Goal: Task Accomplishment & Management: Complete application form

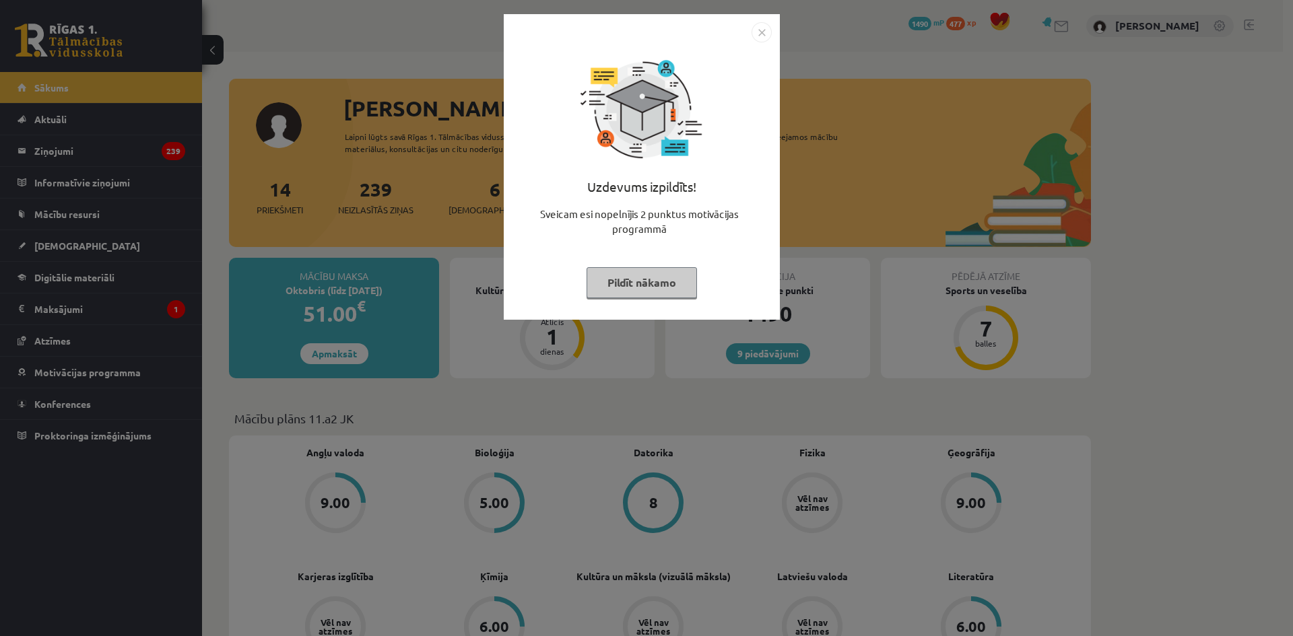
click at [760, 34] on img "Close" at bounding box center [761, 32] width 20 height 20
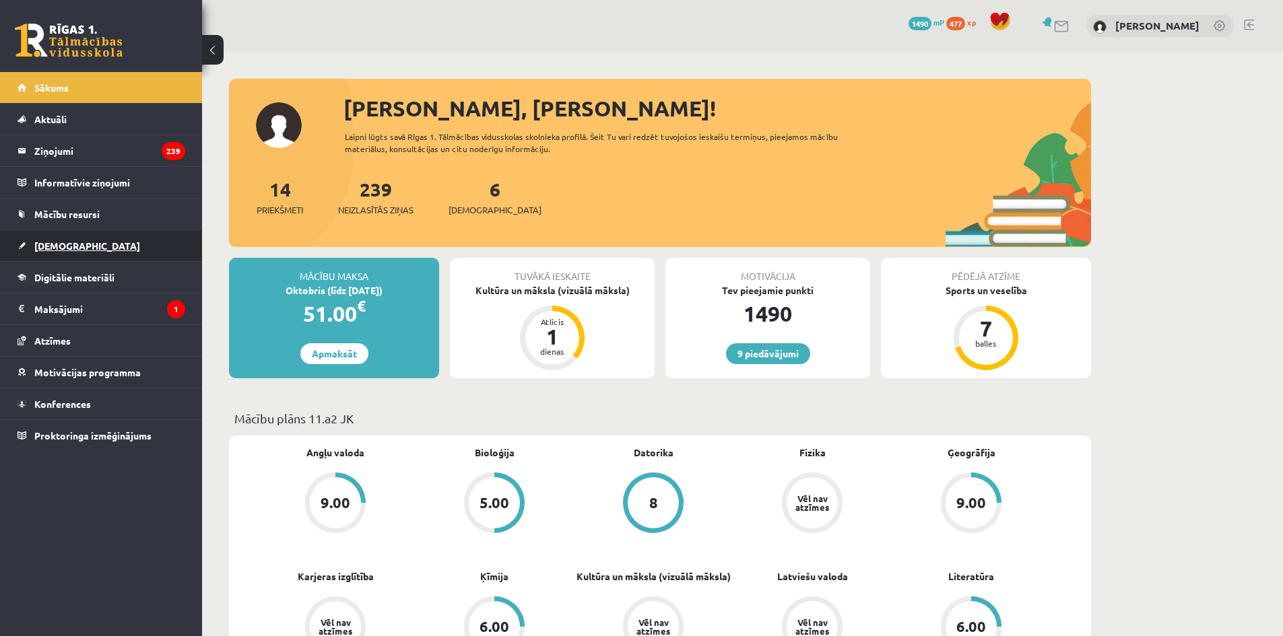
click at [65, 239] on link "[DEMOGRAPHIC_DATA]" at bounding box center [102, 245] width 168 height 31
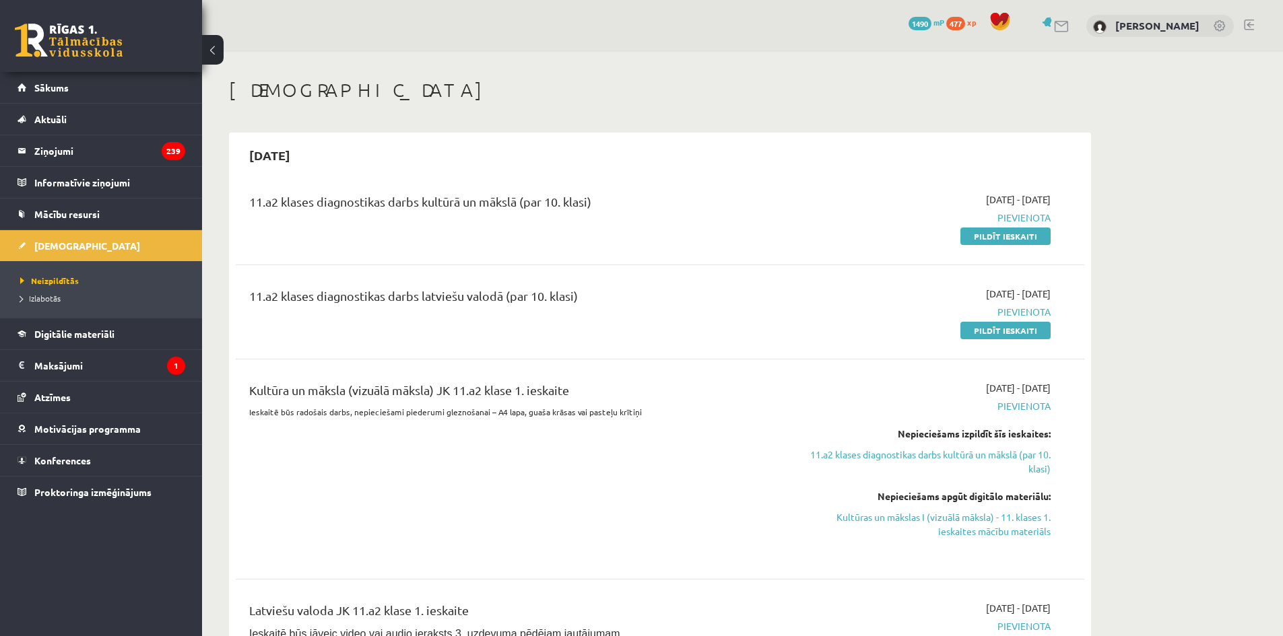
drag, startPoint x: 995, startPoint y: 236, endPoint x: 712, endPoint y: 75, distance: 326.3
click at [995, 236] on link "Pildīt ieskaiti" at bounding box center [1005, 237] width 90 height 18
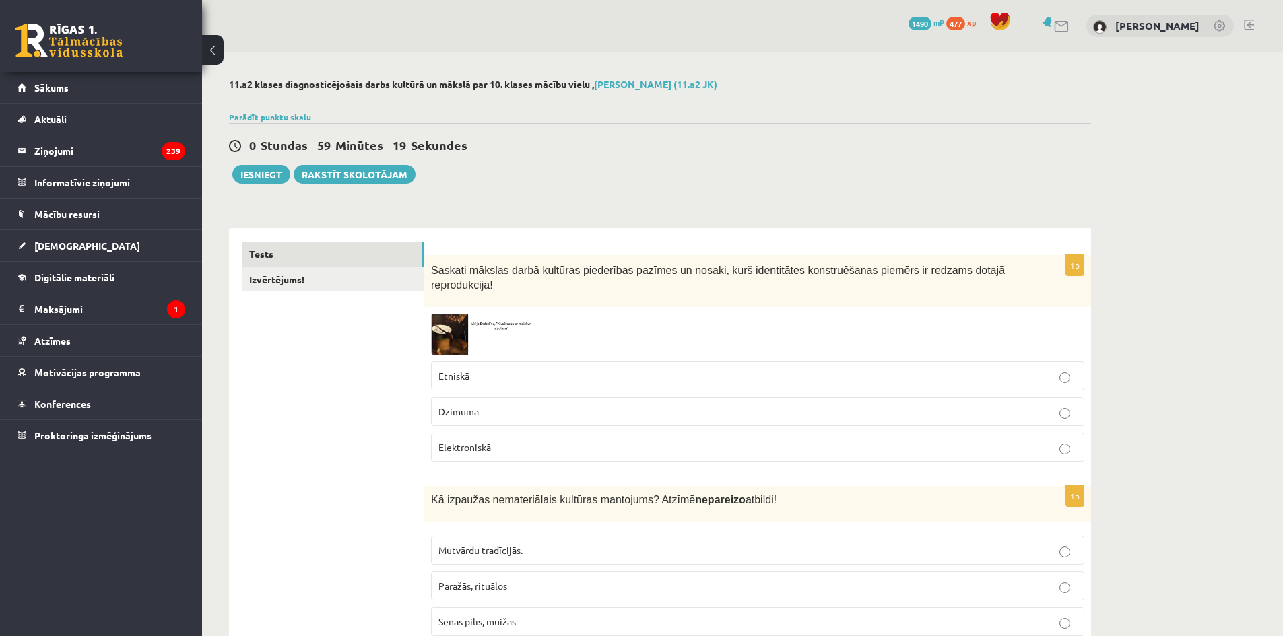
click at [450, 332] on img at bounding box center [481, 334] width 101 height 41
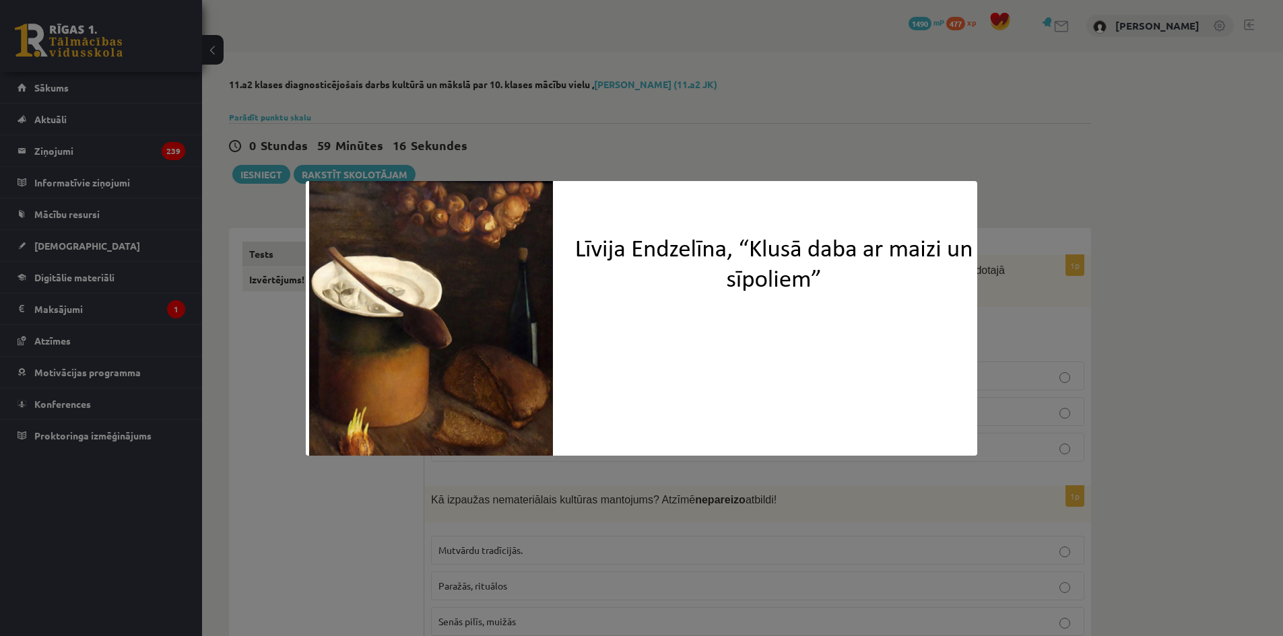
click at [199, 343] on div at bounding box center [641, 318] width 1283 height 636
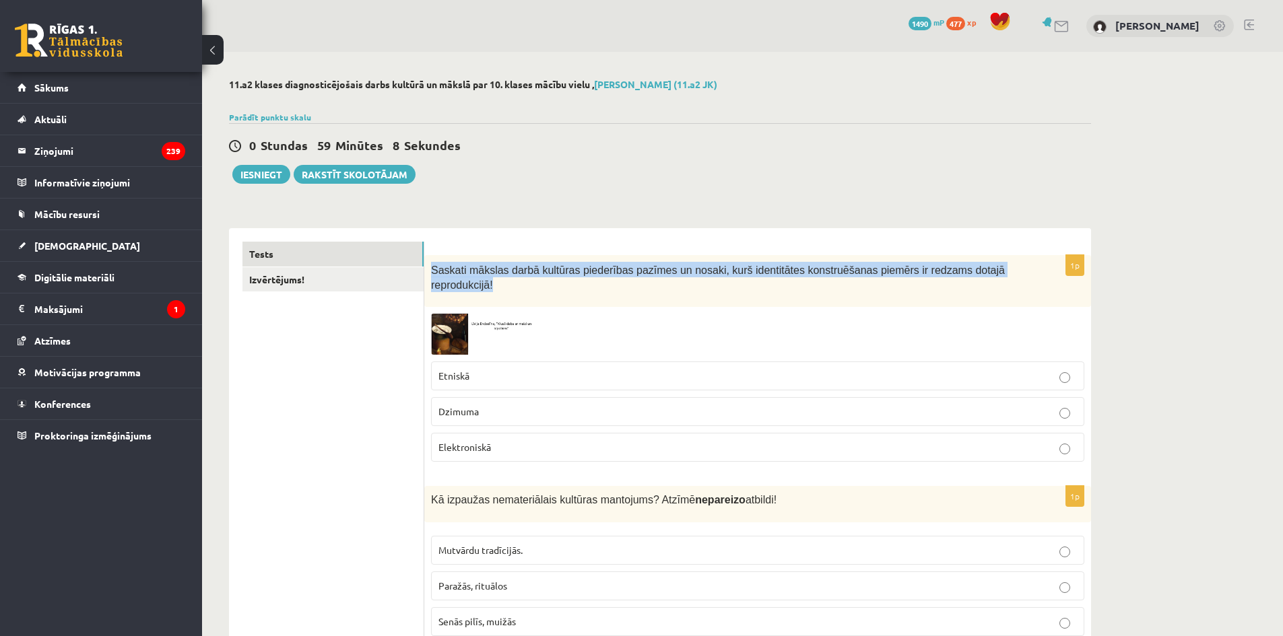
drag, startPoint x: 429, startPoint y: 271, endPoint x: 1020, endPoint y: 285, distance: 591.3
click at [1020, 285] on div "Saskati mākslas darbā kultūras piederības pazīmes un nosaki, kurš identitātes k…" at bounding box center [757, 281] width 667 height 52
copy span "Saskati mākslas darbā kultūras piederības pazīmes un nosaki, kurš identitātes k…"
click at [454, 325] on img at bounding box center [481, 334] width 101 height 41
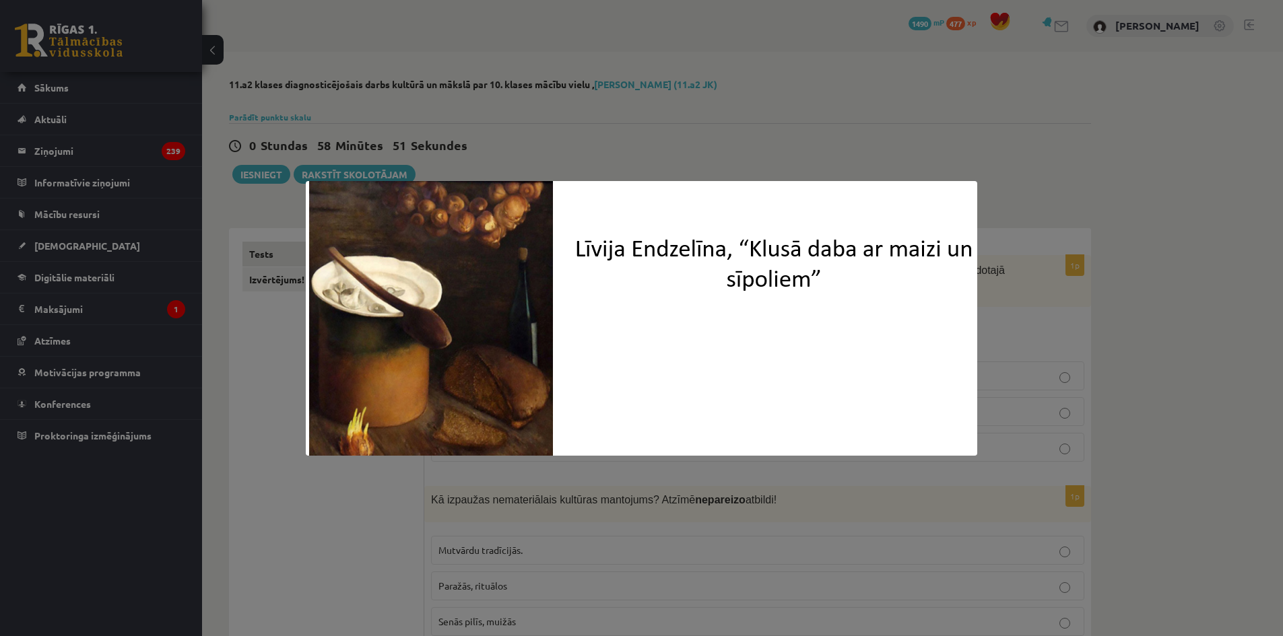
click at [664, 125] on div at bounding box center [641, 318] width 1283 height 636
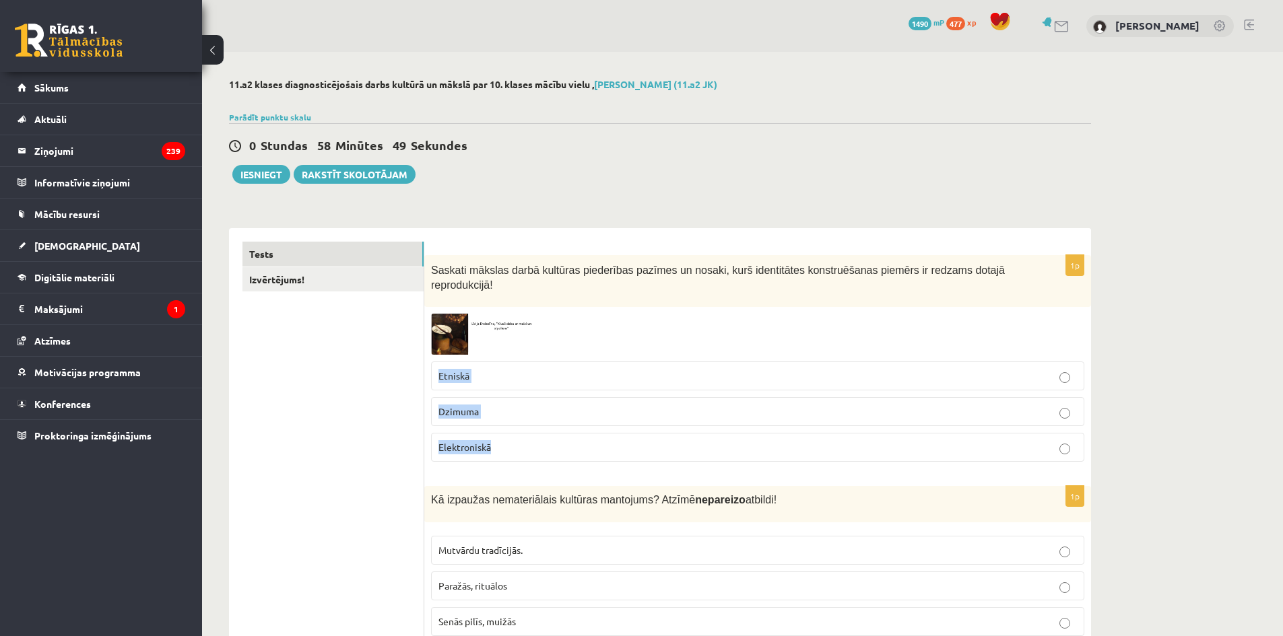
drag, startPoint x: 433, startPoint y: 361, endPoint x: 542, endPoint y: 433, distance: 130.7
click at [542, 433] on fieldset "Etniskā Dzimuma Elektroniskā" at bounding box center [757, 410] width 653 height 111
copy fieldset "Etniskā Dzimuma Elektroniskā"
click at [479, 369] on p "Etniskā" at bounding box center [757, 376] width 638 height 14
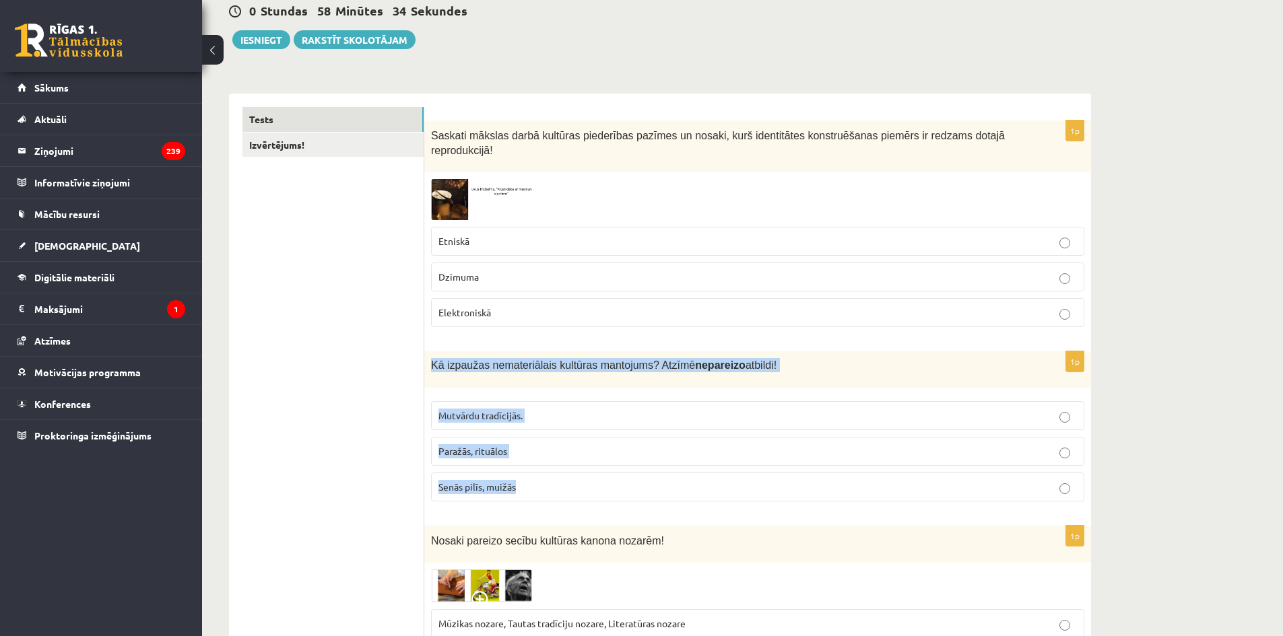
drag, startPoint x: 428, startPoint y: 348, endPoint x: 639, endPoint y: 473, distance: 244.8
click at [639, 473] on div "1p Kā izpaužas nemateriālais kultūras mantojums? Atzīmē nepareizo atbildi! Mutv…" at bounding box center [757, 431] width 667 height 161
copy div "Kā izpaužas nemateriālais kultūras mantojums? Atzīmē nepareizo atbildi! Mutvārd…"
click at [509, 481] on span "Senās pilīs, muižās" at bounding box center [476, 487] width 77 height 12
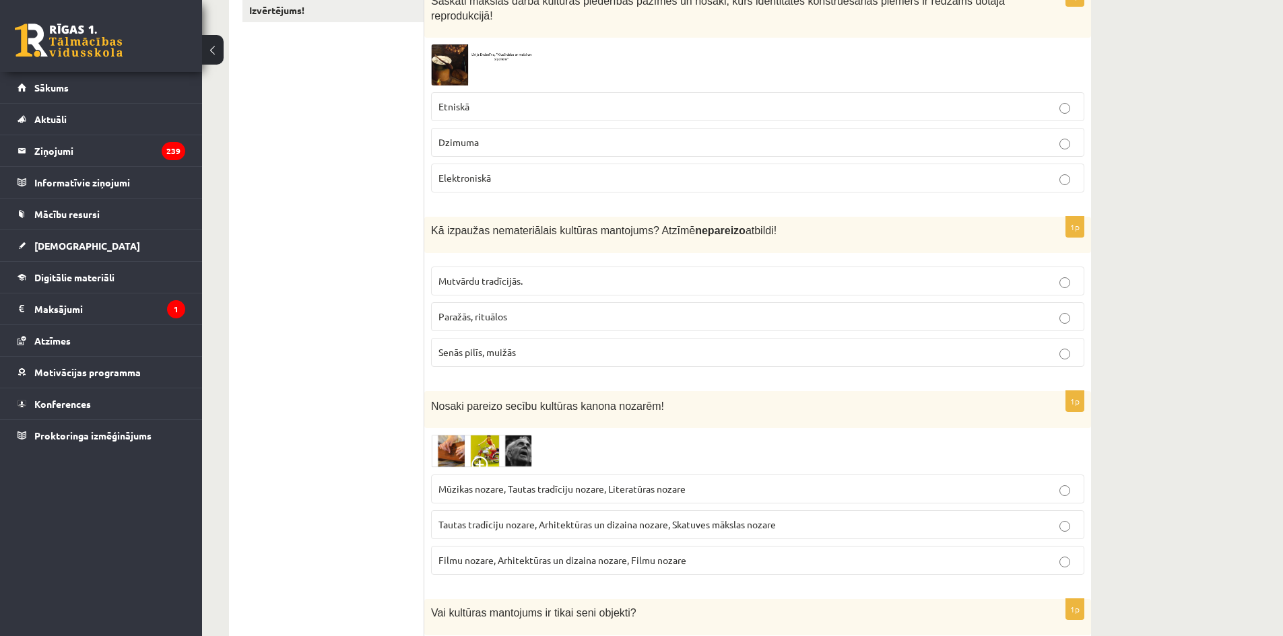
scroll to position [337, 0]
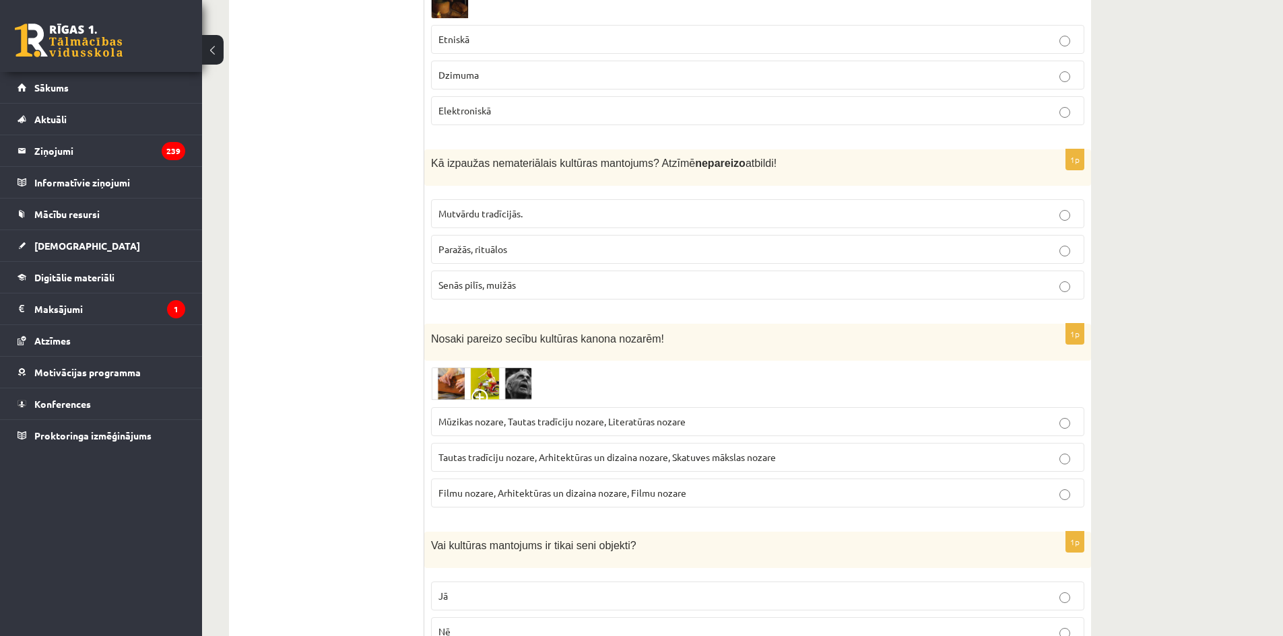
click at [467, 374] on img at bounding box center [481, 384] width 101 height 33
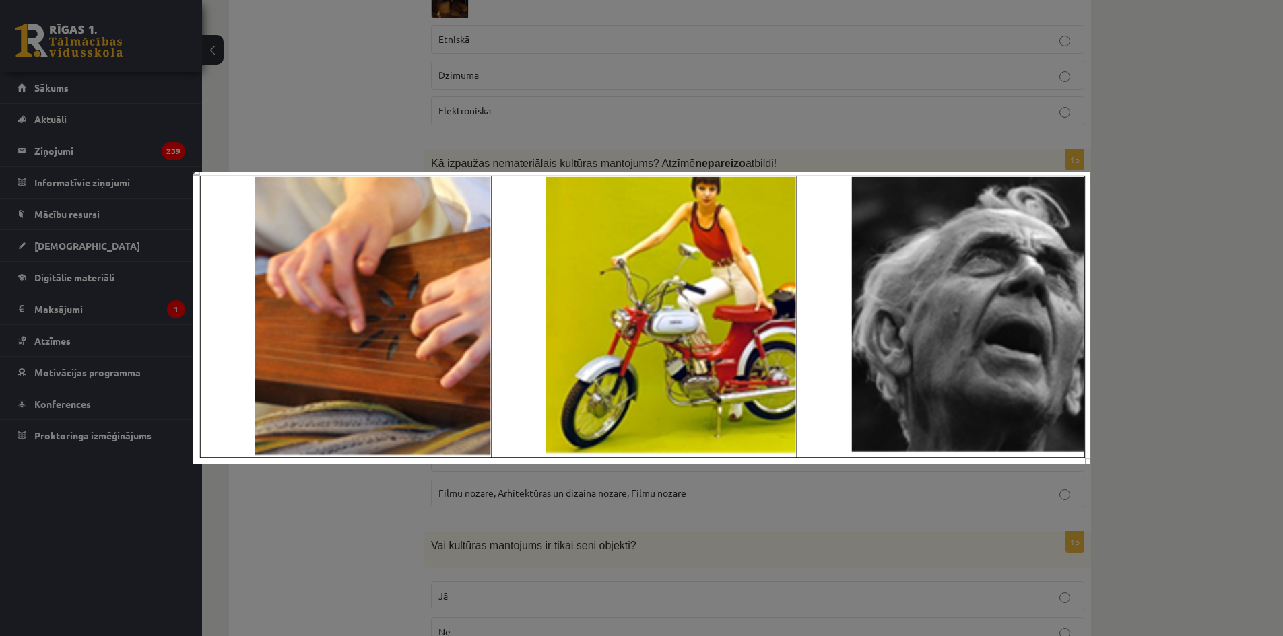
drag, startPoint x: 252, startPoint y: 27, endPoint x: 251, endPoint y: 0, distance: 26.9
click at [252, 26] on div at bounding box center [641, 318] width 1283 height 636
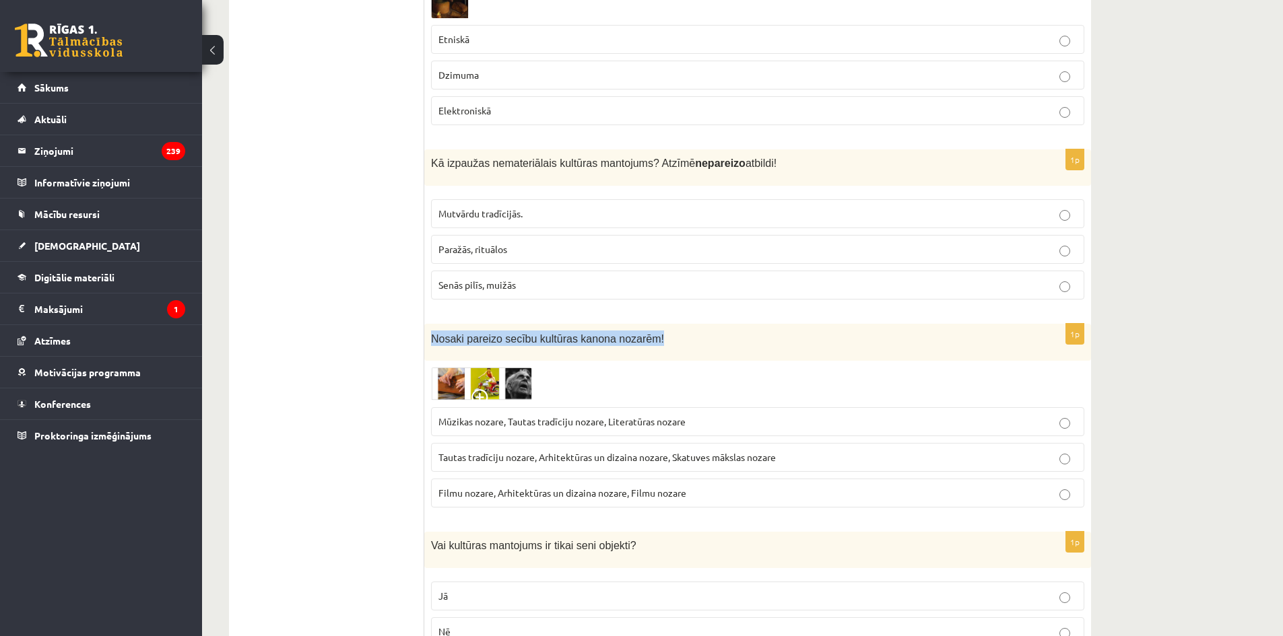
drag, startPoint x: 428, startPoint y: 321, endPoint x: 669, endPoint y: 330, distance: 240.5
click at [669, 330] on div "Nosaki pareizo secību kultūras kanona nozarēm!" at bounding box center [757, 342] width 667 height 37
copy span "Nosaki pareizo secību kultūras kanona nozarēm!"
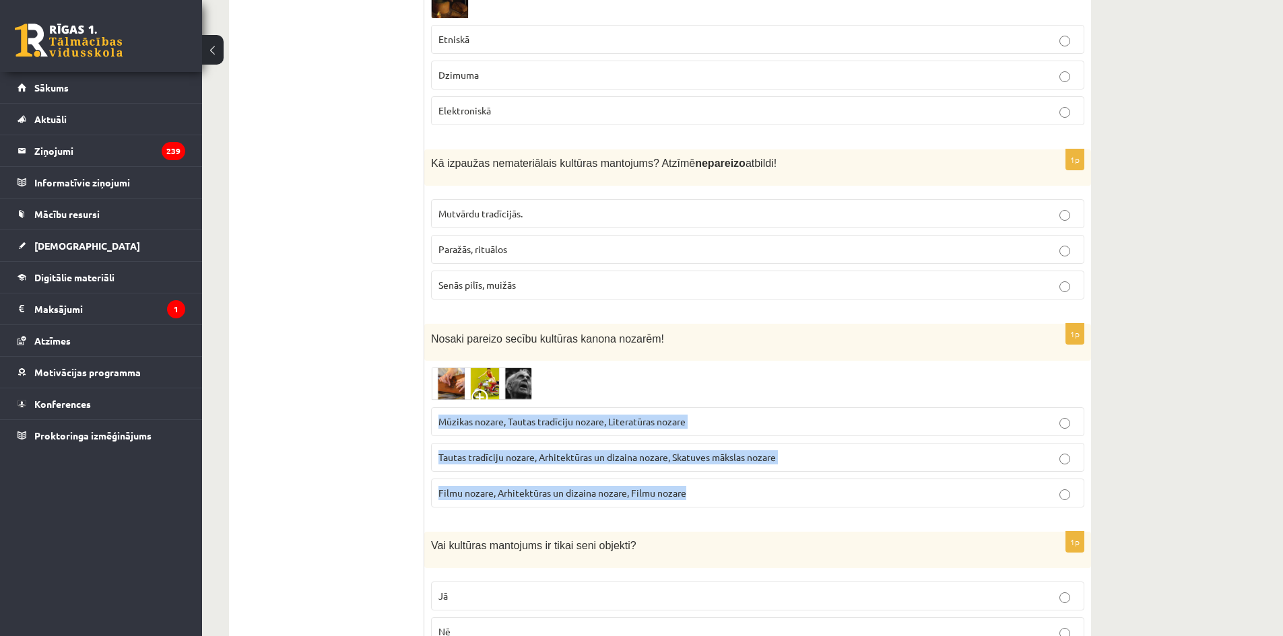
drag, startPoint x: 431, startPoint y: 401, endPoint x: 845, endPoint y: 486, distance: 422.7
click at [845, 486] on fieldset "Mūzikas nozare, Tautas tradīciju nozare, Literatūras nozare Tautas tradīciju no…" at bounding box center [757, 456] width 653 height 111
copy fieldset "Mūzikas nozare, Tautas tradīciju nozare, Literatūras nozare Tautas tradīciju no…"
click at [531, 451] on span "Tautas tradīciju nozare, Arhitektūras un dizaina nozare, Skatuves mākslas nozare" at bounding box center [606, 457] width 337 height 12
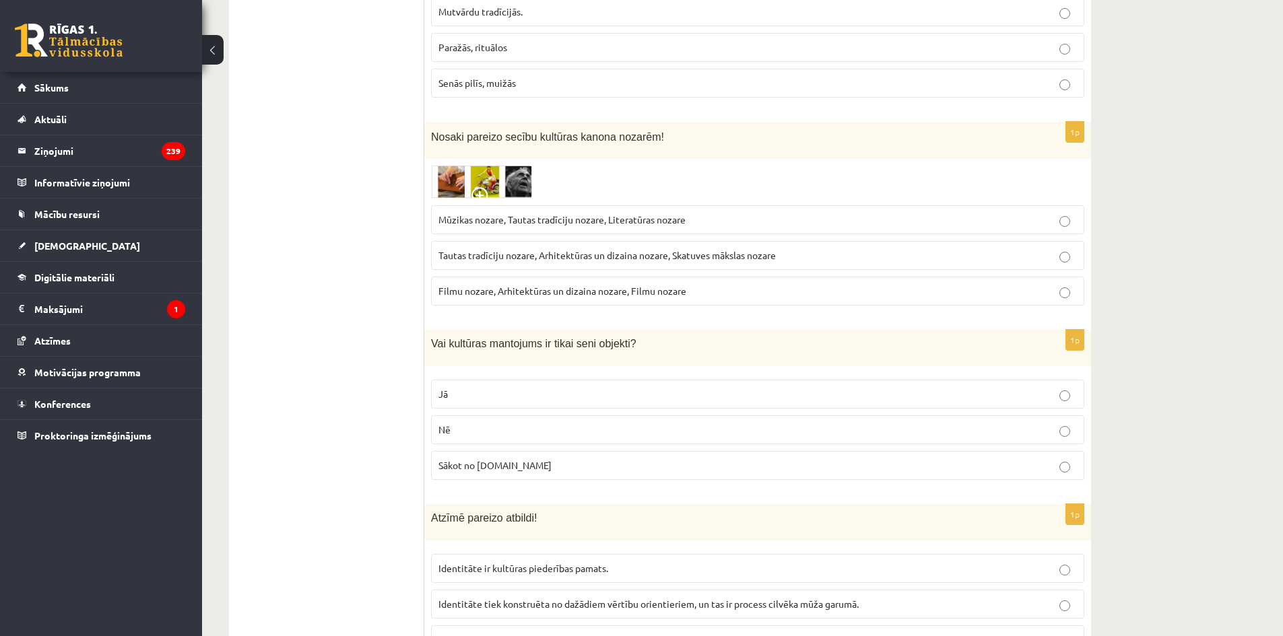
scroll to position [673, 0]
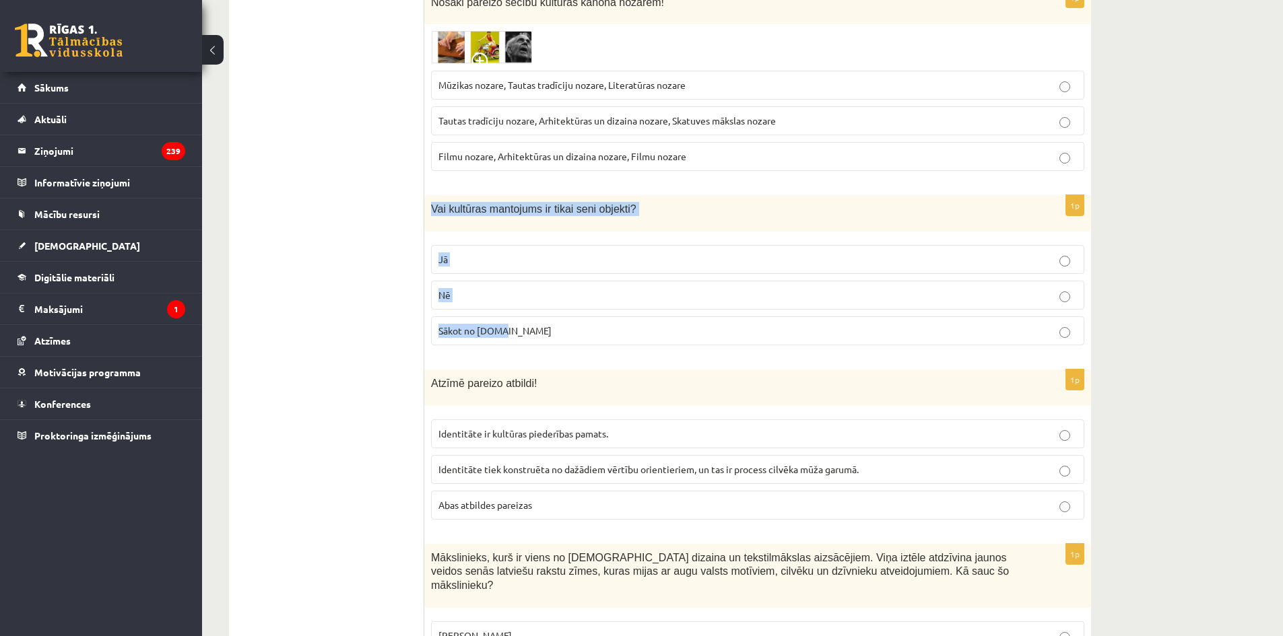
drag, startPoint x: 427, startPoint y: 194, endPoint x: 628, endPoint y: 322, distance: 238.5
click at [628, 323] on div "1p Vai kultūras mantojums ir tikai seni objekti? Jā Nē Sākot no 10.gs" at bounding box center [757, 275] width 667 height 161
copy div "Vai kultūras mantojums ir tikai seni objekti? Jā Nē Sākot no 10.gs"
click at [462, 288] on p "Nē" at bounding box center [757, 295] width 638 height 14
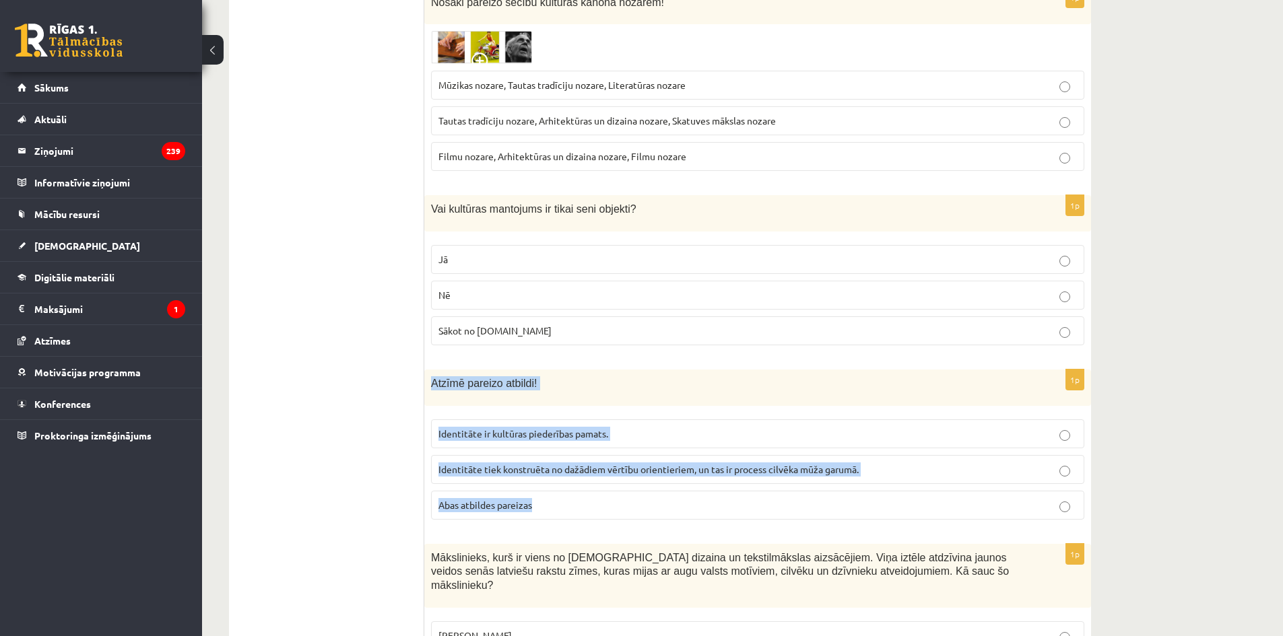
drag, startPoint x: 429, startPoint y: 366, endPoint x: 766, endPoint y: 487, distance: 358.7
click at [766, 487] on div "1p Atzīmē pareizo atbildi! Identitāte ir kultūras piederības pamats. Identitāte…" at bounding box center [757, 450] width 667 height 161
copy div "Atzīmē pareizo atbildi! Identitāte ir kultūras piederības pamats. Identitāte ti…"
click at [501, 499] on span "Abas atbildes pareizas" at bounding box center [485, 505] width 94 height 12
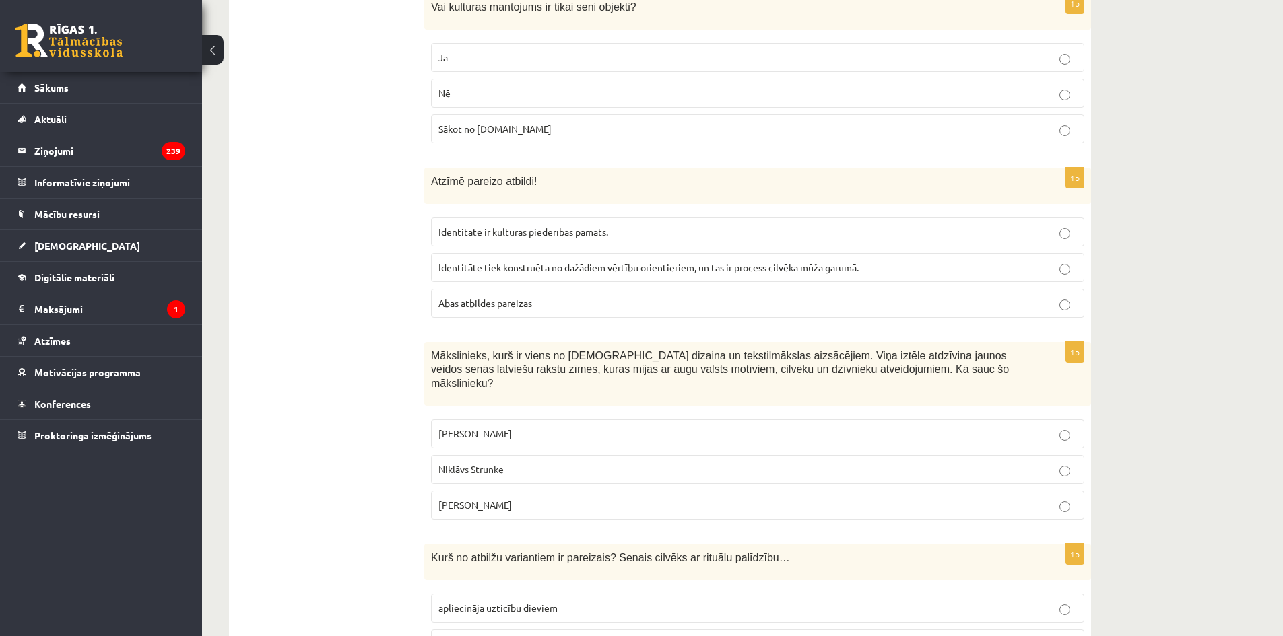
scroll to position [943, 0]
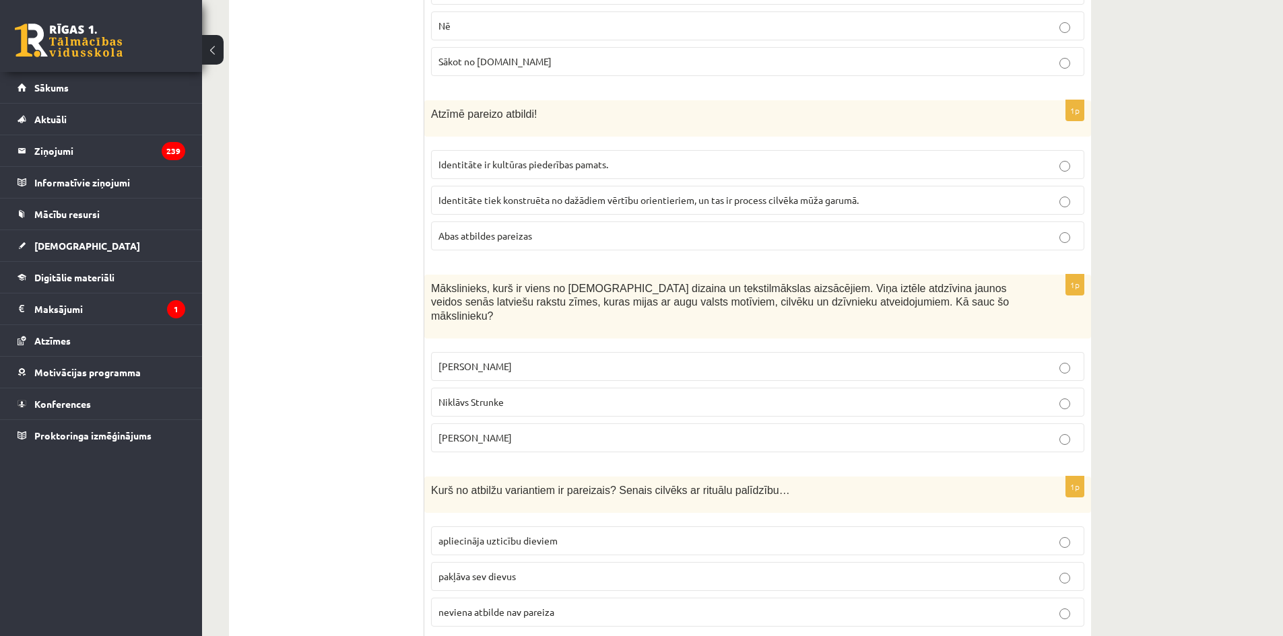
drag, startPoint x: 430, startPoint y: 272, endPoint x: 807, endPoint y: 399, distance: 397.7
click at [807, 399] on div "1p Mākslinieks, kurš ir viens no latviešu dizaina un tekstilmākslas aizsācējiem…" at bounding box center [757, 369] width 667 height 189
copy div "Mākslinieks, kurš ir viens no latviešu dizaina un tekstilmākslas aizsācējiem. V…"
click at [488, 360] on span "Ansis Cīrulis" at bounding box center [474, 366] width 73 height 12
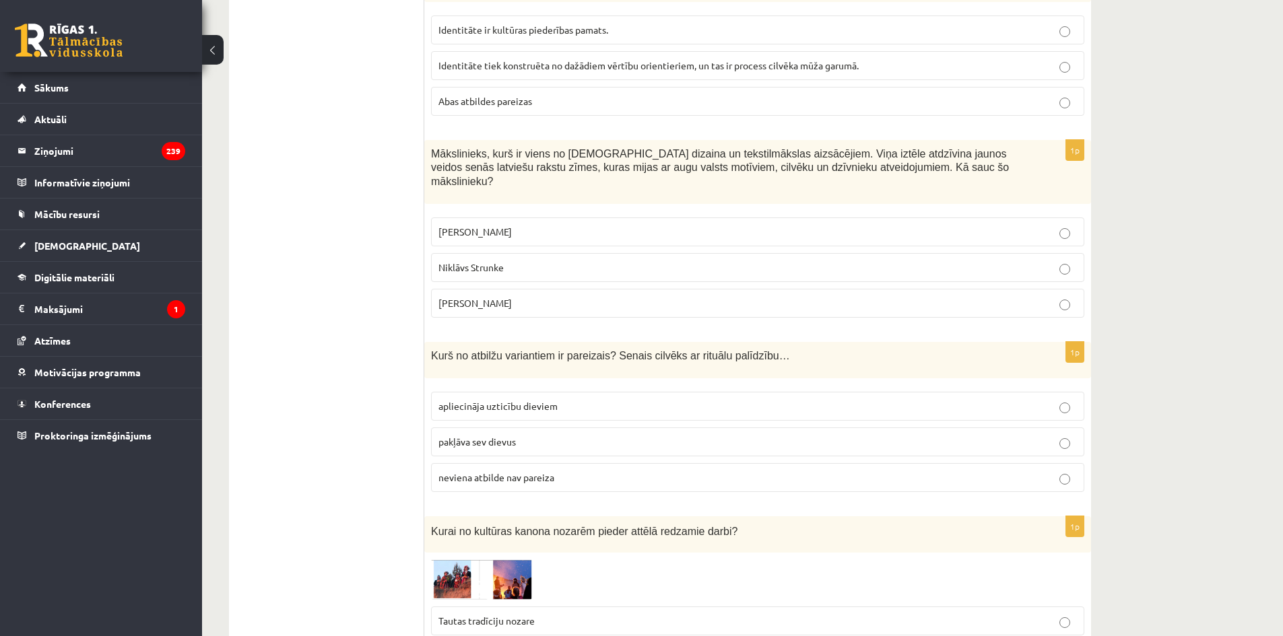
scroll to position [1145, 0]
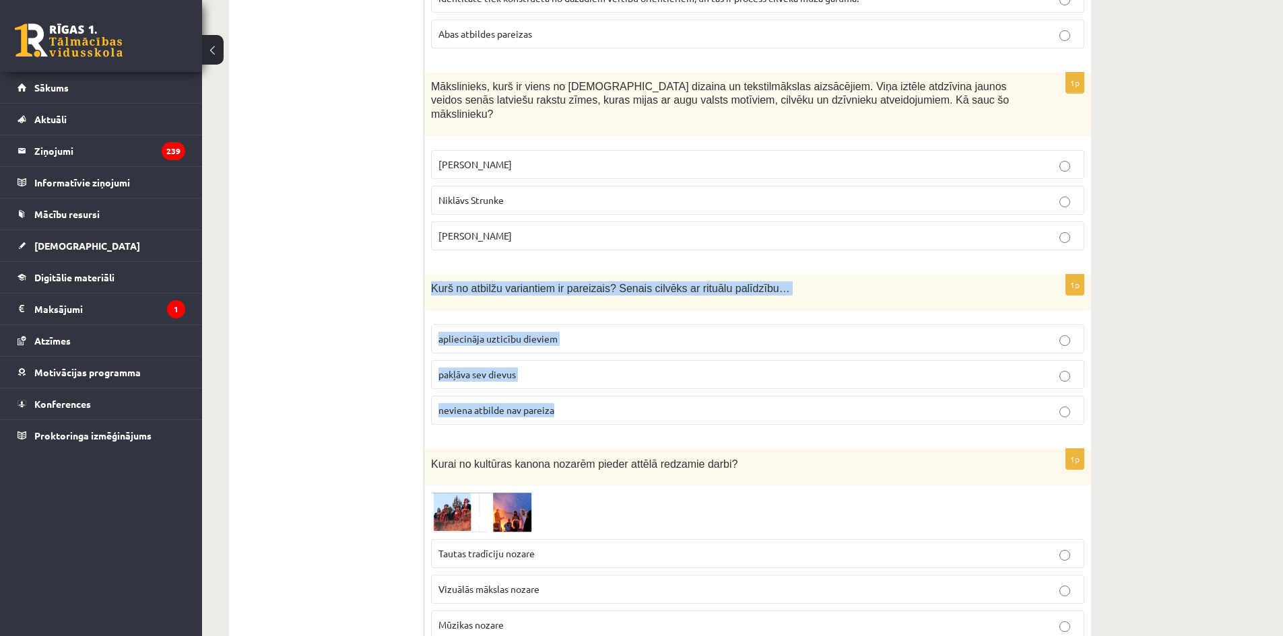
drag, startPoint x: 430, startPoint y: 257, endPoint x: 826, endPoint y: 382, distance: 416.1
click at [826, 382] on div "1p Kurš no atbilžu variantiem ir pareizais? Senais cilvēks ar rituālu palīdzību…" at bounding box center [757, 355] width 667 height 161
copy div "Kurš no atbilžu variantiem ir pareizais? Senais cilvēks ar rituālu palīdzību… a…"
click at [486, 333] on span "apliecināja uzticību dieviem" at bounding box center [497, 339] width 119 height 12
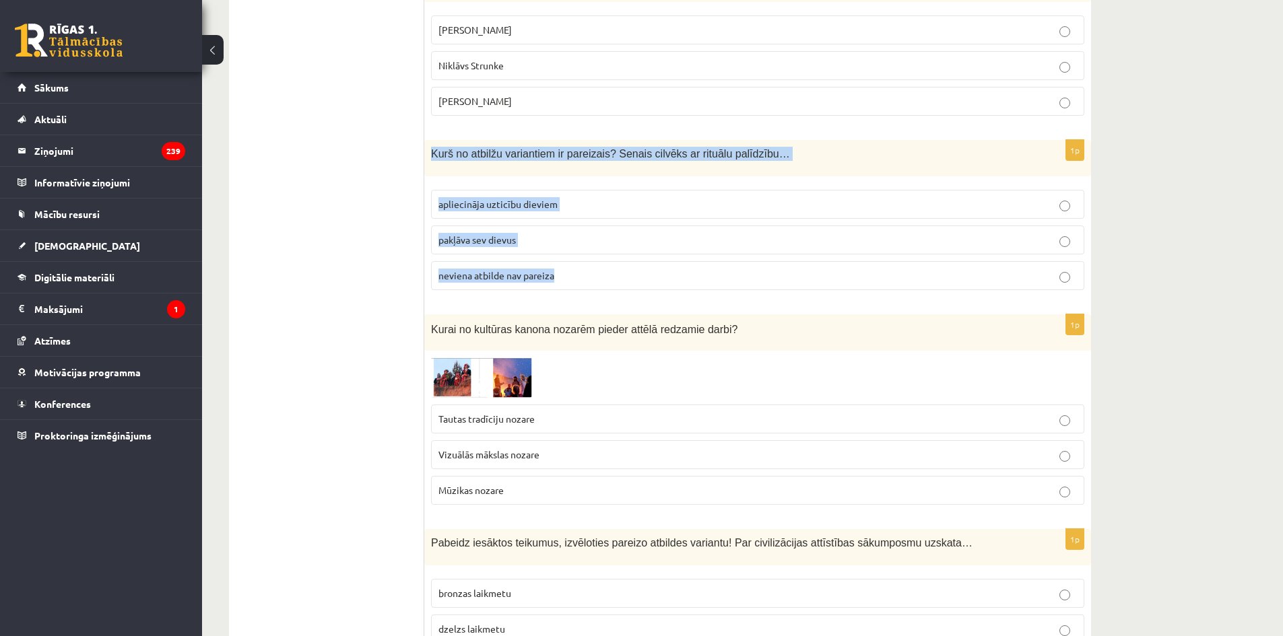
scroll to position [1414, 0]
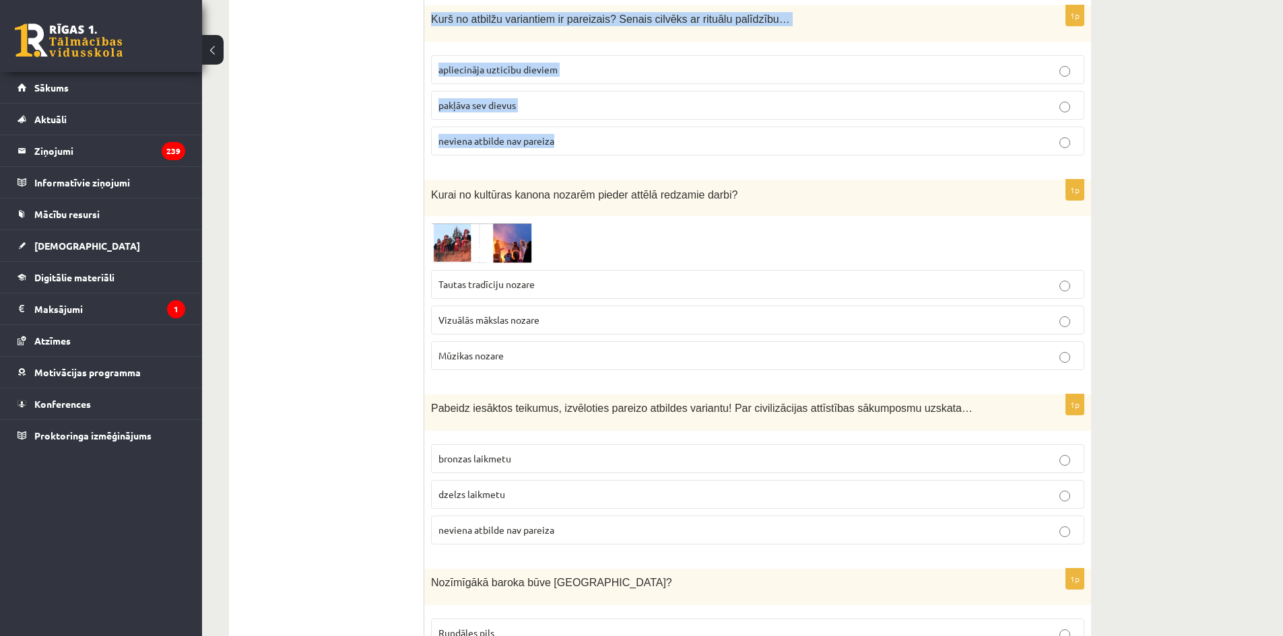
click at [457, 223] on img at bounding box center [481, 243] width 101 height 40
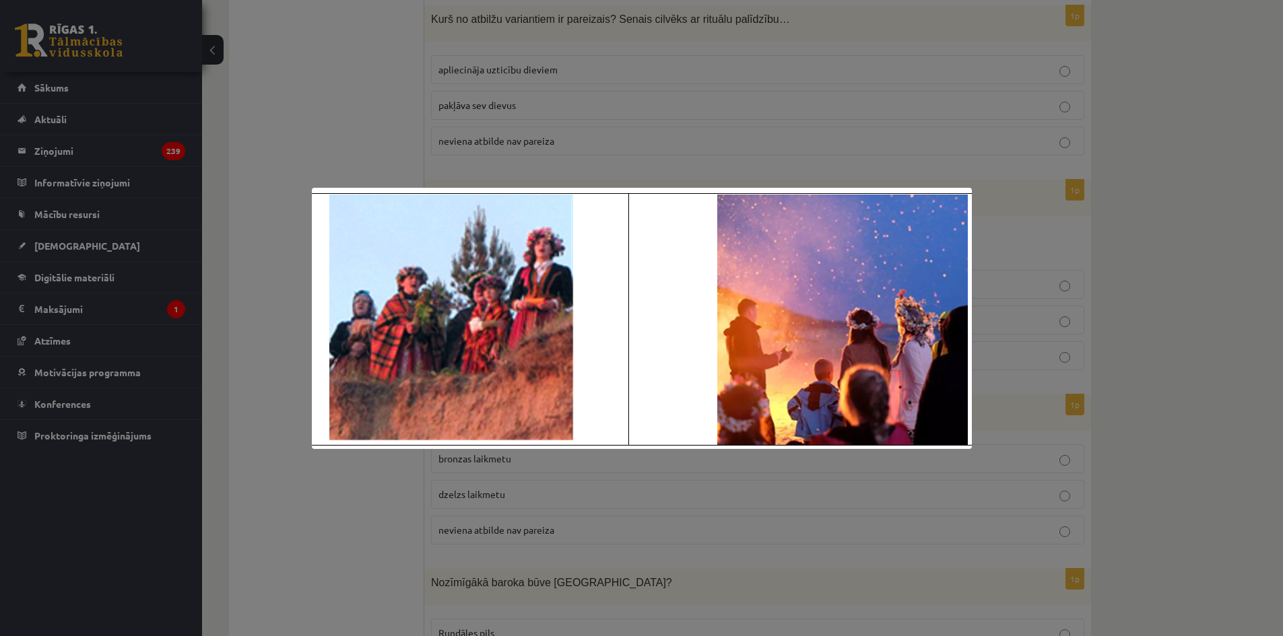
click at [393, 126] on div at bounding box center [641, 318] width 1283 height 636
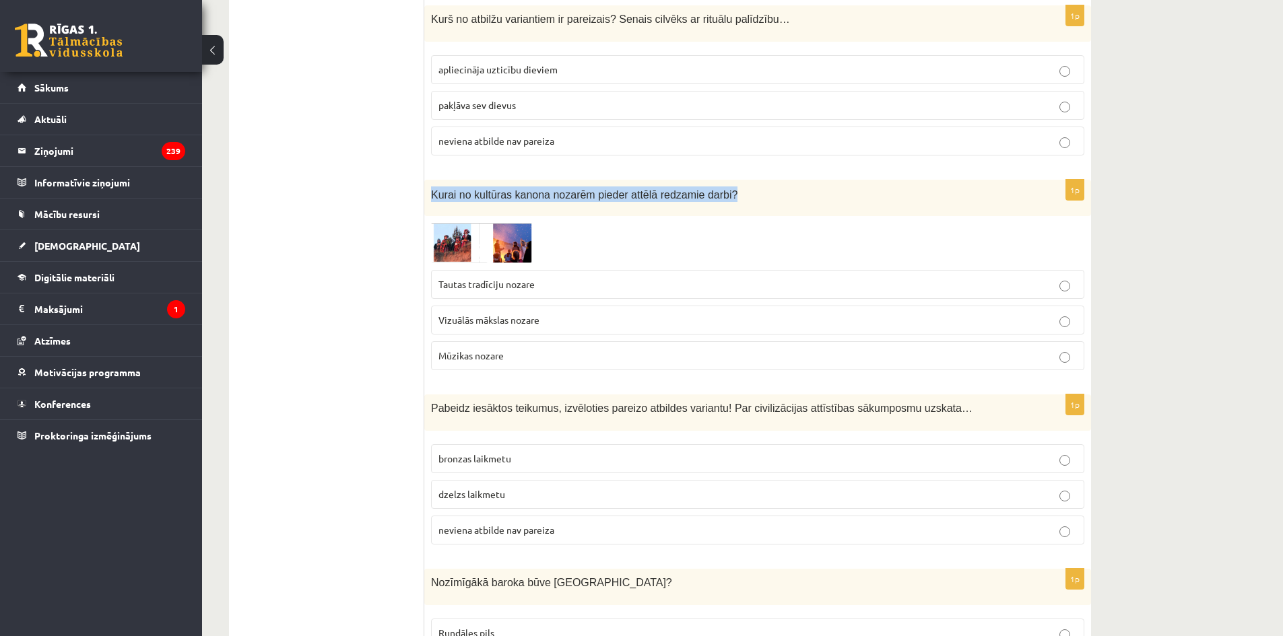
drag, startPoint x: 432, startPoint y: 162, endPoint x: 743, endPoint y: 178, distance: 310.8
click at [743, 180] on div "Kurai no kultūras kanona nozarēm pieder attēlā redzamie darbi?" at bounding box center [757, 198] width 667 height 37
copy span "Kurai no kultūras kanona nozarēm pieder attēlā redzamie darbi?"
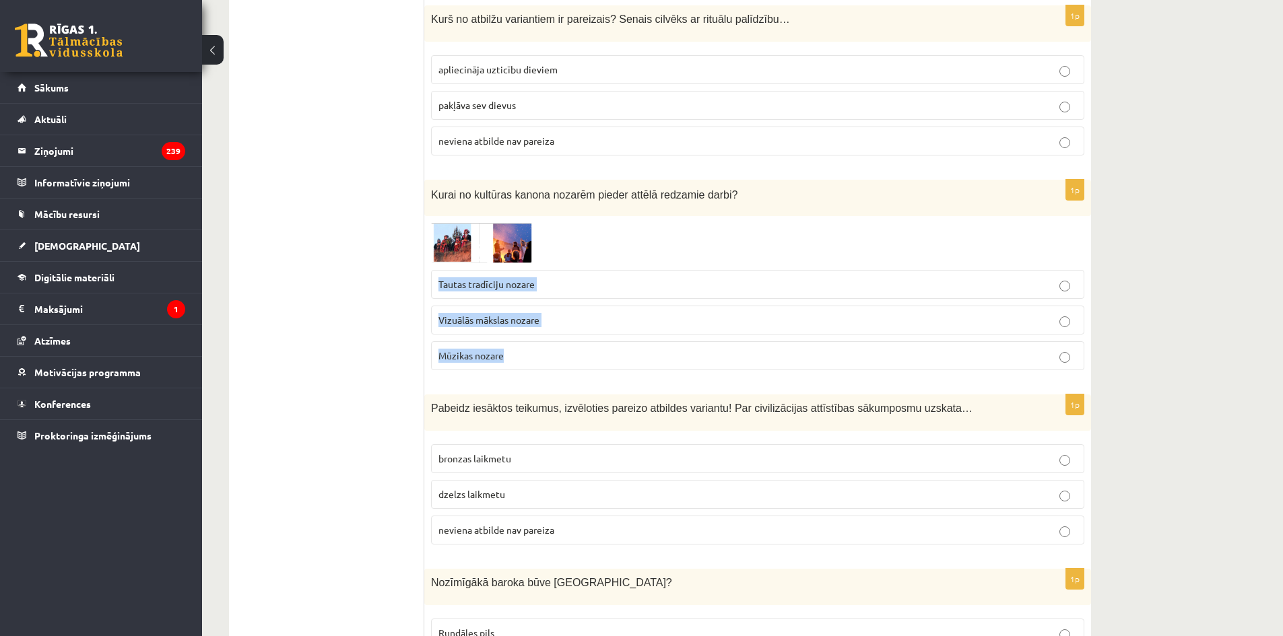
drag, startPoint x: 448, startPoint y: 254, endPoint x: 594, endPoint y: 321, distance: 160.9
click at [594, 321] on fieldset "Tautas tradīciju nozare Vizuālās mākslas nozare Mūzikas nozare" at bounding box center [757, 318] width 653 height 111
click at [474, 278] on span "Tautas tradīciju nozare" at bounding box center [486, 284] width 96 height 12
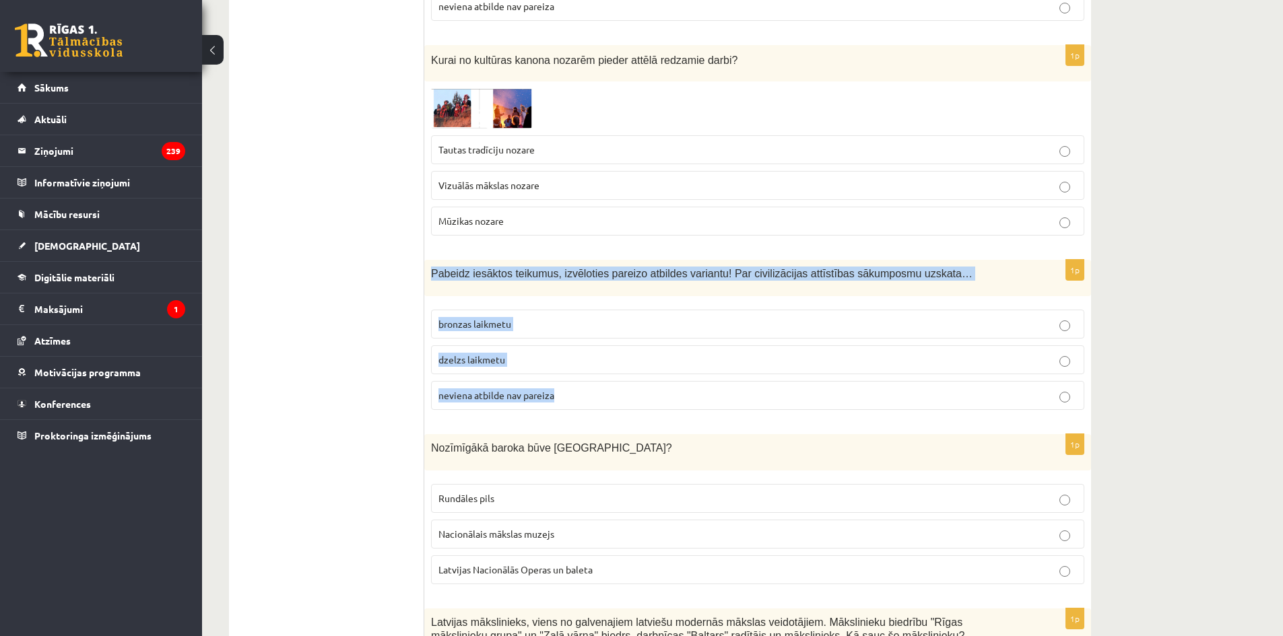
drag, startPoint x: 428, startPoint y: 244, endPoint x: 652, endPoint y: 351, distance: 248.5
click at [652, 351] on div "1p Pabeidz iesāktos teikumus, izvēloties pareizo atbildes variantu! Par civiliz…" at bounding box center [757, 340] width 667 height 161
click at [467, 389] on span "neviena atbilde nav pareiza" at bounding box center [496, 395] width 116 height 12
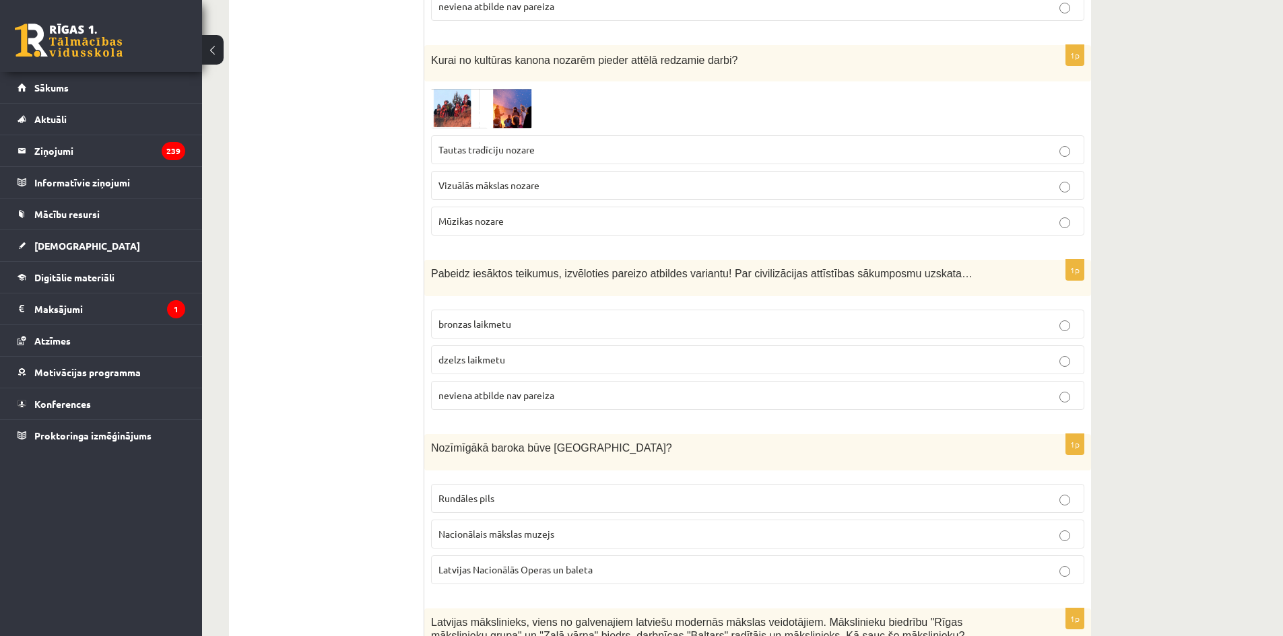
scroll to position [1683, 0]
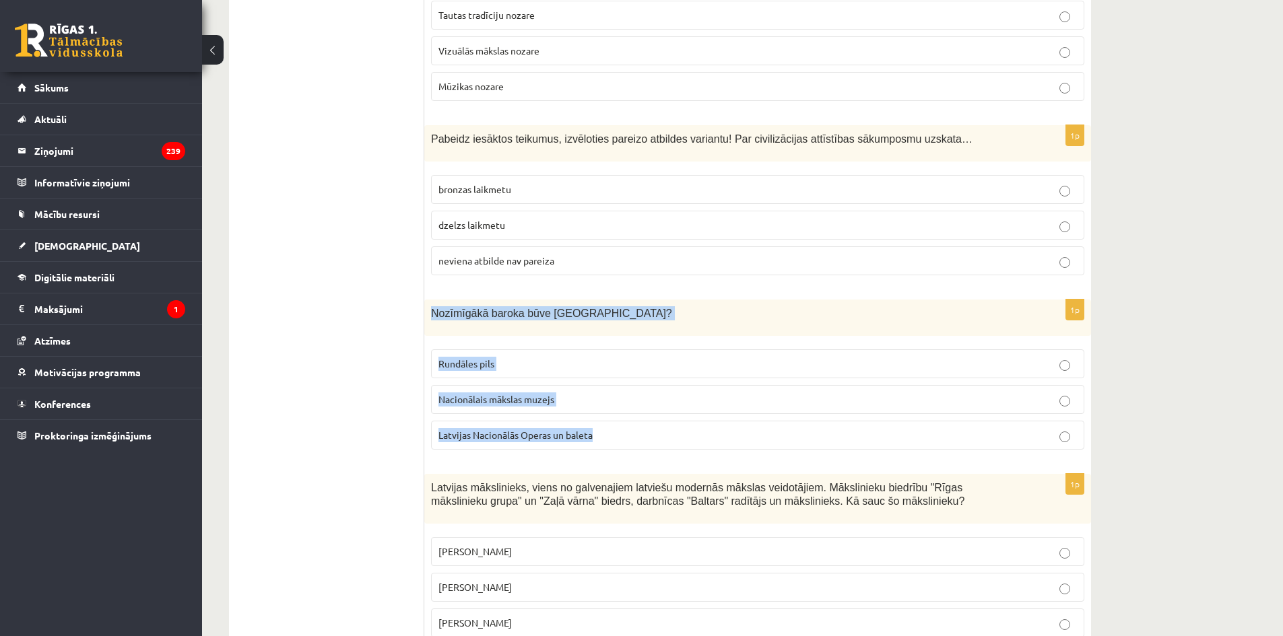
drag, startPoint x: 430, startPoint y: 283, endPoint x: 646, endPoint y: 395, distance: 243.6
click at [646, 395] on div "1p Nozīmīgākā baroka būve Latvijā? Rundāles pils Nacionālais mākslas muzejs Lat…" at bounding box center [757, 380] width 667 height 161
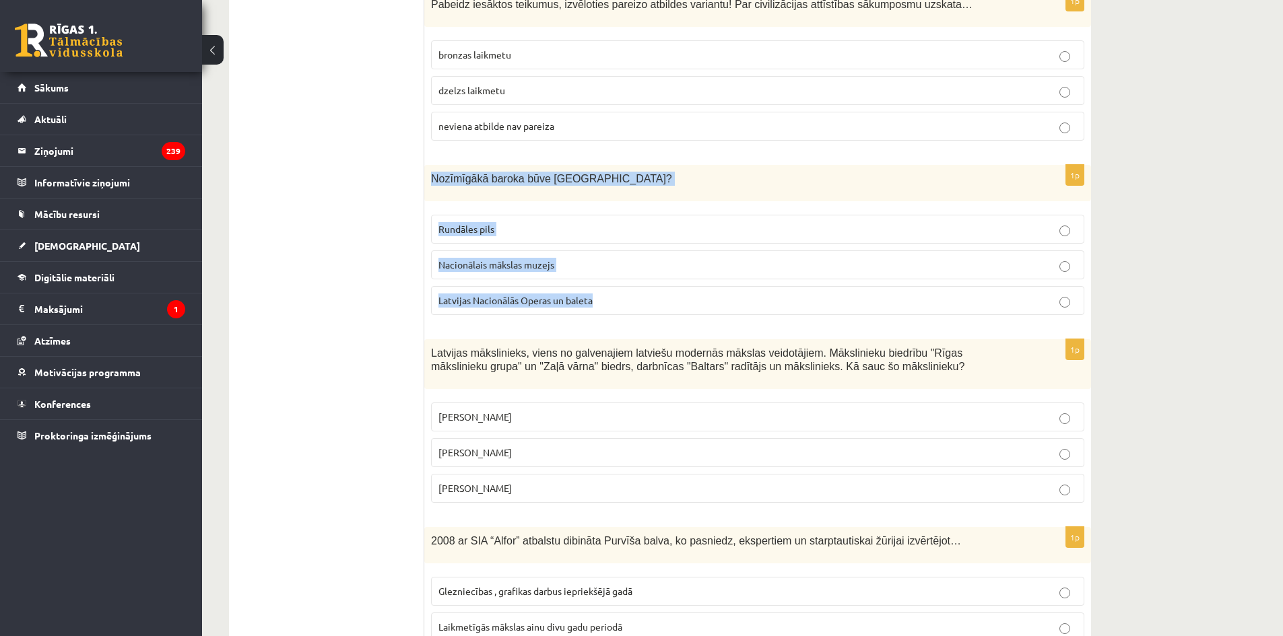
click at [611, 222] on p "Rundāles pils" at bounding box center [757, 229] width 638 height 14
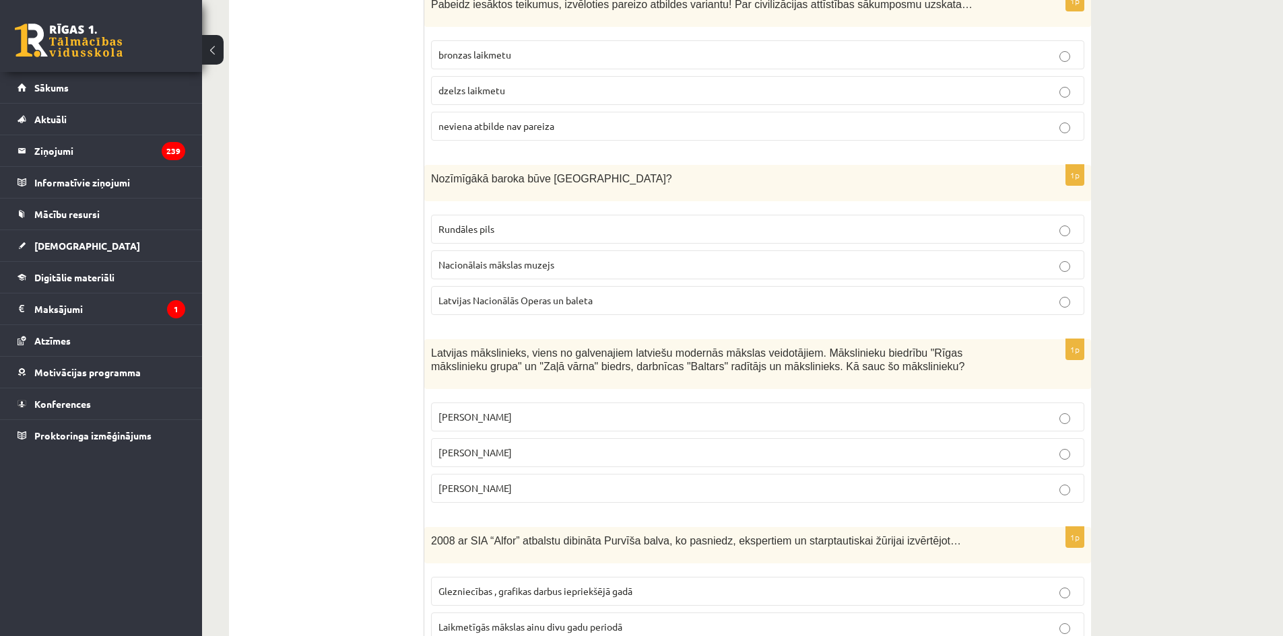
drag, startPoint x: 431, startPoint y: 321, endPoint x: 671, endPoint y: 455, distance: 274.6
click at [671, 455] on div "1p Latvijas mākslinieks, viens no galvenajiem latviešu modernās mākslas veidotā…" at bounding box center [757, 426] width 667 height 175
click at [508, 446] on p "Romāns Suta" at bounding box center [757, 453] width 638 height 14
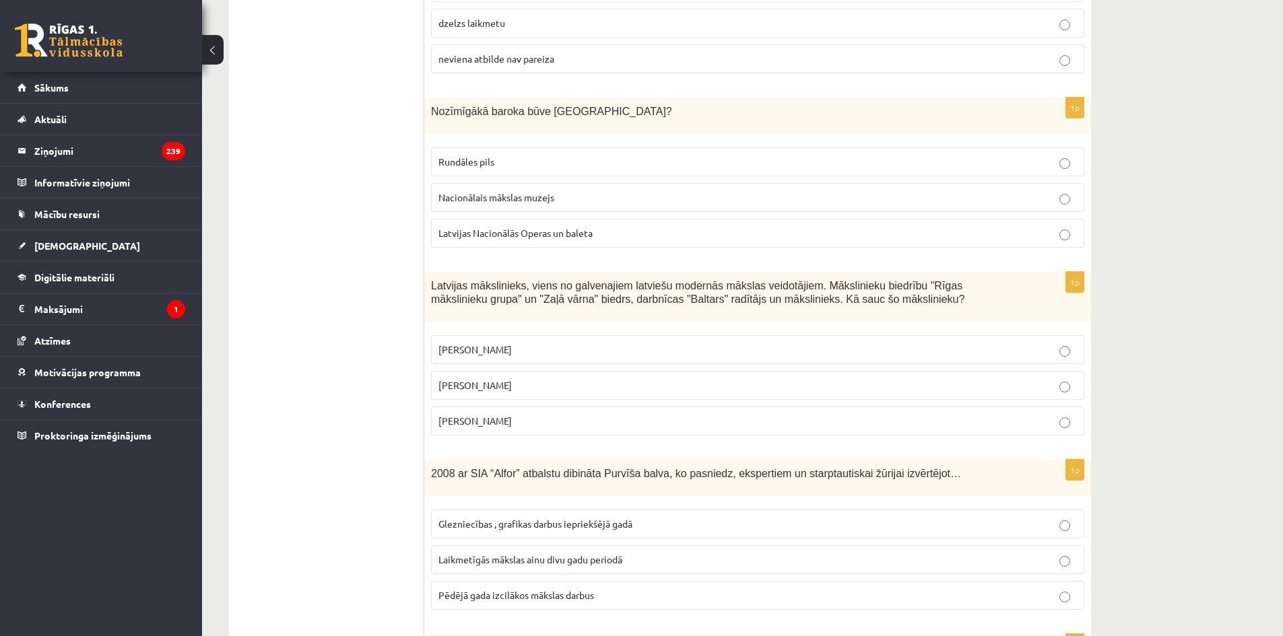
scroll to position [2020, 0]
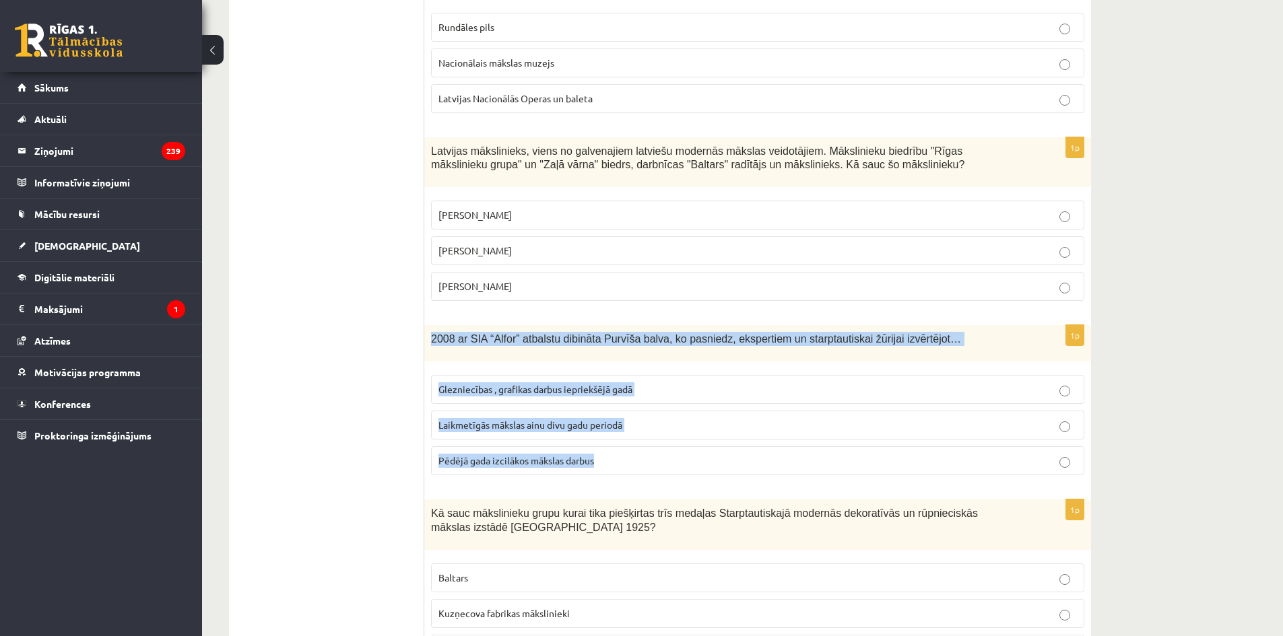
drag, startPoint x: 427, startPoint y: 310, endPoint x: 751, endPoint y: 430, distance: 346.2
click at [751, 430] on div "1p 2008 ar SIA “Alfor” atbalstu dibināta Purvīša balva, ko pasniedz, ekspertiem…" at bounding box center [757, 405] width 667 height 161
click at [550, 454] on span "Pēdējā gada izcilākos mākslas darbus" at bounding box center [516, 460] width 156 height 12
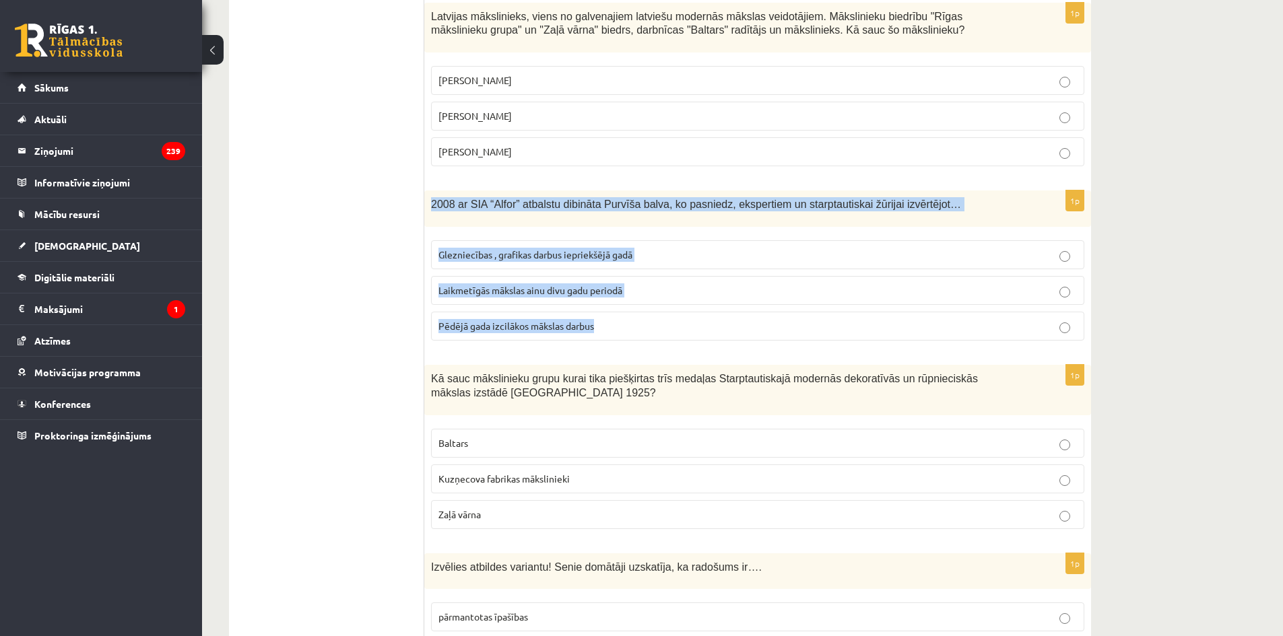
scroll to position [2222, 0]
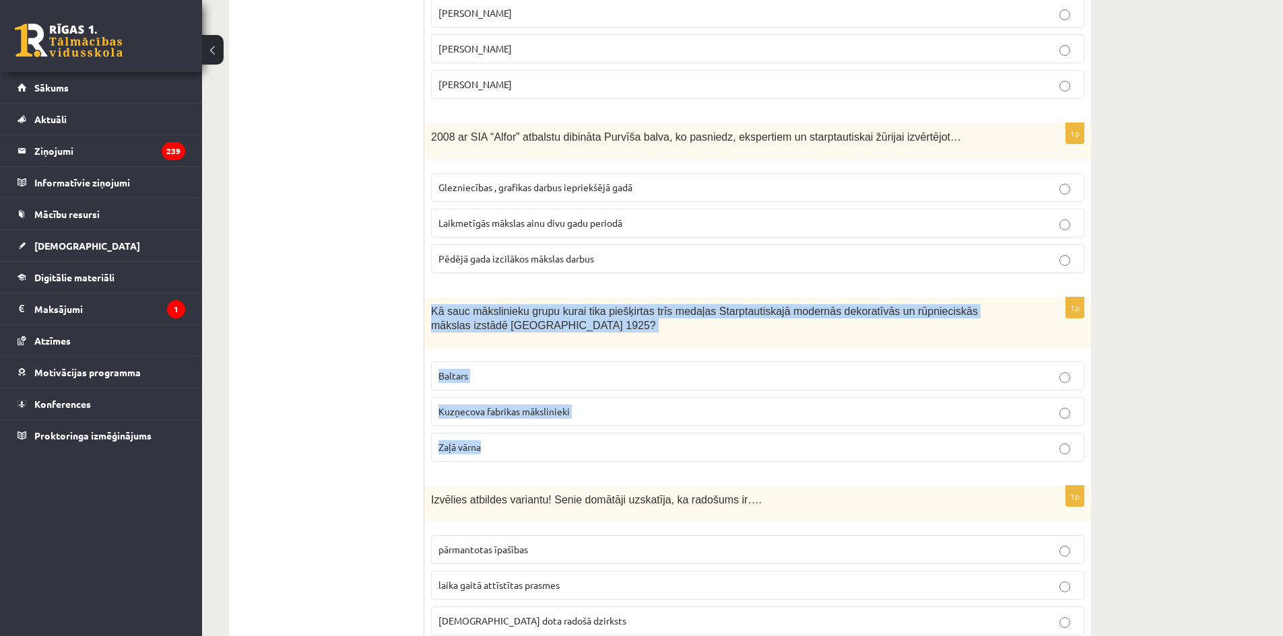
drag, startPoint x: 428, startPoint y: 278, endPoint x: 656, endPoint y: 416, distance: 266.2
click at [656, 416] on div "1p Kā sauc mākslinieku grupu kurai tika piešķirtas trīs medaļas Starptautiskajā…" at bounding box center [757, 385] width 667 height 175
click at [459, 369] on p "Baltars" at bounding box center [757, 376] width 638 height 14
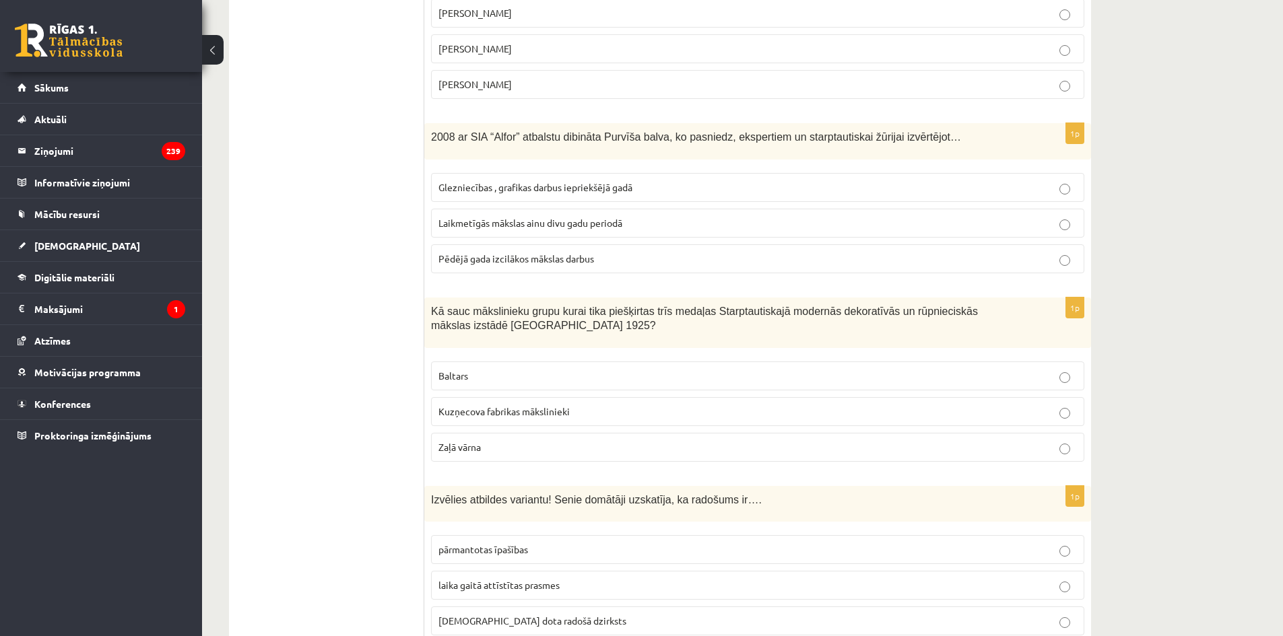
scroll to position [2357, 0]
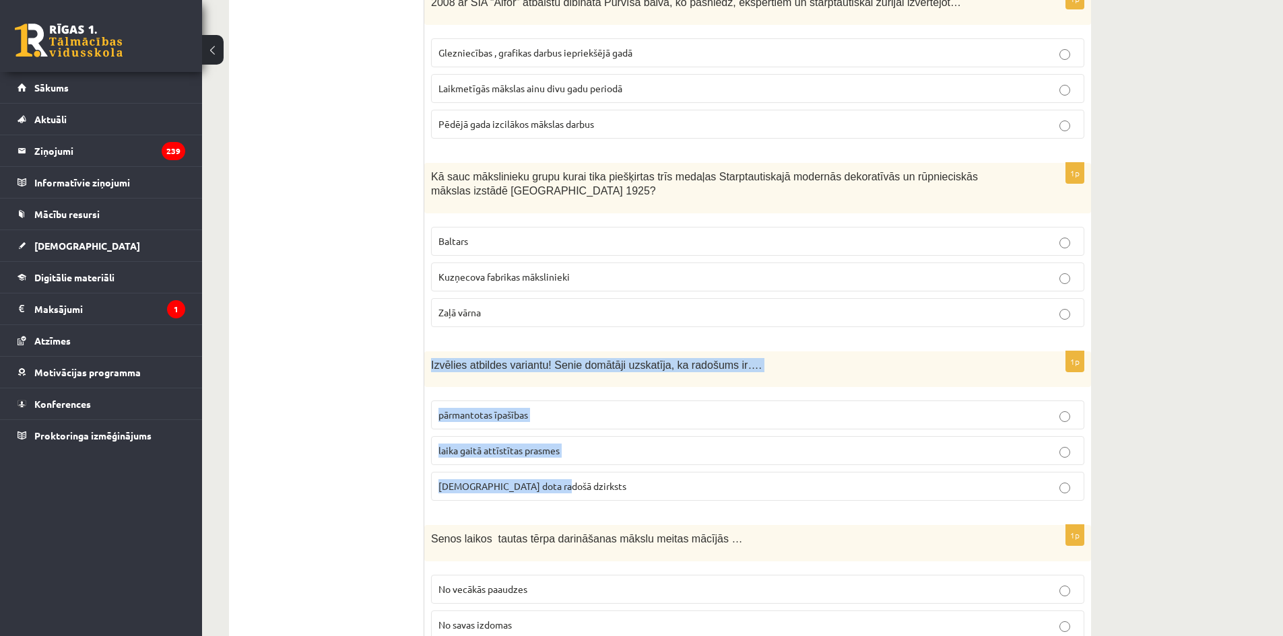
drag, startPoint x: 453, startPoint y: 338, endPoint x: 671, endPoint y: 456, distance: 247.3
click at [671, 456] on div "1p Izvēlies atbildes variantu! Senie domātāji uzskatīja, ka radošums ir…. pārma…" at bounding box center [757, 431] width 667 height 161
click at [529, 480] on span "dieva dota radošā dzirksts" at bounding box center [532, 486] width 188 height 12
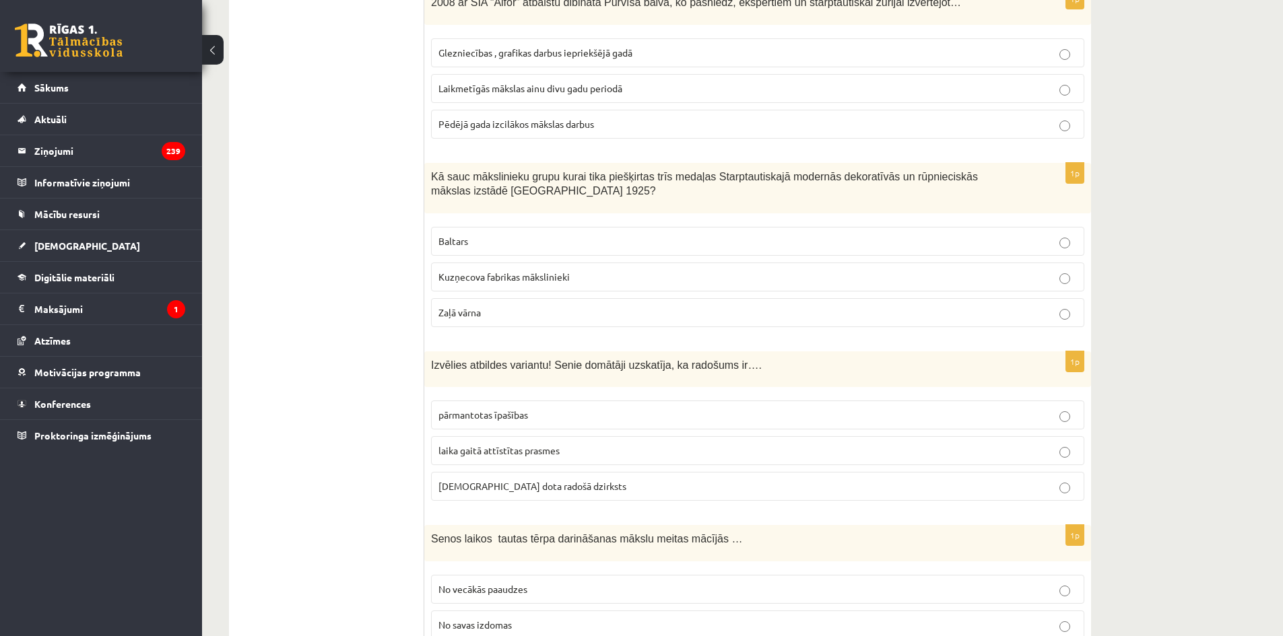
scroll to position [2559, 0]
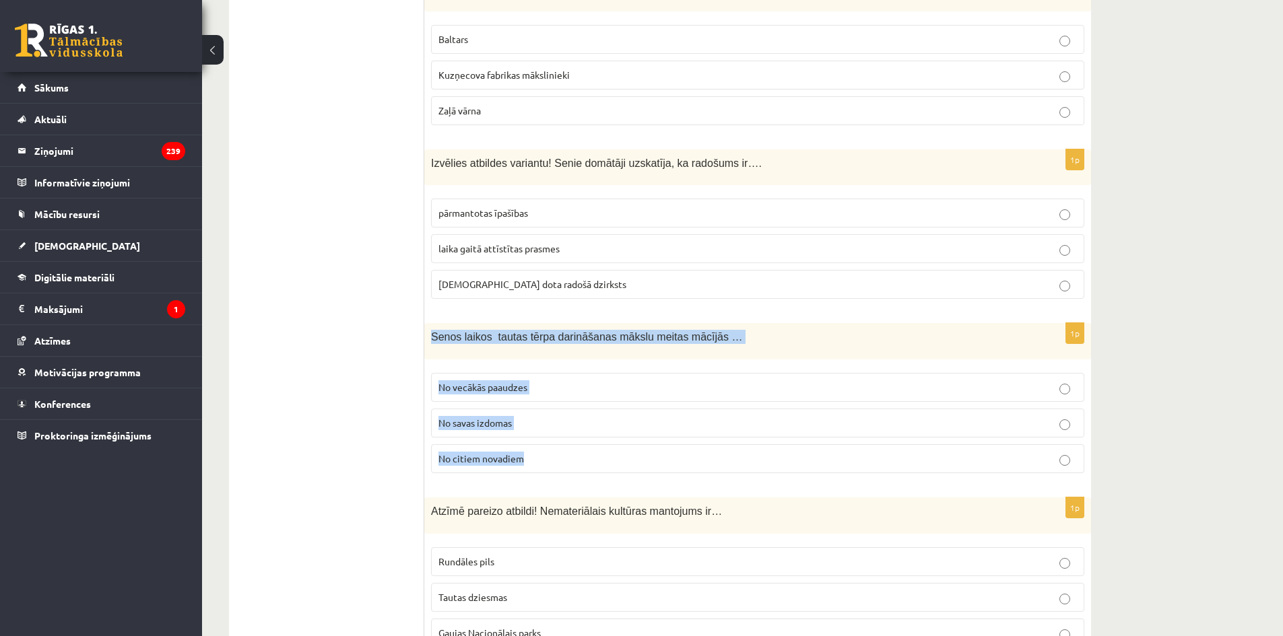
drag, startPoint x: 429, startPoint y: 308, endPoint x: 809, endPoint y: 422, distance: 397.1
click at [809, 422] on div "1p Senos laikos tautas tērpa darināšanas mākslu meitas mācījās … No vecākās paa…" at bounding box center [757, 403] width 667 height 161
click at [499, 381] on span "No vecākās paaudzes" at bounding box center [482, 387] width 89 height 12
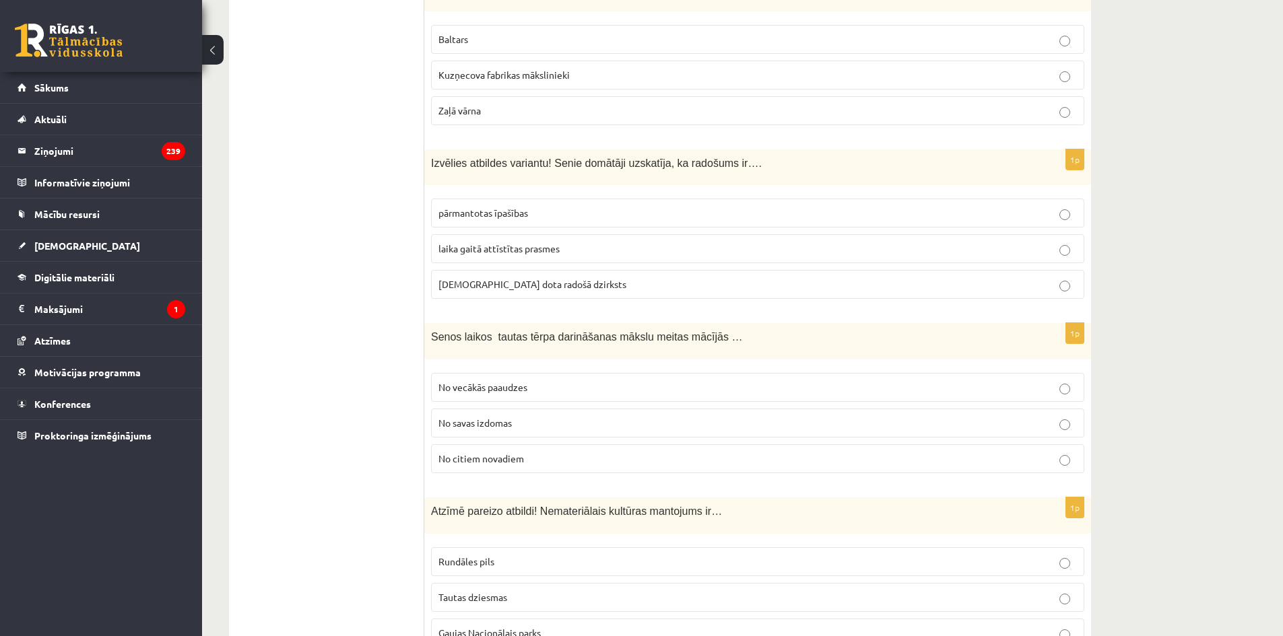
scroll to position [2693, 0]
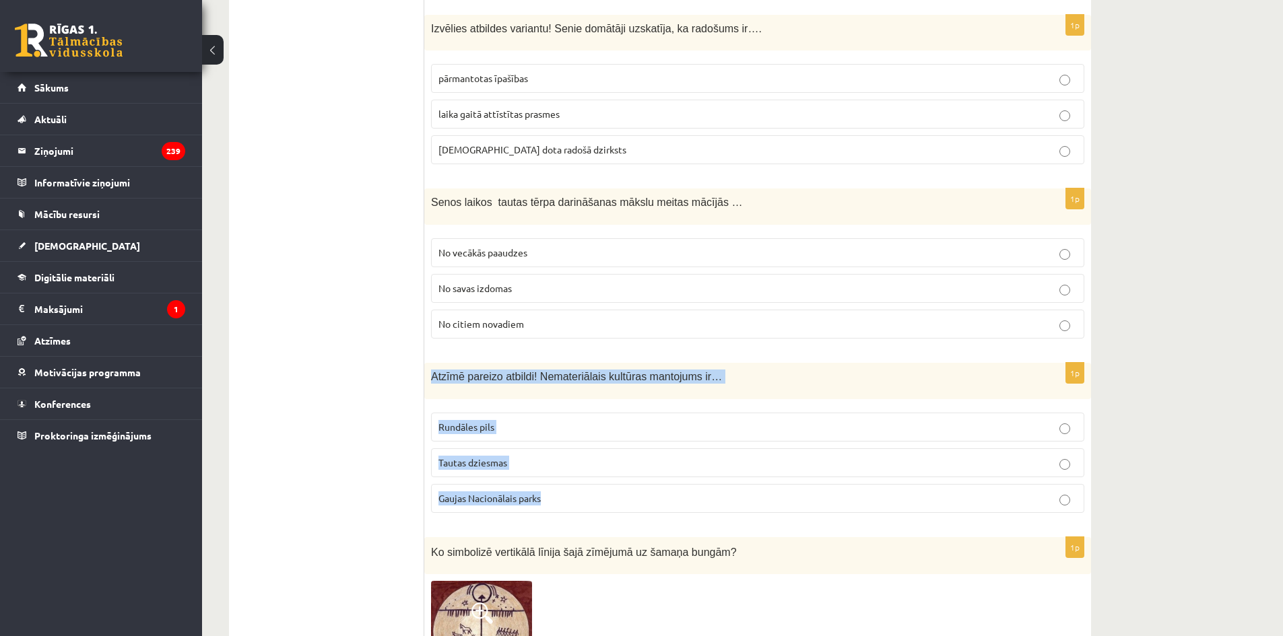
drag, startPoint x: 456, startPoint y: 357, endPoint x: 653, endPoint y: 460, distance: 222.6
click at [653, 460] on div "1p Atzīmē pareizo atbildi! Nemateriālais kultūras mantojums ir… Rundāles pils T…" at bounding box center [757, 443] width 667 height 161
click at [492, 456] on span "Tautas dziesmas" at bounding box center [472, 462] width 69 height 12
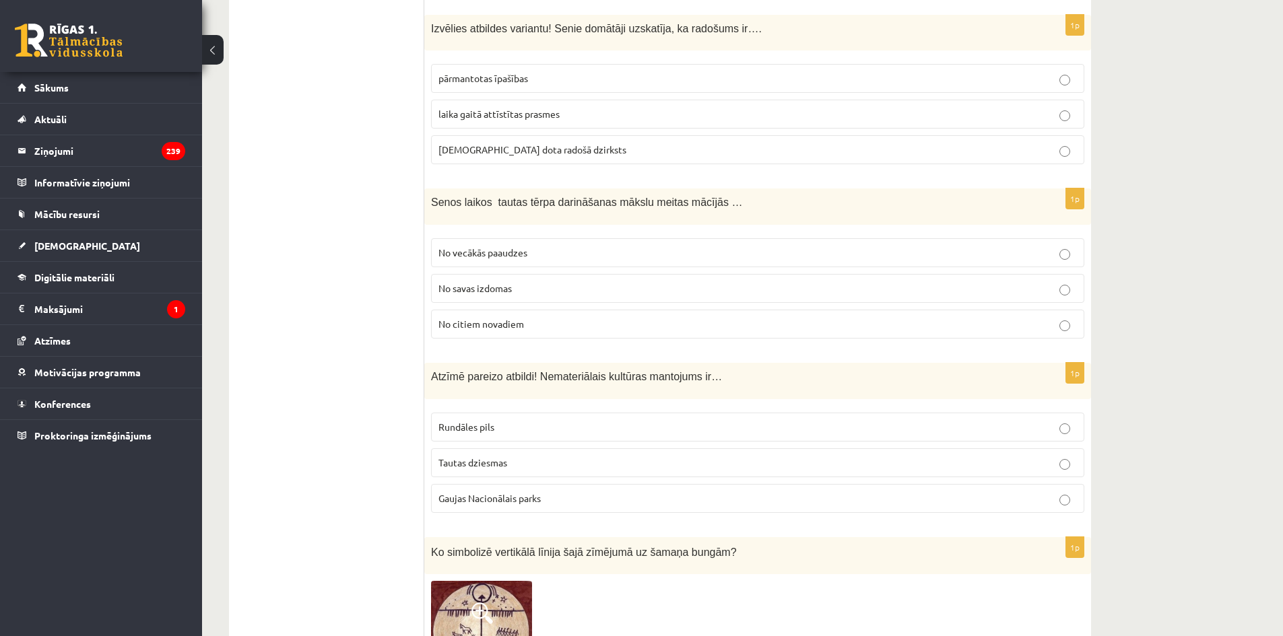
scroll to position [3030, 0]
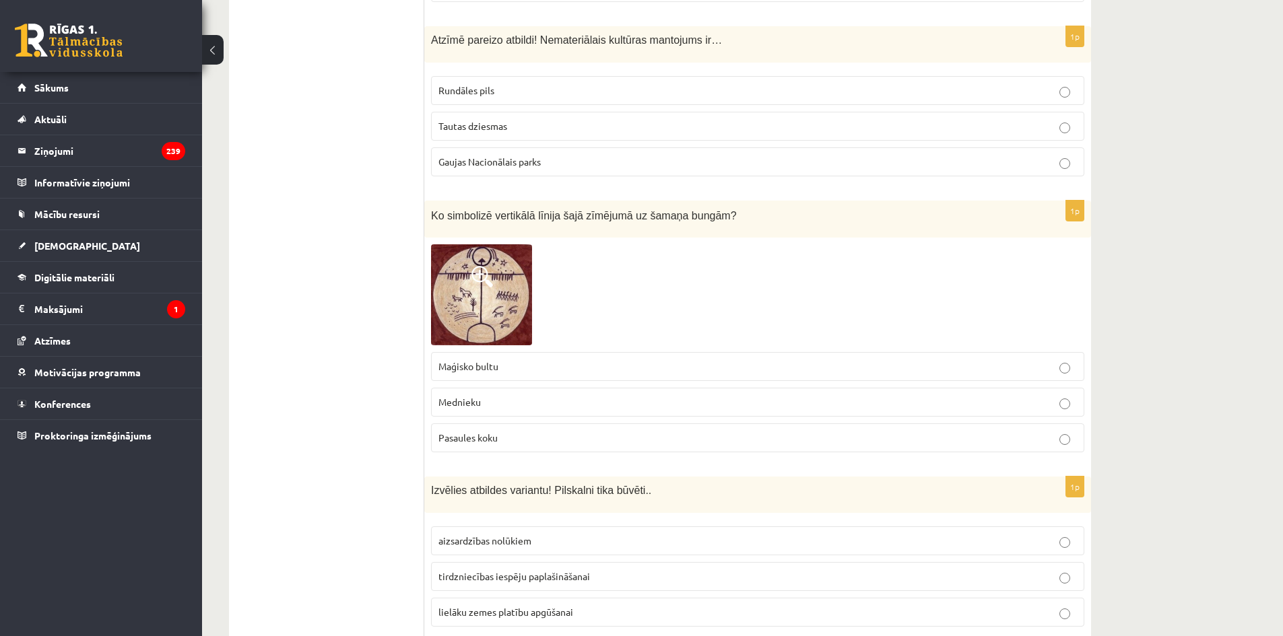
click at [481, 266] on span at bounding box center [482, 277] width 22 height 22
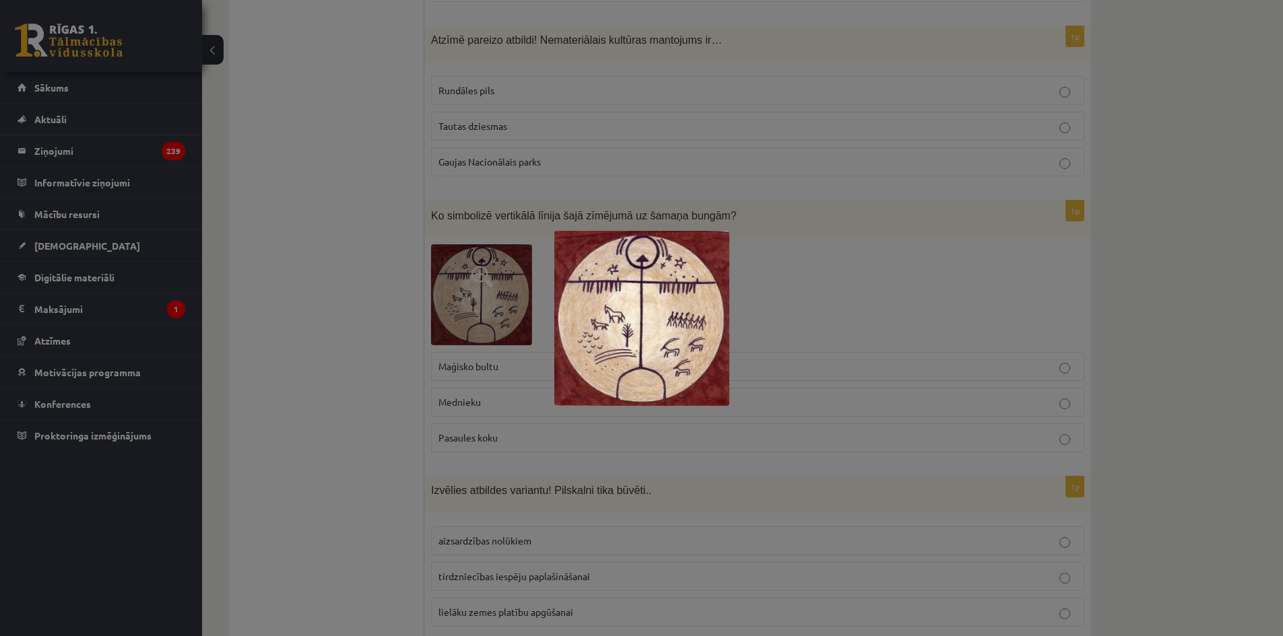
click at [373, 196] on div at bounding box center [641, 318] width 1283 height 636
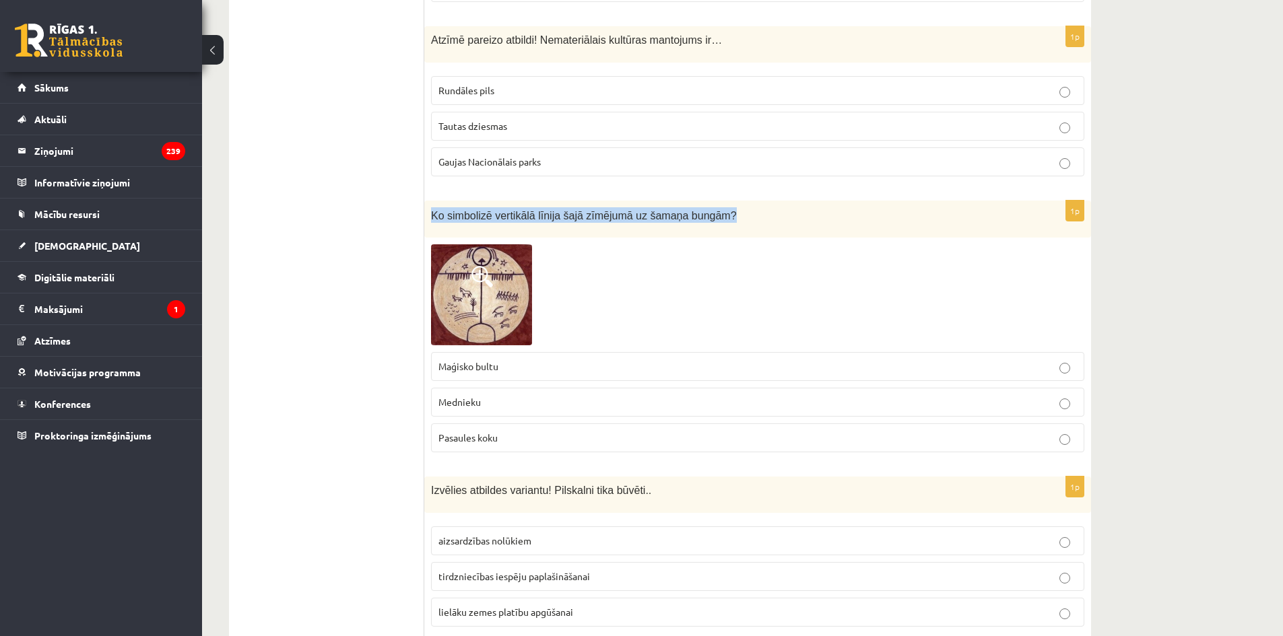
drag, startPoint x: 427, startPoint y: 185, endPoint x: 793, endPoint y: 195, distance: 366.4
click at [793, 201] on div "Ko simbolizē vertikālā līnija šajā zīmējumā uz šamaņa bungām?" at bounding box center [757, 219] width 667 height 37
click at [502, 431] on p "Pasaules koku" at bounding box center [757, 438] width 638 height 14
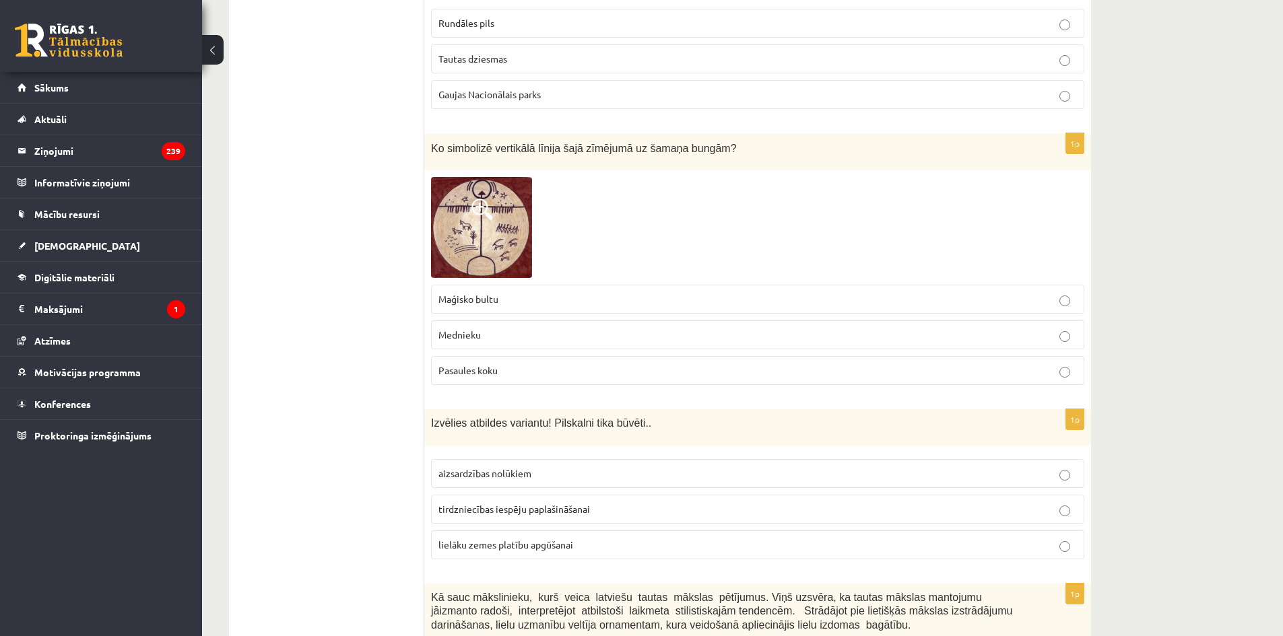
scroll to position [3232, 0]
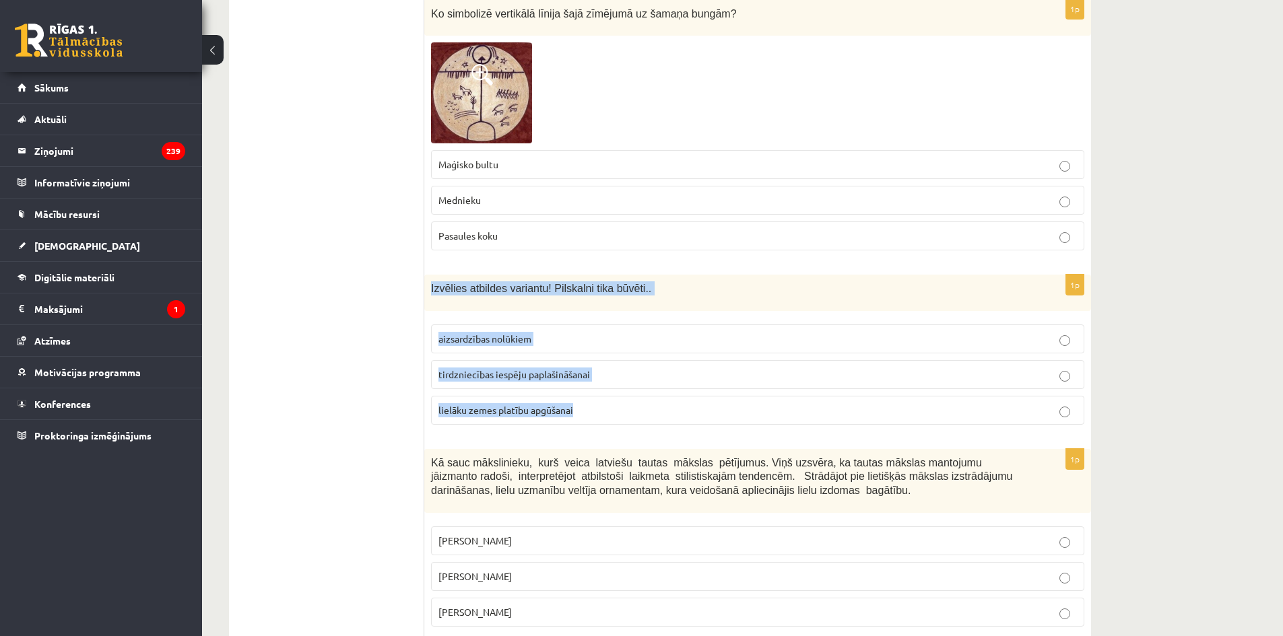
drag, startPoint x: 432, startPoint y: 258, endPoint x: 731, endPoint y: 373, distance: 320.4
click at [731, 373] on div "1p Izvēlies atbildes variantu! Pilskalni tika būvēti.. aizsardzības nolūkiem ti…" at bounding box center [757, 355] width 667 height 161
click at [533, 332] on p "aizsardzības nolūkiem" at bounding box center [757, 339] width 638 height 14
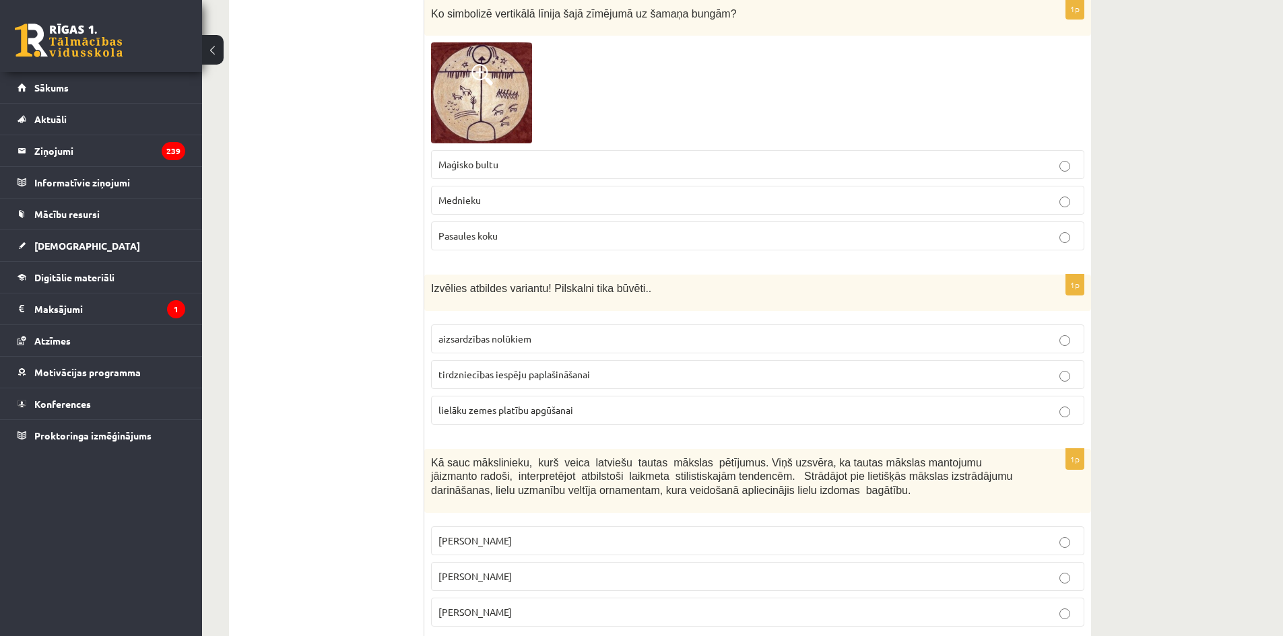
scroll to position [3366, 0]
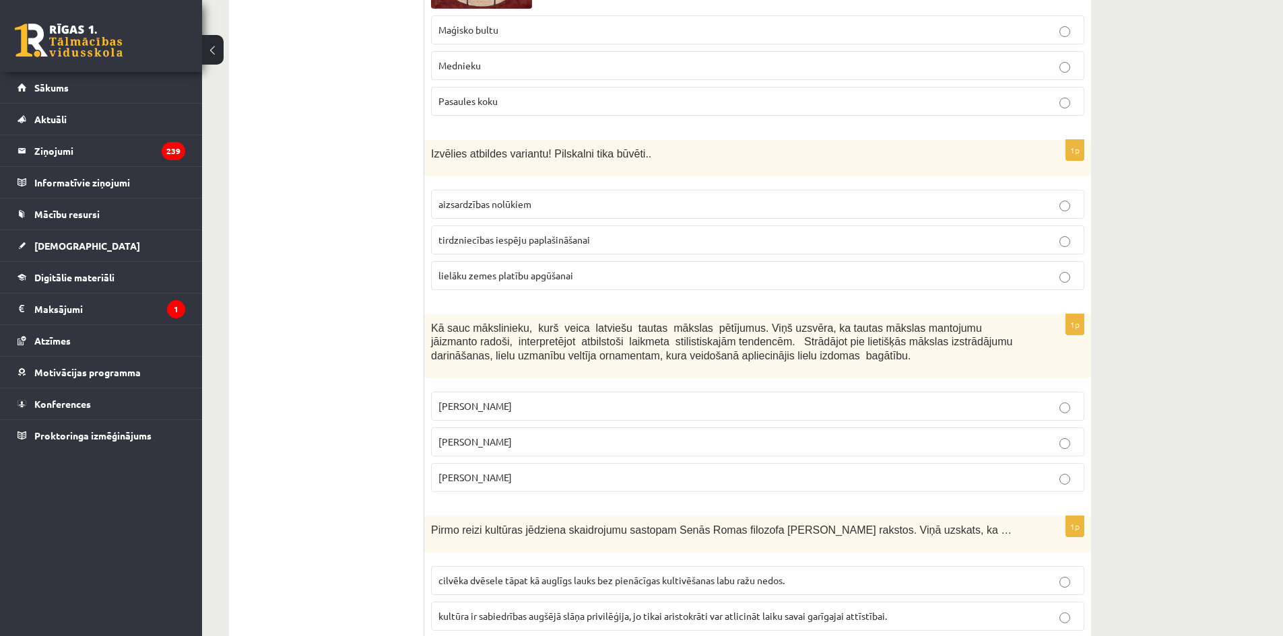
drag, startPoint x: 426, startPoint y: 298, endPoint x: 703, endPoint y: 446, distance: 313.9
click at [703, 446] on div "1p Kā sauc mākslinieku, kurš veica latviešu tautas mākslas pētījumus. Viņš uzsv…" at bounding box center [757, 408] width 667 height 189
click at [531, 435] on p "Jūlijs Madernieks" at bounding box center [757, 442] width 638 height 14
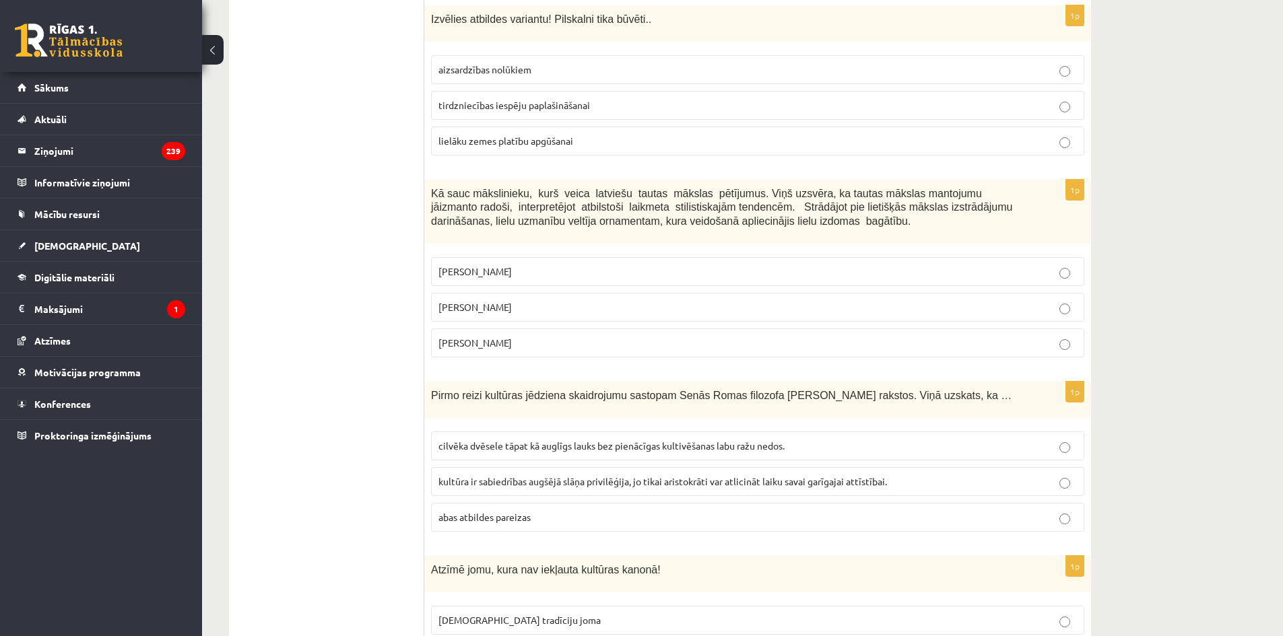
scroll to position [3568, 0]
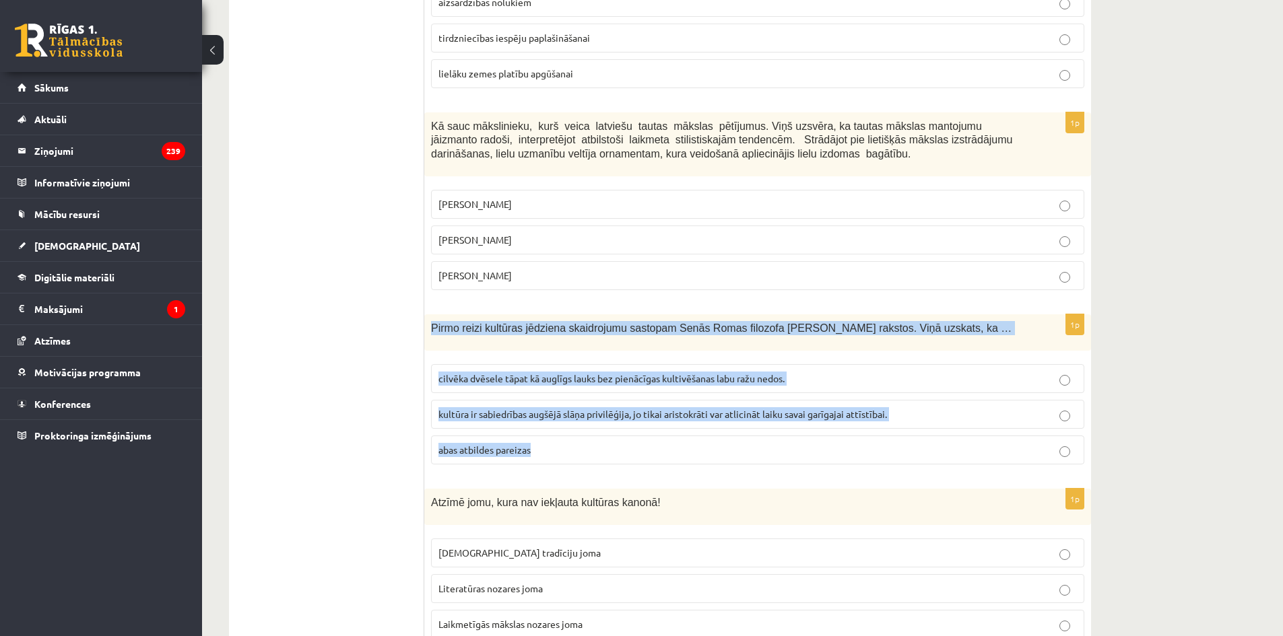
drag, startPoint x: 432, startPoint y: 300, endPoint x: 611, endPoint y: 417, distance: 214.0
click at [611, 417] on div "1p Pirmo reizi kultūras jēdziena skaidrojumu sastopam Senās Romas filozofa Cice…" at bounding box center [757, 394] width 667 height 161
click at [534, 364] on label "cilvēka dvēsele tāpat kā auglīgs lauks bez pienācīgas kultivēšanas labu ražu ne…" at bounding box center [757, 378] width 653 height 29
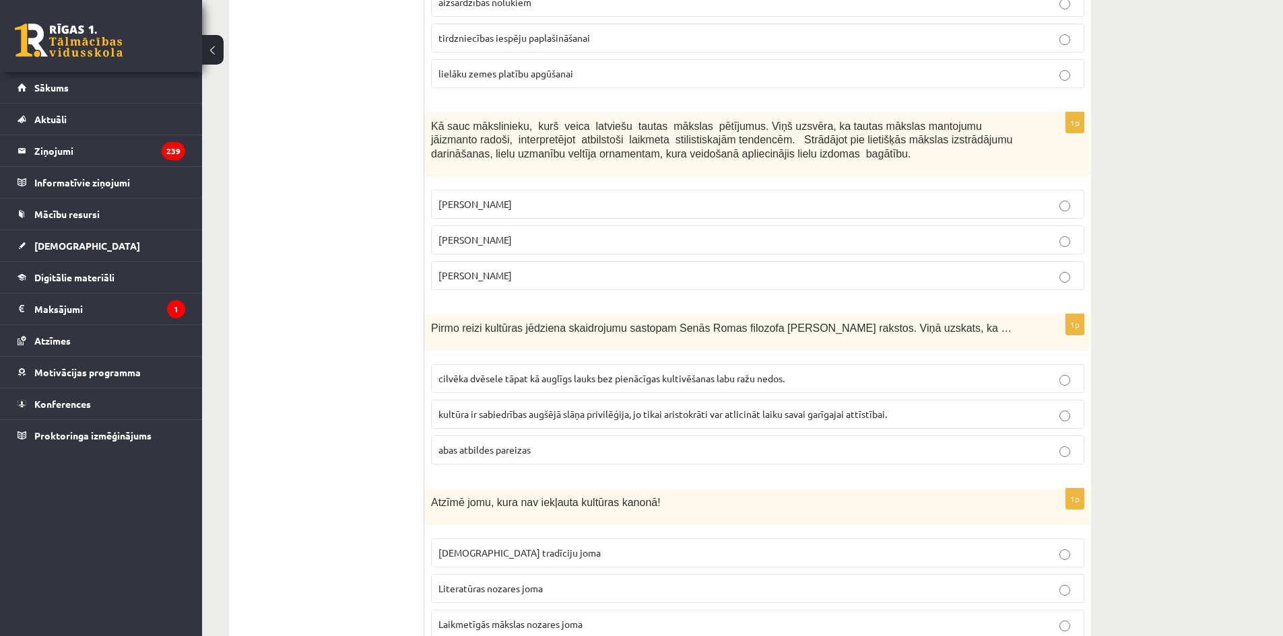
scroll to position [3703, 0]
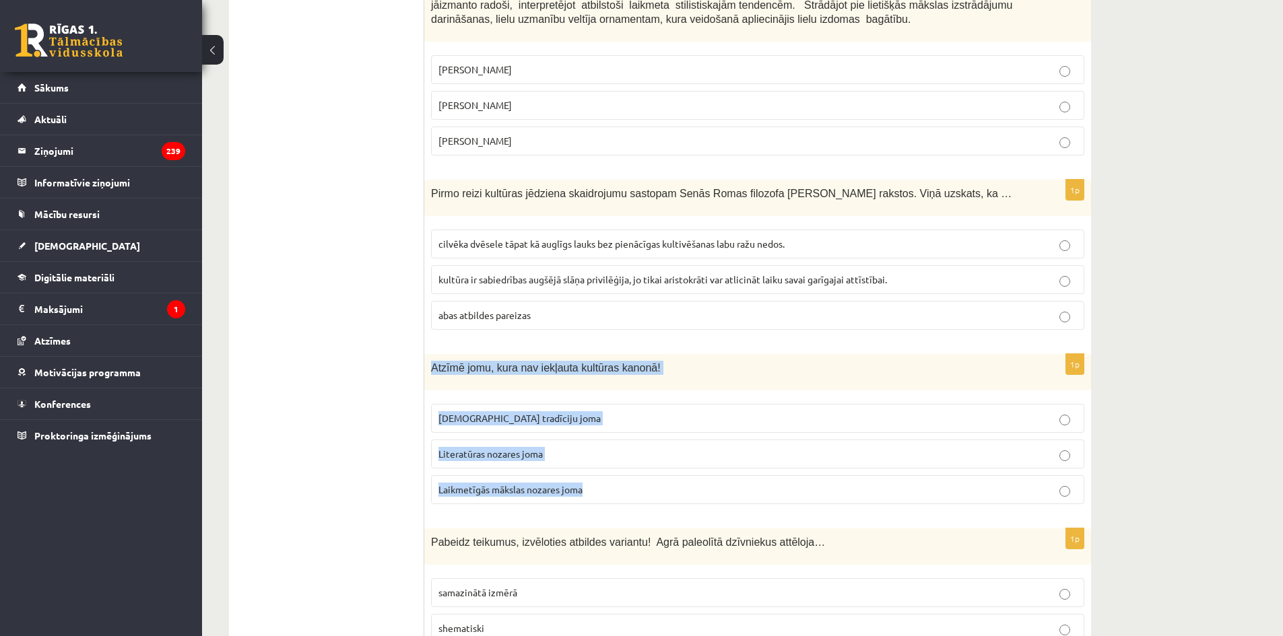
drag, startPoint x: 429, startPoint y: 337, endPoint x: 709, endPoint y: 474, distance: 312.0
click at [709, 474] on div "1p Atzīmē jomu, kura nav iekļauta kultūras kanonā! Tautas tradīciju joma Litera…" at bounding box center [757, 434] width 667 height 161
click at [516, 475] on label "Laikmetīgās mākslas nozares joma" at bounding box center [757, 489] width 653 height 29
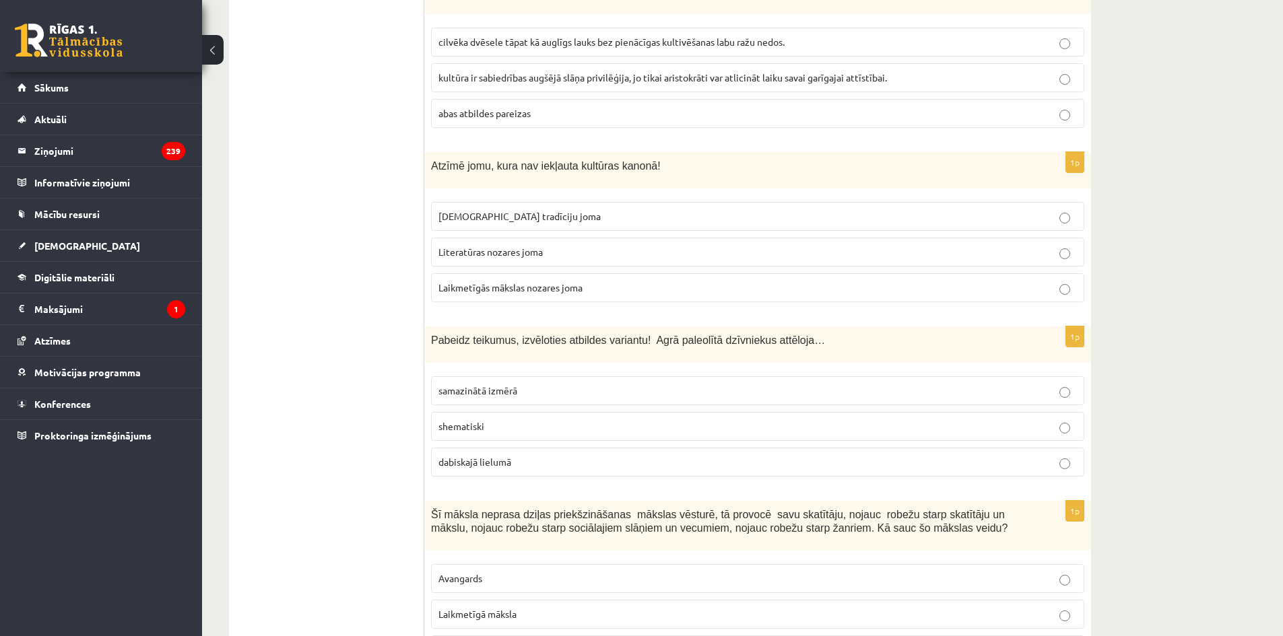
scroll to position [3972, 0]
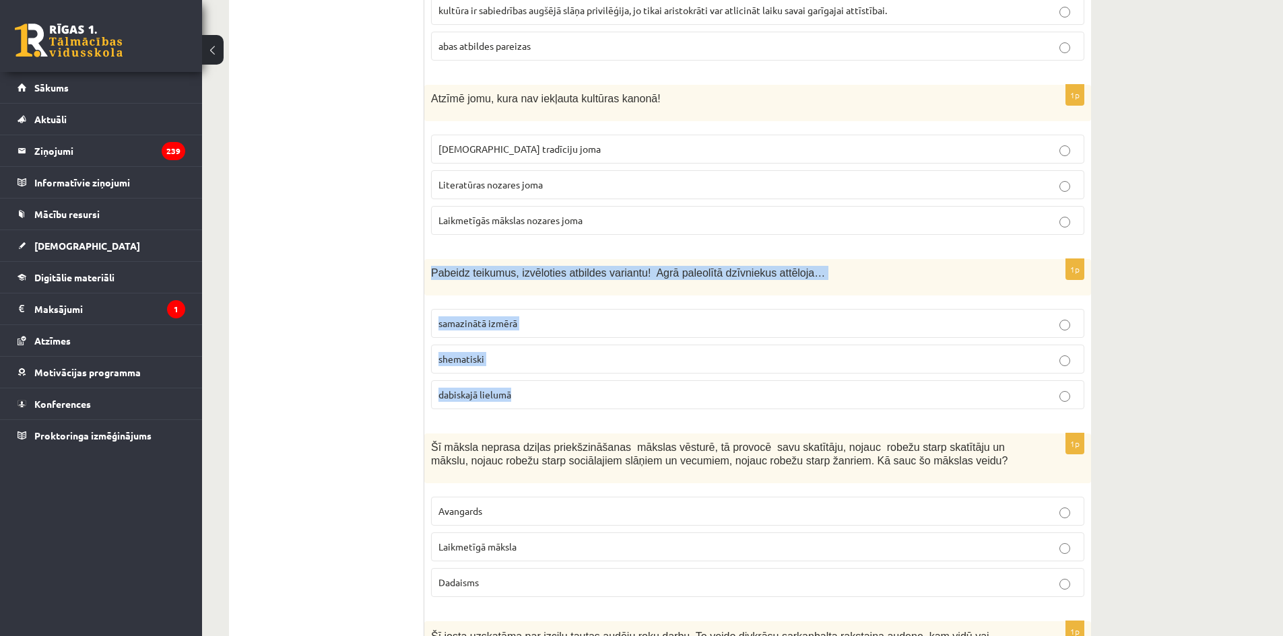
drag, startPoint x: 428, startPoint y: 240, endPoint x: 655, endPoint y: 390, distance: 271.7
click at [655, 390] on div "1p Pabeidz teikumus, izvēloties atbildes variantu! Agrā paleolītā dzīvniekus at…" at bounding box center [757, 339] width 667 height 161
click at [469, 380] on label "dabiskajā lielumā" at bounding box center [757, 394] width 653 height 29
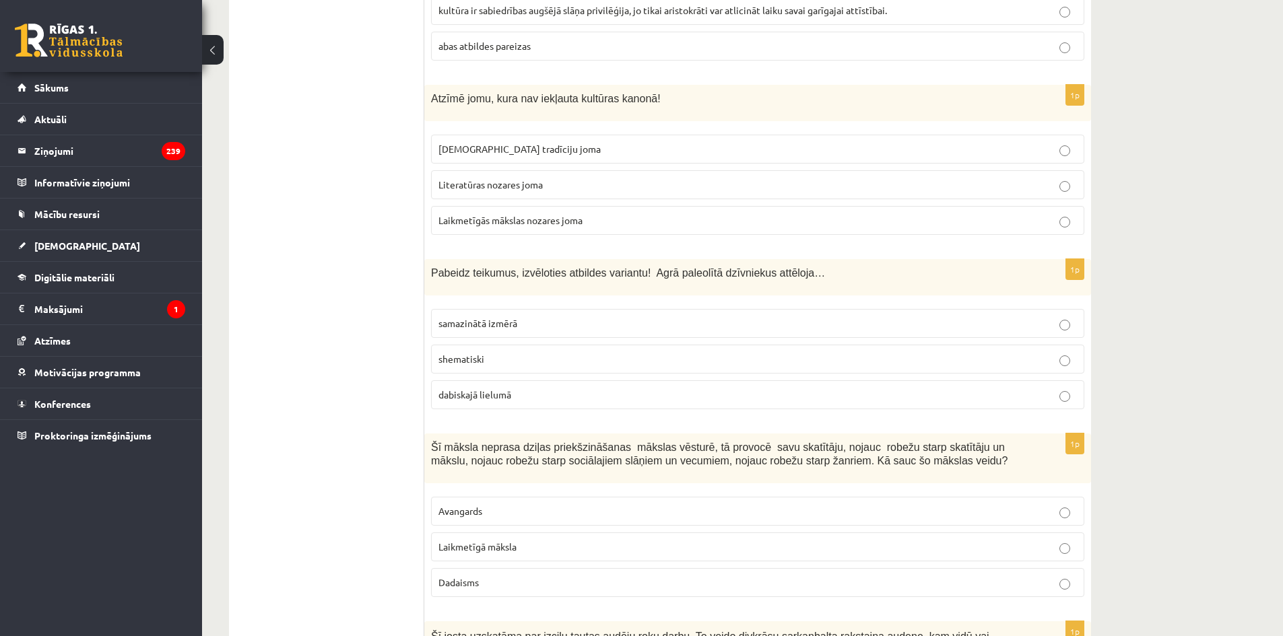
scroll to position [4107, 0]
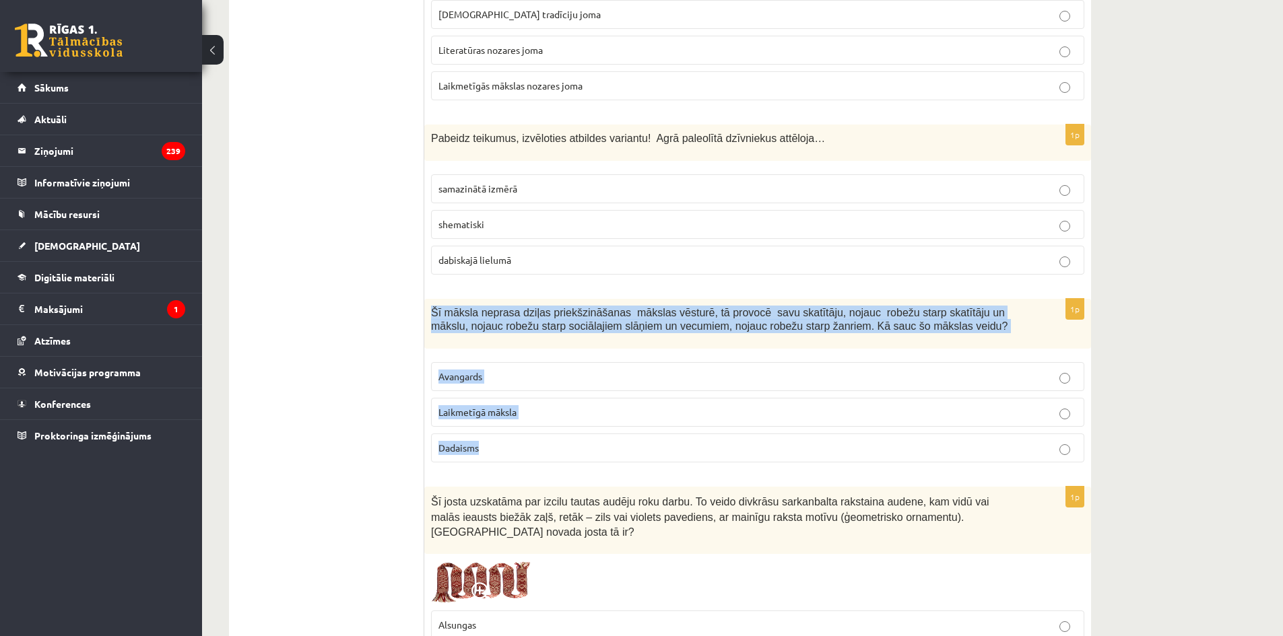
drag, startPoint x: 425, startPoint y: 278, endPoint x: 731, endPoint y: 403, distance: 331.0
click at [731, 403] on div "1p Šī māksla neprasa dziļas priekšzināšanas mākslas vēsturē, tā provocē savu sk…" at bounding box center [757, 386] width 667 height 175
click at [520, 398] on label "Laikmetīgā māksla" at bounding box center [757, 412] width 653 height 29
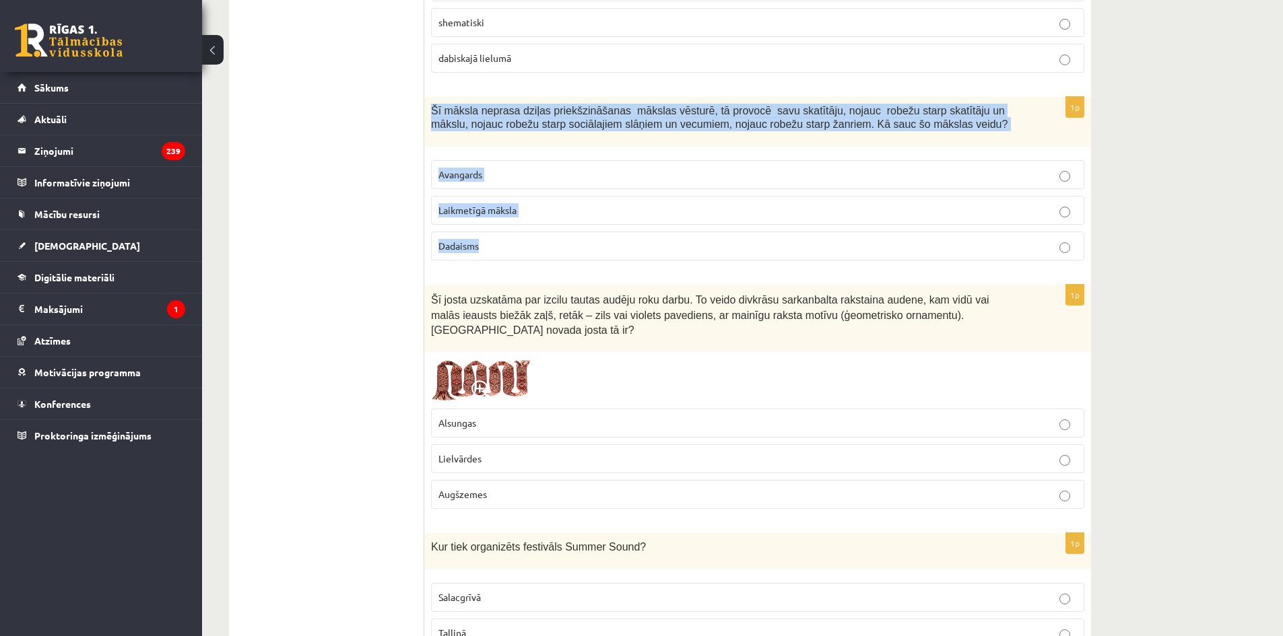
click at [484, 359] on img at bounding box center [481, 380] width 101 height 43
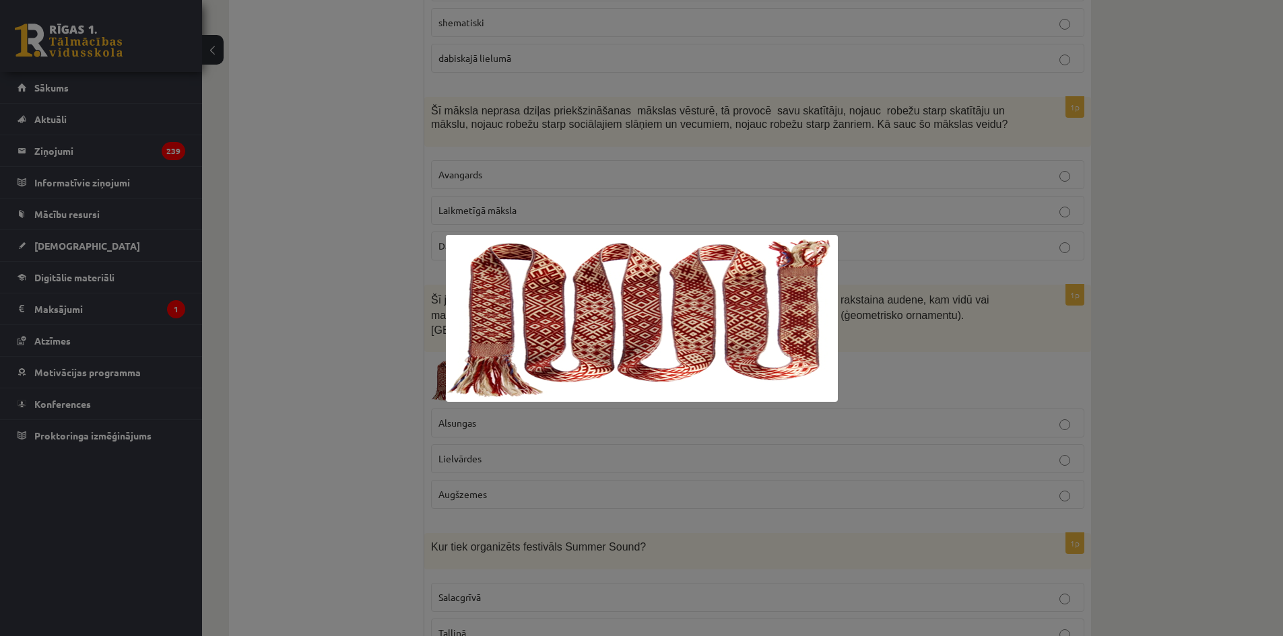
click at [392, 339] on div at bounding box center [641, 318] width 1283 height 636
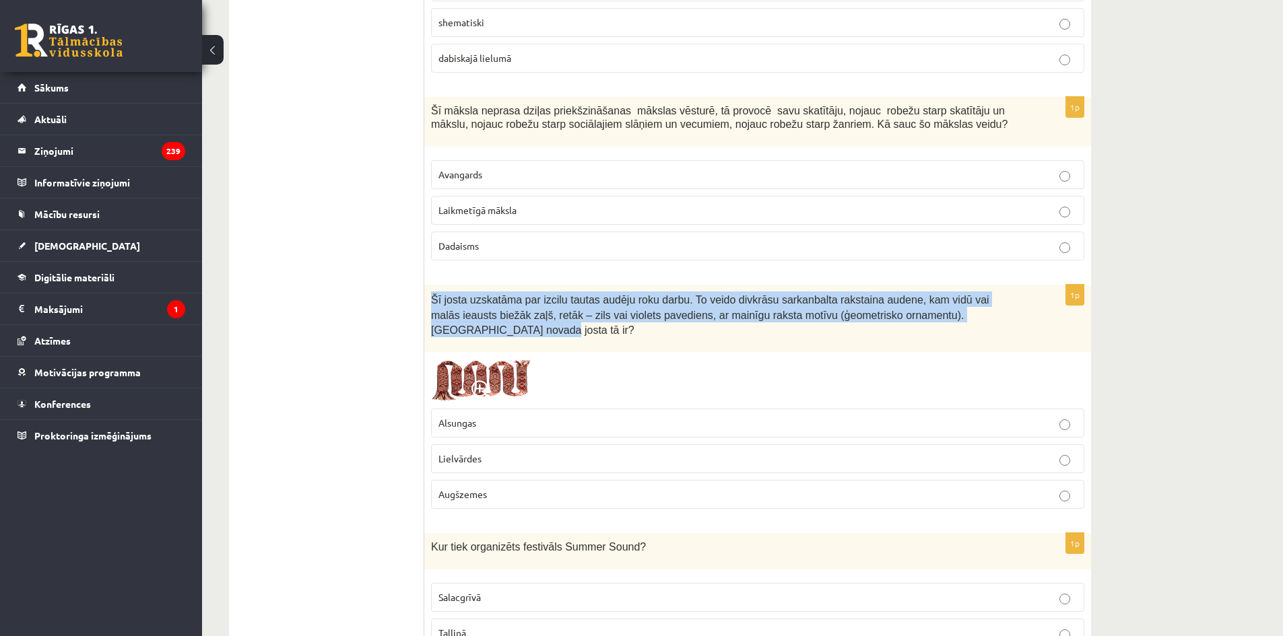
drag, startPoint x: 426, startPoint y: 263, endPoint x: 996, endPoint y: 285, distance: 570.7
click at [996, 285] on div "Šī josta uzskatāma par izcilu tautas audēju roku darbu. To veido divkrāsu sarka…" at bounding box center [757, 318] width 667 height 67
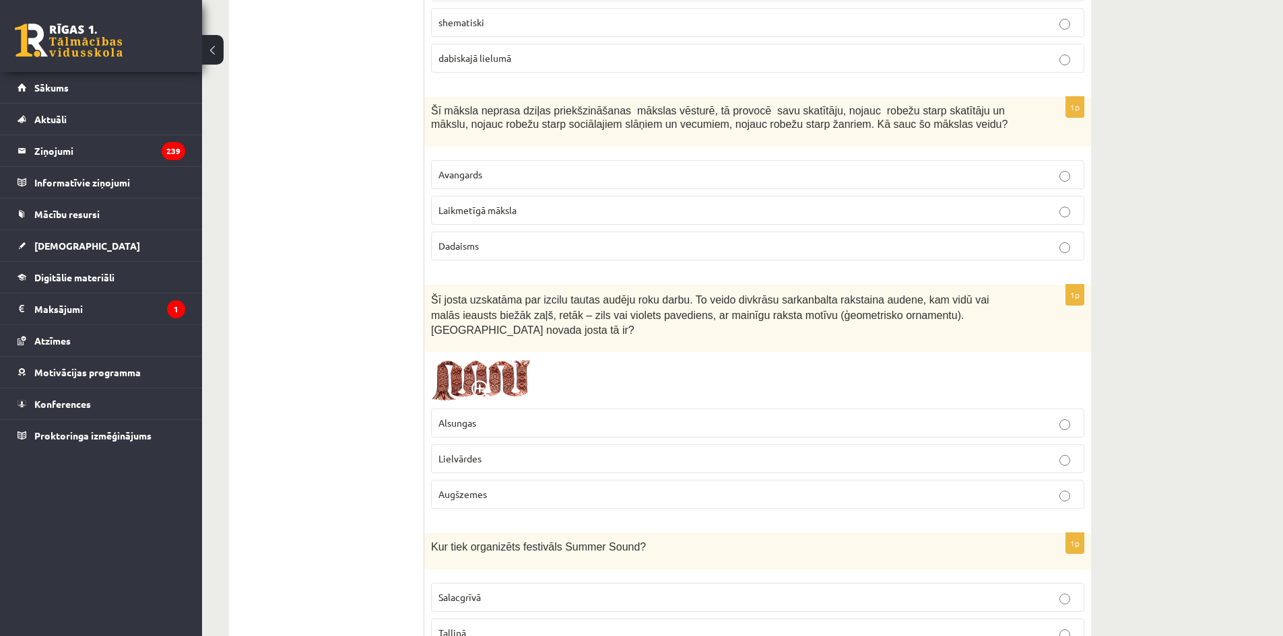
click at [494, 452] on p "Lielvārdes" at bounding box center [757, 459] width 638 height 14
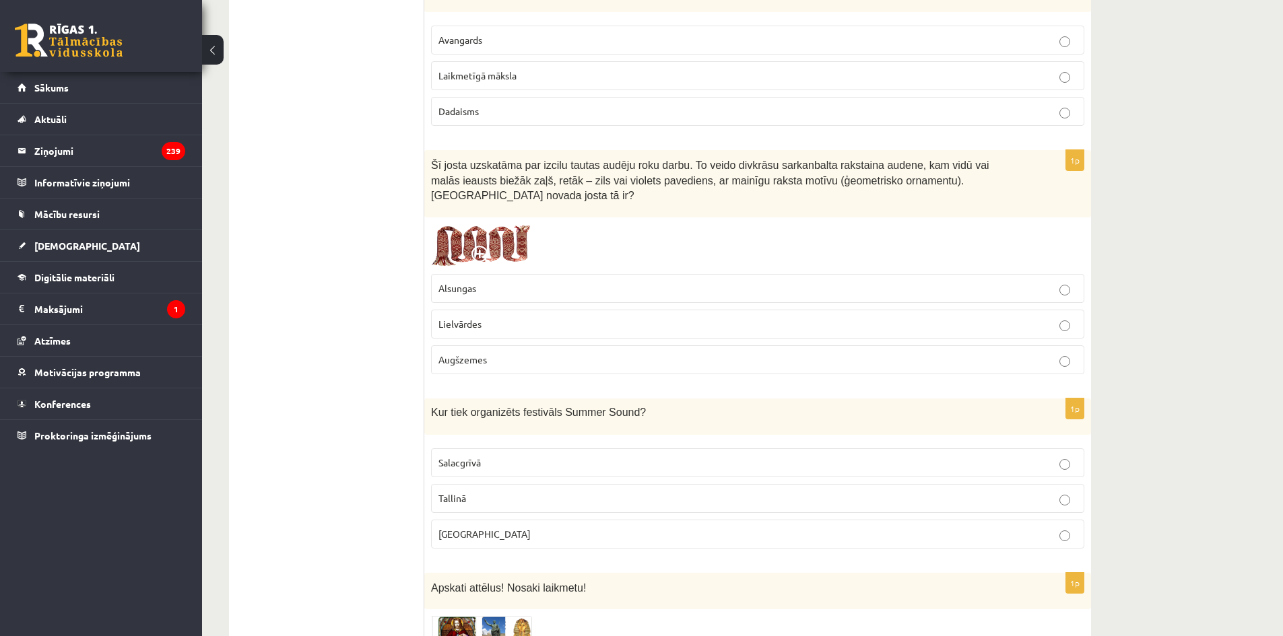
scroll to position [4511, 0]
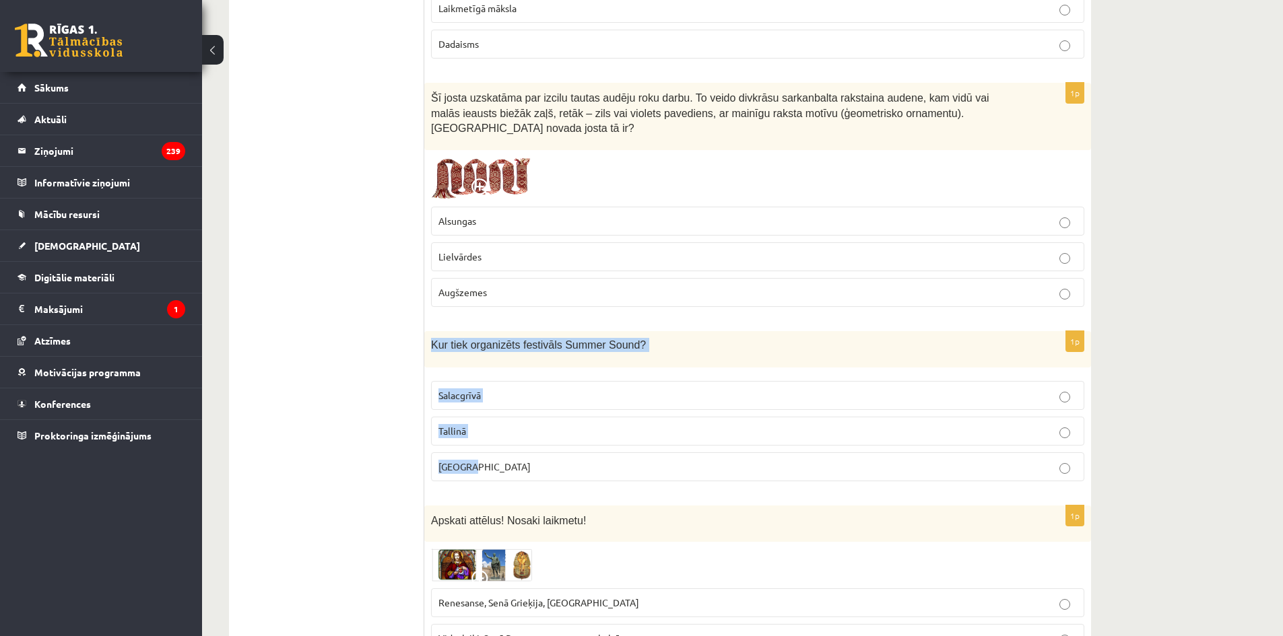
drag, startPoint x: 428, startPoint y: 298, endPoint x: 605, endPoint y: 418, distance: 214.2
click at [619, 409] on div "1p Kur tiek organizēts festivāls Summer Sound? Salacgrīvā Tallinā Liepājā" at bounding box center [757, 411] width 667 height 161
click at [578, 460] on p "Liepājā" at bounding box center [757, 467] width 638 height 14
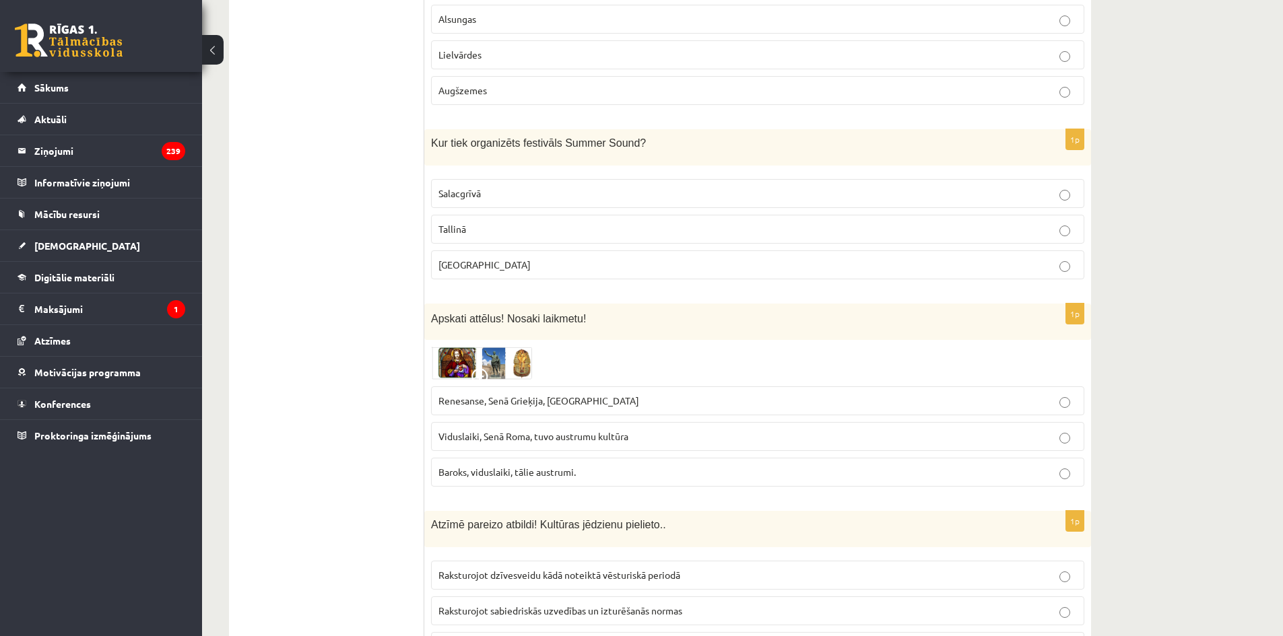
scroll to position [4780, 0]
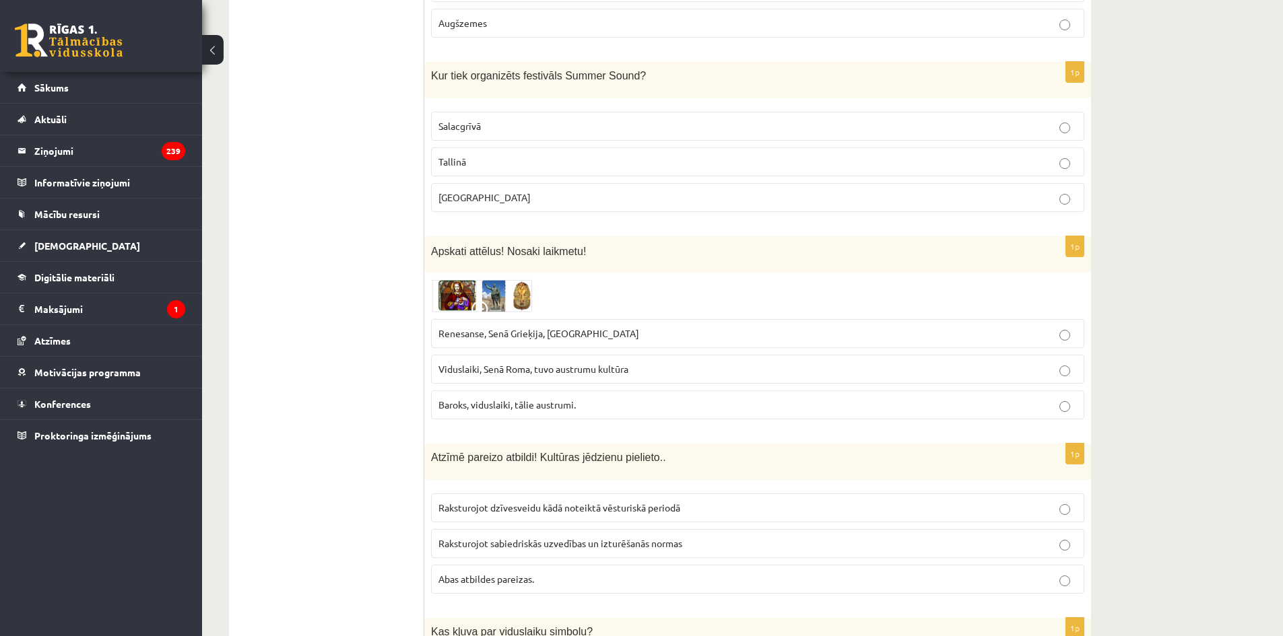
click at [468, 279] on img at bounding box center [481, 295] width 101 height 32
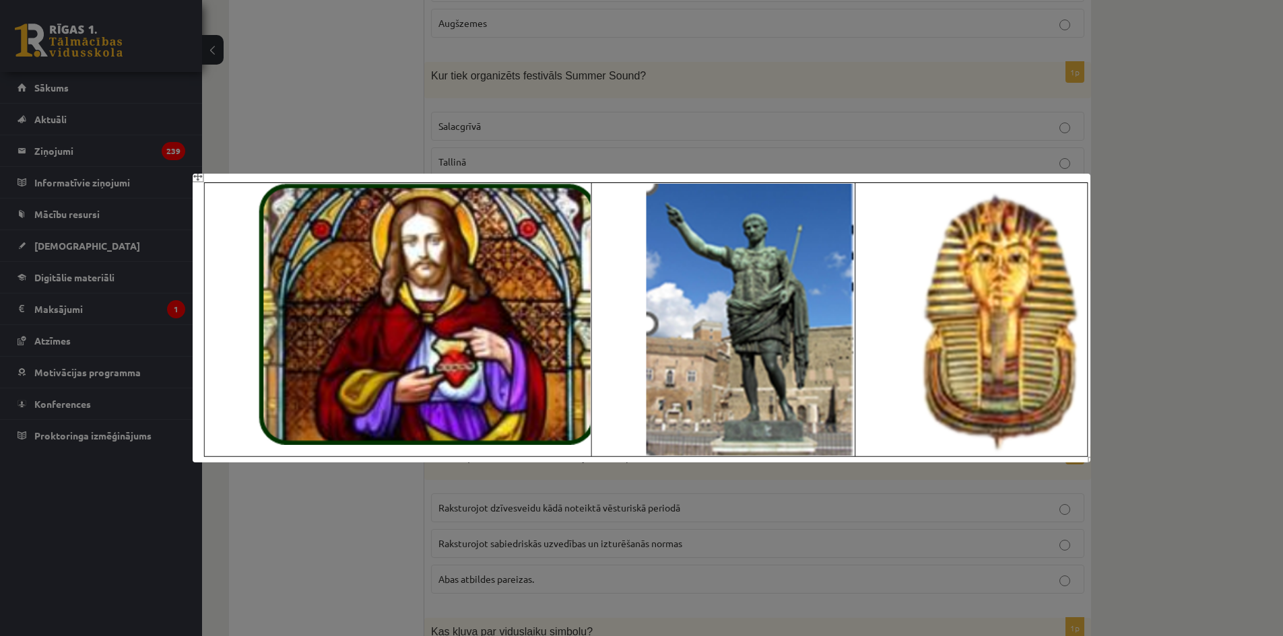
click at [503, 476] on div at bounding box center [641, 318] width 1283 height 636
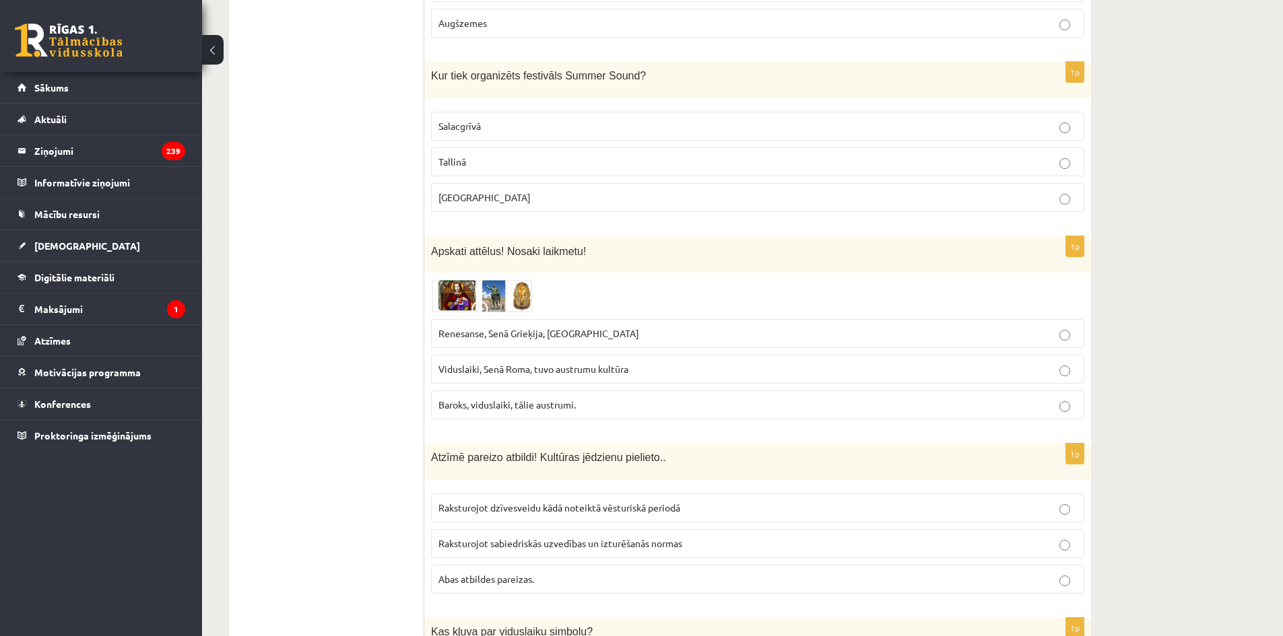
click at [489, 279] on img at bounding box center [481, 295] width 101 height 32
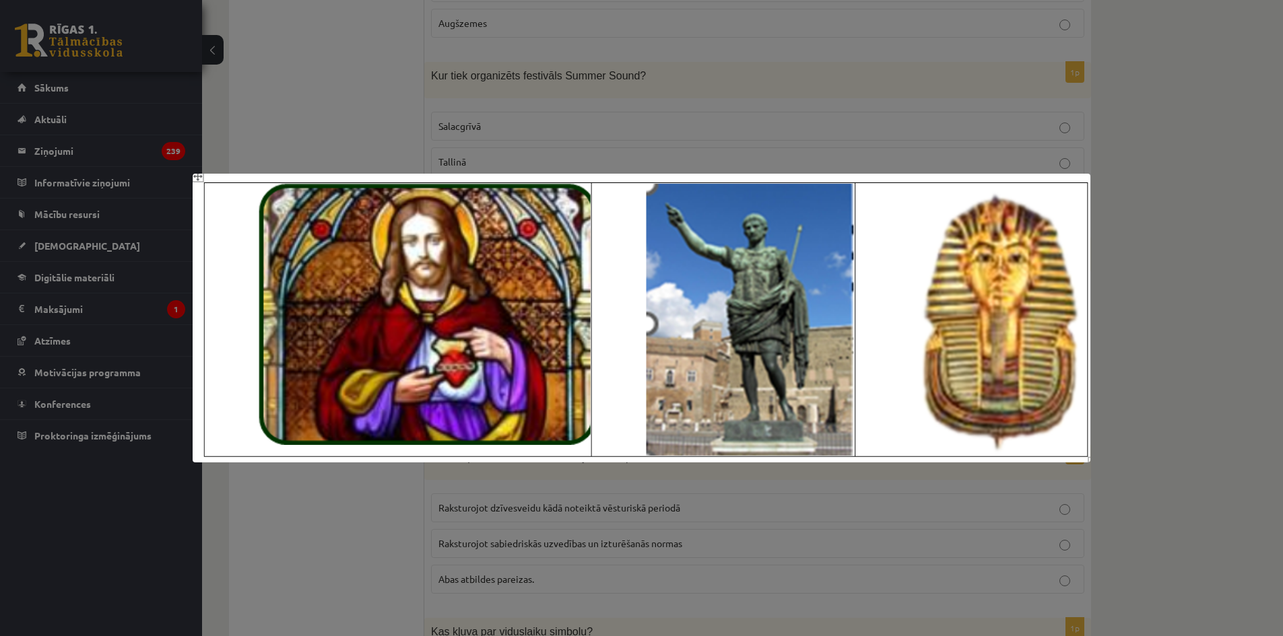
click at [615, 141] on div at bounding box center [641, 318] width 1283 height 636
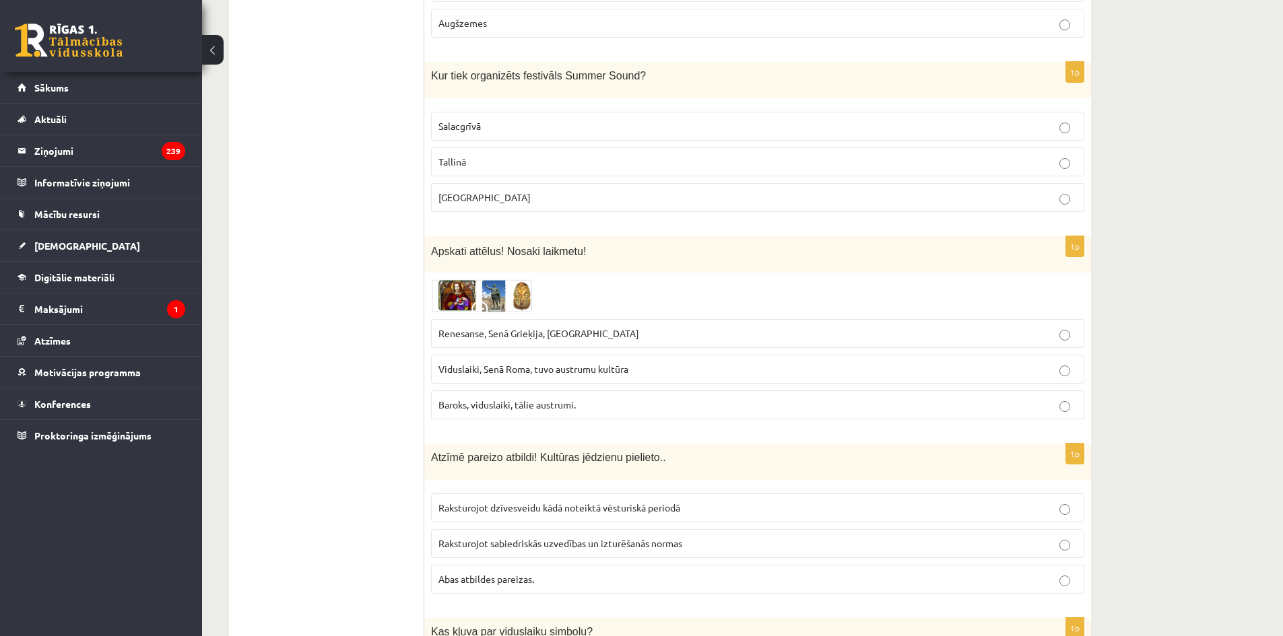
click at [531, 327] on span "Renesanse, Senā Grieķija, Ēģipte" at bounding box center [538, 333] width 201 height 12
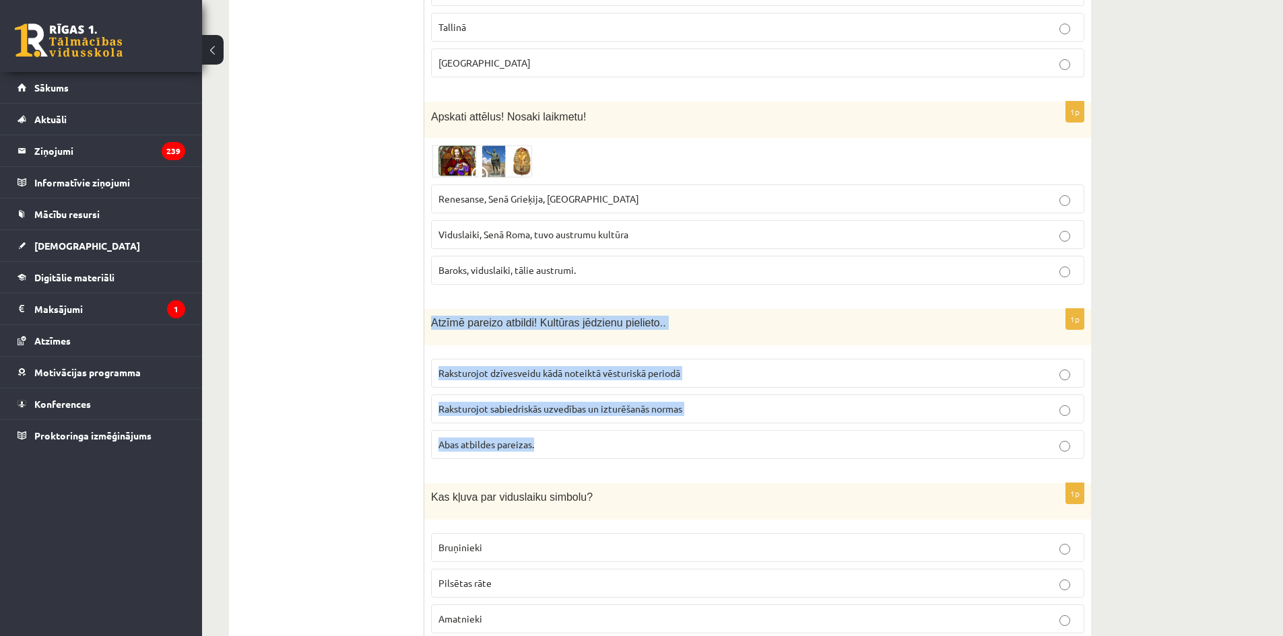
drag, startPoint x: 497, startPoint y: 301, endPoint x: 707, endPoint y: 399, distance: 231.6
click at [707, 399] on div "1p Atzīmē pareizo atbildi! Kultūras jēdzienu pielieto.. Raksturojot dzīvesveidu…" at bounding box center [757, 389] width 667 height 161
click at [498, 438] on span "Abas atbildes pareizas." at bounding box center [486, 444] width 96 height 12
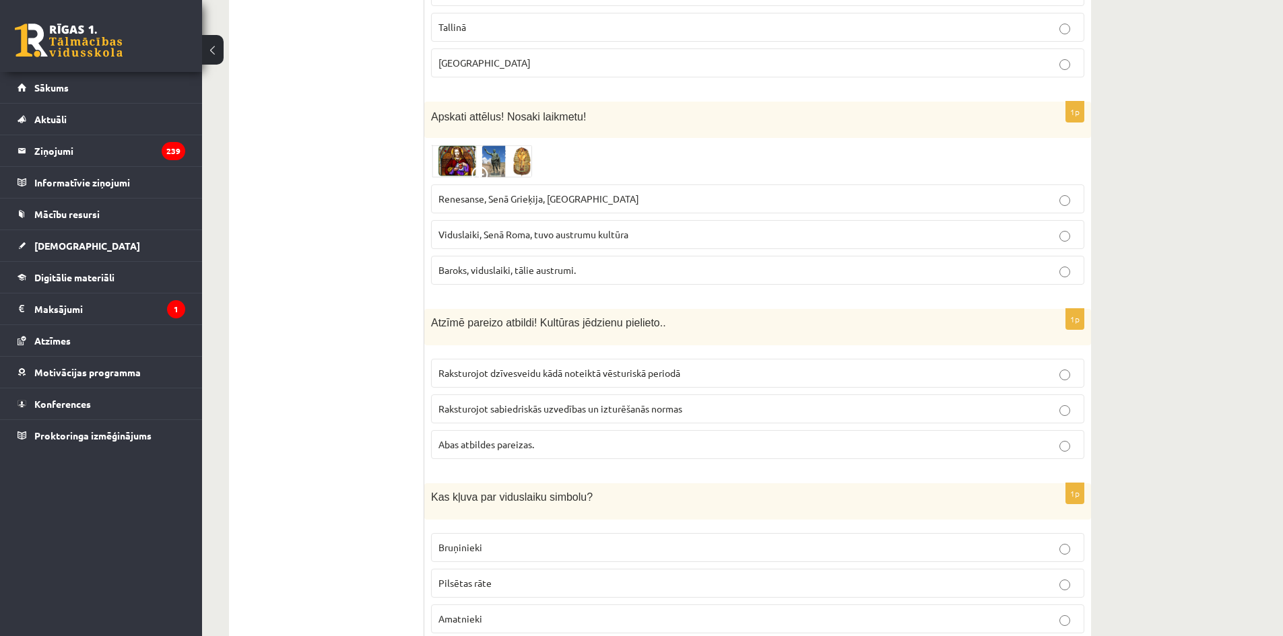
scroll to position [5117, 0]
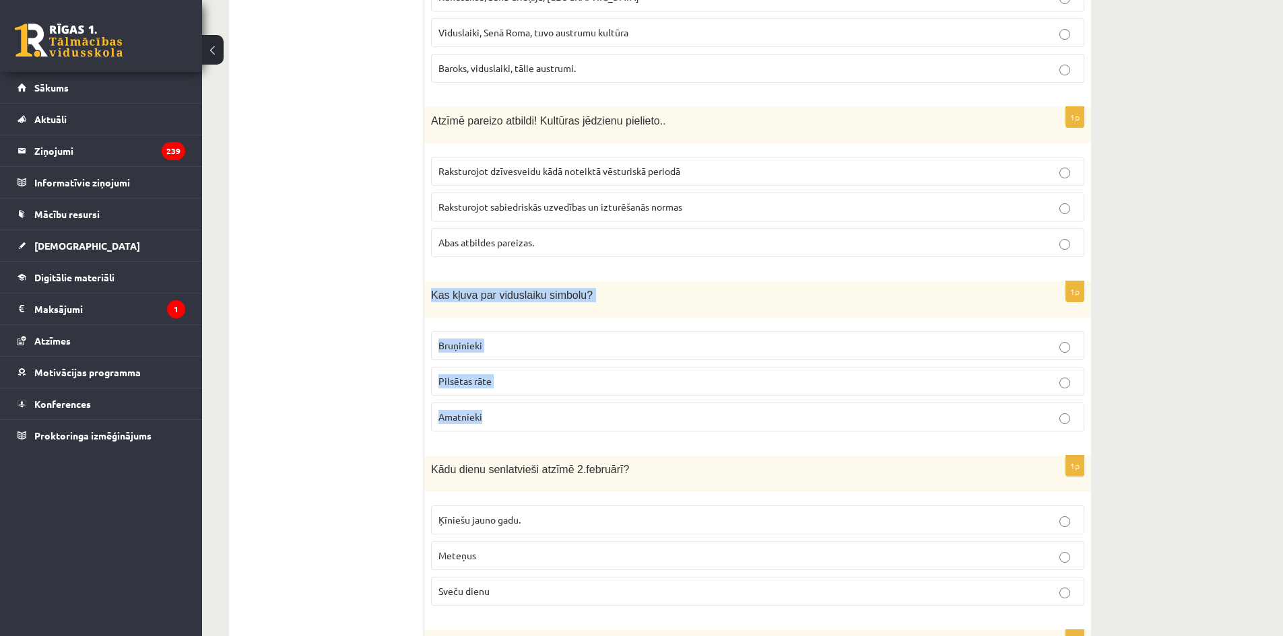
drag, startPoint x: 426, startPoint y: 248, endPoint x: 599, endPoint y: 370, distance: 211.6
click at [599, 370] on div "1p Kas kļuva par viduslaiku simbolu? Bruņinieki Pilsētas rāte Amatnieki" at bounding box center [757, 361] width 667 height 161
click at [470, 331] on label "Bruņinieki" at bounding box center [757, 345] width 653 height 29
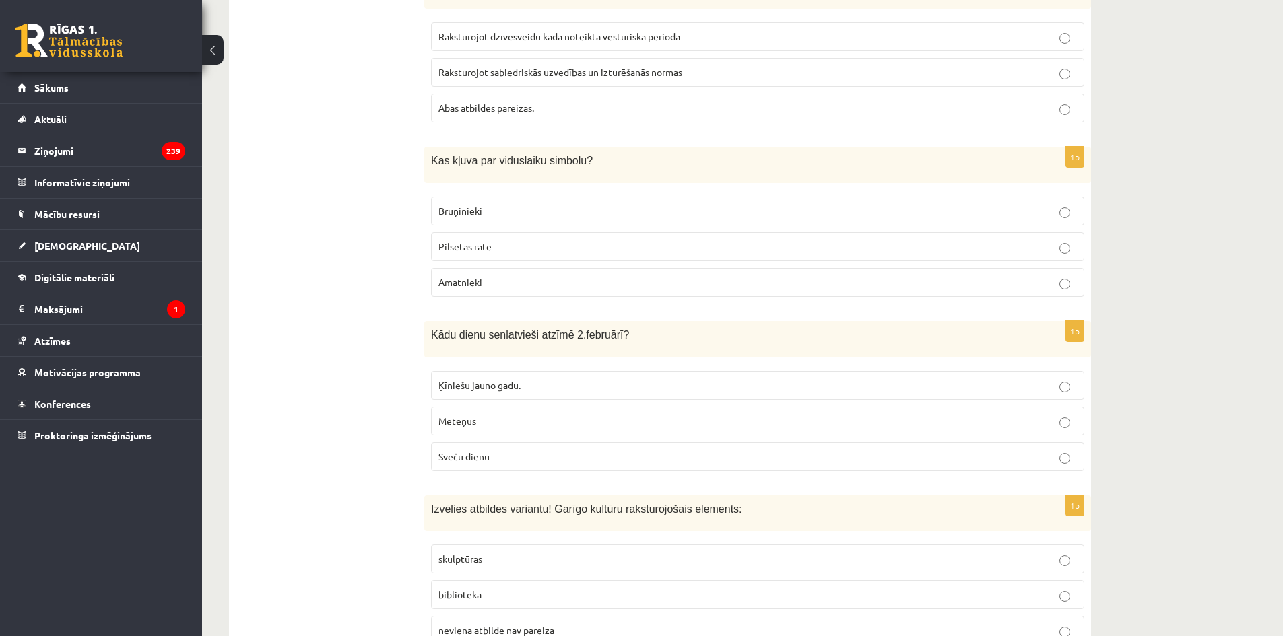
scroll to position [5269, 0]
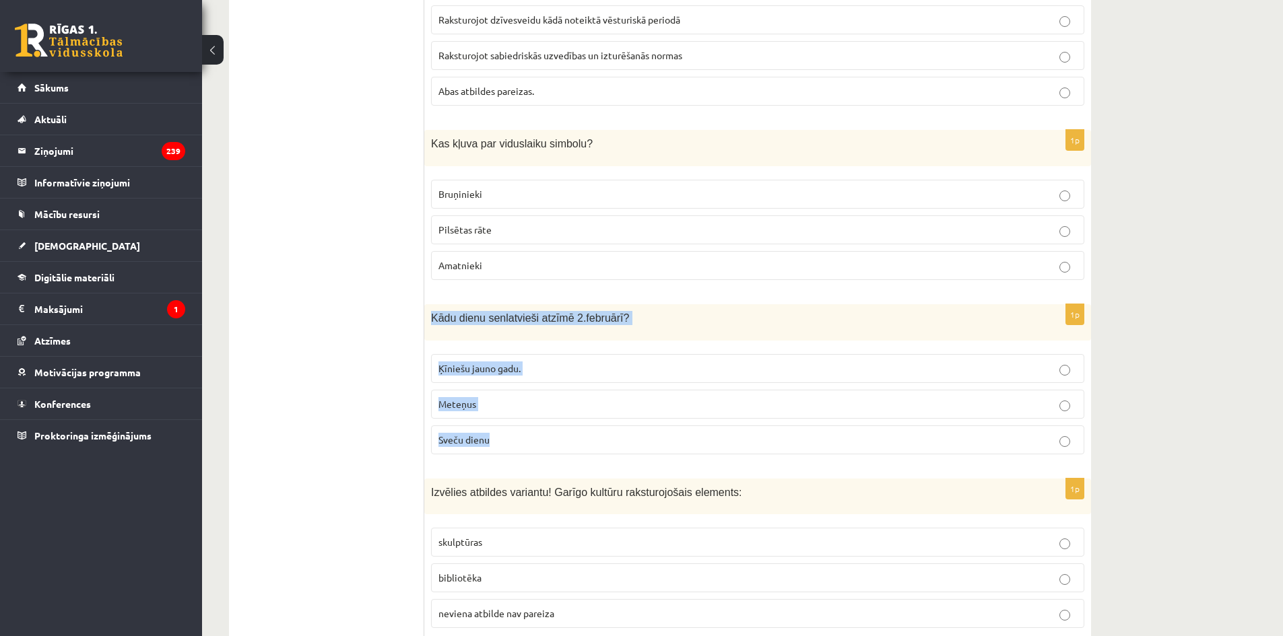
drag, startPoint x: 457, startPoint y: 283, endPoint x: 639, endPoint y: 399, distance: 215.9
click at [639, 399] on div "1p Kādu dienu senlatvieši atzīmē 2.februārī? Ķīniešu jauno gadu. Meteņus Sveču …" at bounding box center [757, 384] width 667 height 161
click at [465, 433] on p "Sveču dienu" at bounding box center [757, 440] width 638 height 14
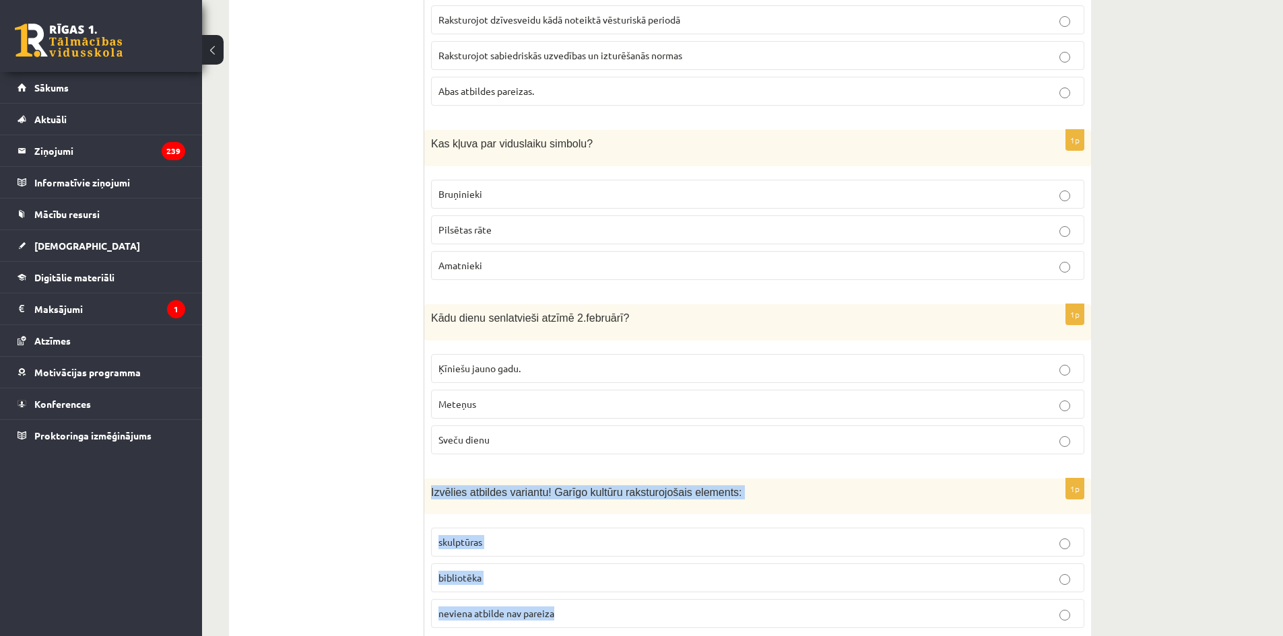
drag, startPoint x: 426, startPoint y: 444, endPoint x: 672, endPoint y: 563, distance: 273.4
click at [672, 563] on div "1p Izvēlies atbildes variantu! Garīgo kultūru raksturojošais elements: skulptūr…" at bounding box center [757, 559] width 667 height 161
click at [496, 571] on p "bibliotēka" at bounding box center [757, 578] width 638 height 14
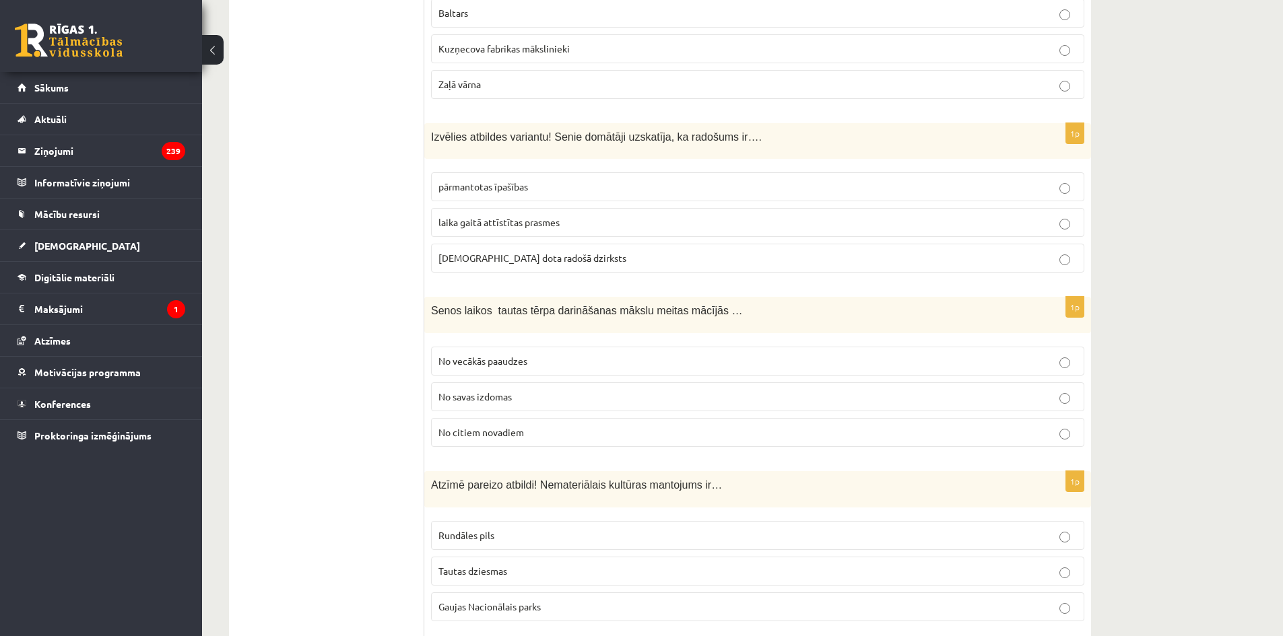
scroll to position [0, 0]
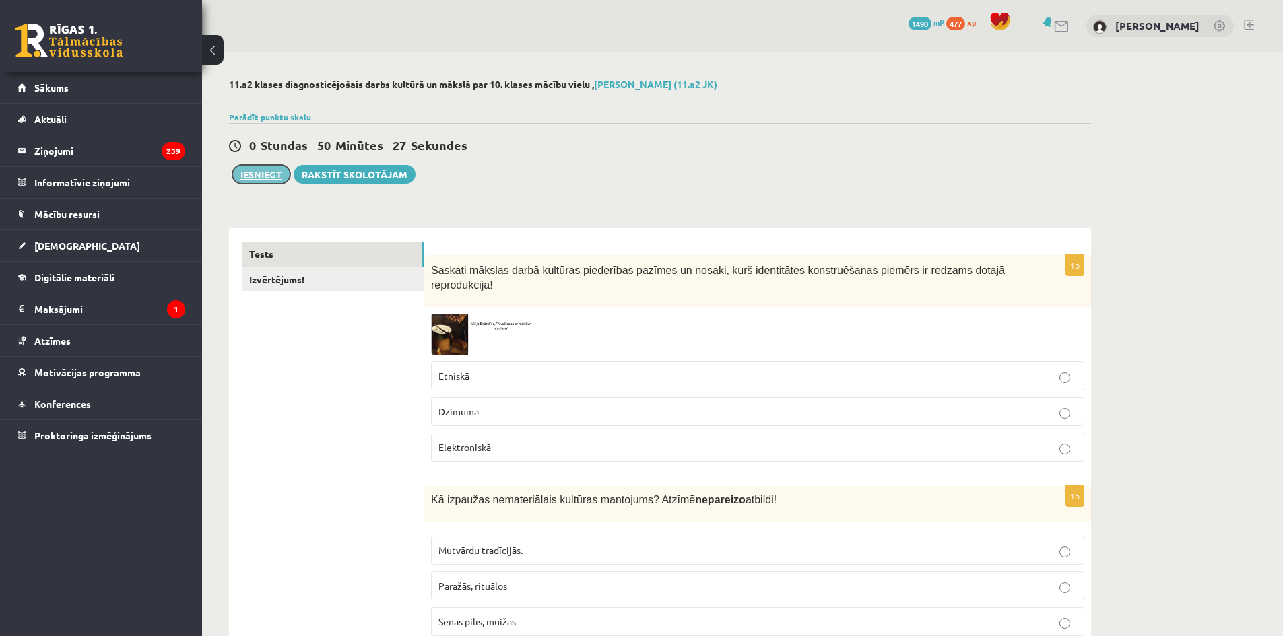
click at [271, 178] on button "Iesniegt" at bounding box center [261, 174] width 58 height 19
click at [320, 284] on link "Izvērtējums!" at bounding box center [332, 279] width 181 height 25
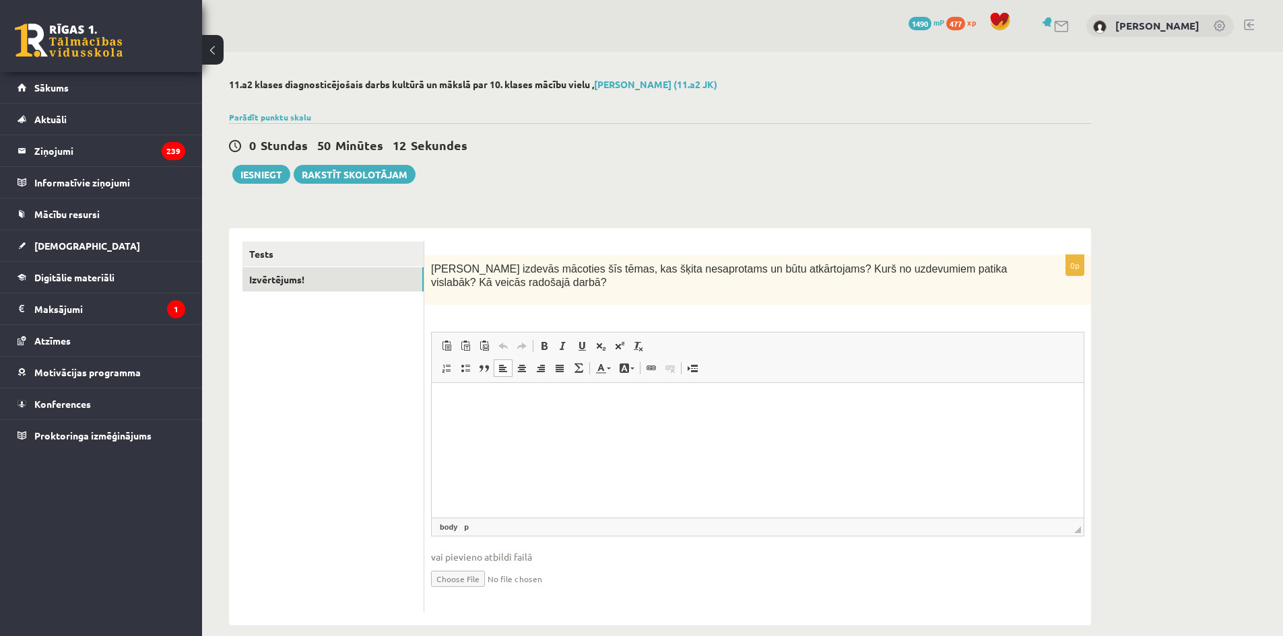
click at [502, 411] on html at bounding box center [758, 403] width 652 height 41
click at [269, 172] on button "Iesniegt" at bounding box center [261, 174] width 58 height 19
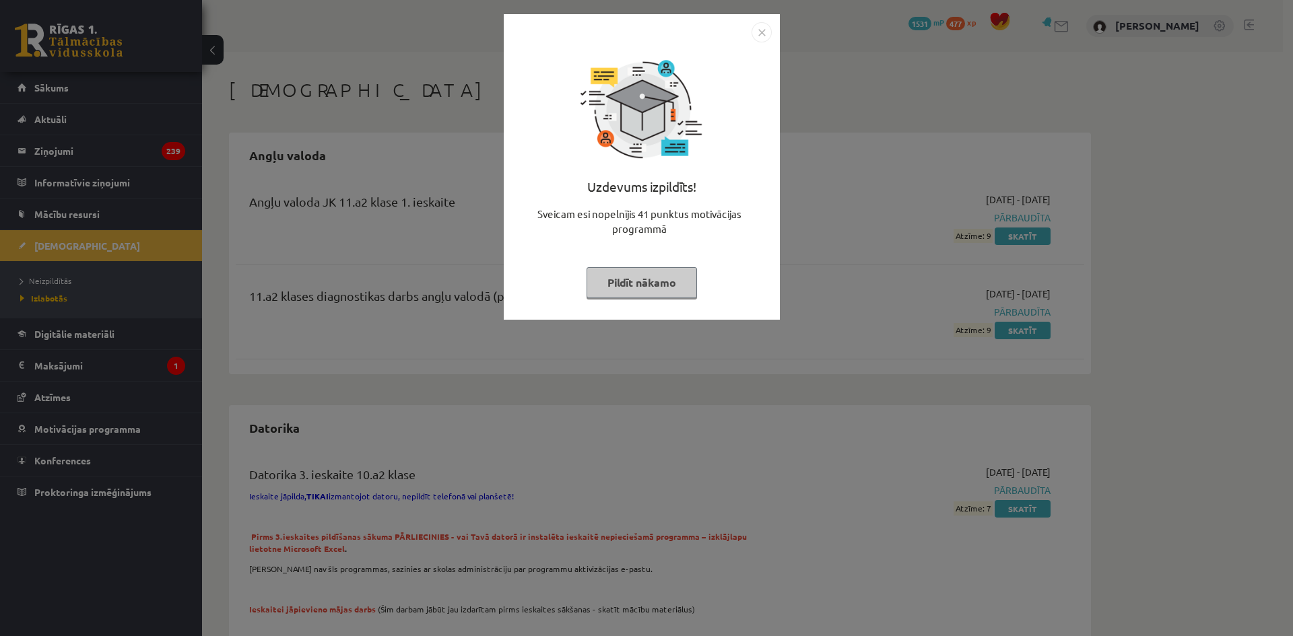
click at [765, 38] on img "Close" at bounding box center [761, 32] width 20 height 20
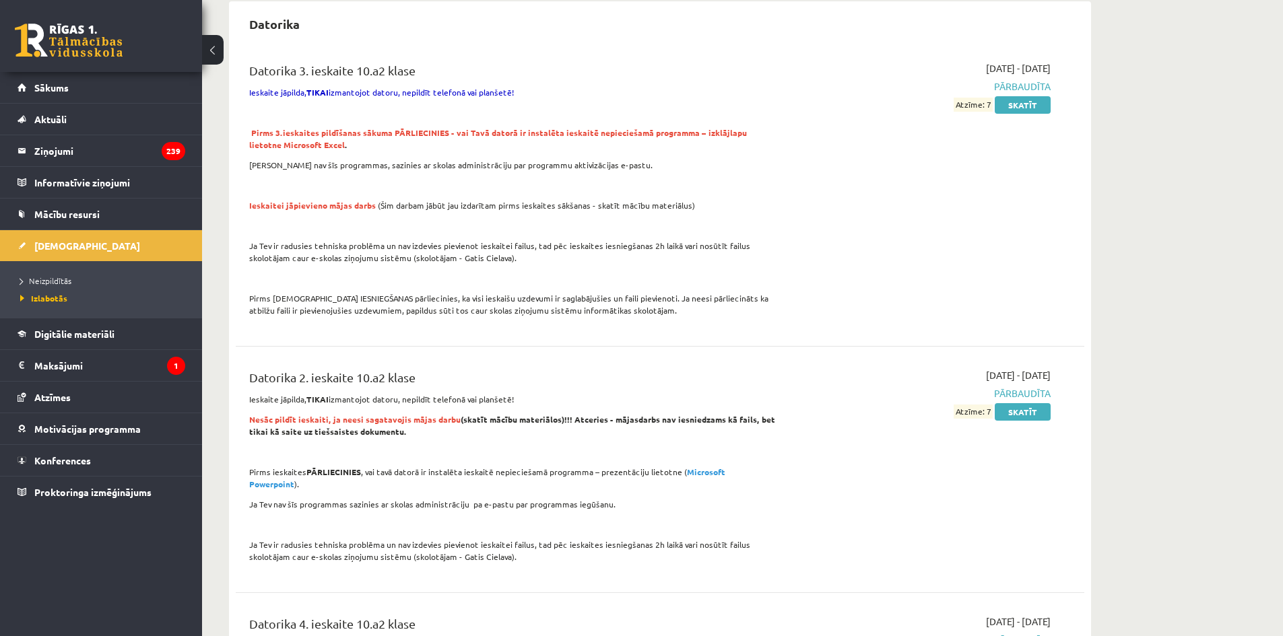
scroll to position [471, 0]
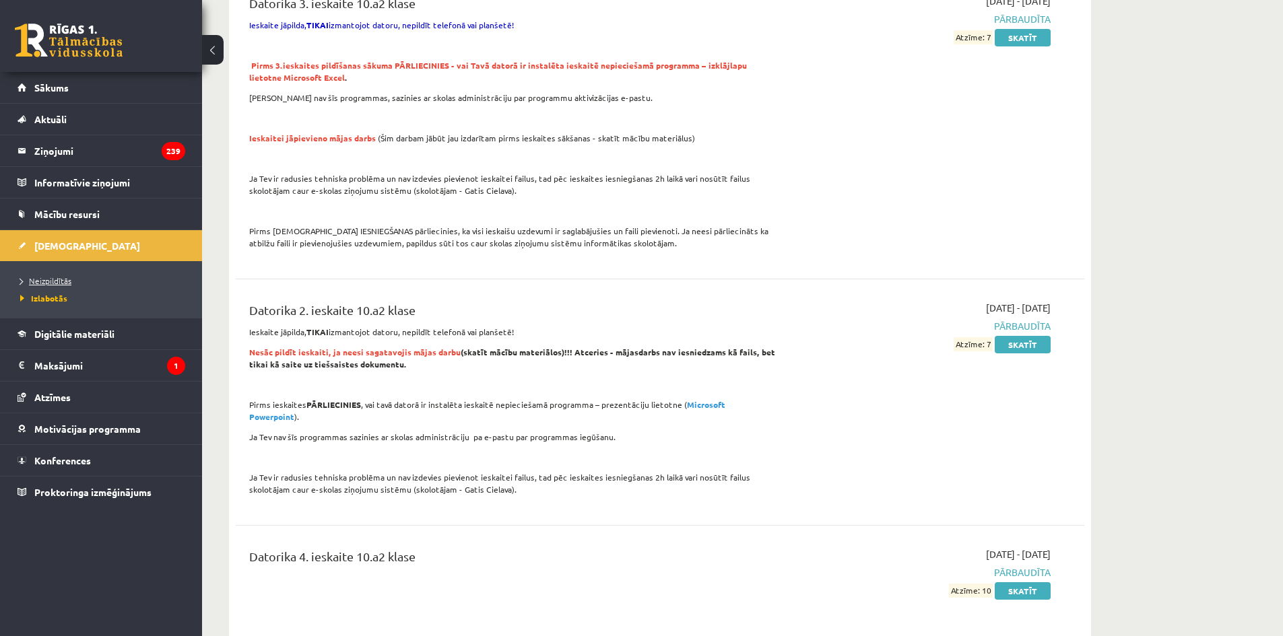
click at [73, 282] on link "Neizpildītās" at bounding box center [104, 281] width 168 height 12
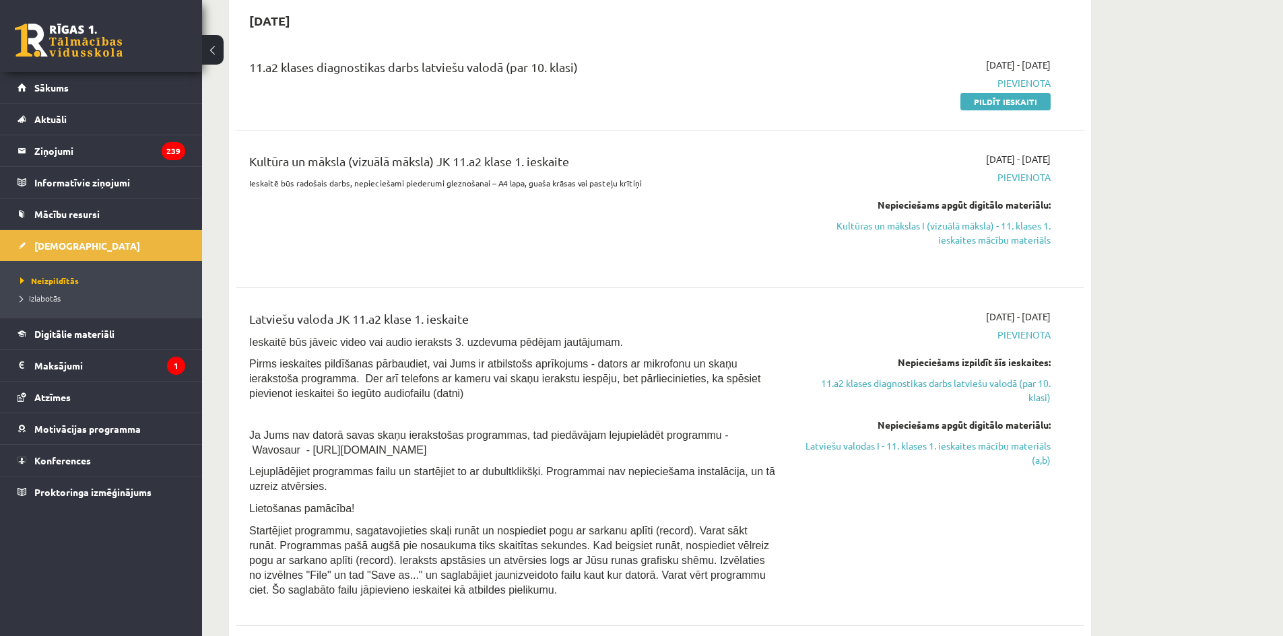
scroll to position [67, 0]
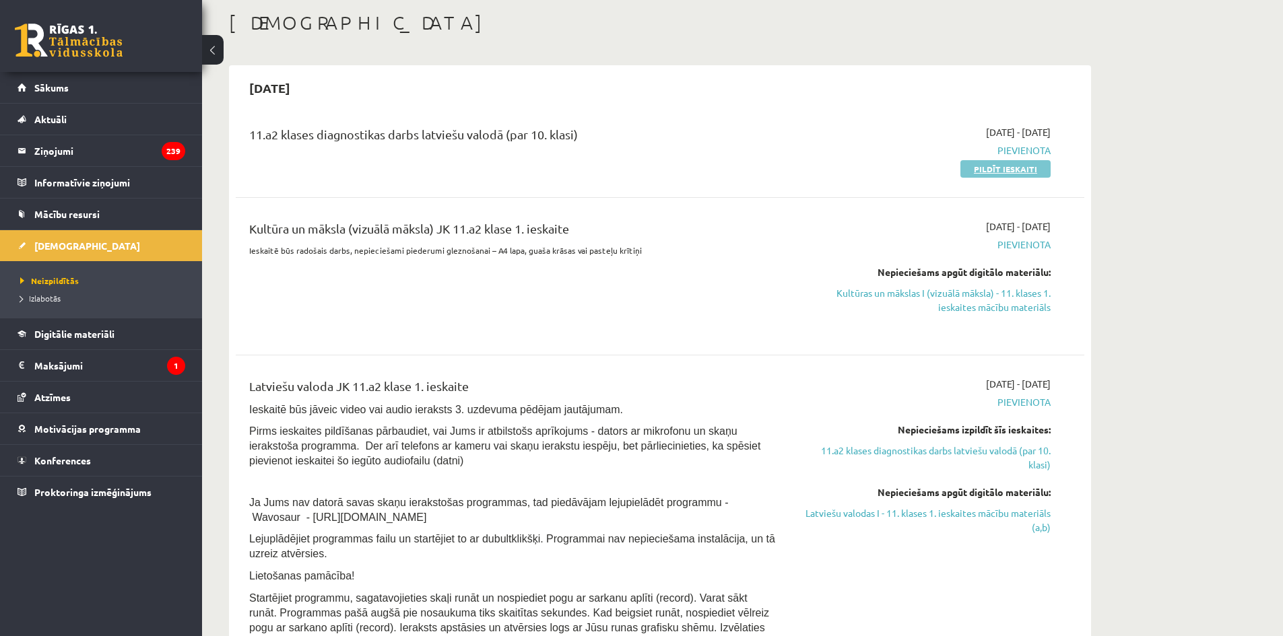
click at [1017, 162] on link "Pildīt ieskaiti" at bounding box center [1005, 169] width 90 height 18
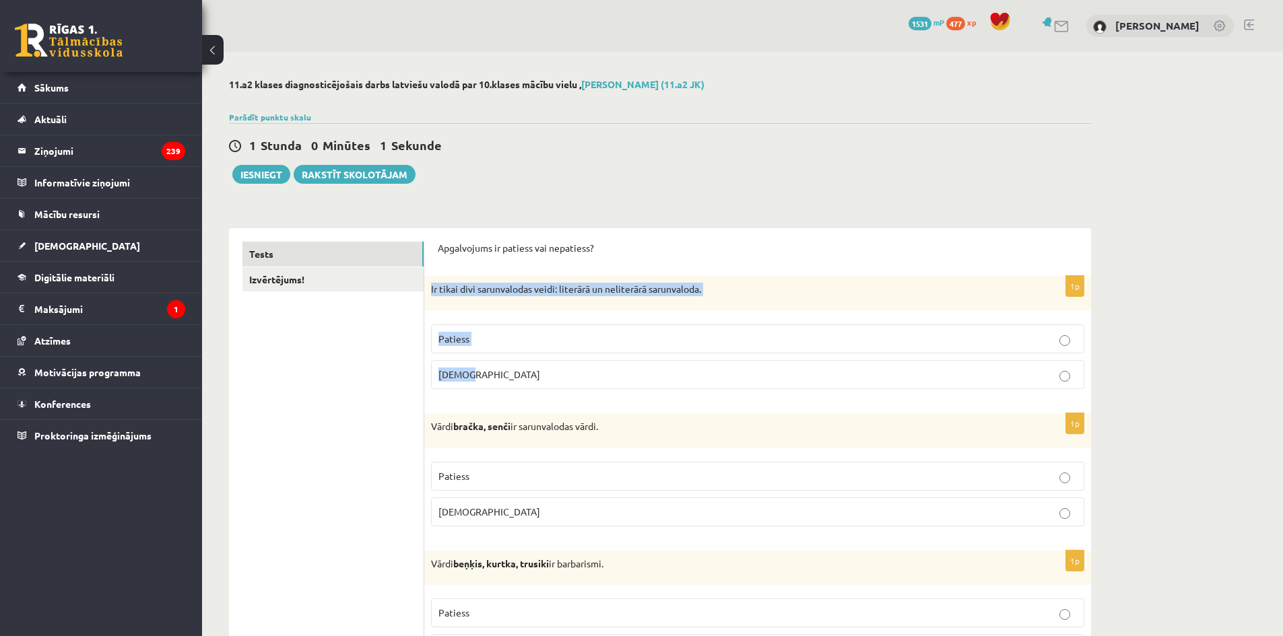
drag, startPoint x: 438, startPoint y: 290, endPoint x: 632, endPoint y: 368, distance: 209.3
click at [632, 368] on div "1p Ir tikai divi sarunvalodas veidi: literārā un neliterārā sarunvaloda. Paties…" at bounding box center [757, 338] width 667 height 124
copy div "Ir tikai divi sarunvalodas veidi: literārā un neliterārā sarunvaloda. Patiess […"
click at [450, 366] on label "[DEMOGRAPHIC_DATA]" at bounding box center [757, 374] width 653 height 29
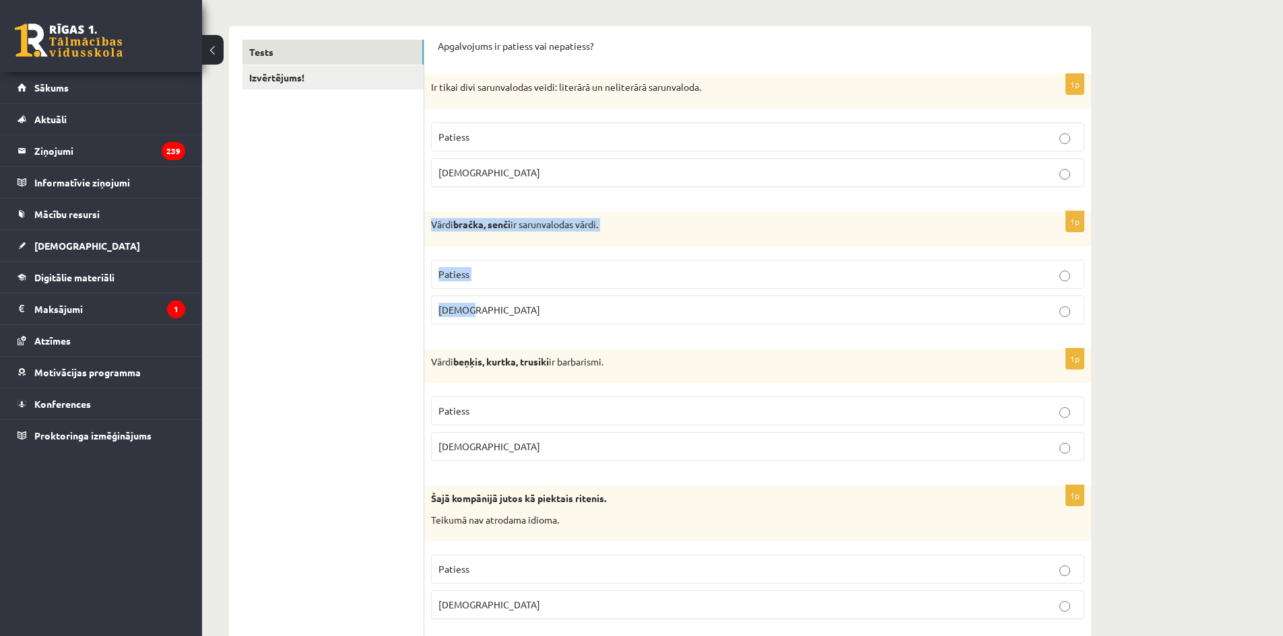
drag, startPoint x: 429, startPoint y: 222, endPoint x: 592, endPoint y: 318, distance: 189.3
click at [592, 318] on div "1p Vārdi bračka, senči ir sarunvalodas vārdi. Patiess [DEMOGRAPHIC_DATA]" at bounding box center [757, 273] width 667 height 124
copy div "[PERSON_NAME], senči ir sarunvalodas vārdi. Patiess [DEMOGRAPHIC_DATA]"
click at [496, 277] on p "Patiess" at bounding box center [757, 274] width 638 height 14
drag, startPoint x: 454, startPoint y: 223, endPoint x: 679, endPoint y: 238, distance: 224.7
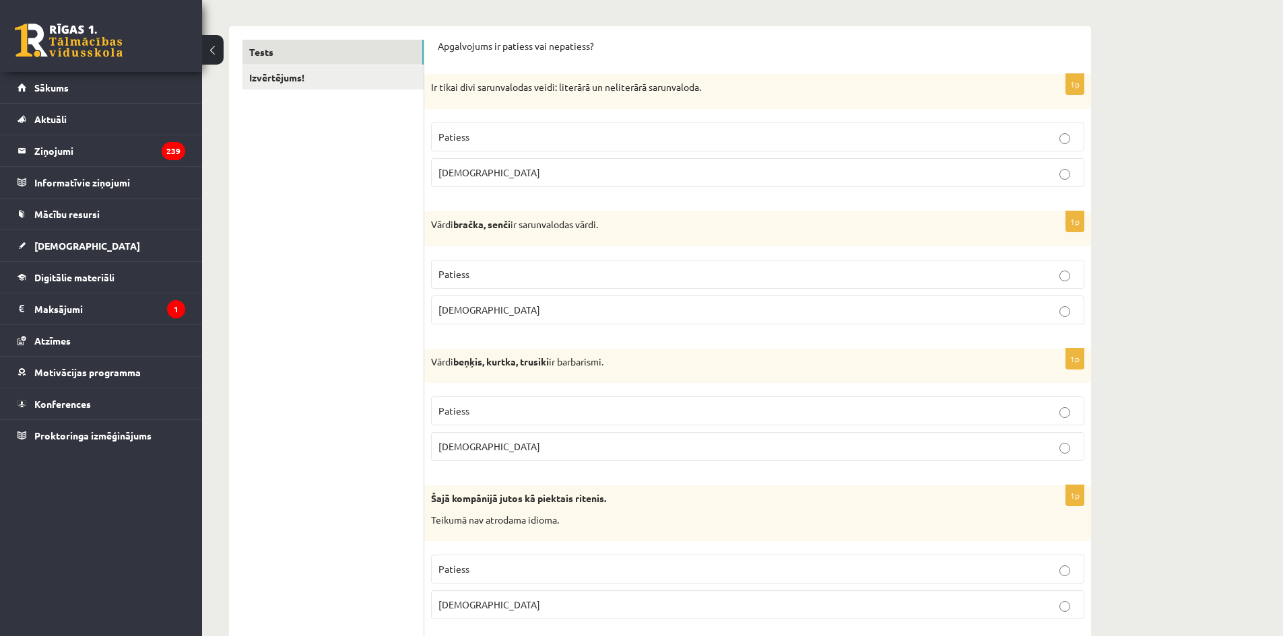
click at [679, 238] on div "Vārdi bračka, senči ir sarunvalodas vārdi." at bounding box center [757, 228] width 667 height 35
copy p "Vārdi bračka, senči ir sarunvalodas vārdi."
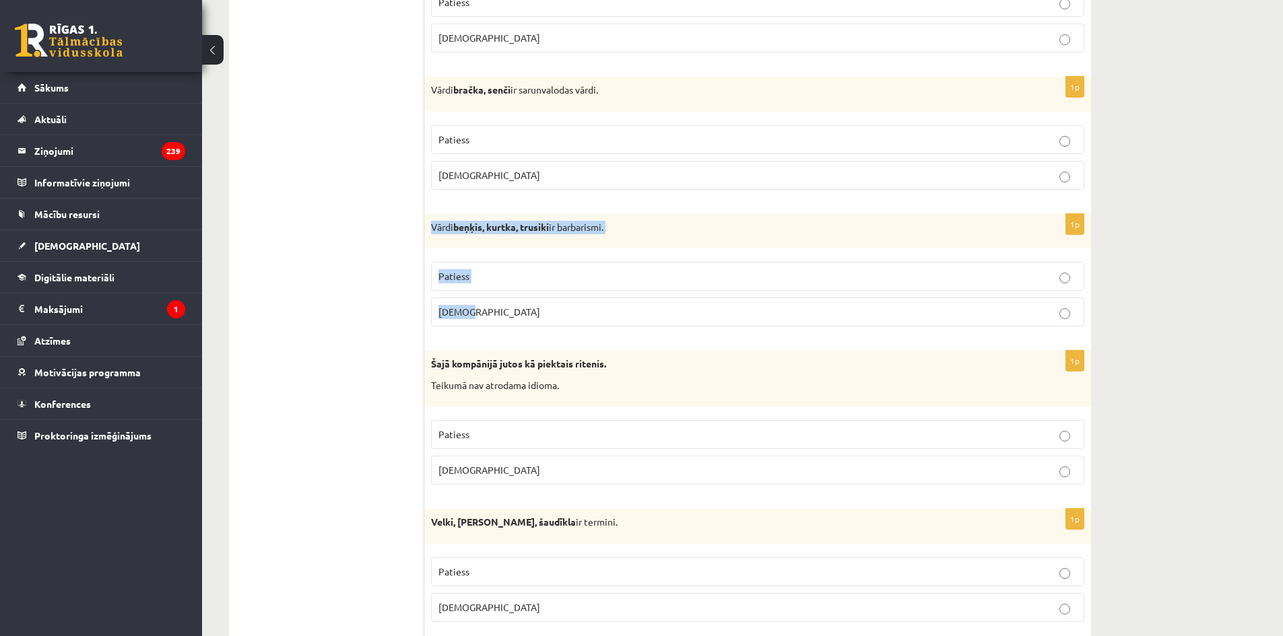
drag, startPoint x: 427, startPoint y: 223, endPoint x: 669, endPoint y: 316, distance: 259.0
click at [669, 316] on div "1p Vārdi beņķis, kurtka, trusiki ir barbarismi. Patiess Aplams" at bounding box center [757, 276] width 667 height 124
copy div "Vārdi beņķis, kurtka, trusiki ir barbarismi. Patiess Aplams"
click at [487, 287] on label "Patiess" at bounding box center [757, 276] width 653 height 29
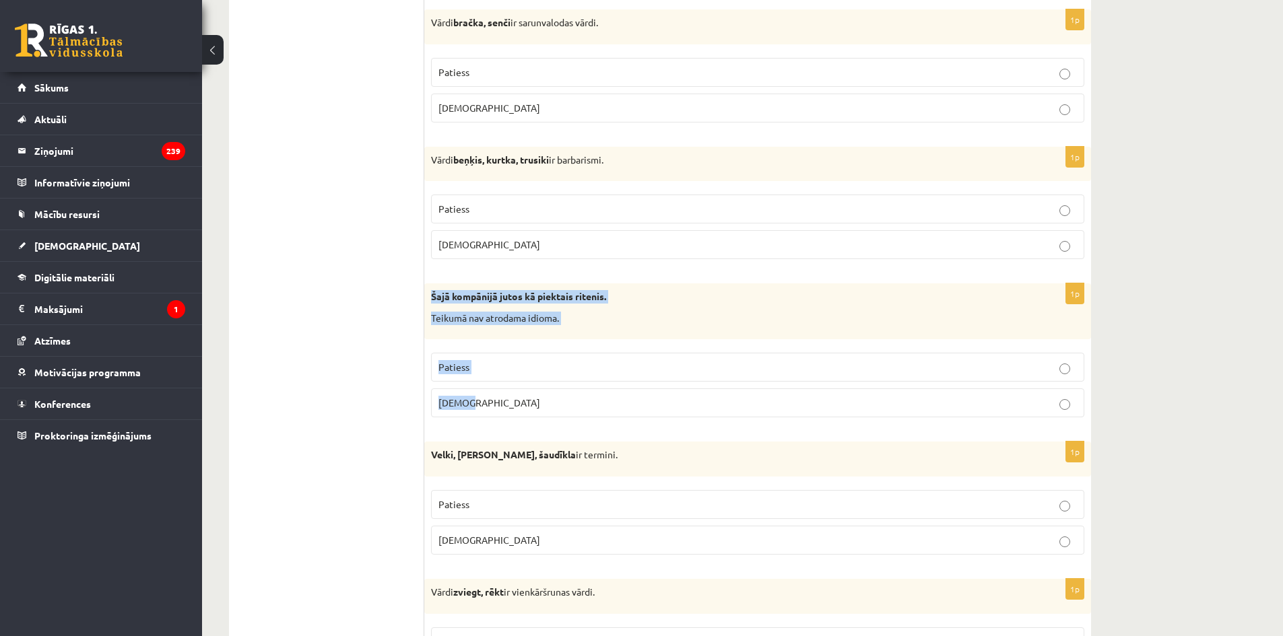
drag, startPoint x: 431, startPoint y: 294, endPoint x: 682, endPoint y: 401, distance: 273.0
click at [682, 401] on div "1p Šajā kompānijā jutos kā piektais ritenis. Teikumā nav atrodama idioma. Patie…" at bounding box center [757, 355] width 667 height 145
copy div "Šajā kompānijā jutos kā piektais ritenis. Teikumā nav atrodama idioma. Patiess …"
click at [542, 409] on p "Aplams" at bounding box center [757, 403] width 638 height 14
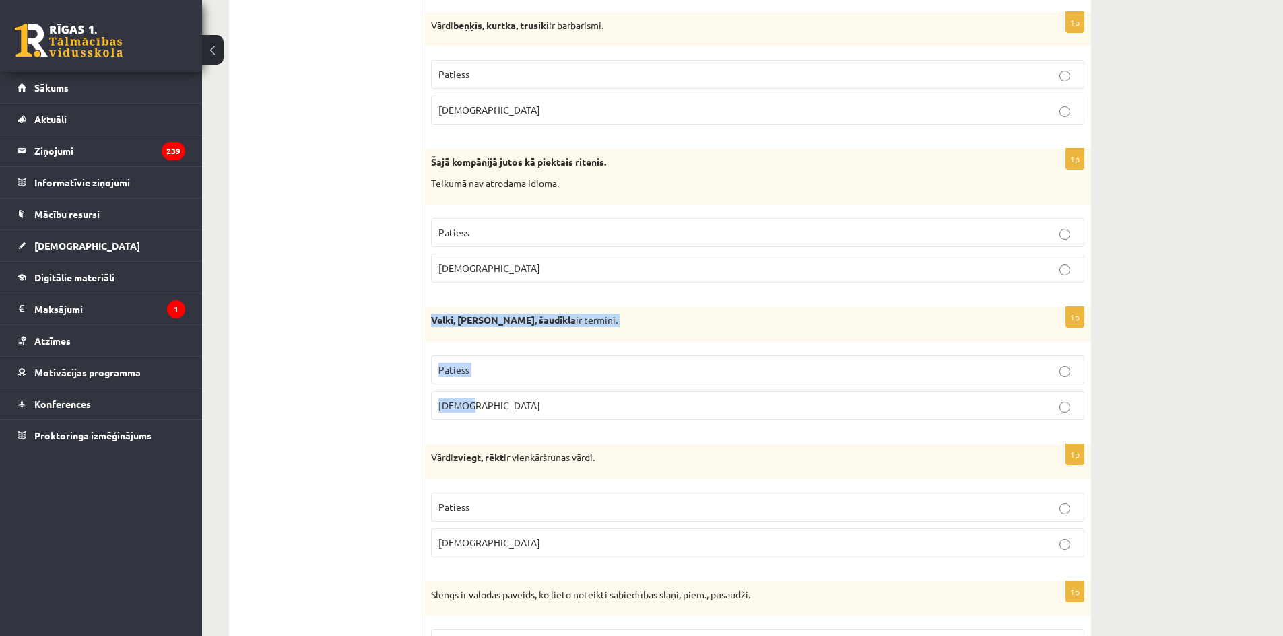
drag, startPoint x: 426, startPoint y: 317, endPoint x: 593, endPoint y: 413, distance: 192.7
click at [593, 413] on div "1p Velki, meti, šaudīkla ir termini. Patiess Aplams" at bounding box center [757, 369] width 667 height 124
copy div "Velki, meti, šaudīkla ir termini. Patiess Aplams"
click at [498, 371] on p "Patiess" at bounding box center [757, 370] width 638 height 14
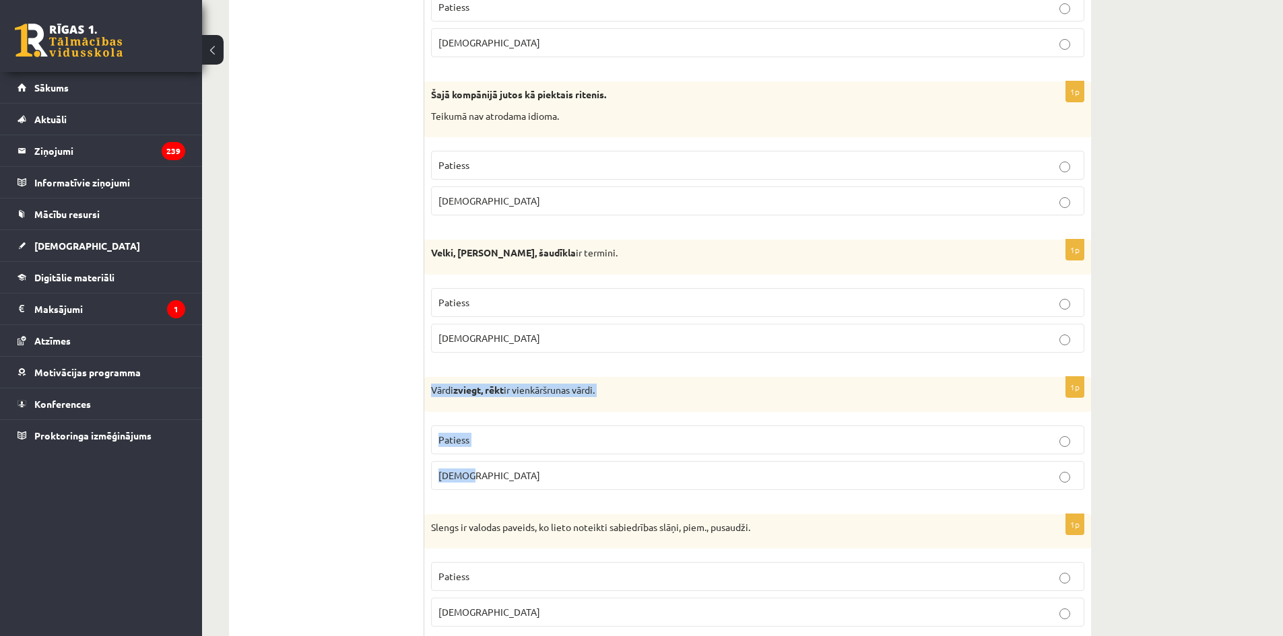
drag, startPoint x: 428, startPoint y: 389, endPoint x: 557, endPoint y: 467, distance: 151.3
click at [557, 467] on div "1p Vārdi zviegt, rēkt ir vienkāršrunas vārdi. Patiess Aplams" at bounding box center [757, 439] width 667 height 124
copy div "Vārdi zviegt, rēkt ir vienkāršrunas vārdi. Patiess Aplams"
click at [485, 441] on p "Patiess" at bounding box center [757, 440] width 638 height 14
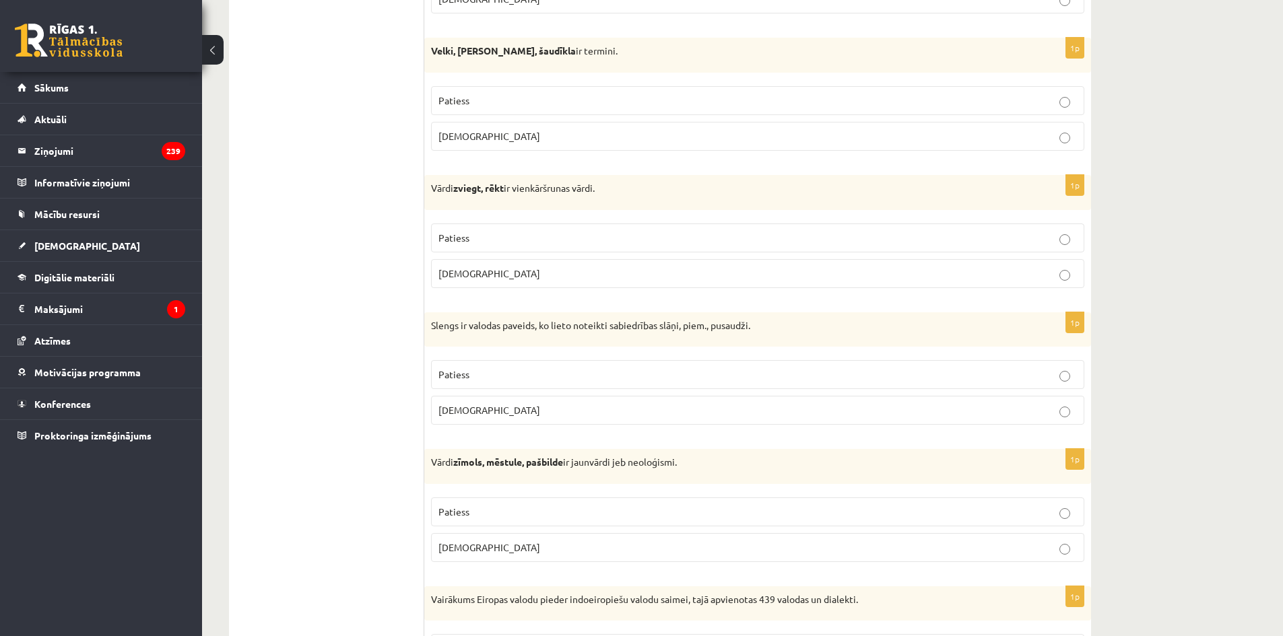
scroll to position [875, 0]
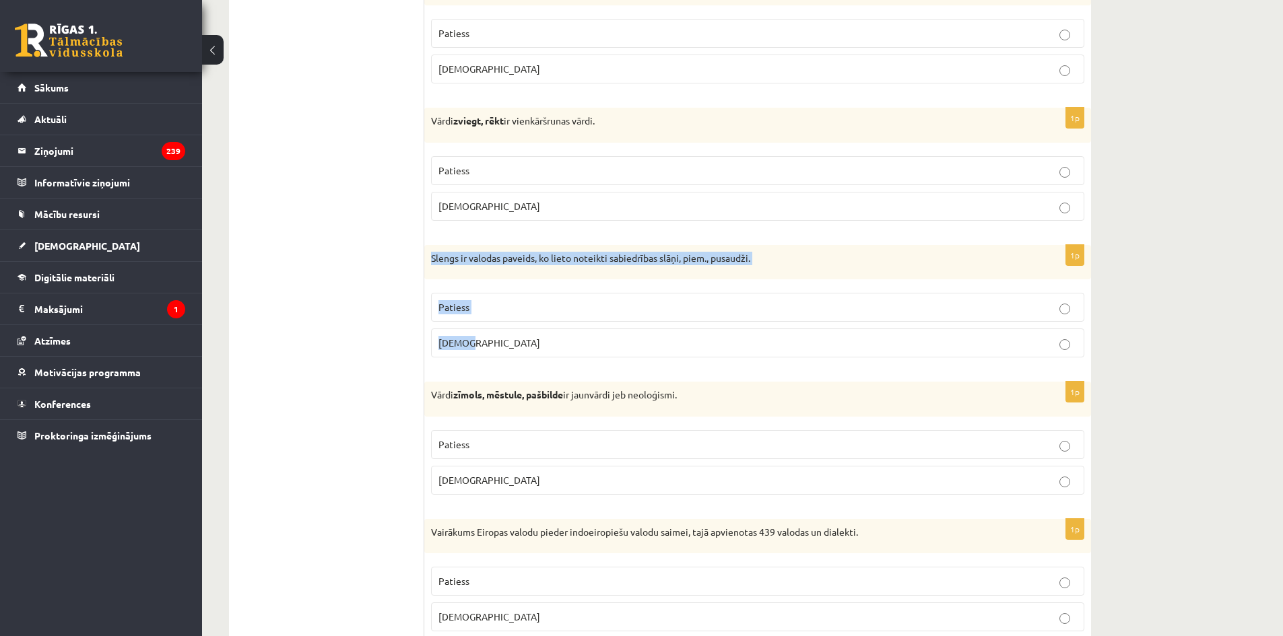
drag, startPoint x: 429, startPoint y: 259, endPoint x: 690, endPoint y: 343, distance: 274.5
click at [690, 343] on div "1p Slengs ir valodas paveids, ko lieto noteikti sabiedrības slāņi, piem., pusau…" at bounding box center [757, 307] width 667 height 124
copy div "Slengs ir valodas paveids, ko lieto noteikti sabiedrības slāņi, piem., pusaudži…"
click at [481, 299] on label "Patiess" at bounding box center [757, 307] width 653 height 29
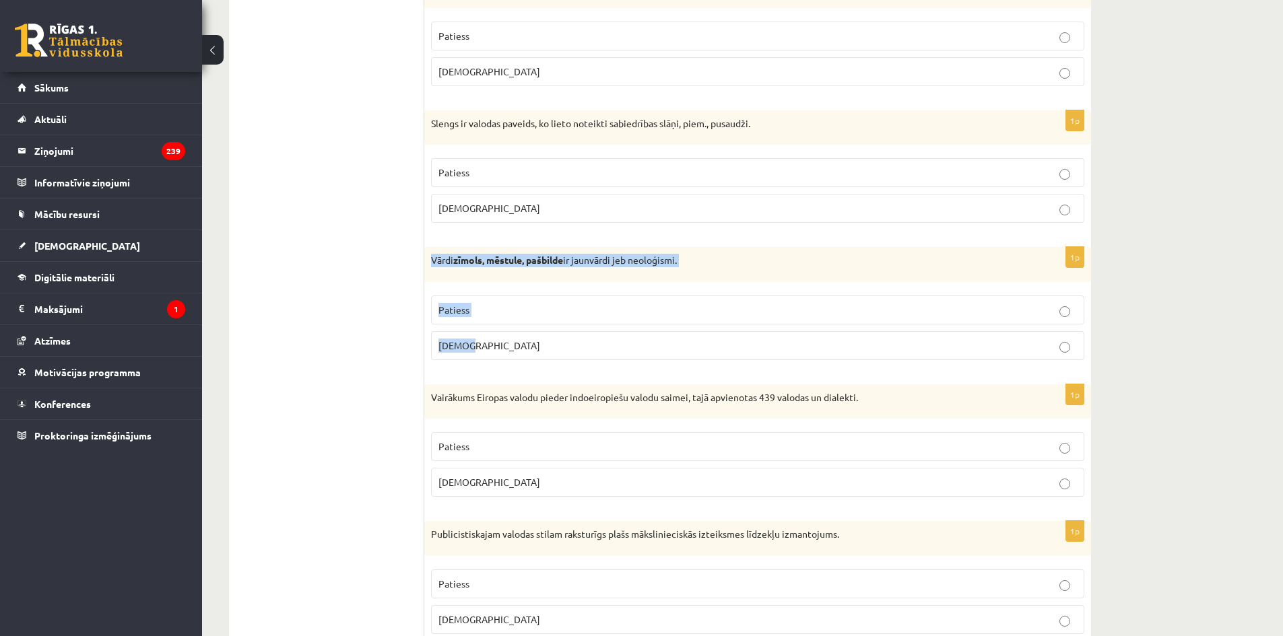
drag, startPoint x: 465, startPoint y: 271, endPoint x: 601, endPoint y: 338, distance: 150.9
click at [601, 338] on div "1p Vārdi zīmols, mēstule, pašbilde ir jaunvārdi jeb neoloģismi. Patiess Aplams" at bounding box center [757, 309] width 667 height 124
copy div "Vārdi zīmols, mēstule, pašbilde ir jaunvārdi jeb neoloģismi. Patiess Aplams"
click at [460, 308] on span "Patiess" at bounding box center [453, 310] width 31 height 12
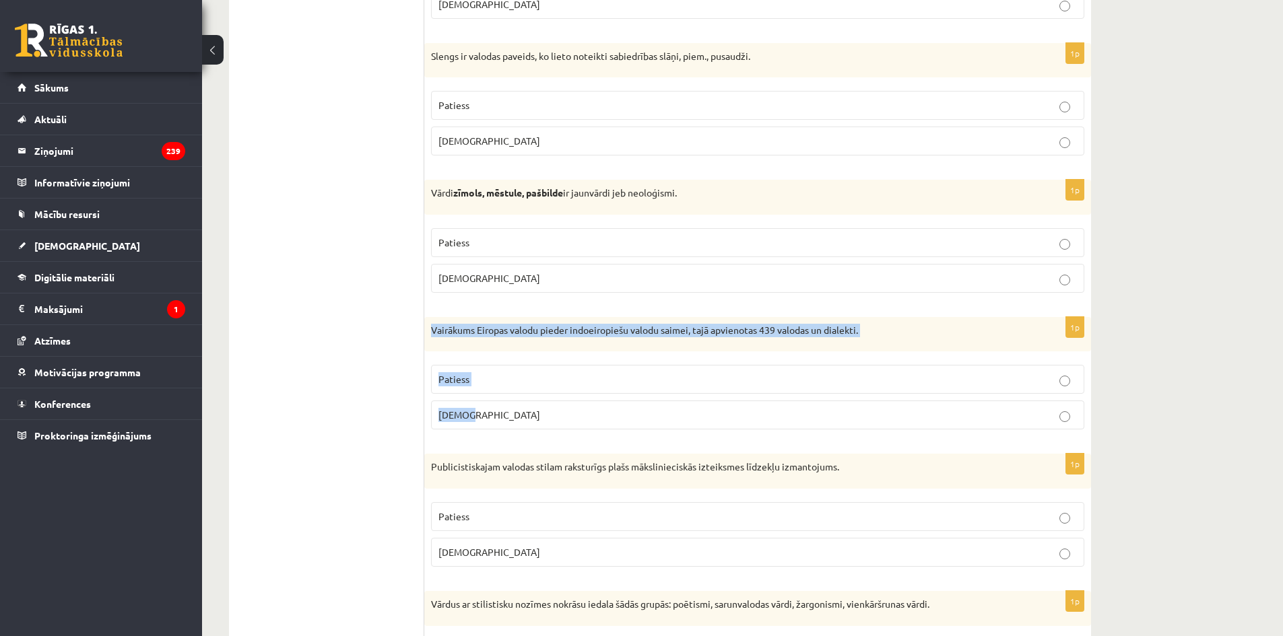
drag, startPoint x: 430, startPoint y: 331, endPoint x: 553, endPoint y: 407, distance: 144.5
click at [553, 407] on div "1p Vairākums Eiropas valodu pieder indoeiropiešu valodu saimei, tajā apvienotas…" at bounding box center [757, 379] width 667 height 124
copy div "Vairākums Eiropas valodu pieder indoeiropiešu valodu saimei, tajā apvienotas 43…"
click at [502, 378] on p "Patiess" at bounding box center [757, 379] width 638 height 14
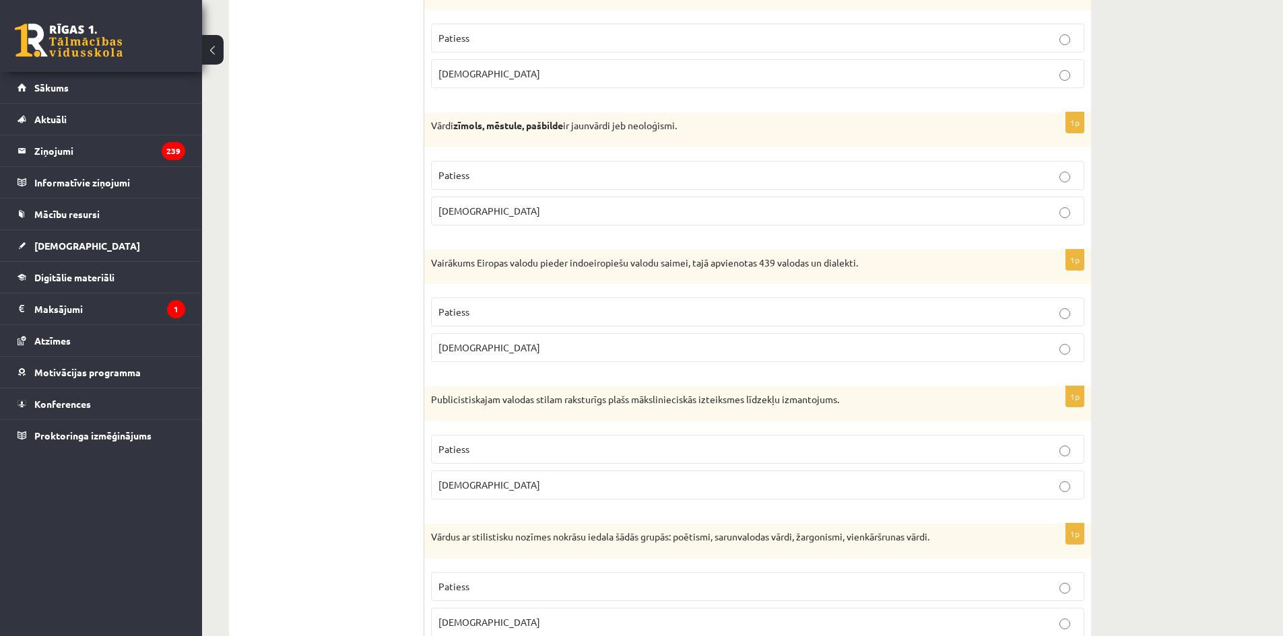
scroll to position [1212, 0]
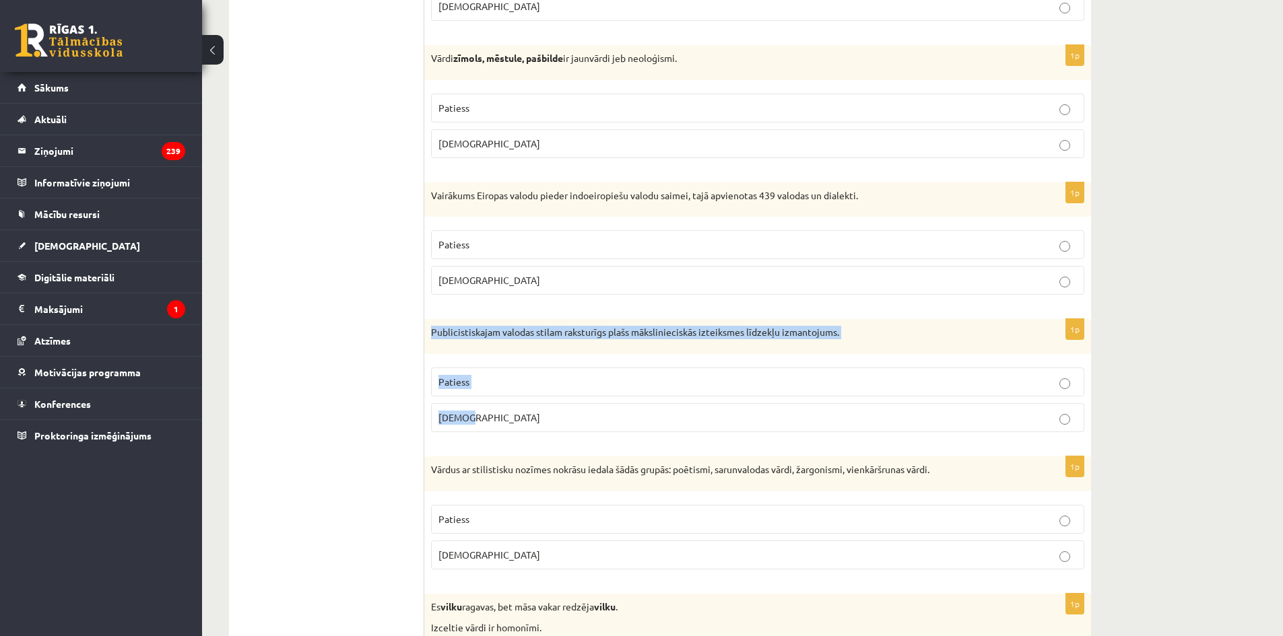
drag, startPoint x: 427, startPoint y: 330, endPoint x: 574, endPoint y: 405, distance: 164.7
click at [574, 405] on div "1p Publicistiskajam valodas stilam raksturīgs plašs mākslinieciskās izteiksmes …" at bounding box center [757, 381] width 667 height 124
click at [455, 417] on span "Aplams" at bounding box center [489, 417] width 102 height 12
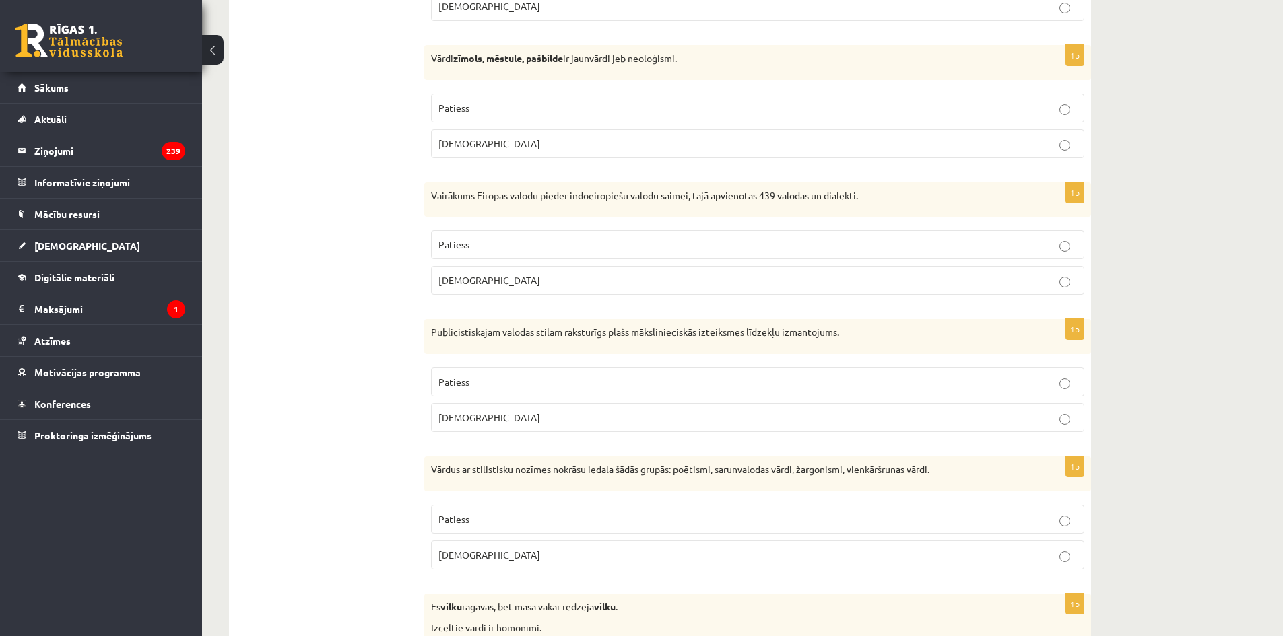
scroll to position [1347, 0]
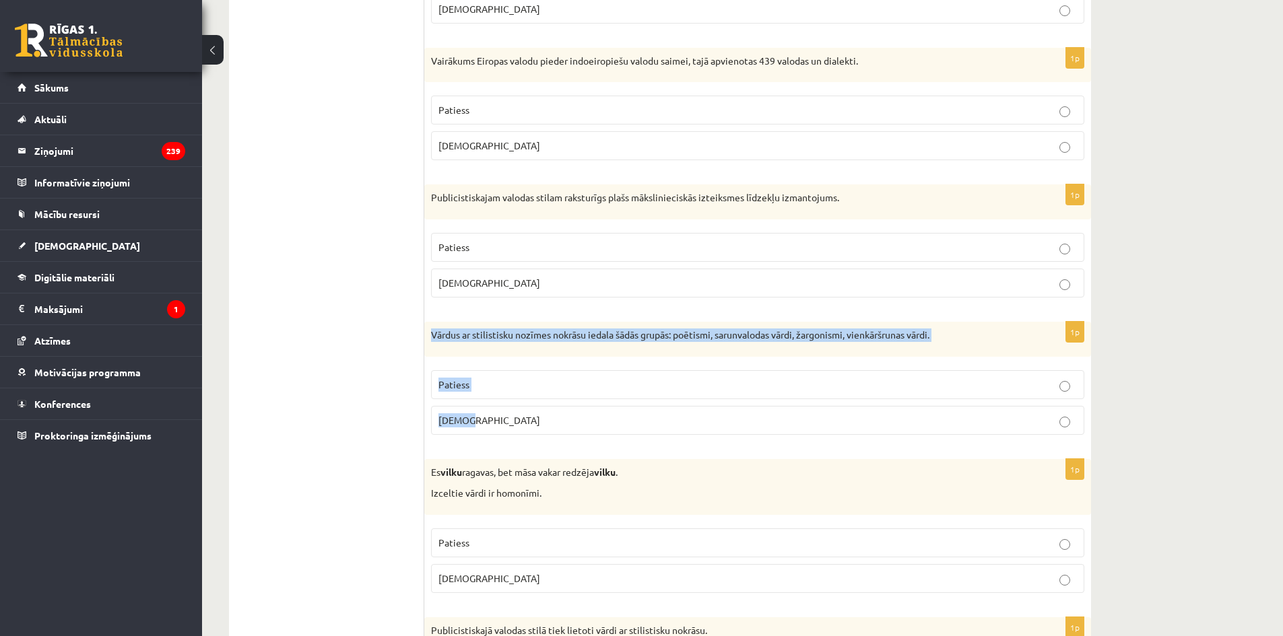
drag, startPoint x: 432, startPoint y: 333, endPoint x: 555, endPoint y: 411, distance: 146.5
click at [555, 411] on div "1p Vārdus ar stilistisku nozīmes nokrāsu iedala šādās grupās: poētismi, sarunva…" at bounding box center [757, 384] width 667 height 124
click at [548, 391] on p "Patiess" at bounding box center [757, 385] width 638 height 14
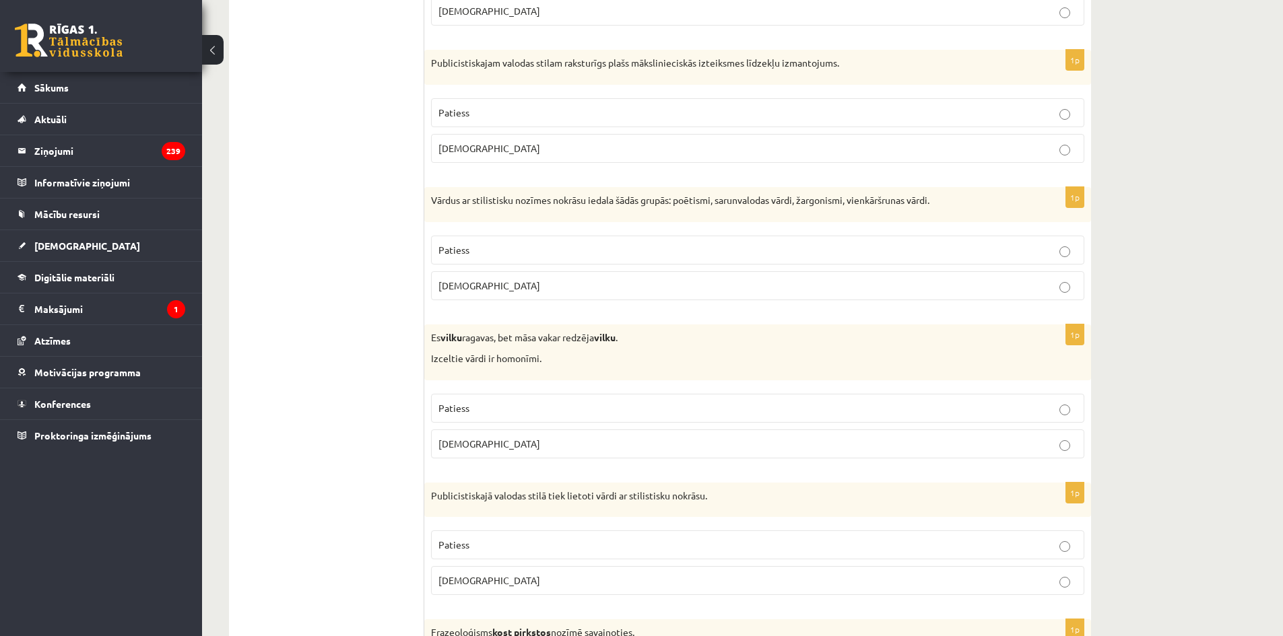
scroll to position [1549, 0]
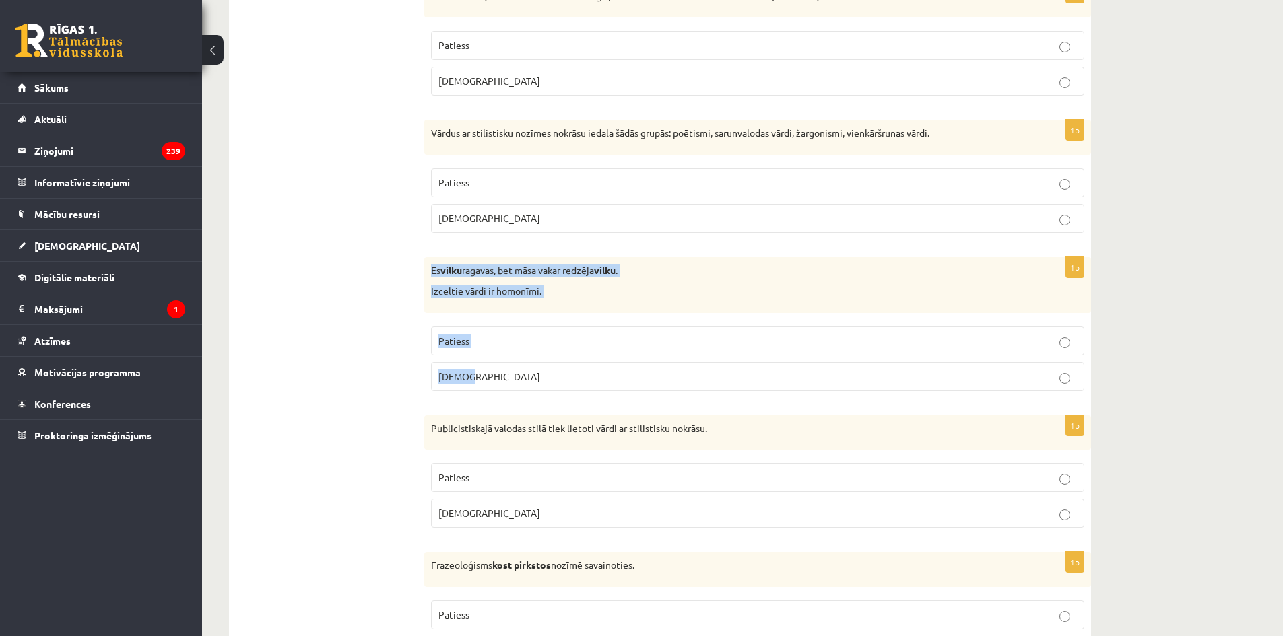
drag, startPoint x: 429, startPoint y: 270, endPoint x: 584, endPoint y: 378, distance: 188.6
click at [584, 378] on div "1p Es vilku ragavas, bet māsa vakar redzēja vilku . Izceltie vārdi ir homonīmi.…" at bounding box center [757, 329] width 667 height 145
click at [440, 339] on span "Patiess" at bounding box center [453, 341] width 31 height 12
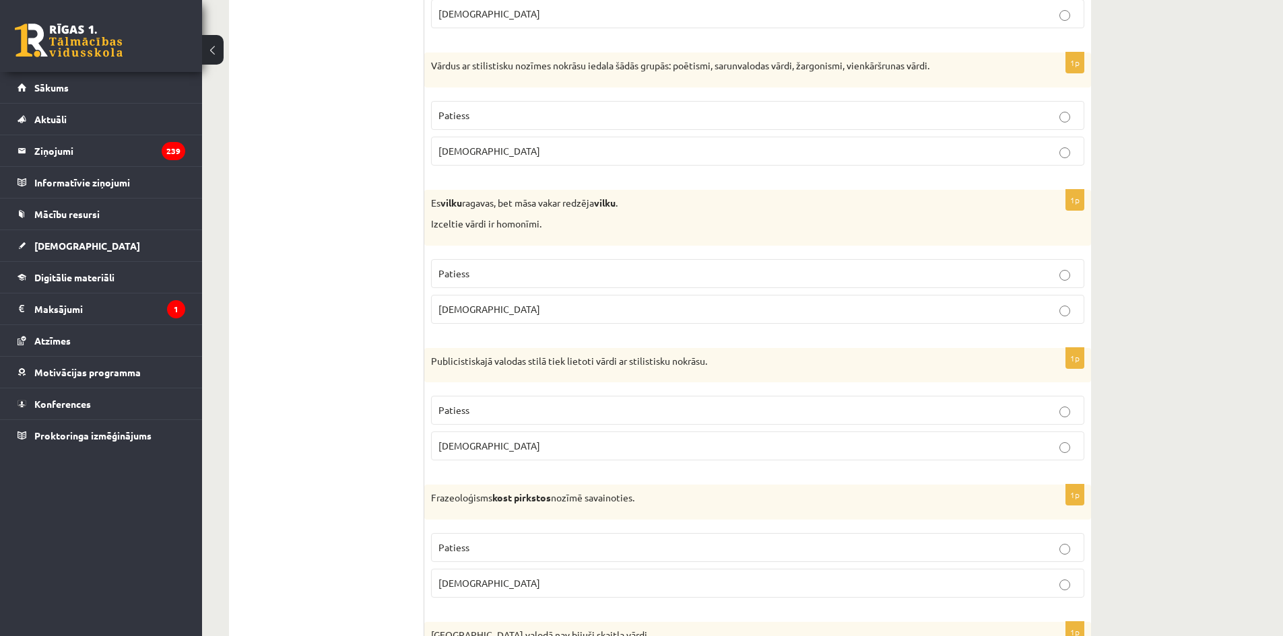
scroll to position [1683, 0]
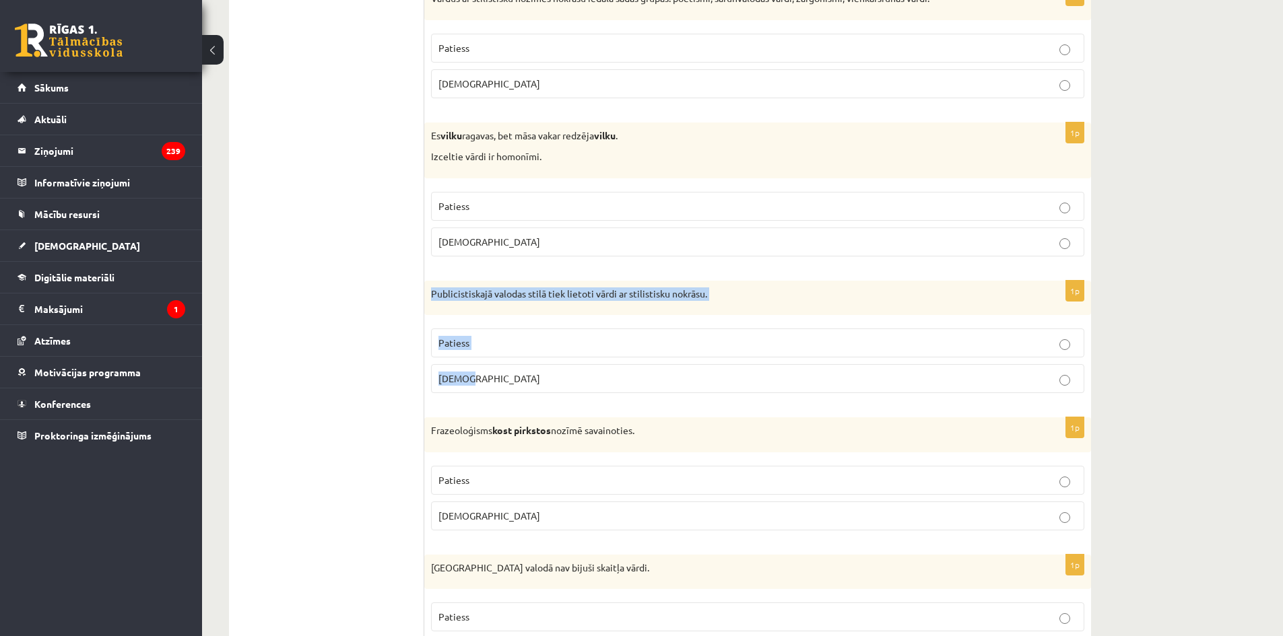
drag, startPoint x: 428, startPoint y: 297, endPoint x: 569, endPoint y: 366, distance: 156.9
click at [569, 366] on div "1p Publicistiskajā valodas stilā tiek lietoti vārdi ar stilistisku nokrāsu. Pat…" at bounding box center [757, 343] width 667 height 124
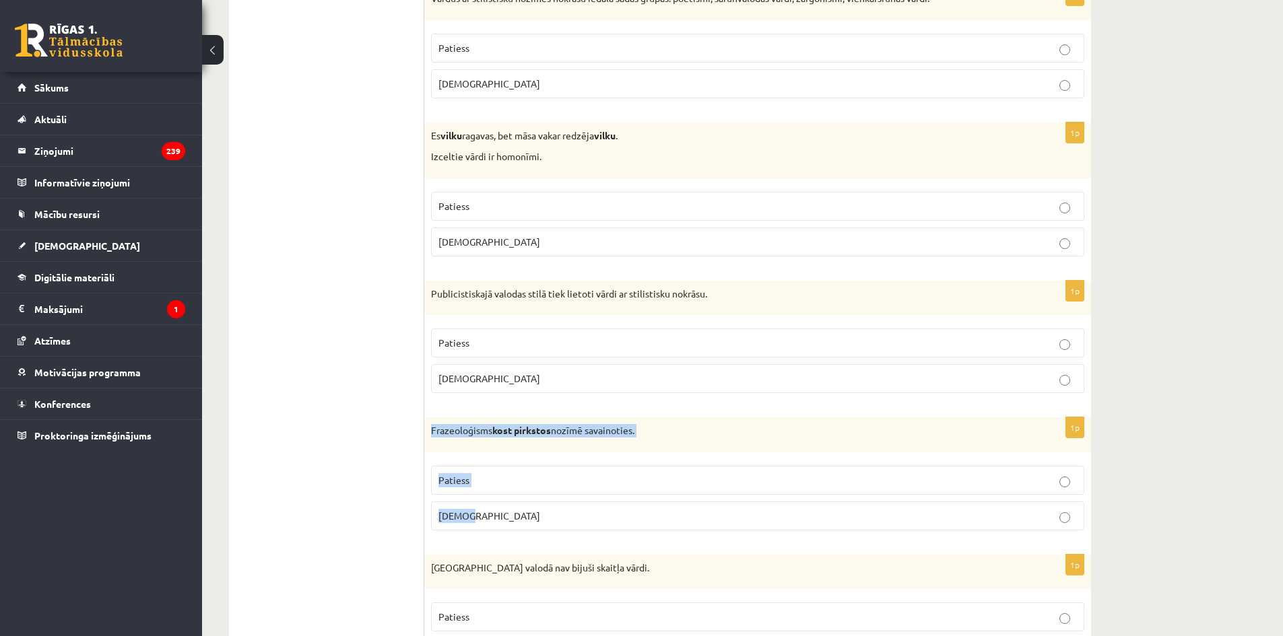
drag, startPoint x: 439, startPoint y: 430, endPoint x: 609, endPoint y: 517, distance: 190.6
click at [609, 518] on div "1p Frazeoloģisms kost pirkstos nozīmē savainoties. Patiess Aplams" at bounding box center [757, 479] width 667 height 124
click at [479, 345] on p "Patiess" at bounding box center [757, 343] width 638 height 14
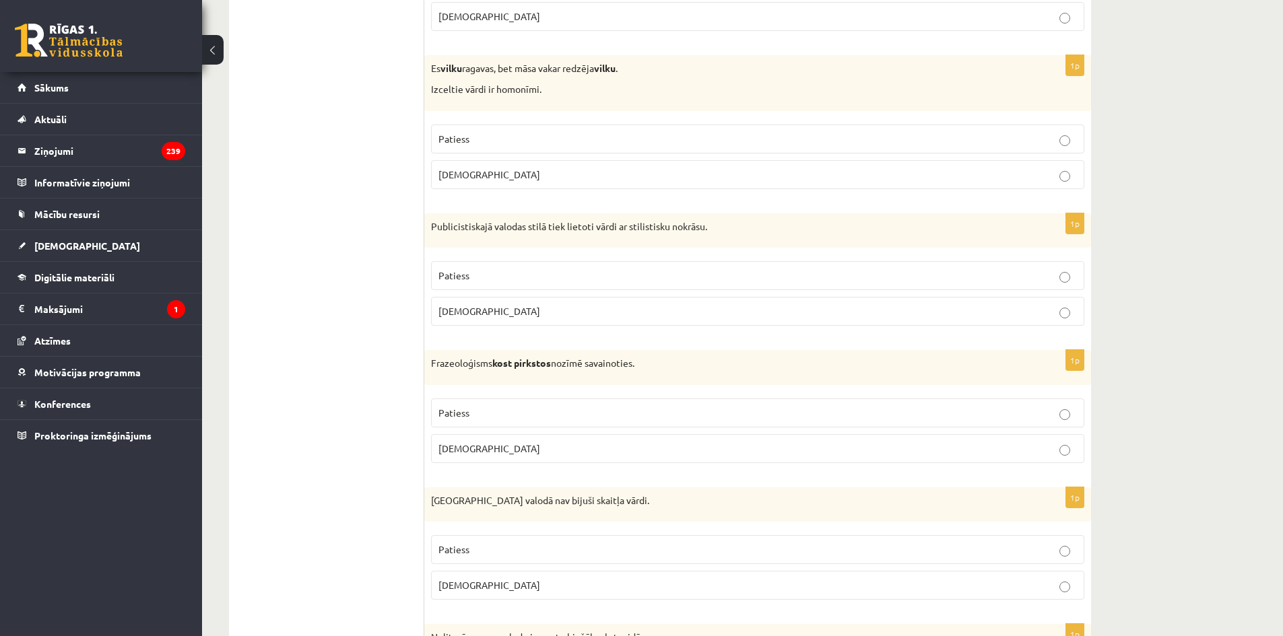
scroll to position [1818, 0]
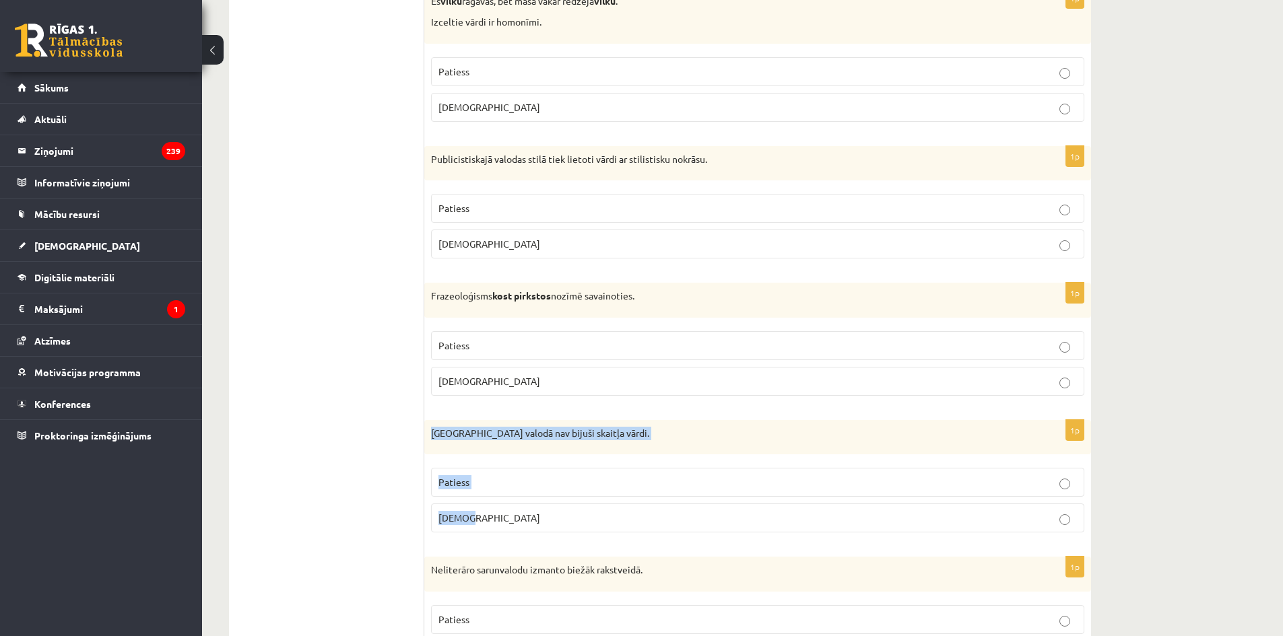
drag, startPoint x: 428, startPoint y: 432, endPoint x: 573, endPoint y: 516, distance: 167.8
click at [573, 516] on div "1p Pirmatnējā valodā nav bijuši skaitļa vārdi. Patiess Aplams" at bounding box center [757, 482] width 667 height 124
click at [473, 383] on p "Aplams" at bounding box center [757, 381] width 638 height 14
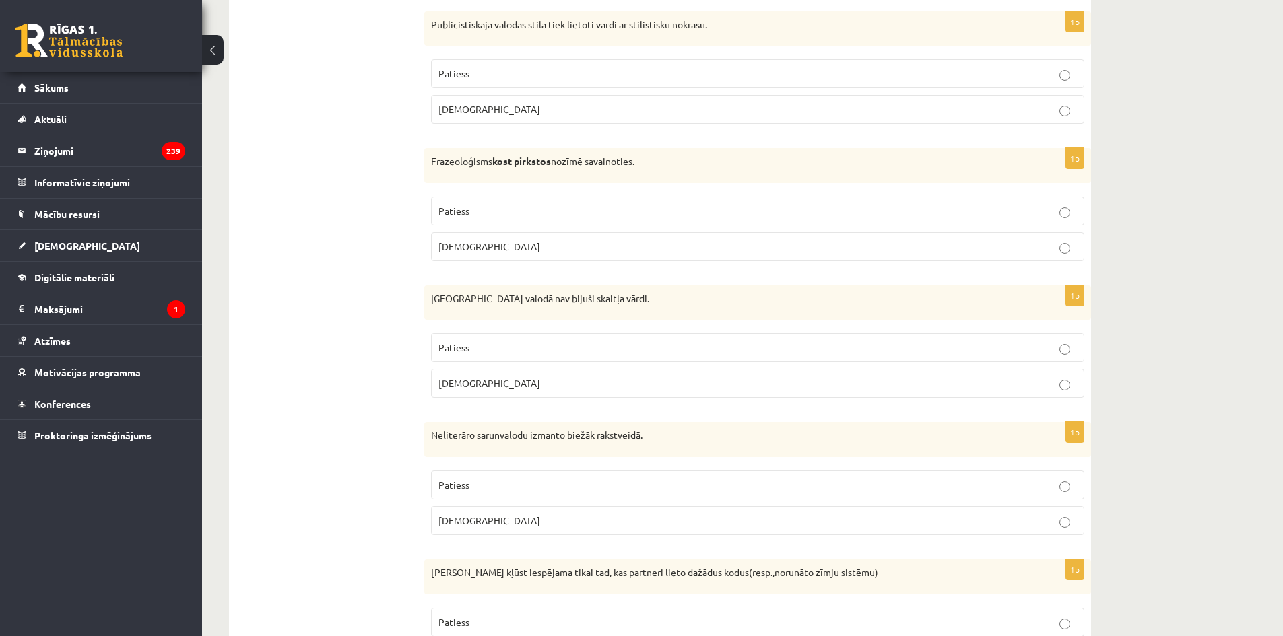
scroll to position [2020, 0]
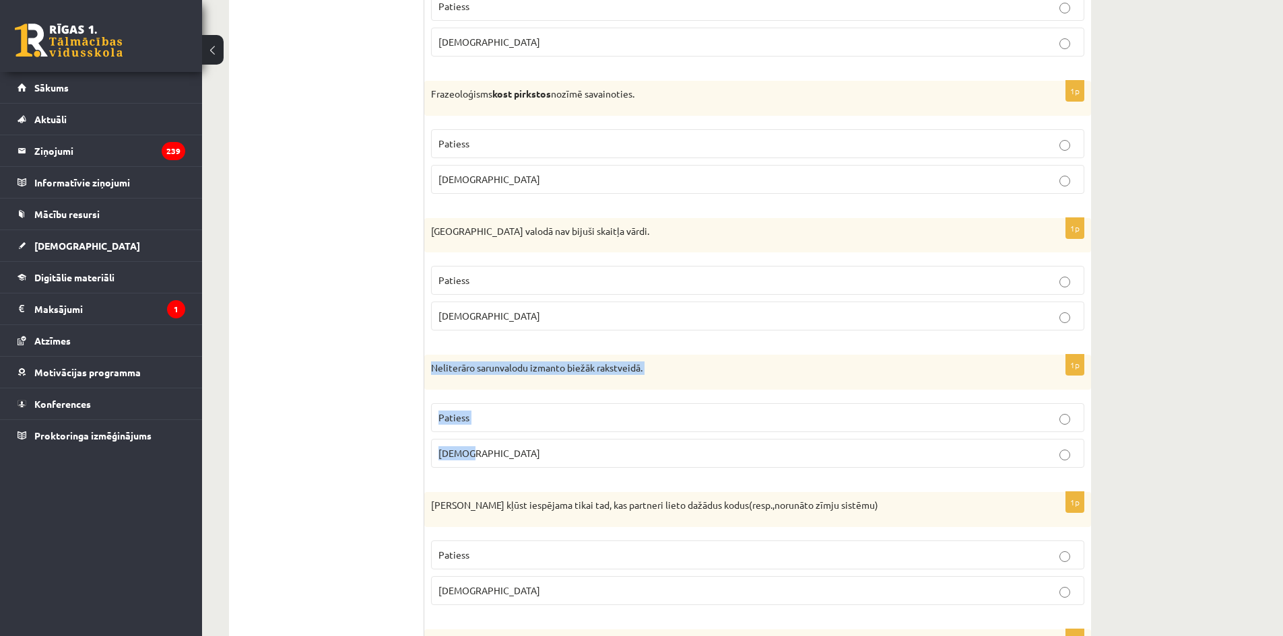
drag, startPoint x: 429, startPoint y: 367, endPoint x: 576, endPoint y: 452, distance: 170.1
click at [576, 452] on div "1p Neliterāro sarunvalodu izmanto biežāk rakstveidā. Patiess Aplams" at bounding box center [757, 417] width 667 height 124
click at [493, 415] on p "Patiess" at bounding box center [757, 418] width 638 height 14
click at [575, 277] on p "Patiess" at bounding box center [757, 280] width 638 height 14
click at [535, 450] on p "Aplams" at bounding box center [757, 453] width 638 height 14
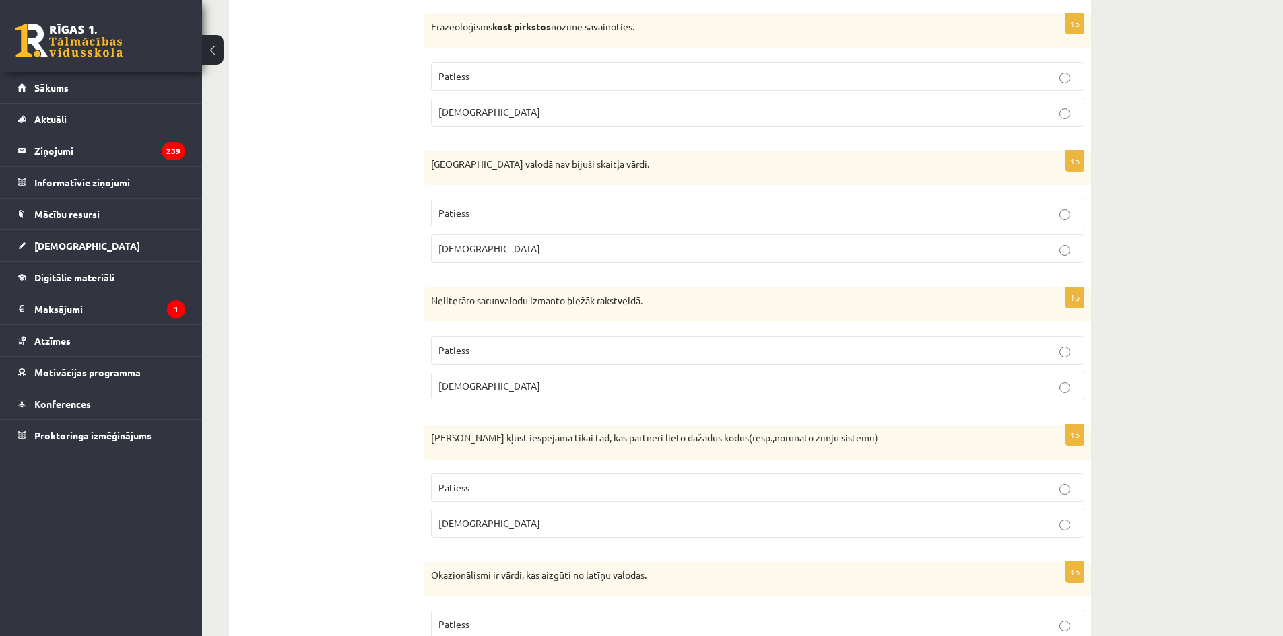
scroll to position [2155, 0]
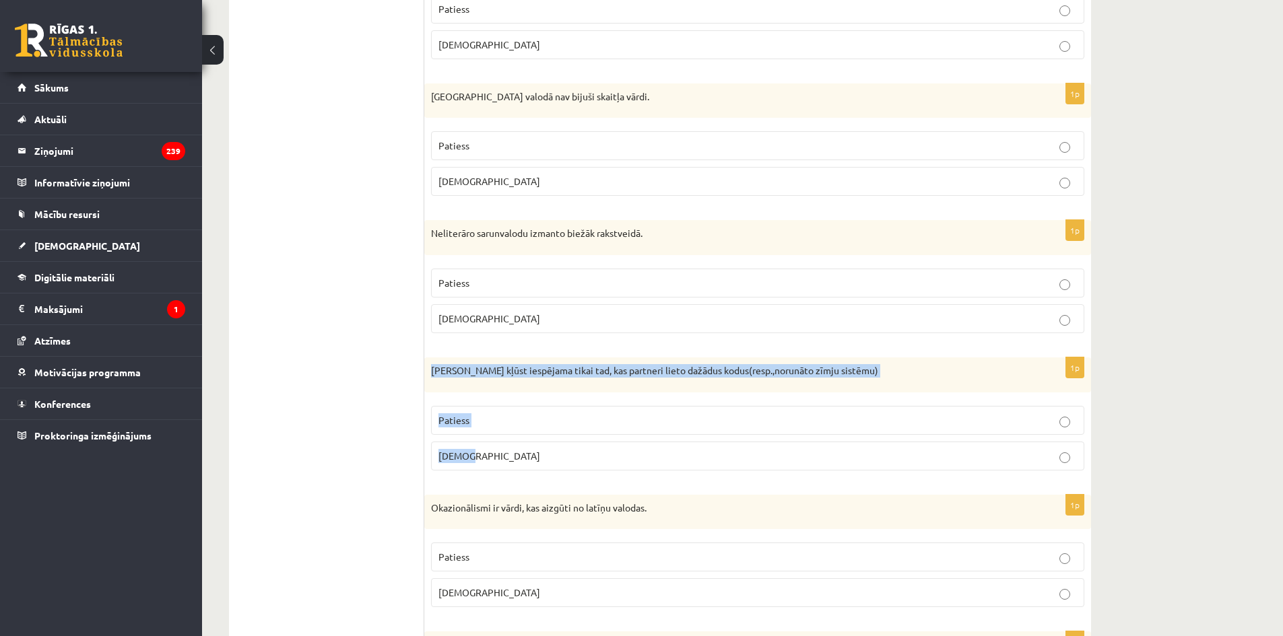
drag, startPoint x: 454, startPoint y: 378, endPoint x: 568, endPoint y: 454, distance: 136.7
click at [568, 454] on div "1p Saziņa kļūst iespējama tikai tad, kas partneri lieto dažādus kodus(resp.,nor…" at bounding box center [757, 420] width 667 height 124
click at [574, 451] on p "Aplams" at bounding box center [757, 456] width 638 height 14
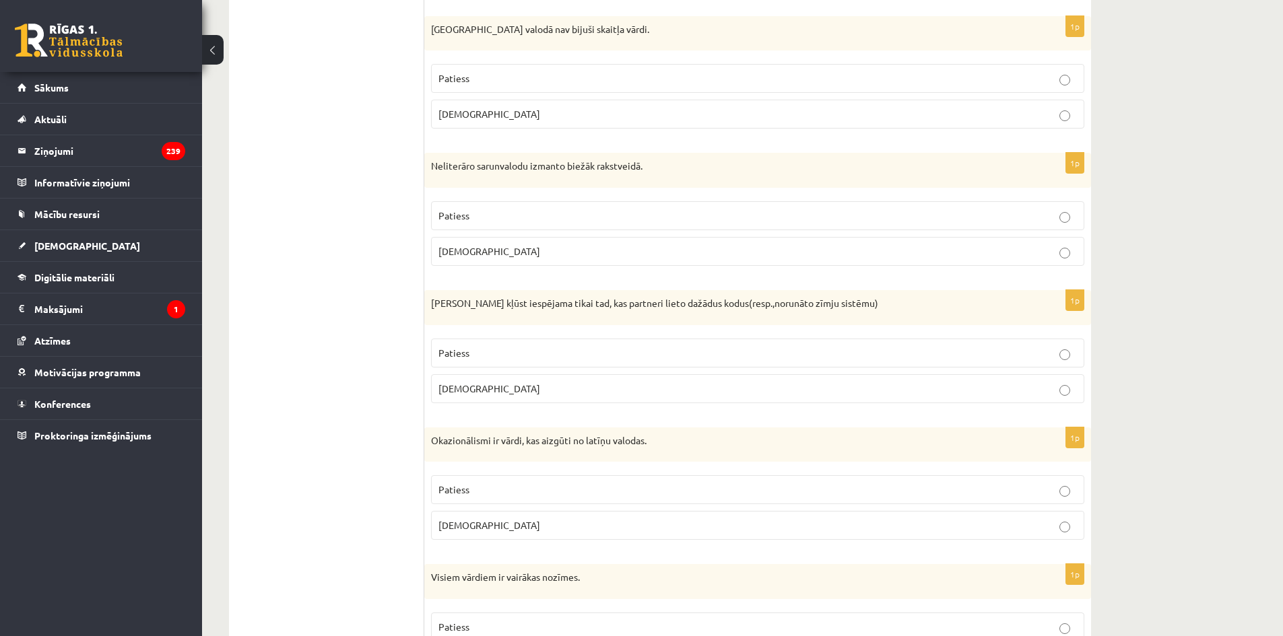
scroll to position [2289, 0]
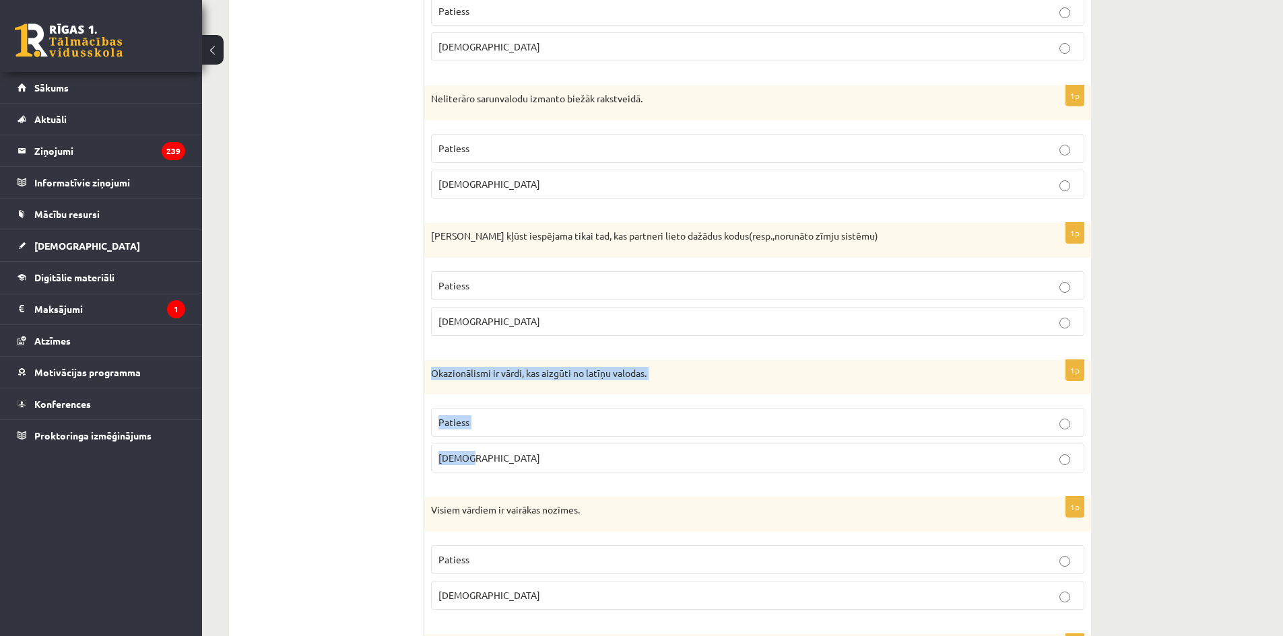
drag, startPoint x: 430, startPoint y: 372, endPoint x: 574, endPoint y: 446, distance: 162.6
click at [574, 446] on div "1p Okazionālismi ir vārdi, kas aizgūti no latīņu valodas. Patiess Aplams" at bounding box center [757, 422] width 667 height 124
click at [545, 450] on label "Aplams" at bounding box center [757, 458] width 653 height 29
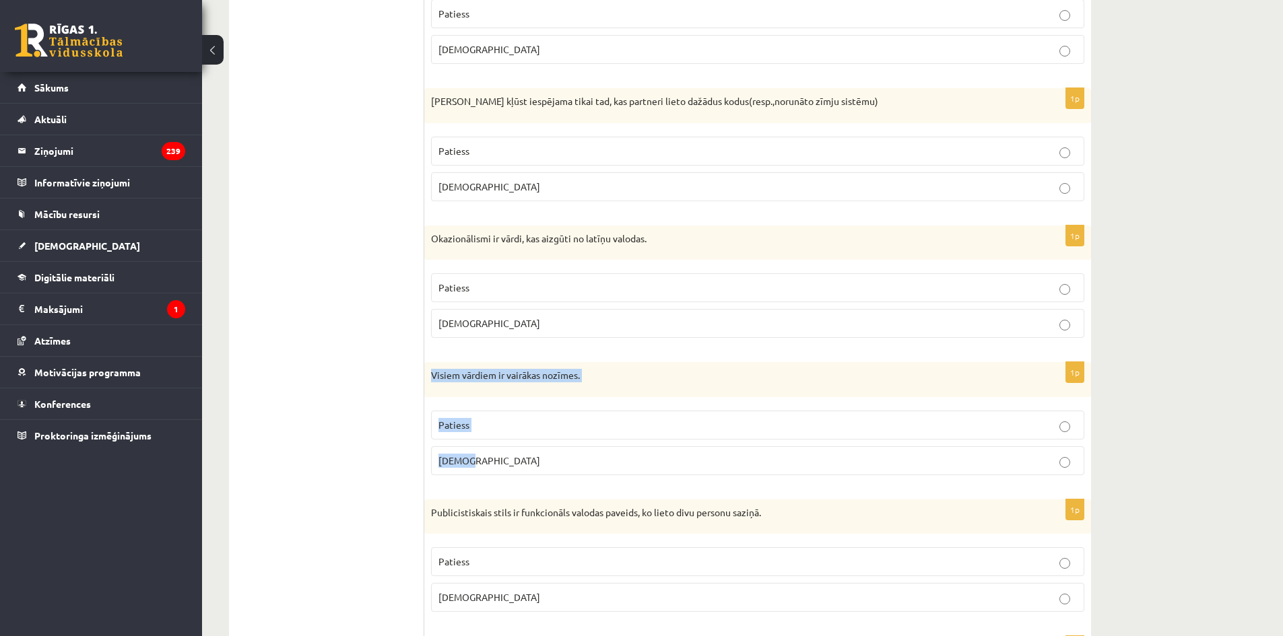
drag, startPoint x: 434, startPoint y: 374, endPoint x: 572, endPoint y: 461, distance: 163.1
click at [572, 461] on div "1p Visiem vārdiem ir vairākas nozīmes. Patiess Aplams" at bounding box center [757, 424] width 667 height 124
click at [613, 454] on p "Aplams" at bounding box center [757, 461] width 638 height 14
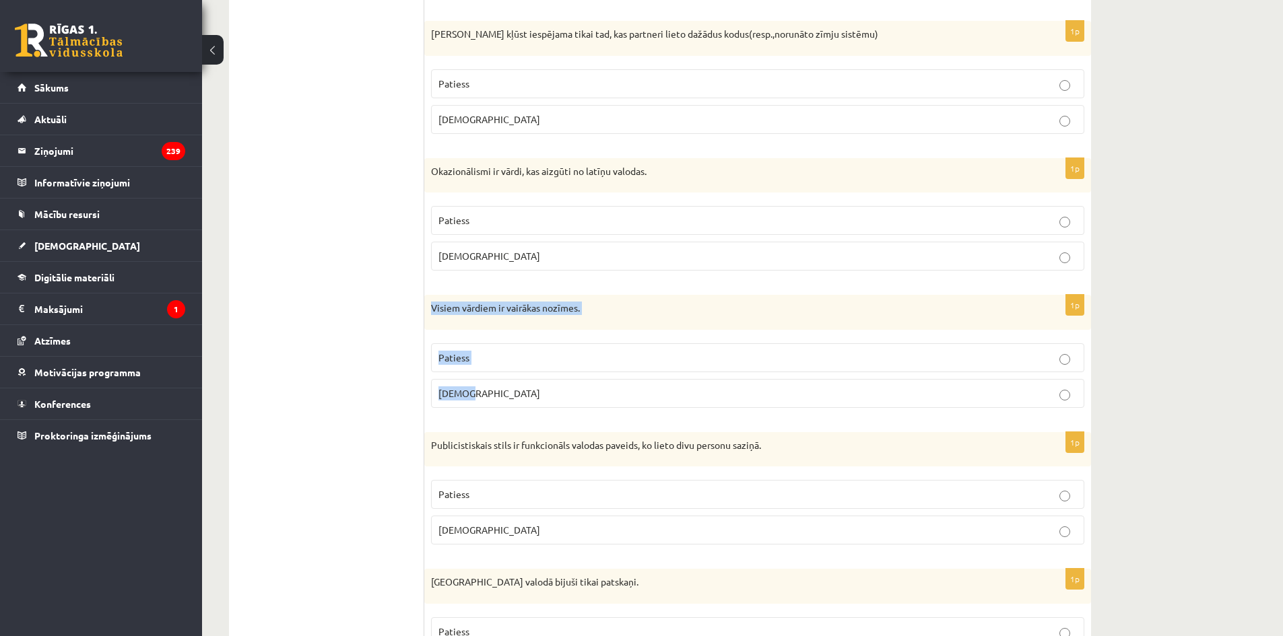
scroll to position [2559, 0]
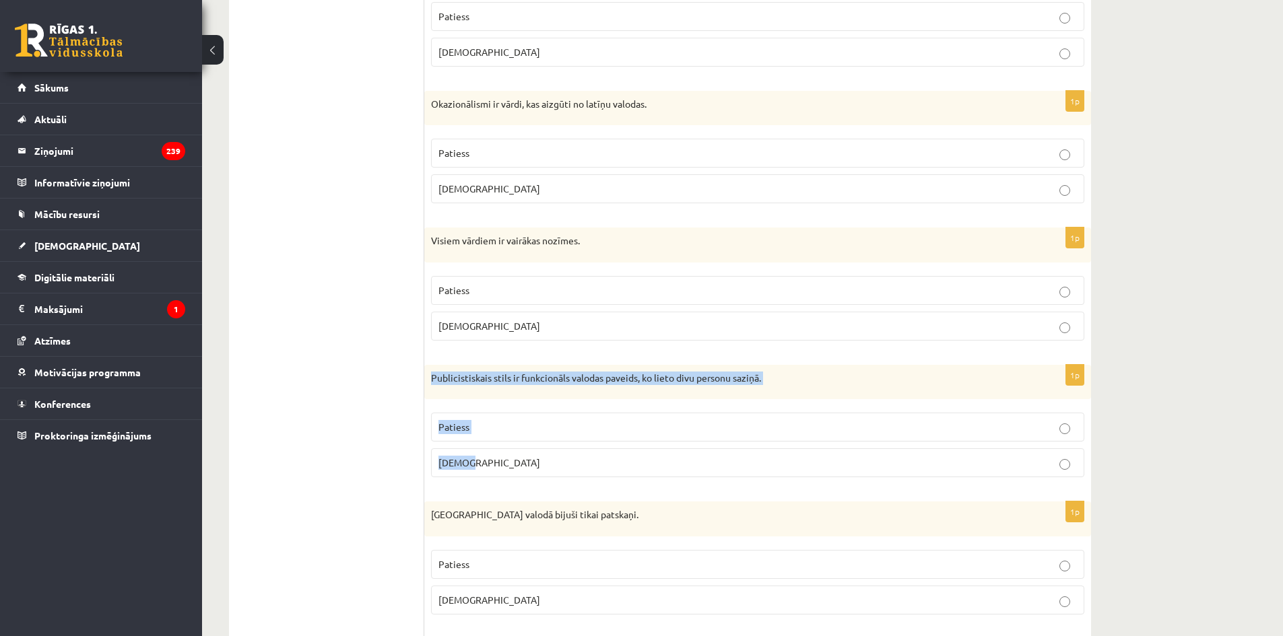
drag, startPoint x: 428, startPoint y: 377, endPoint x: 591, endPoint y: 461, distance: 183.4
click at [591, 461] on div "1p Publicistiskais stils ir funkcionāls valodas paveids, ko lieto divu personu …" at bounding box center [757, 427] width 667 height 124
click at [498, 460] on p "Aplams" at bounding box center [757, 463] width 638 height 14
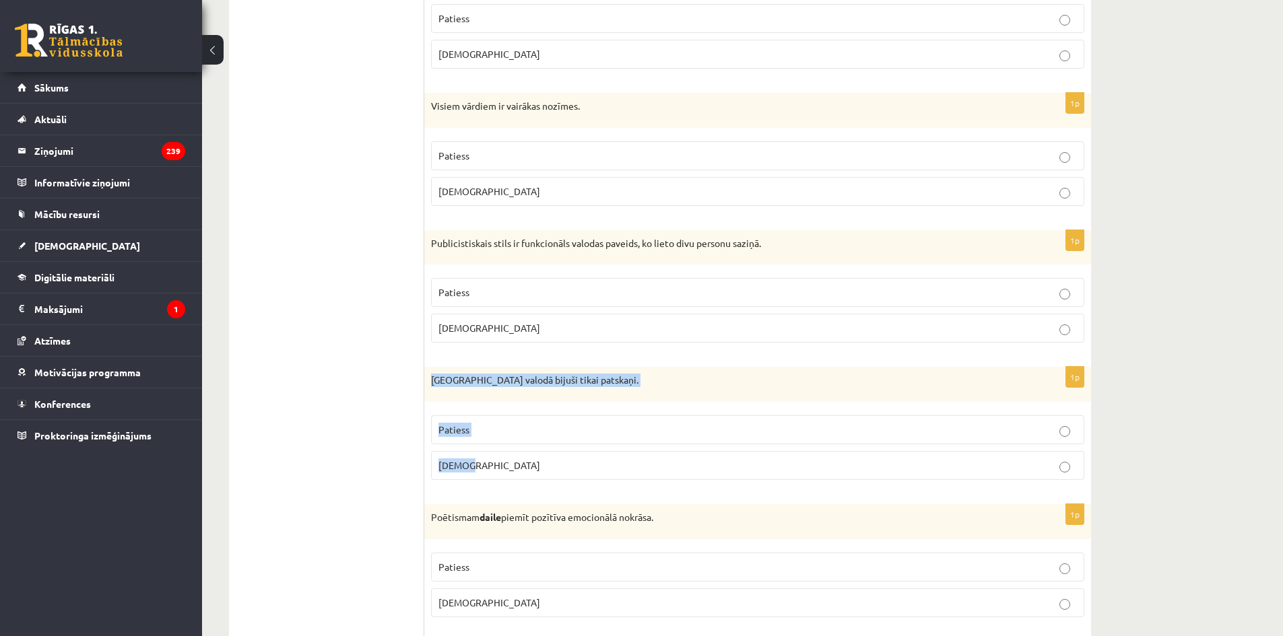
drag, startPoint x: 467, startPoint y: 398, endPoint x: 586, endPoint y: 462, distance: 135.3
click at [586, 462] on div "1p Pirmatnējā valodā bijuši tikai patskaņi. Patiess Aplams" at bounding box center [757, 429] width 667 height 124
click at [519, 464] on p "Aplams" at bounding box center [757, 466] width 638 height 14
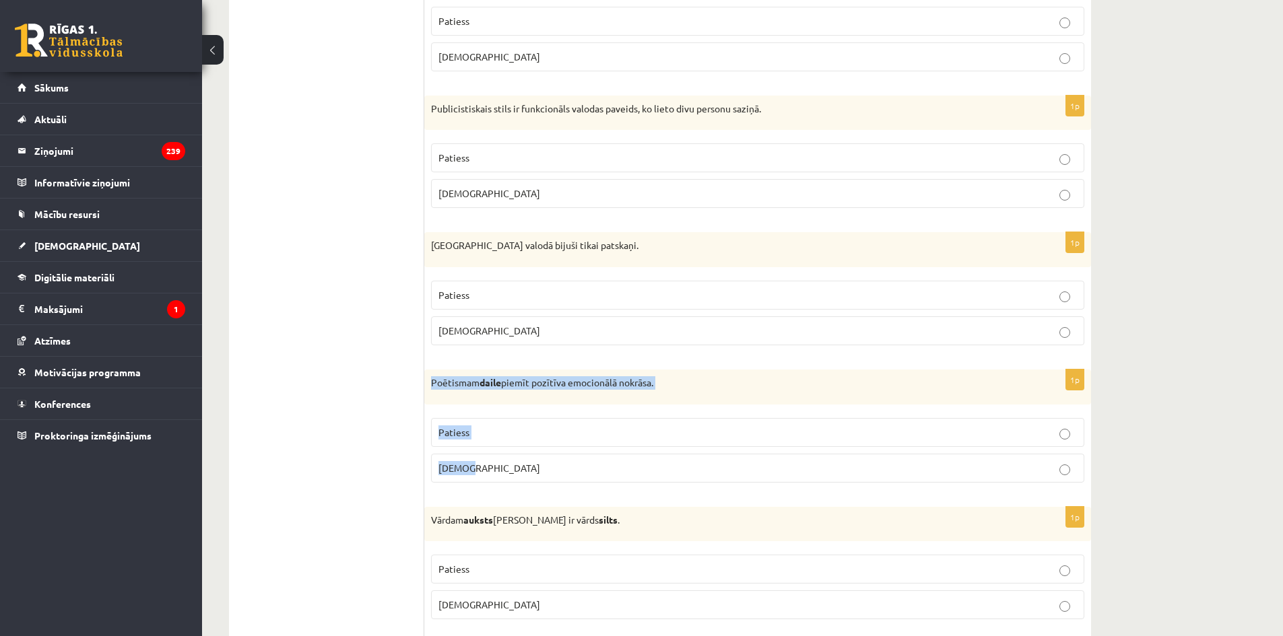
drag, startPoint x: 427, startPoint y: 378, endPoint x: 630, endPoint y: 474, distance: 224.7
click at [630, 474] on div "1p Poētismam daile piemīt pozītīva emocionālā nokrāsa. Patiess Aplams" at bounding box center [757, 432] width 667 height 124
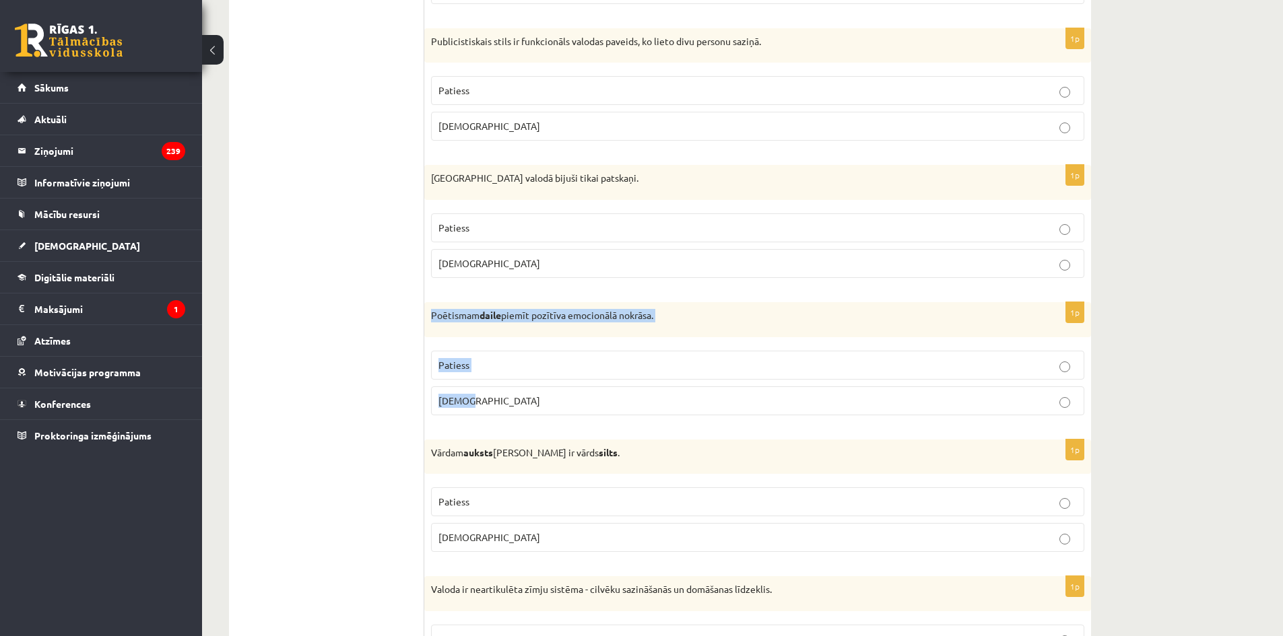
scroll to position [2963, 0]
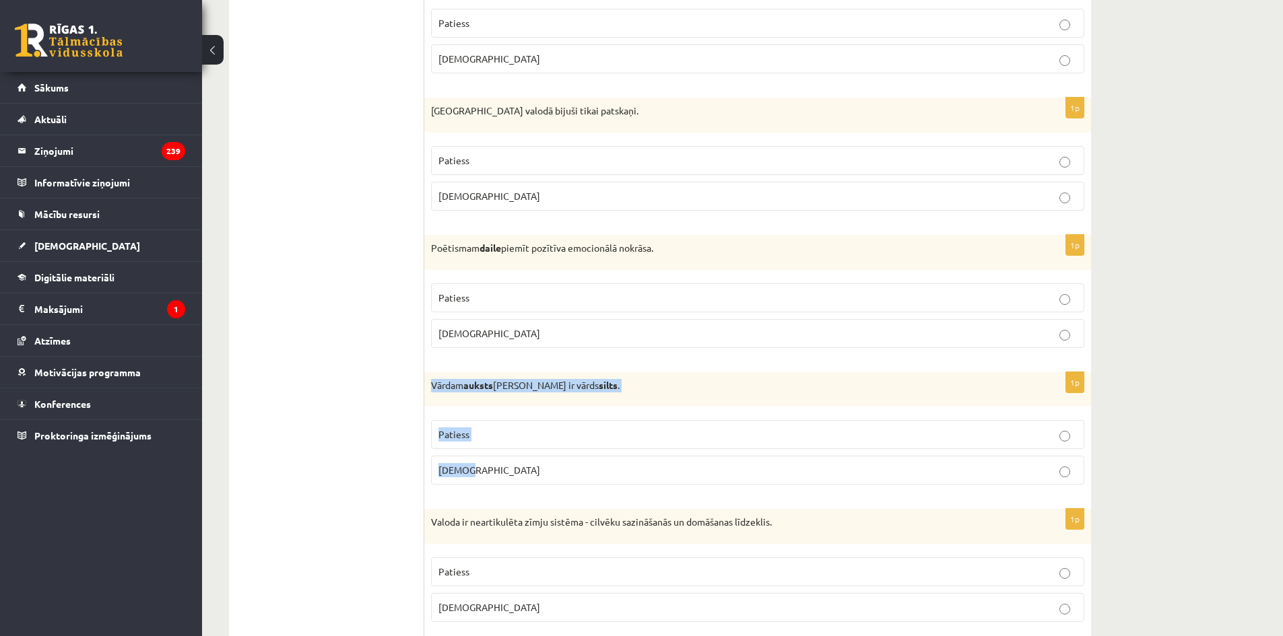
drag, startPoint x: 424, startPoint y: 382, endPoint x: 578, endPoint y: 459, distance: 172.2
click at [578, 459] on div "1p Vārdam auksts antonīms ir vārds silts . Patiess Aplams" at bounding box center [757, 434] width 667 height 124
click at [550, 301] on p "Patiess" at bounding box center [757, 298] width 638 height 14
click at [467, 421] on label "Patiess" at bounding box center [757, 434] width 653 height 29
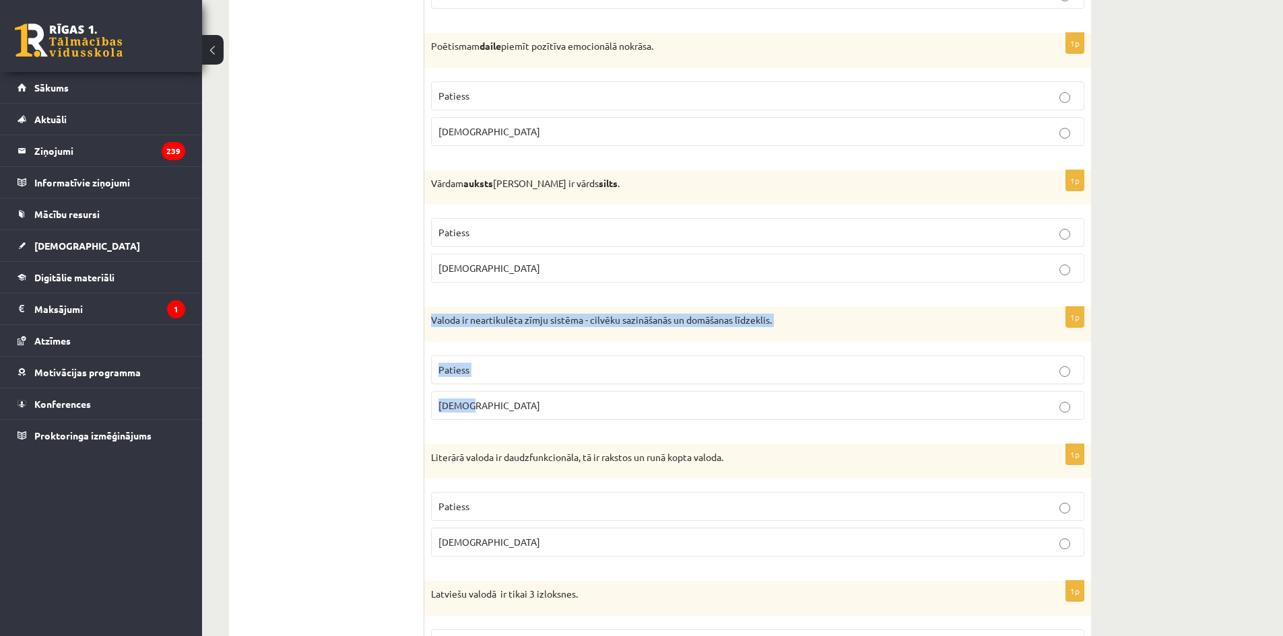
drag, startPoint x: 429, startPoint y: 317, endPoint x: 603, endPoint y: 406, distance: 195.1
click at [603, 406] on div "1p Valoda ir neartikulēta zīmju sistēma - cilvēku sazināšanās un domāšanas līdz…" at bounding box center [757, 369] width 667 height 124
click at [457, 404] on span "Aplams" at bounding box center [489, 405] width 102 height 12
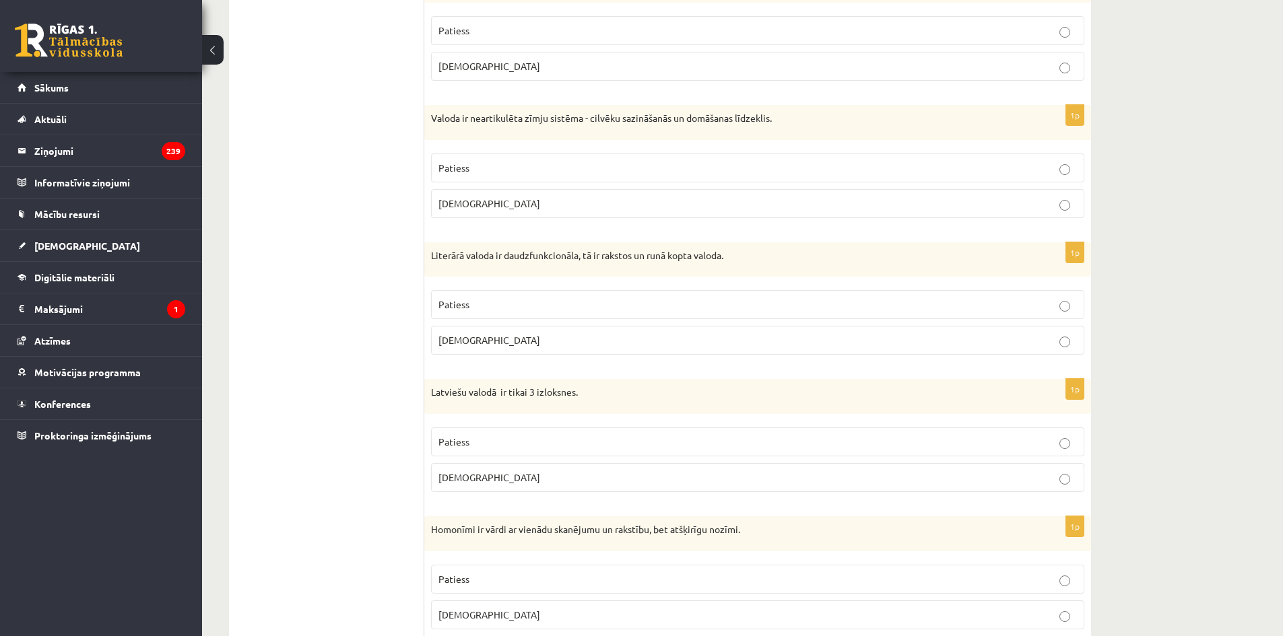
scroll to position [3434, 0]
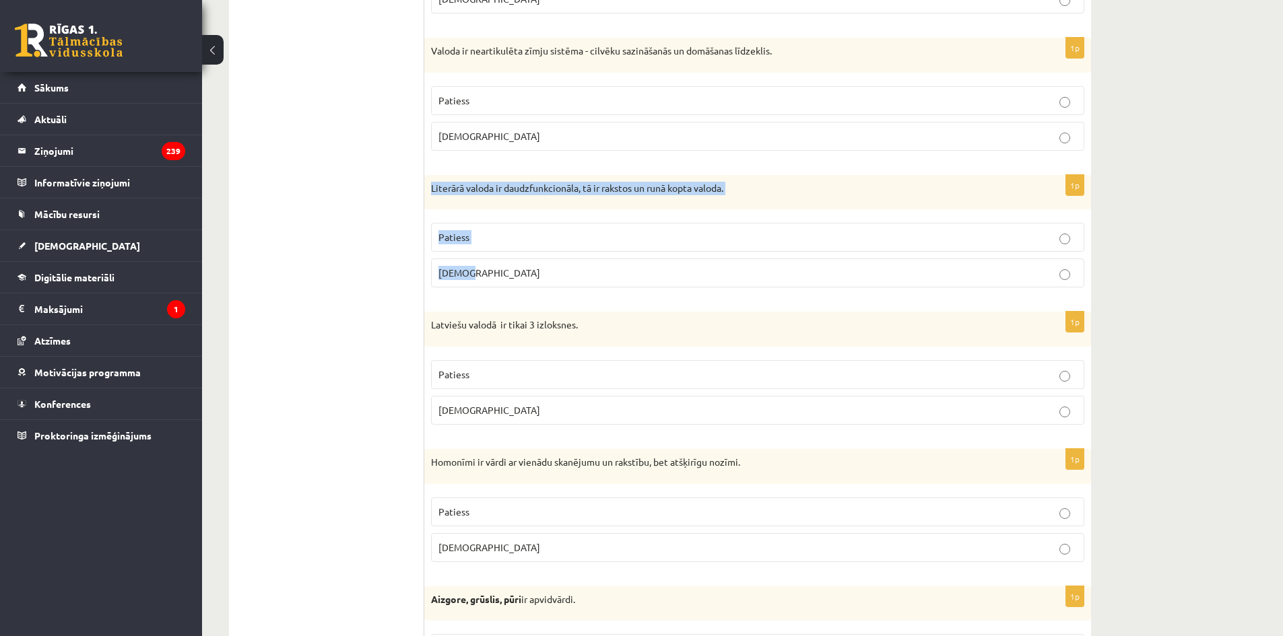
drag, startPoint x: 429, startPoint y: 182, endPoint x: 586, endPoint y: 284, distance: 186.9
click at [586, 284] on div "1p Literārā valoda ir daudzfunkcionāla, tā ir rakstos un runā kopta valoda. Pat…" at bounding box center [757, 237] width 667 height 124
click at [482, 235] on p "Patiess" at bounding box center [757, 237] width 638 height 14
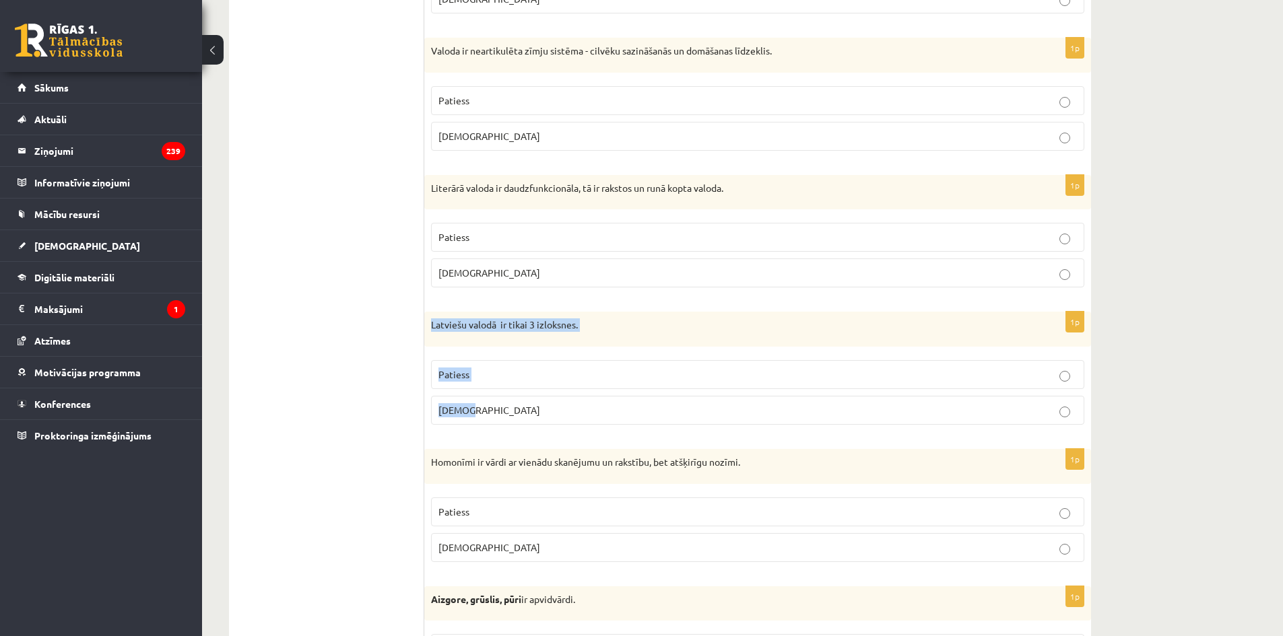
drag, startPoint x: 433, startPoint y: 323, endPoint x: 588, endPoint y: 397, distance: 172.3
click at [588, 397] on div "1p Latviešu valodā ir tikai 3 izloksnes. Patiess Aplams" at bounding box center [757, 374] width 667 height 124
click at [478, 411] on p "Aplams" at bounding box center [757, 410] width 638 height 14
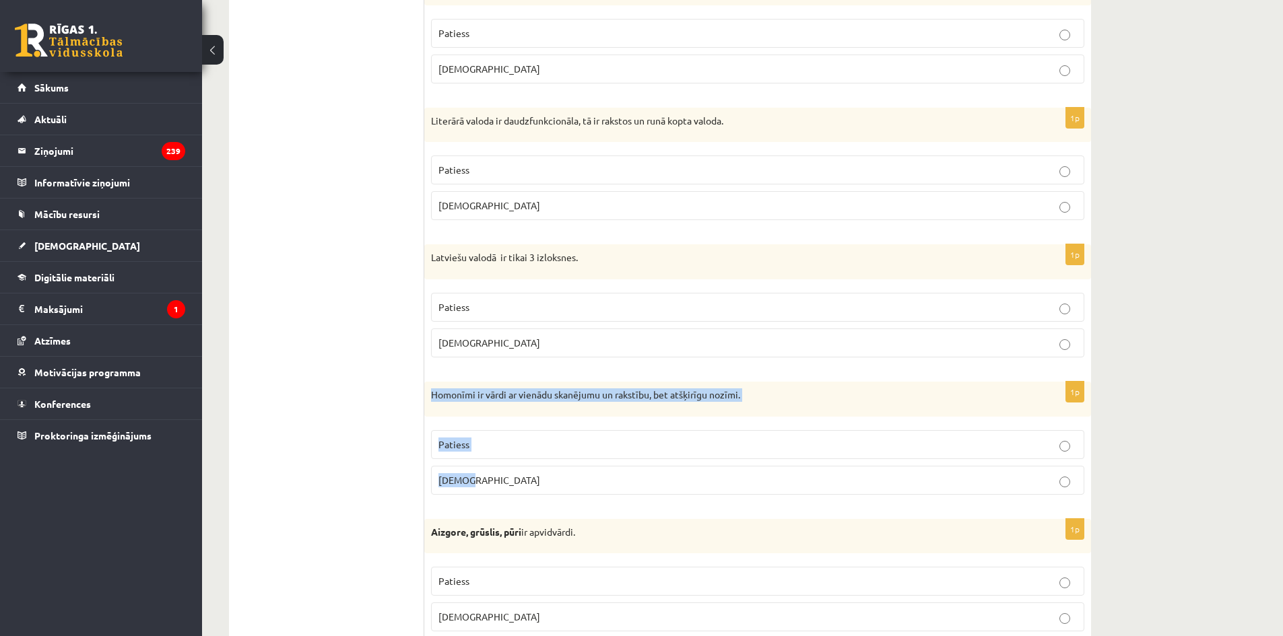
drag, startPoint x: 434, startPoint y: 395, endPoint x: 597, endPoint y: 496, distance: 191.1
click at [597, 496] on div "1p Homonīmi ir vārdi ar vienādu skanējumu un rakstību, bet atšķirīgu nozīmi. Pa…" at bounding box center [757, 444] width 667 height 124
click at [585, 436] on label "Patiess" at bounding box center [757, 444] width 653 height 29
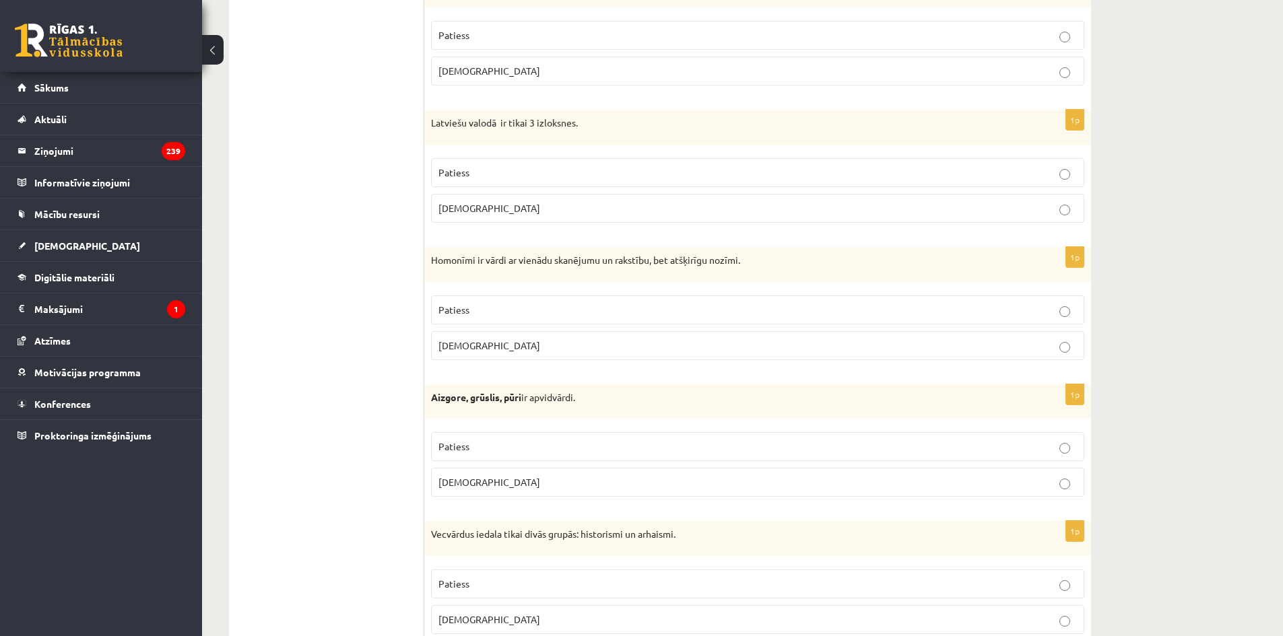
scroll to position [3703, 0]
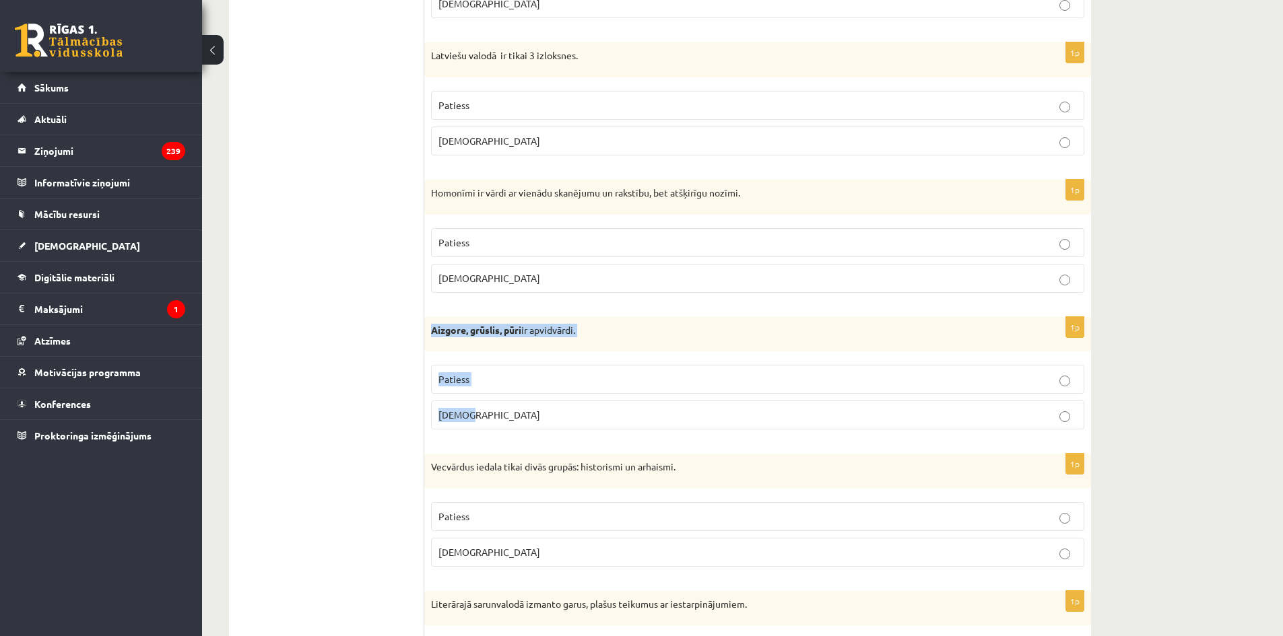
drag, startPoint x: 459, startPoint y: 343, endPoint x: 553, endPoint y: 404, distance: 112.4
click at [553, 404] on div "1p Aizgore, grūslis, pūri ir apvidvārdi. Patiess Aplams" at bounding box center [757, 379] width 667 height 124
click at [510, 371] on label "Patiess" at bounding box center [757, 379] width 653 height 29
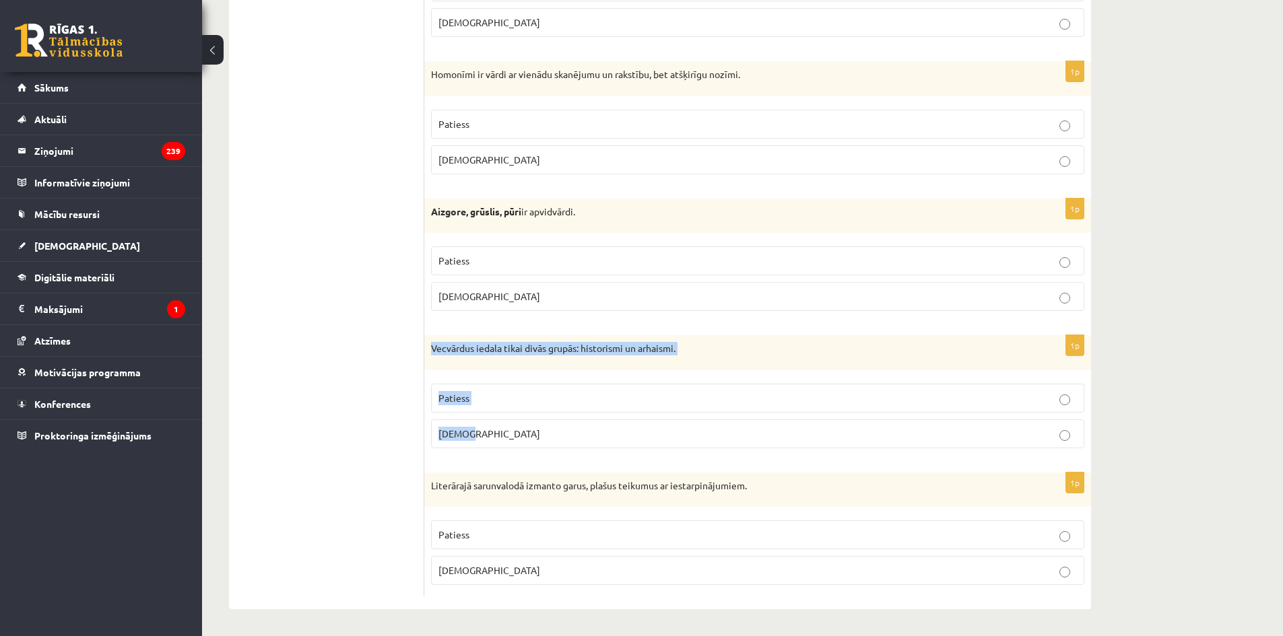
drag, startPoint x: 430, startPoint y: 345, endPoint x: 563, endPoint y: 428, distance: 156.9
click at [563, 428] on div "1p Vecvārdus iedala tikai divās grupās: historismi un arhaismi. Patiess Aplams" at bounding box center [757, 397] width 667 height 124
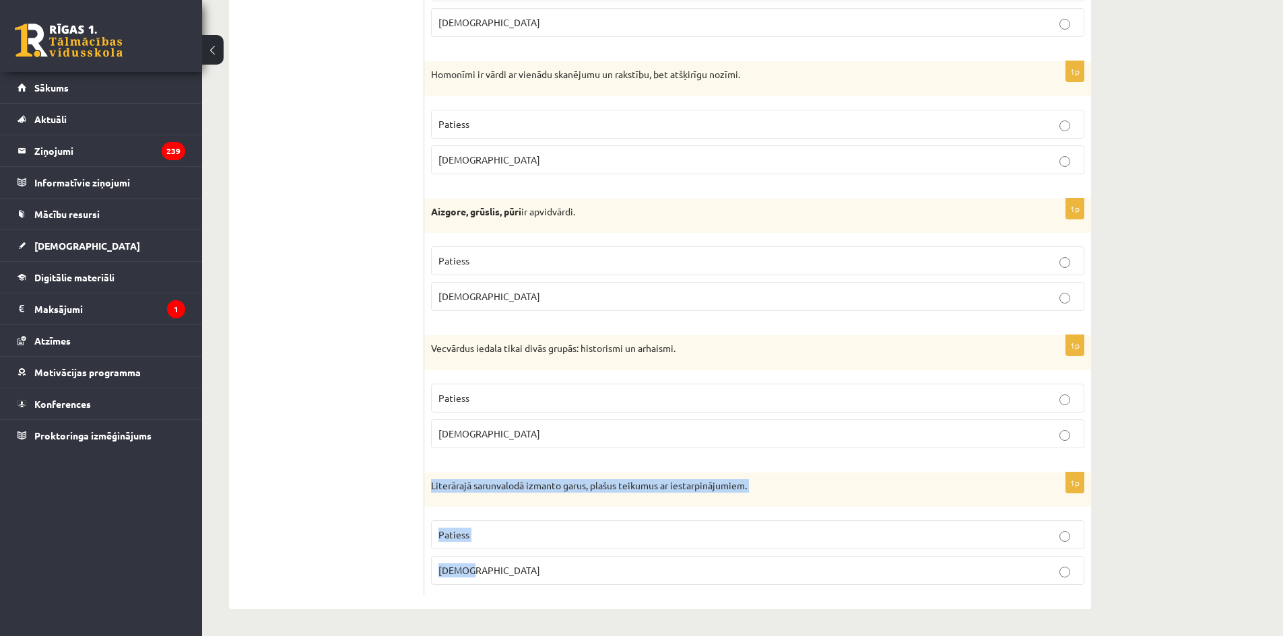
drag, startPoint x: 431, startPoint y: 481, endPoint x: 573, endPoint y: 570, distance: 167.6
click at [573, 570] on div "1p Literārajā sarunvalodā izmanto garus, plašus teikumus ar iestarpinājumiem. P…" at bounding box center [757, 535] width 667 height 124
click at [485, 427] on p "Aplams" at bounding box center [757, 434] width 638 height 14
click at [462, 576] on span "Aplams" at bounding box center [489, 570] width 102 height 12
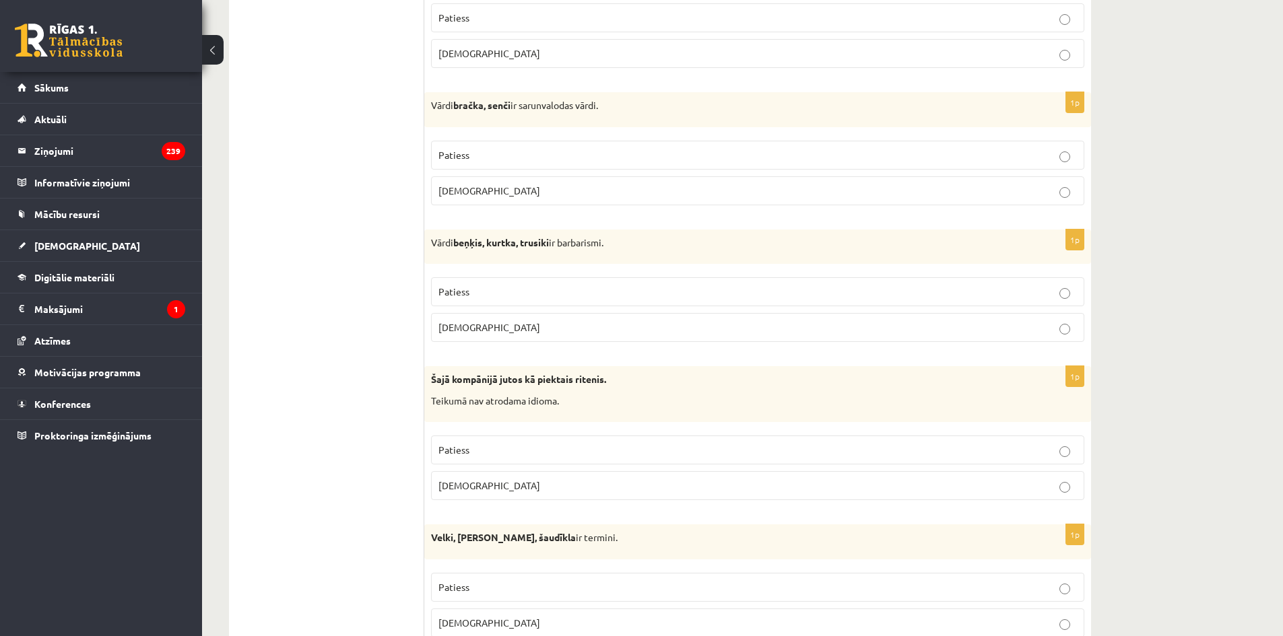
scroll to position [0, 0]
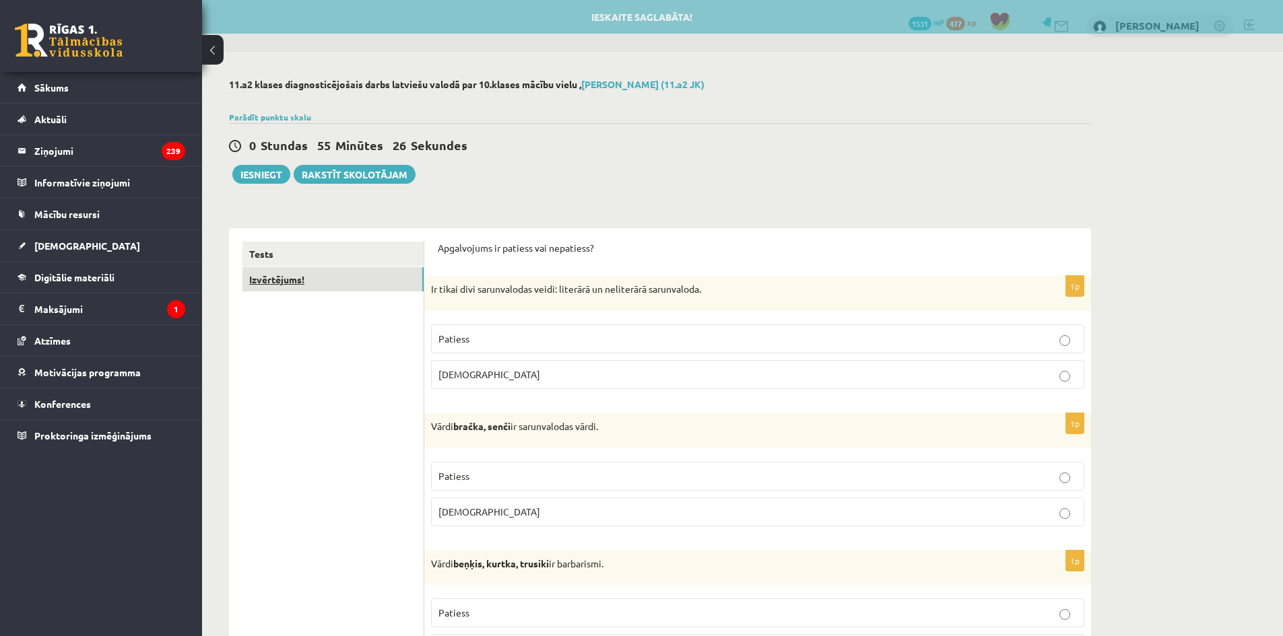
click at [314, 285] on link "Izvērtējums!" at bounding box center [332, 279] width 181 height 25
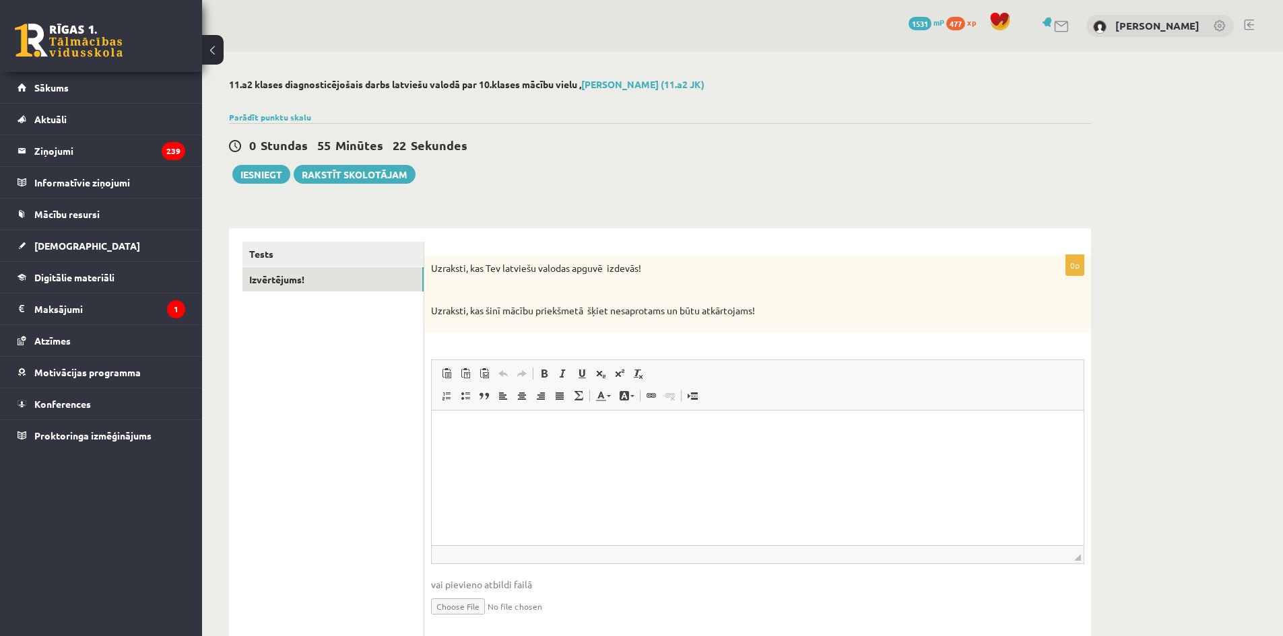
click at [489, 451] on html at bounding box center [758, 430] width 652 height 41
click at [278, 179] on button "Iesniegt" at bounding box center [261, 174] width 58 height 19
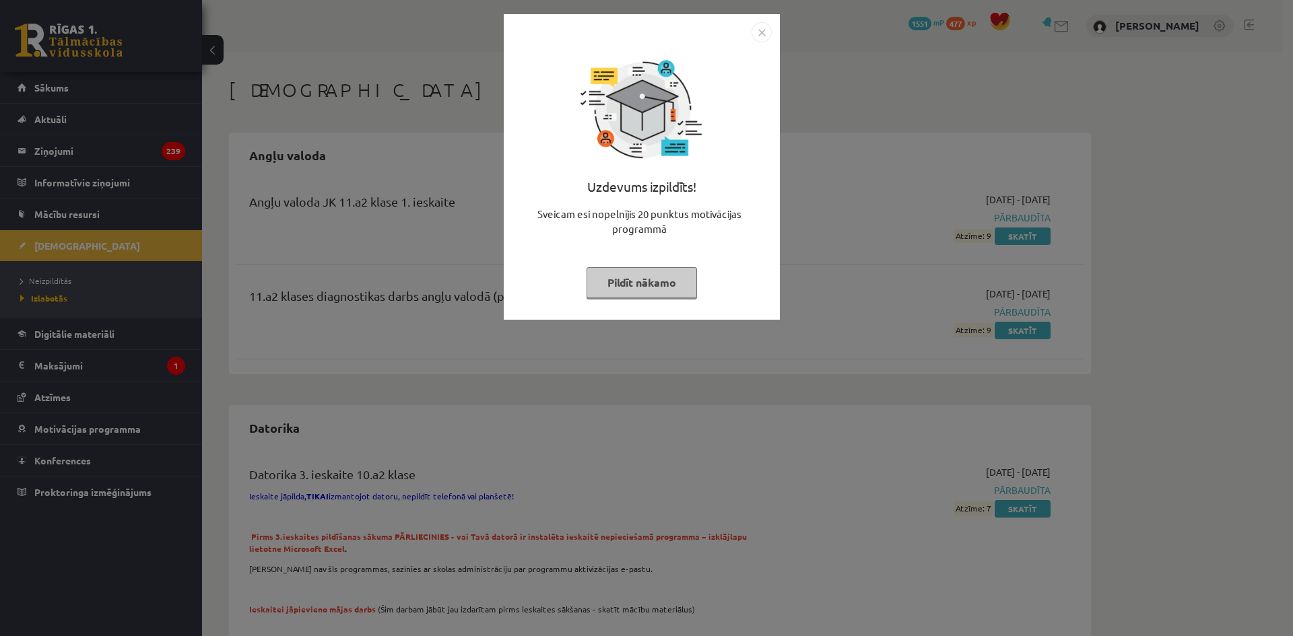
click at [768, 36] on img "Close" at bounding box center [761, 32] width 20 height 20
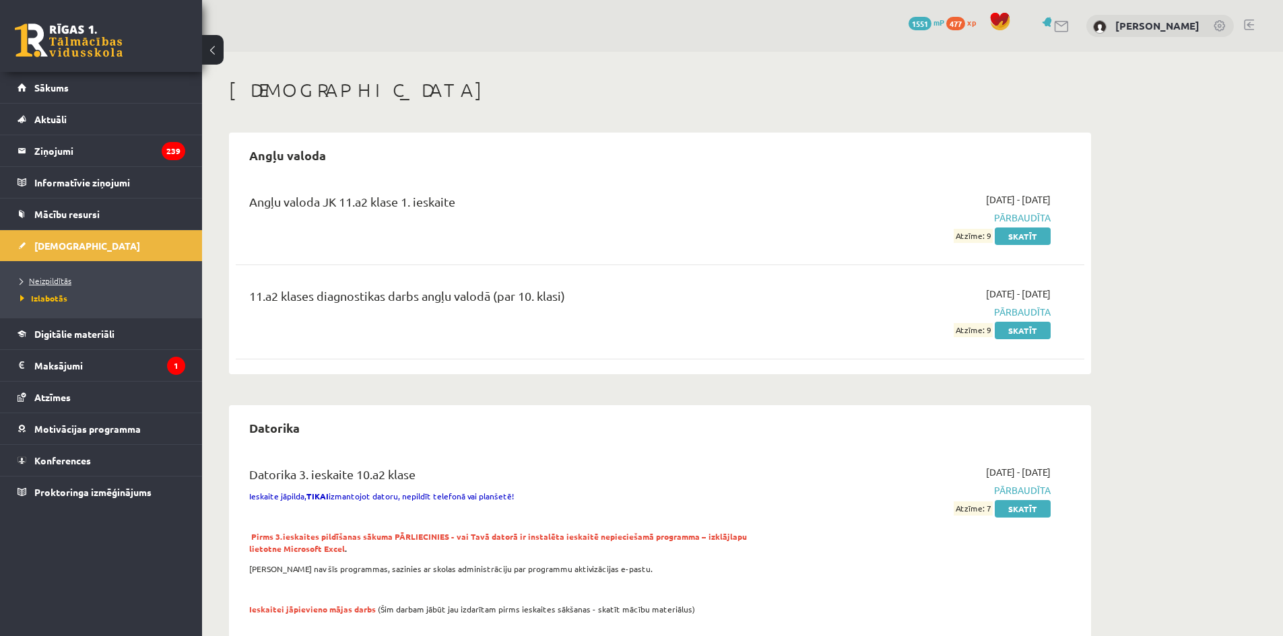
click at [57, 279] on span "Neizpildītās" at bounding box center [45, 280] width 51 height 11
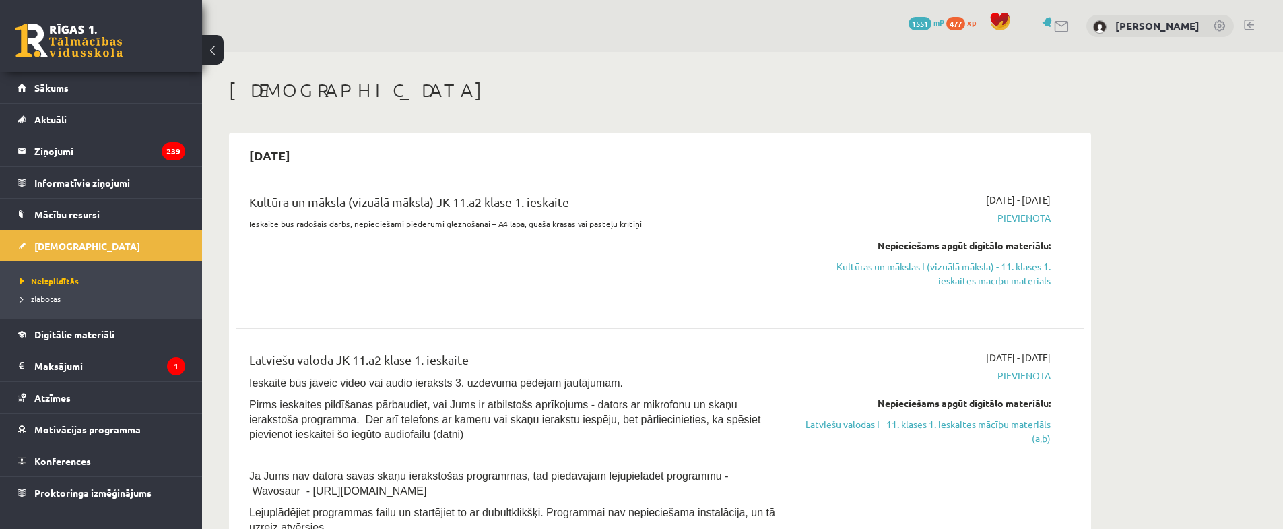
click at [914, 20] on span "1551" at bounding box center [919, 23] width 23 height 13
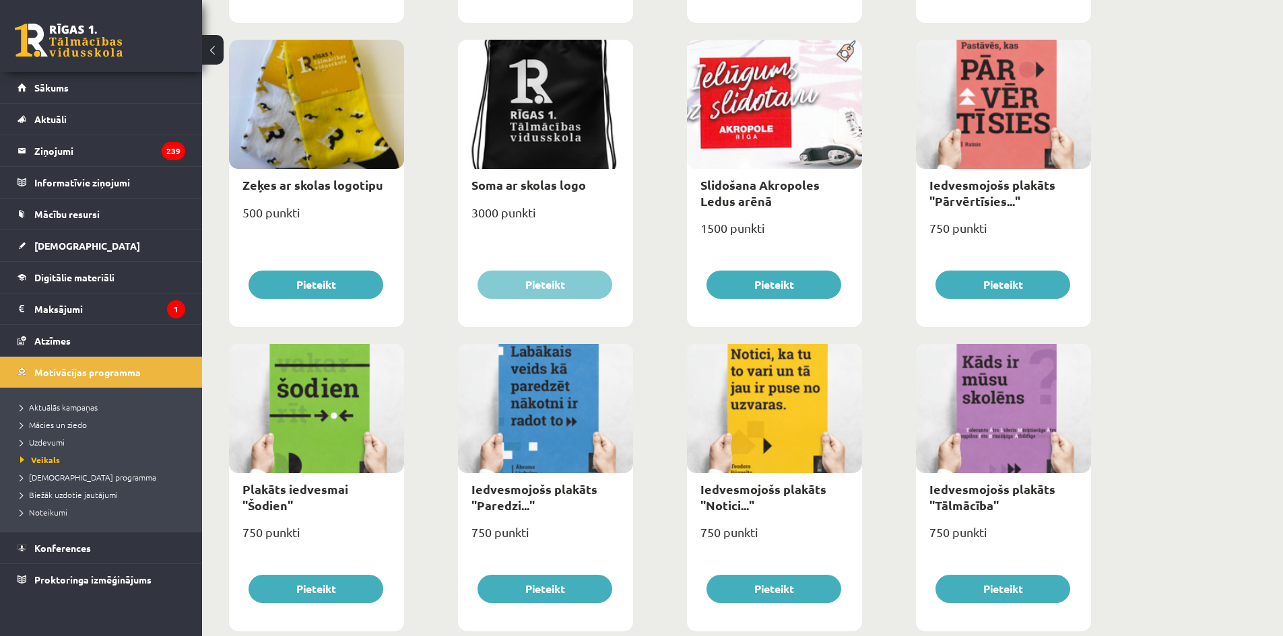
scroll to position [1028, 0]
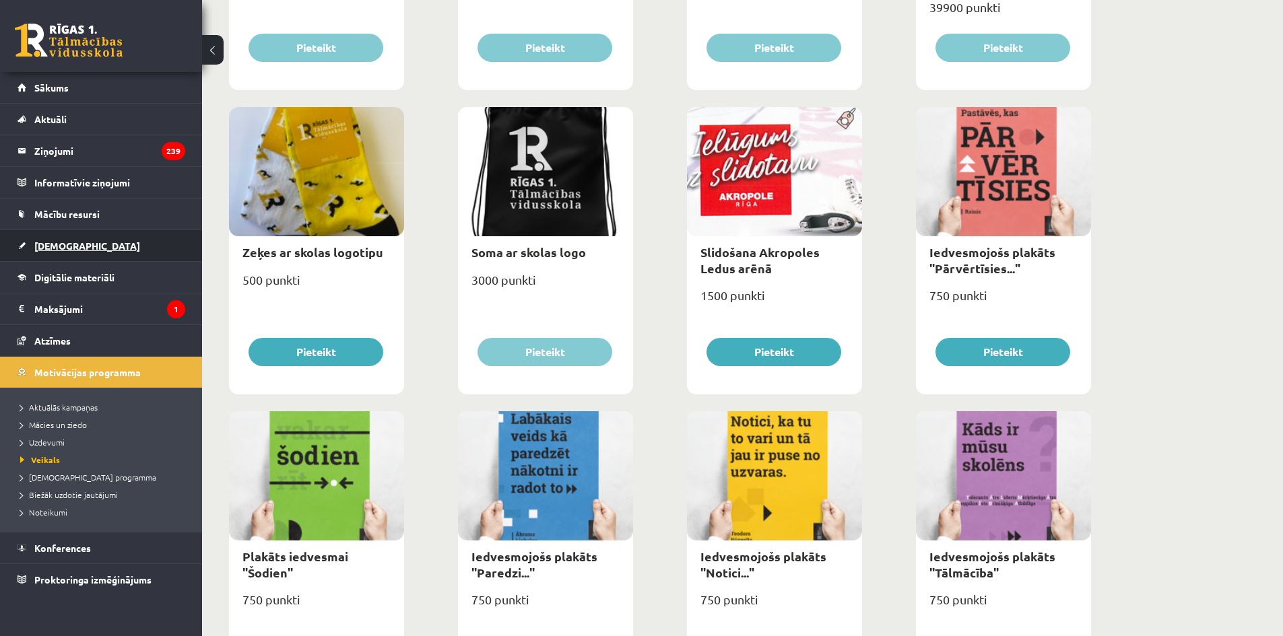
click at [67, 250] on span "[DEMOGRAPHIC_DATA]" at bounding box center [87, 246] width 106 height 12
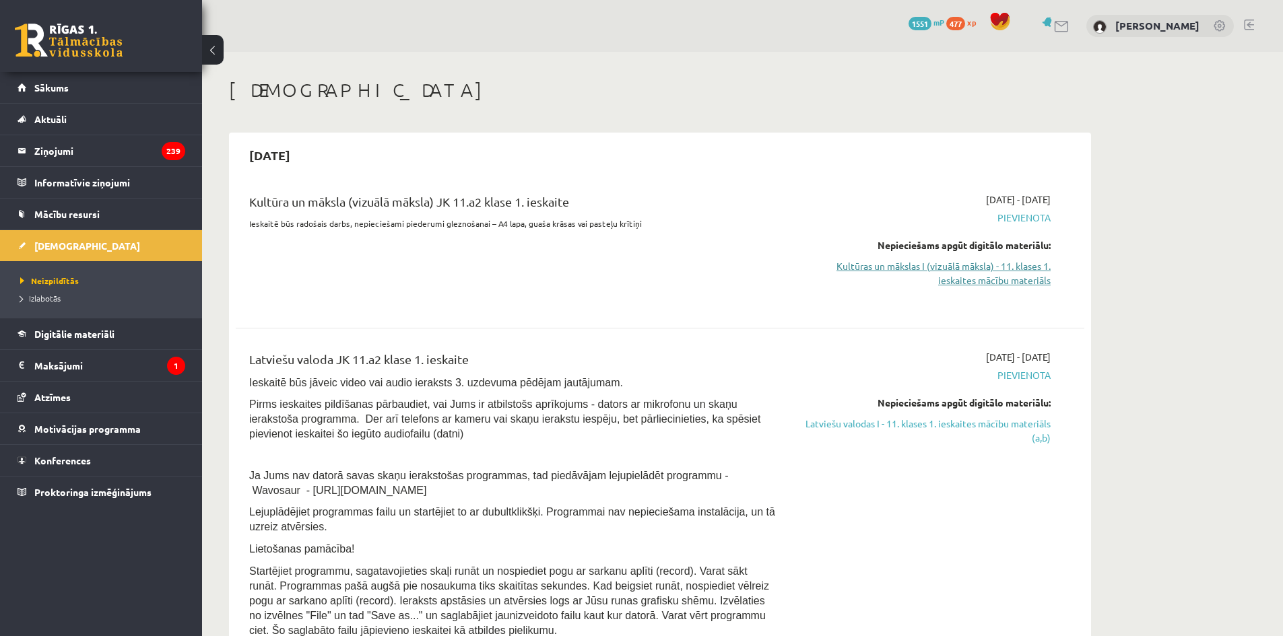
click at [1017, 279] on link "Kultūras un mākslas I (vizuālā māksla) - 11. klases 1. ieskaites mācību materiā…" at bounding box center [924, 273] width 254 height 28
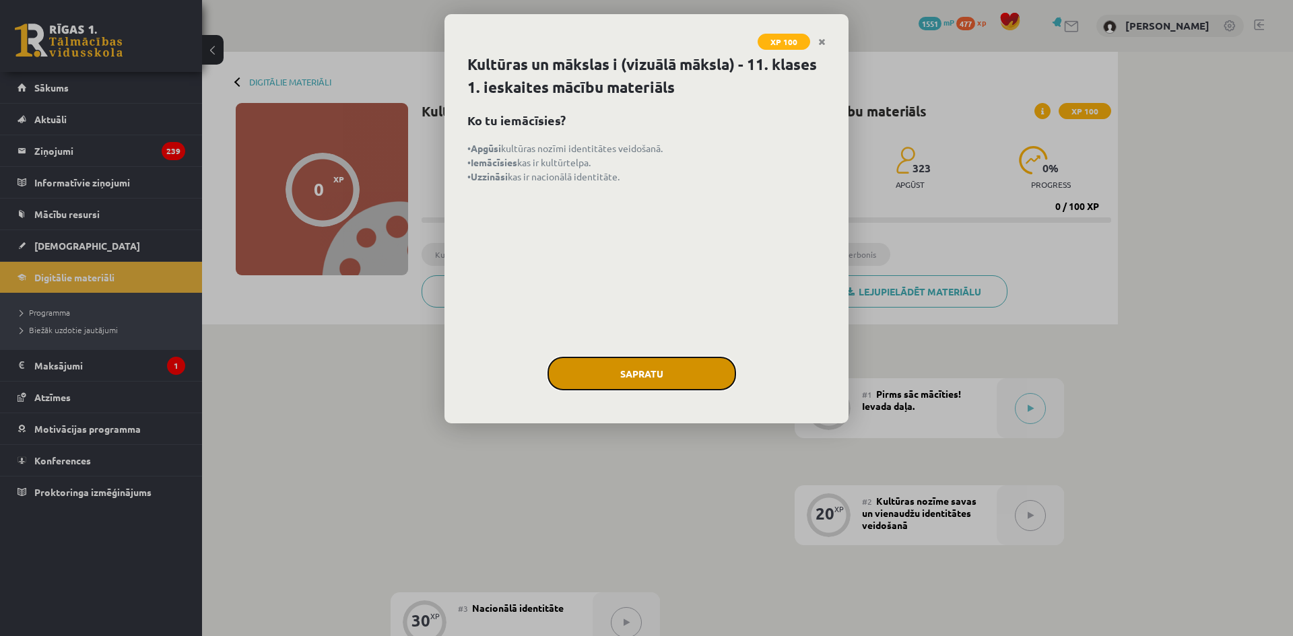
click at [691, 372] on button "Sapratu" at bounding box center [641, 374] width 189 height 34
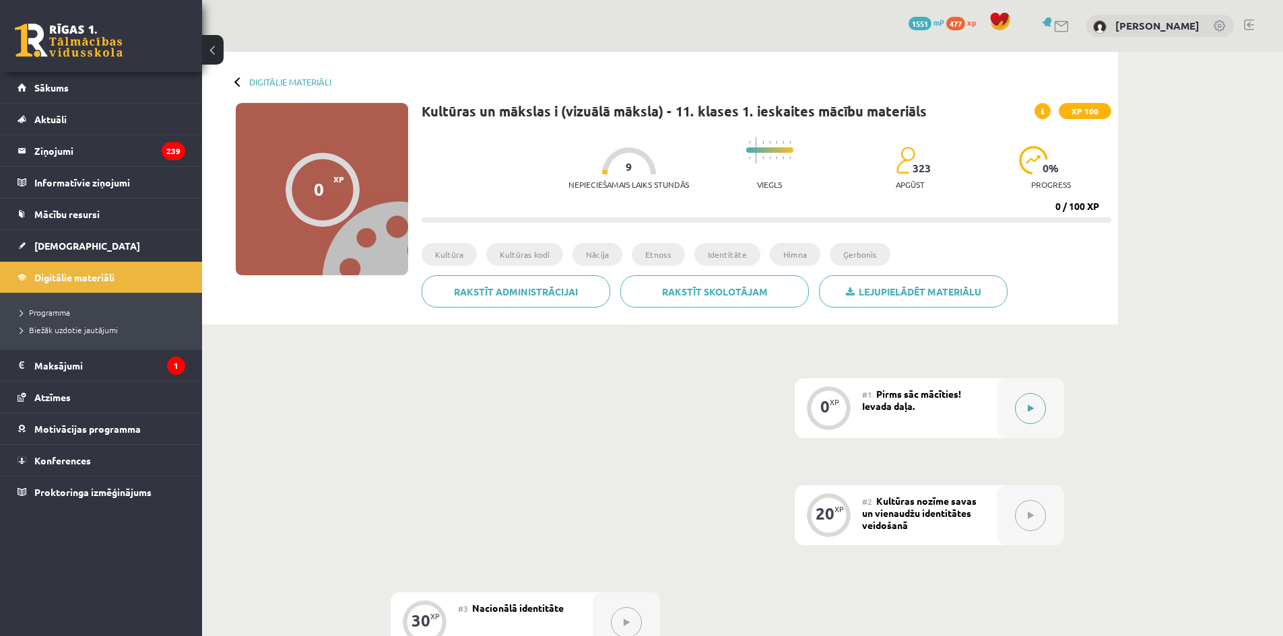
click at [1042, 406] on button at bounding box center [1030, 408] width 31 height 31
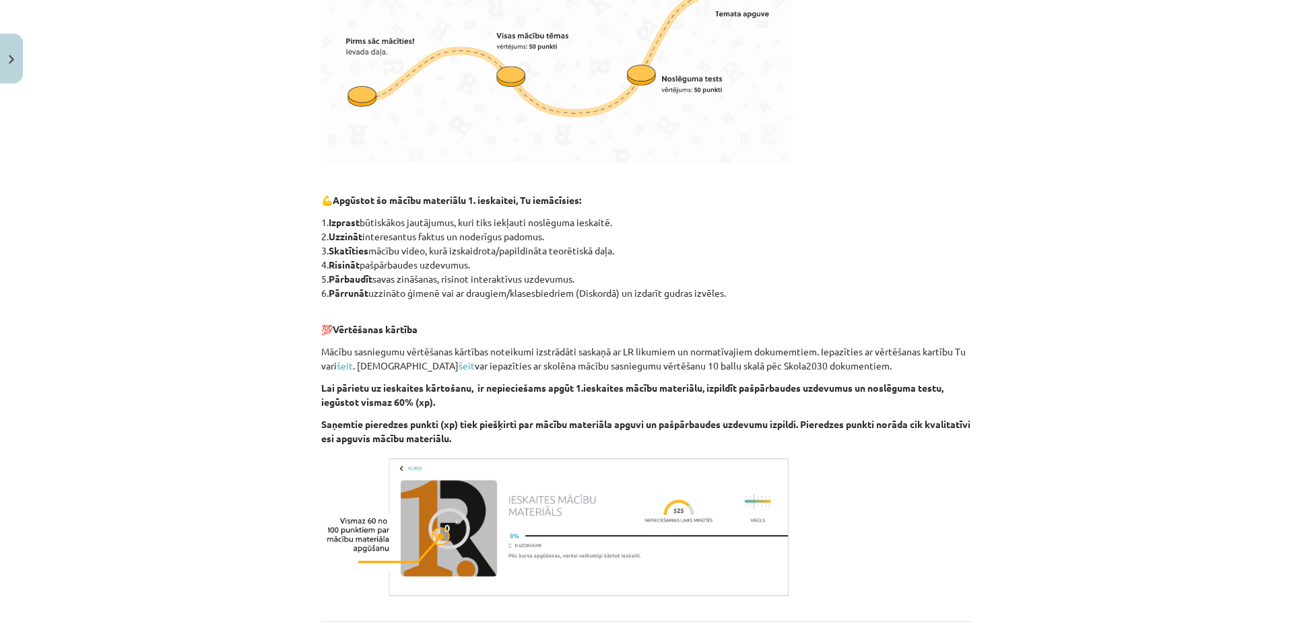
scroll to position [593, 0]
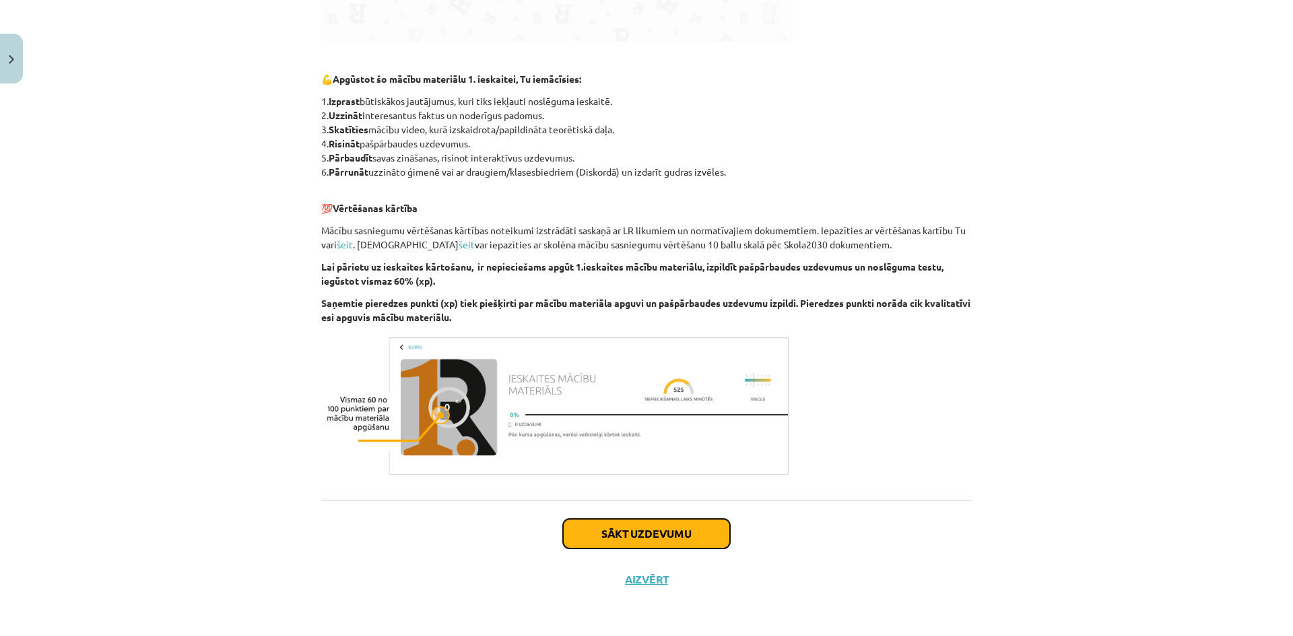
click at [646, 529] on button "Sākt uzdevumu" at bounding box center [646, 534] width 167 height 30
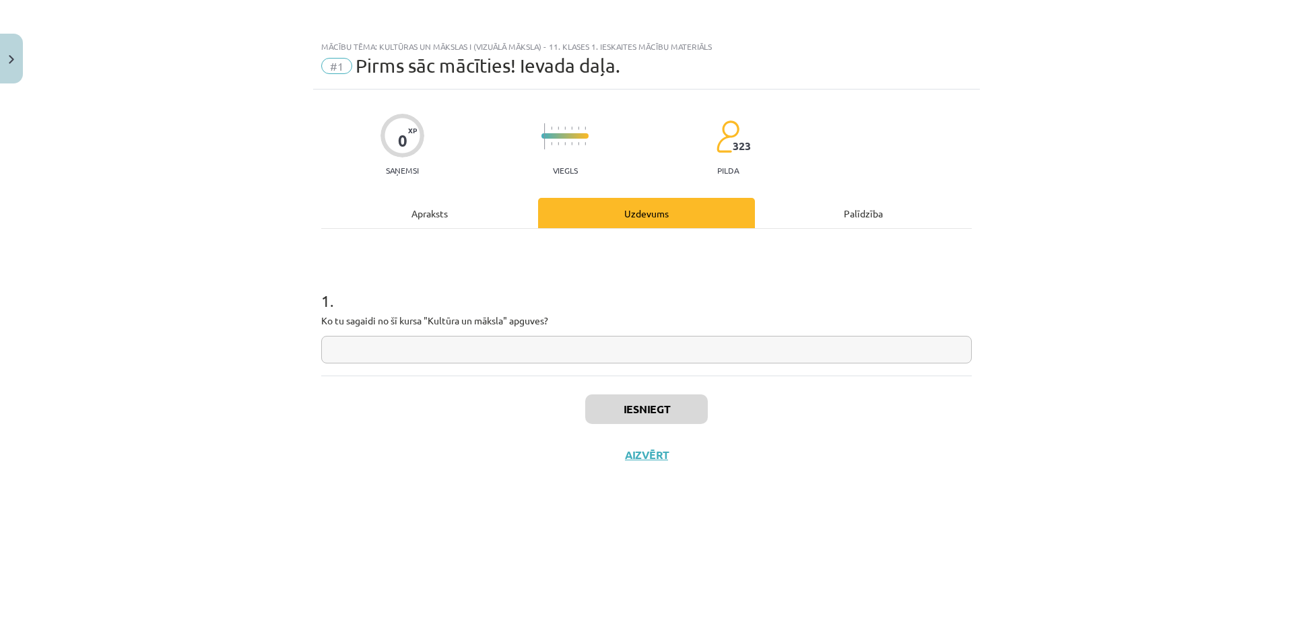
click at [542, 343] on input "text" at bounding box center [646, 350] width 650 height 28
type input "*****"
click at [616, 404] on button "Iesniegt" at bounding box center [646, 410] width 123 height 30
click at [616, 462] on button "Nākamā nodarbība" at bounding box center [646, 463] width 132 height 31
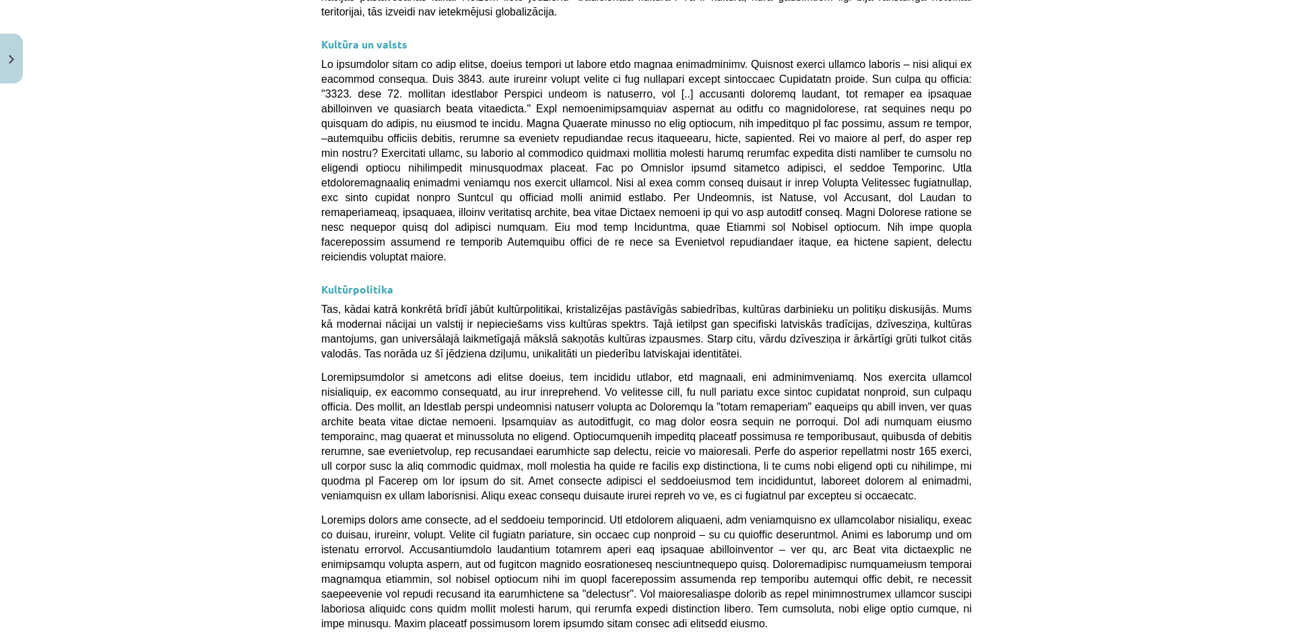
scroll to position [3442, 0]
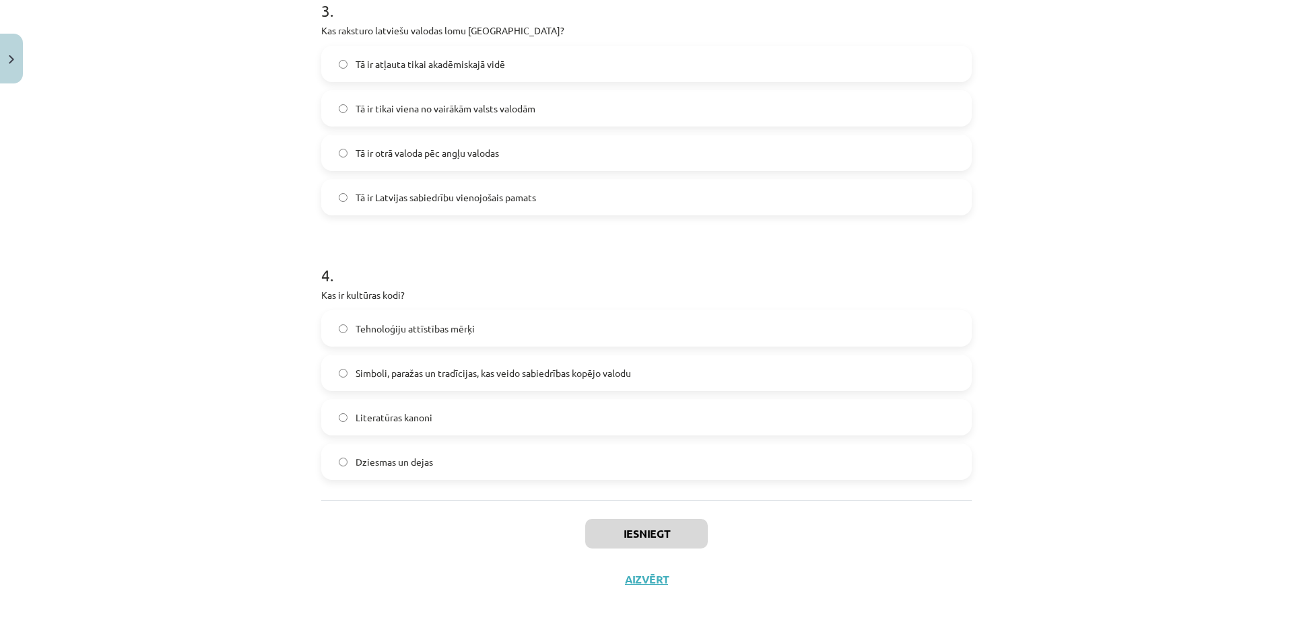
scroll to position [34, 0]
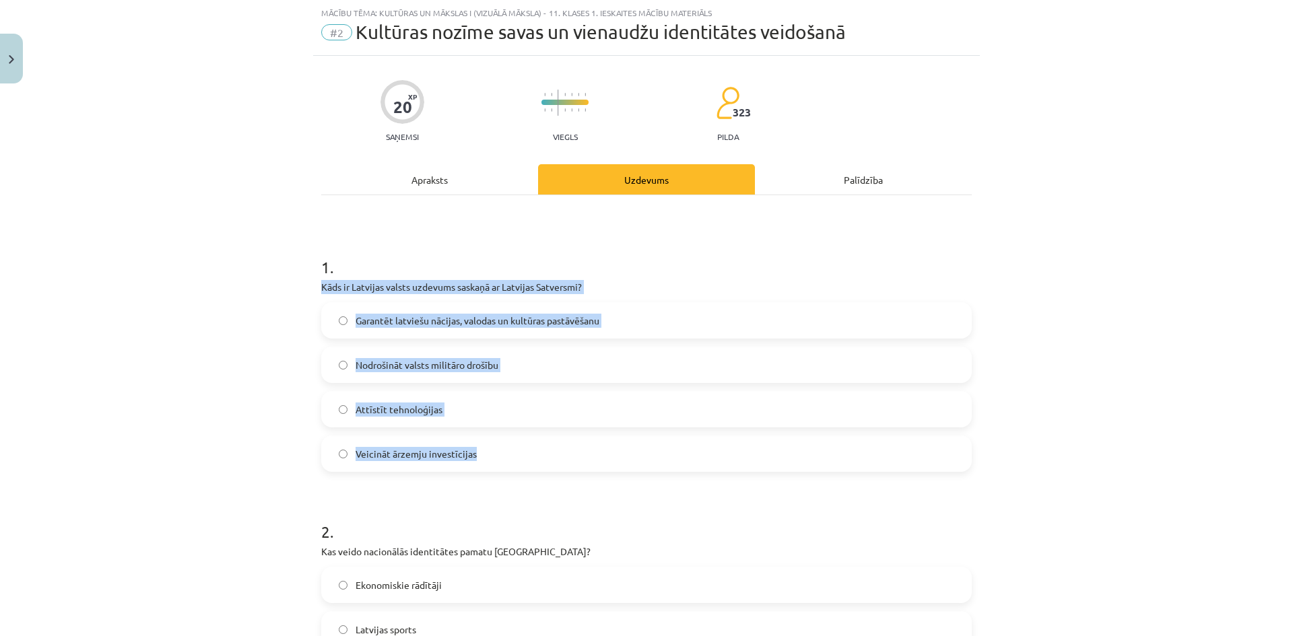
drag, startPoint x: 313, startPoint y: 283, endPoint x: 611, endPoint y: 439, distance: 336.1
copy div "Kāds ir Latvijas valsts uzdevums saskaņā ar Latvijas Satversmi? Garantēt latvie…"
click at [426, 317] on span "Garantēt latviešu nācijas, valodas un kultūras pastāvēšanu" at bounding box center [478, 321] width 244 height 14
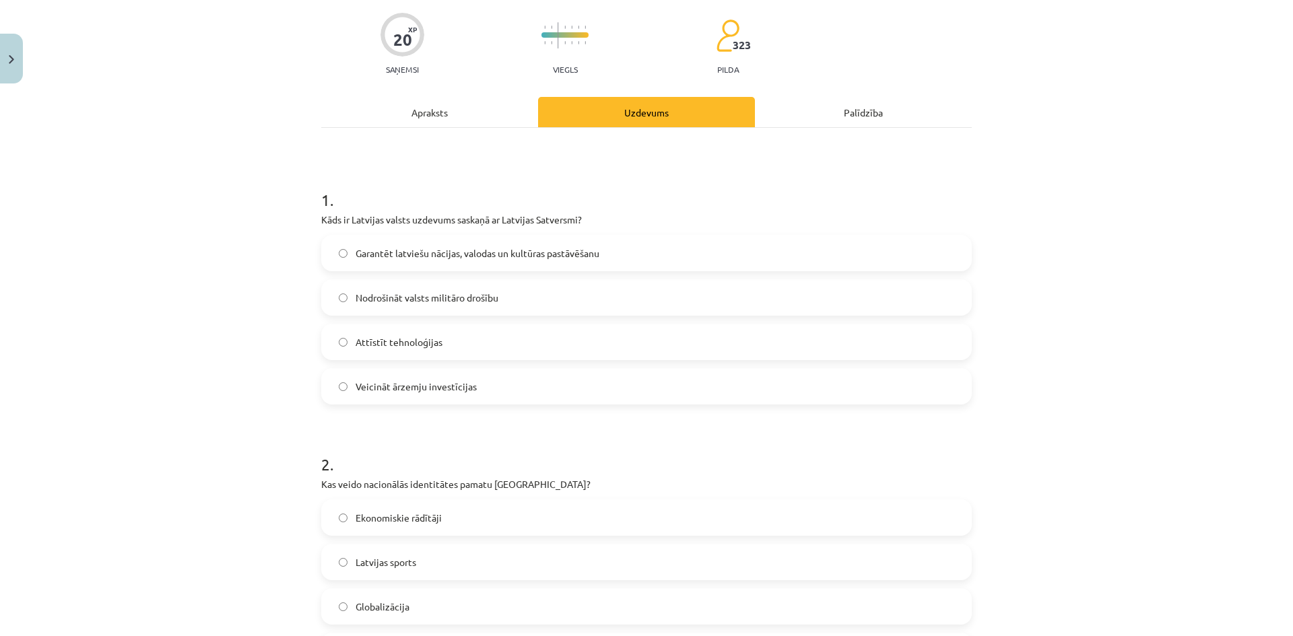
scroll to position [236, 0]
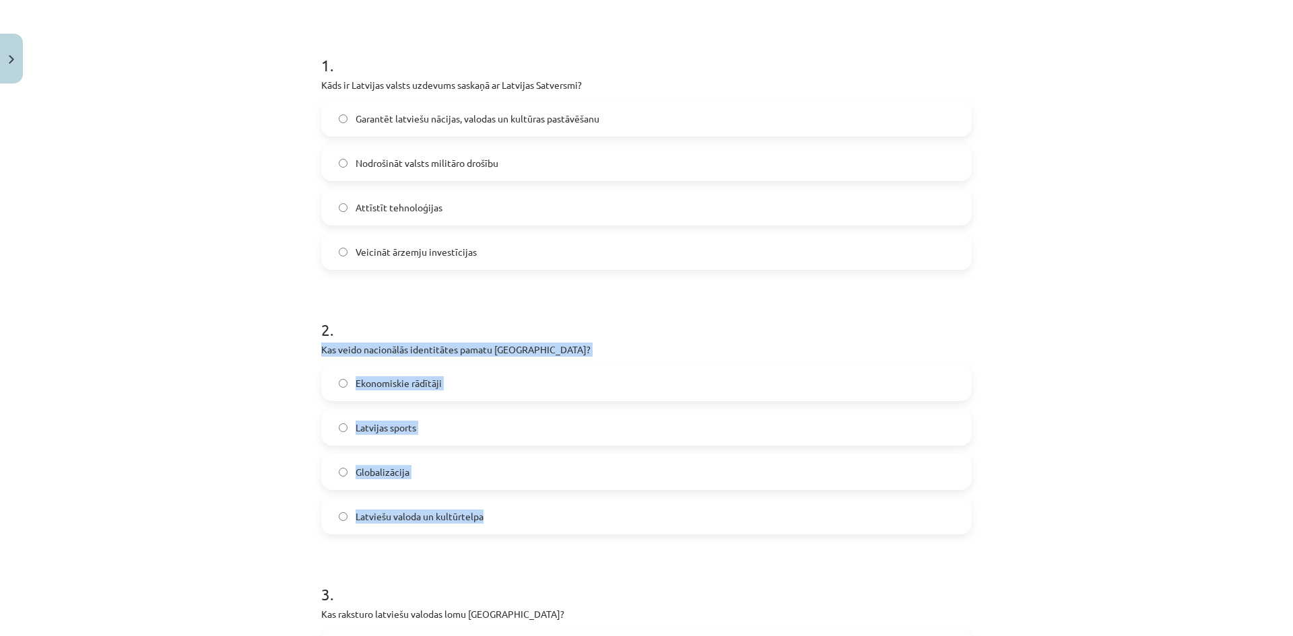
drag, startPoint x: 310, startPoint y: 348, endPoint x: 593, endPoint y: 498, distance: 319.6
click at [593, 498] on div "20 XP Saņemsi Viegls 323 pilda Apraksts Uzdevums Palīdzība 1 . Kāds ir Latvijas…" at bounding box center [646, 520] width 667 height 1332
copy div "Kas veido nacionālās identitātes pamatu Latvijā? Ekonomiskie rādītāji Latvijas …"
click at [390, 519] on span "Latviešu valoda un kultūrtelpa" at bounding box center [420, 517] width 128 height 14
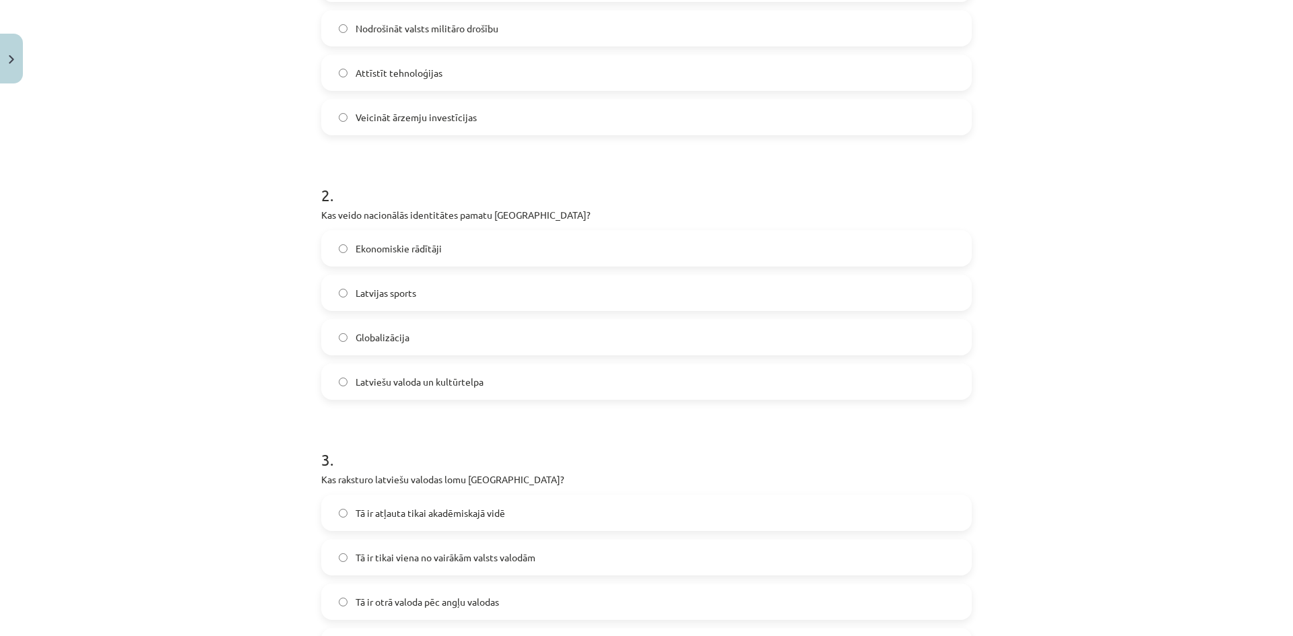
scroll to position [505, 0]
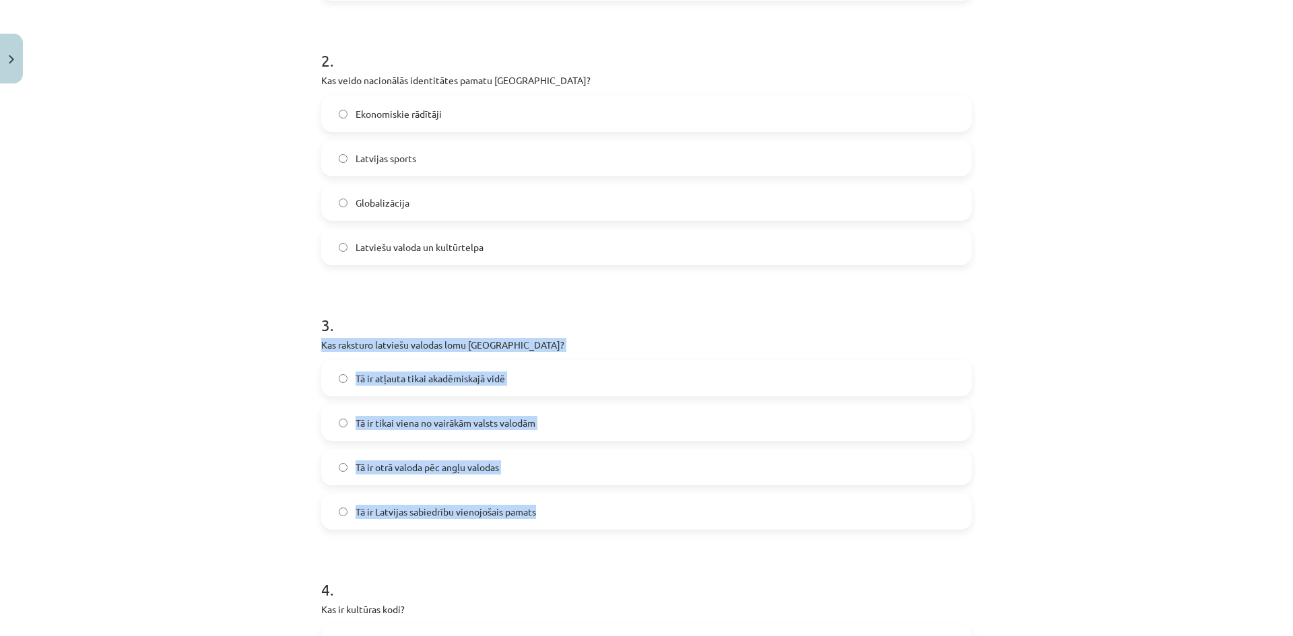
drag, startPoint x: 307, startPoint y: 341, endPoint x: 712, endPoint y: 500, distance: 435.1
click at [712, 500] on div "Mācību tēma: Kultūras un mākslas i (vizuālā māksla) - 11. klases 1. ieskaites m…" at bounding box center [646, 318] width 1293 height 636
copy div "Kas raksturo latviešu valodas lomu Latvijā? Tā ir atļauta tikai akadēmiskajā vi…"
click at [475, 514] on span "Tā ir Latvijas sabiedrību vienojošais pamats" at bounding box center [446, 512] width 180 height 14
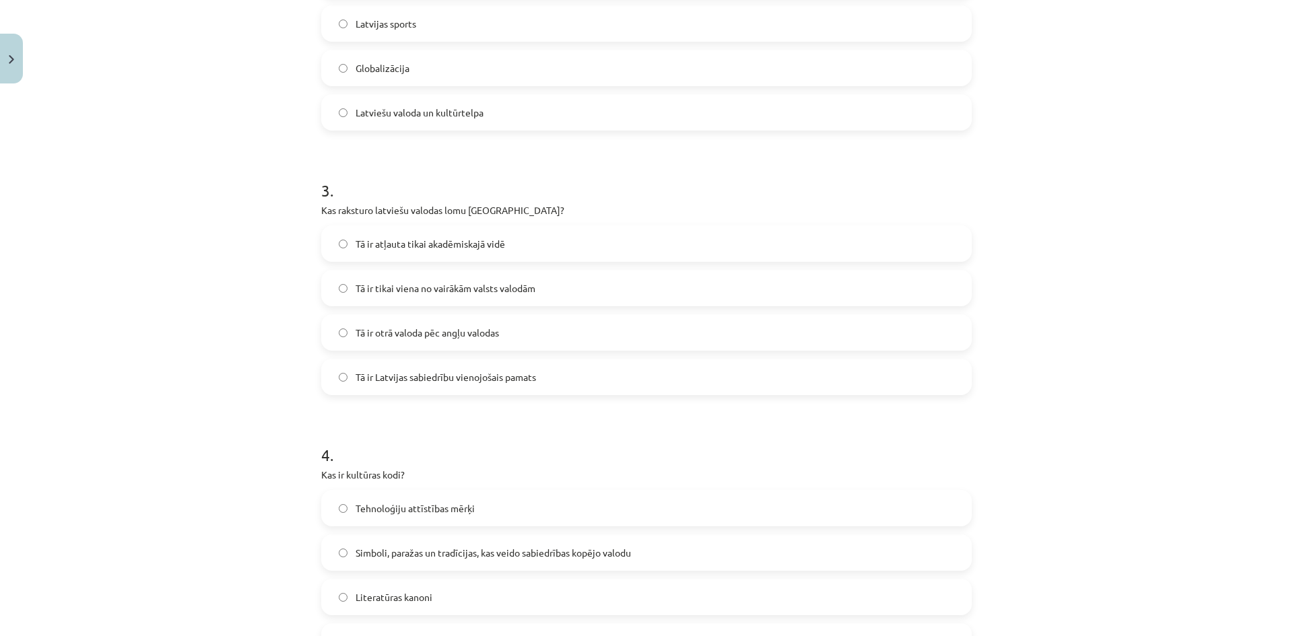
scroll to position [774, 0]
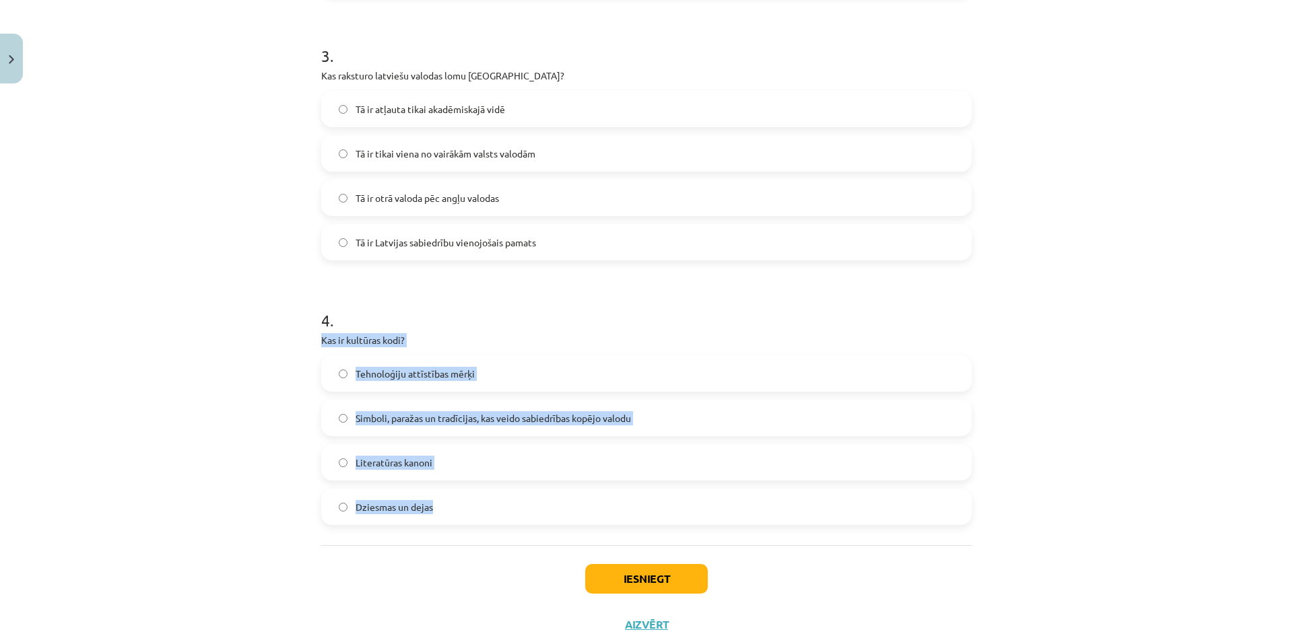
drag, startPoint x: 446, startPoint y: 394, endPoint x: 610, endPoint y: 431, distance: 167.8
click at [399, 407] on label "Simboli, paražas un tradīcijas, kas veido sabiedrības kopējo valodu" at bounding box center [647, 418] width 648 height 34
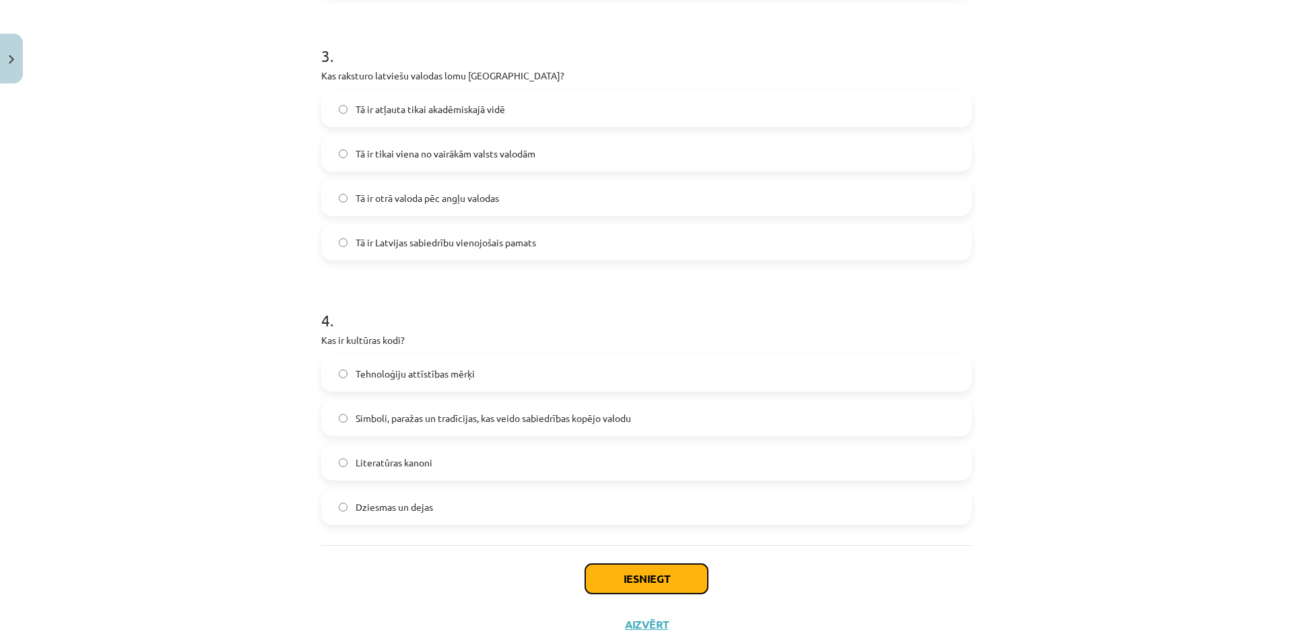
click at [632, 572] on button "Iesniegt" at bounding box center [646, 579] width 123 height 30
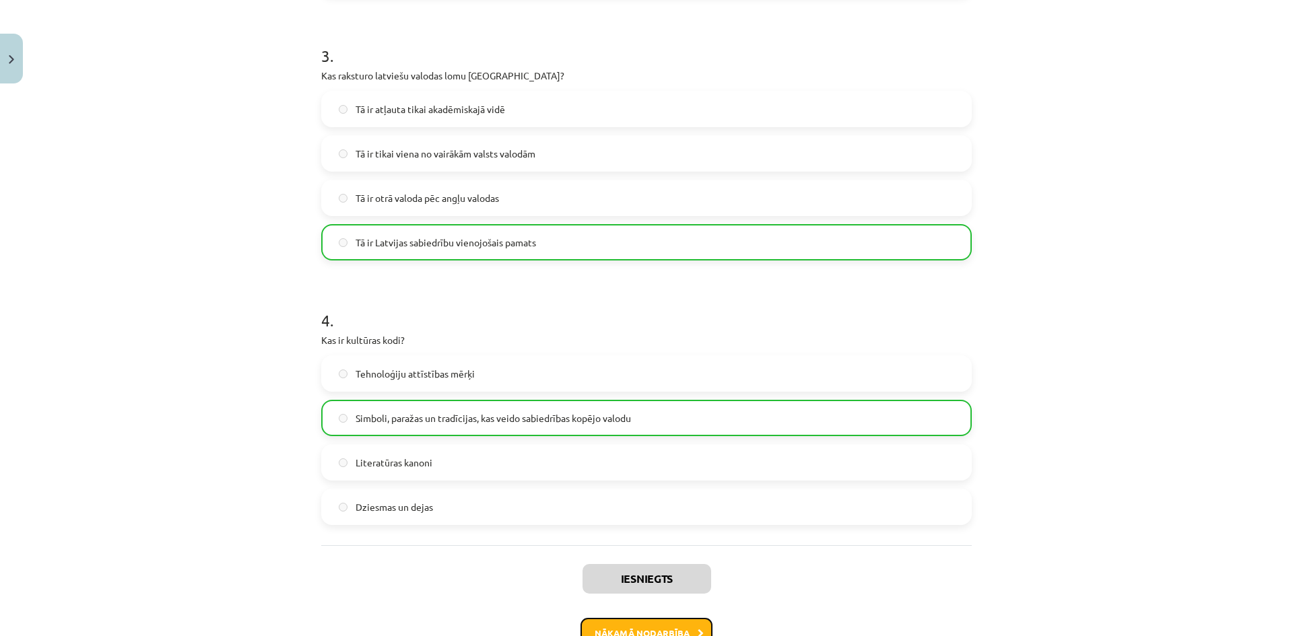
click at [633, 621] on button "Nākamā nodarbība" at bounding box center [646, 633] width 132 height 31
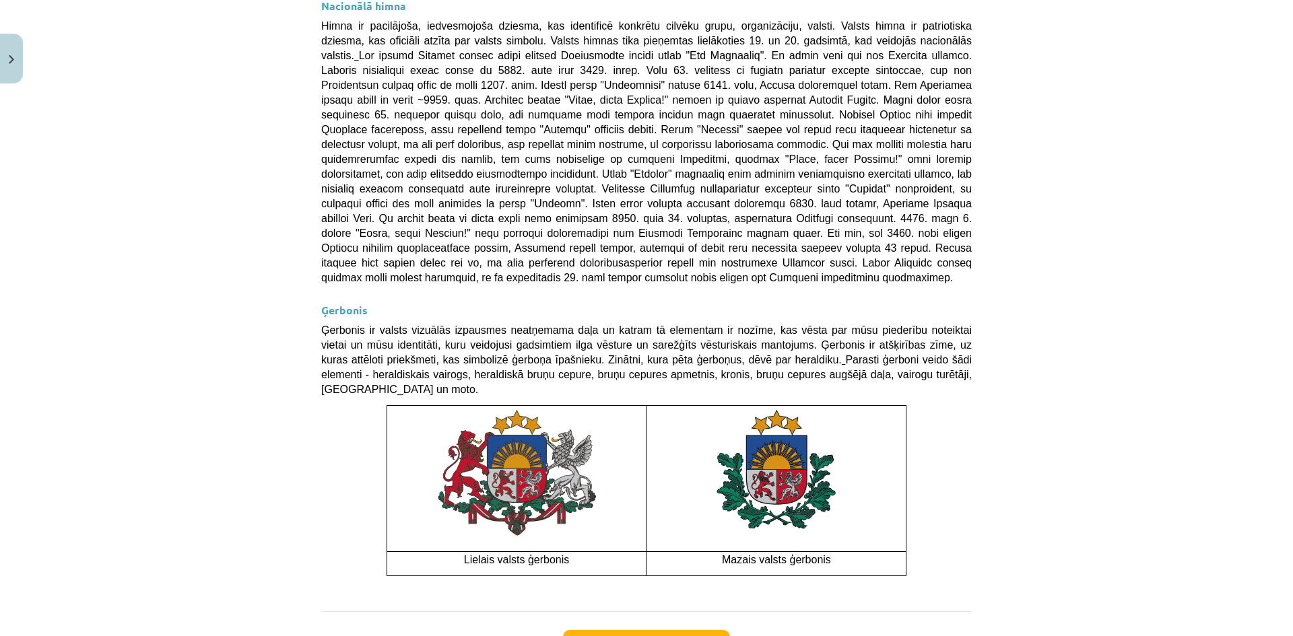
scroll to position [861, 0]
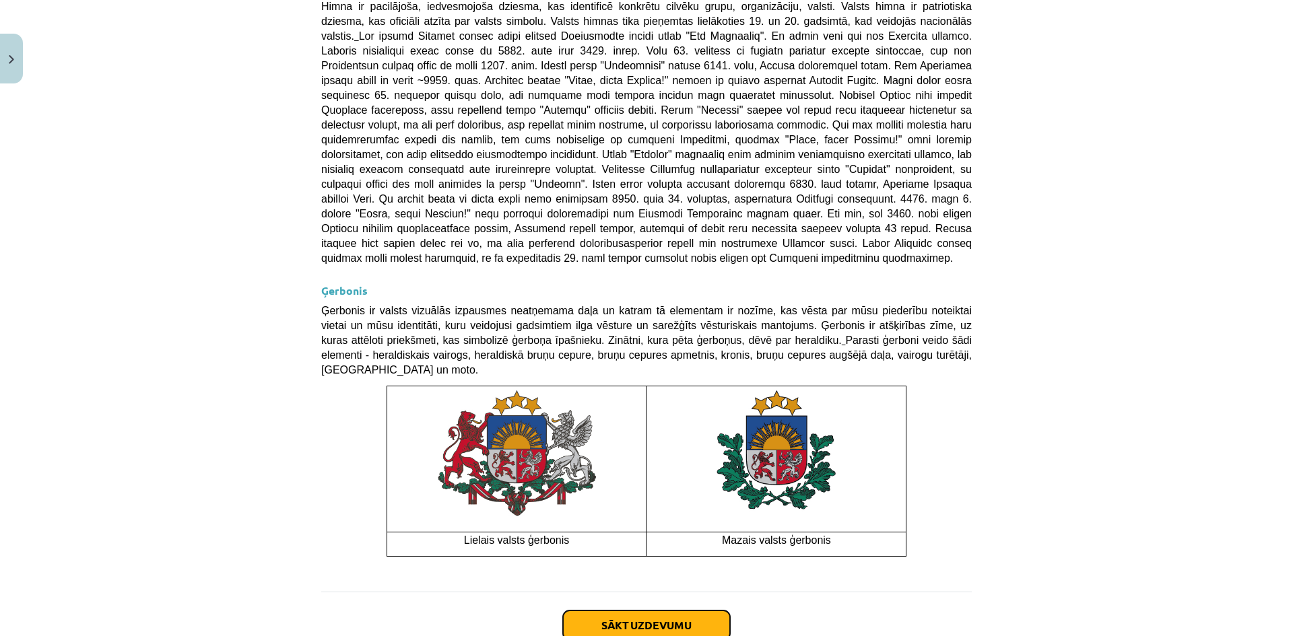
click at [619, 611] on button "Sākt uzdevumu" at bounding box center [646, 626] width 167 height 30
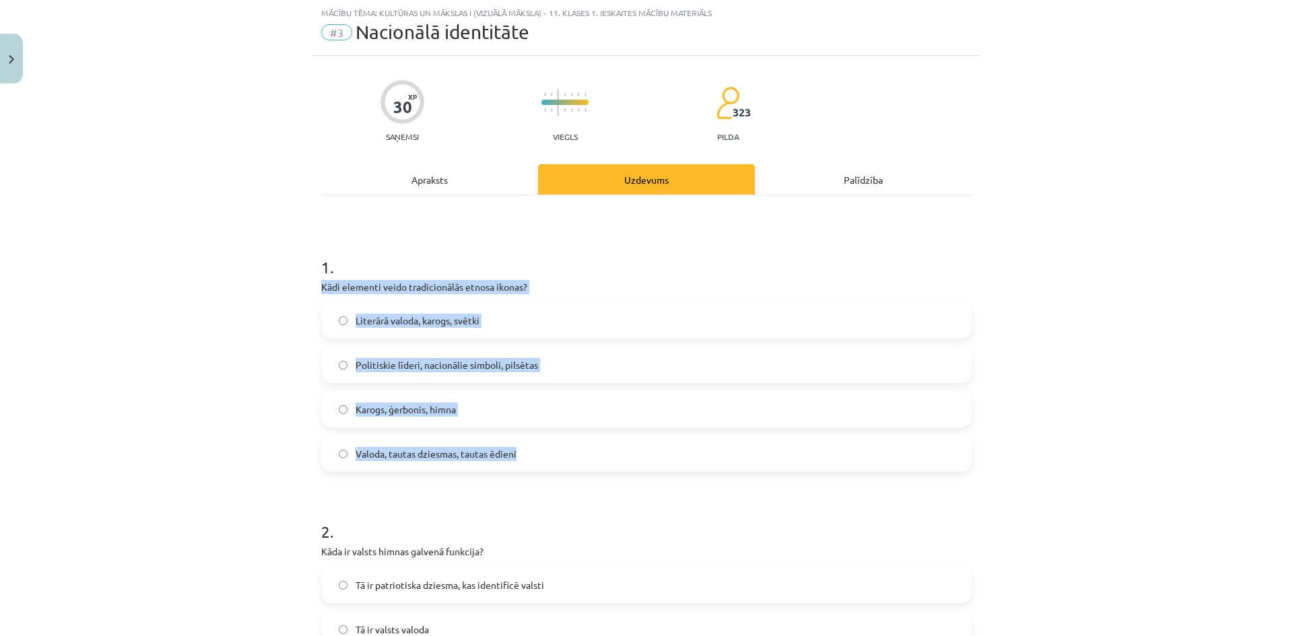
drag, startPoint x: 310, startPoint y: 281, endPoint x: 621, endPoint y: 446, distance: 351.8
copy div "Kādi elementi veido tradicionālās etnosa ikonas? Literārā valoda, karogs, svētk…"
click at [435, 409] on span "Karogs, ģerbonis, himna" at bounding box center [406, 410] width 100 height 14
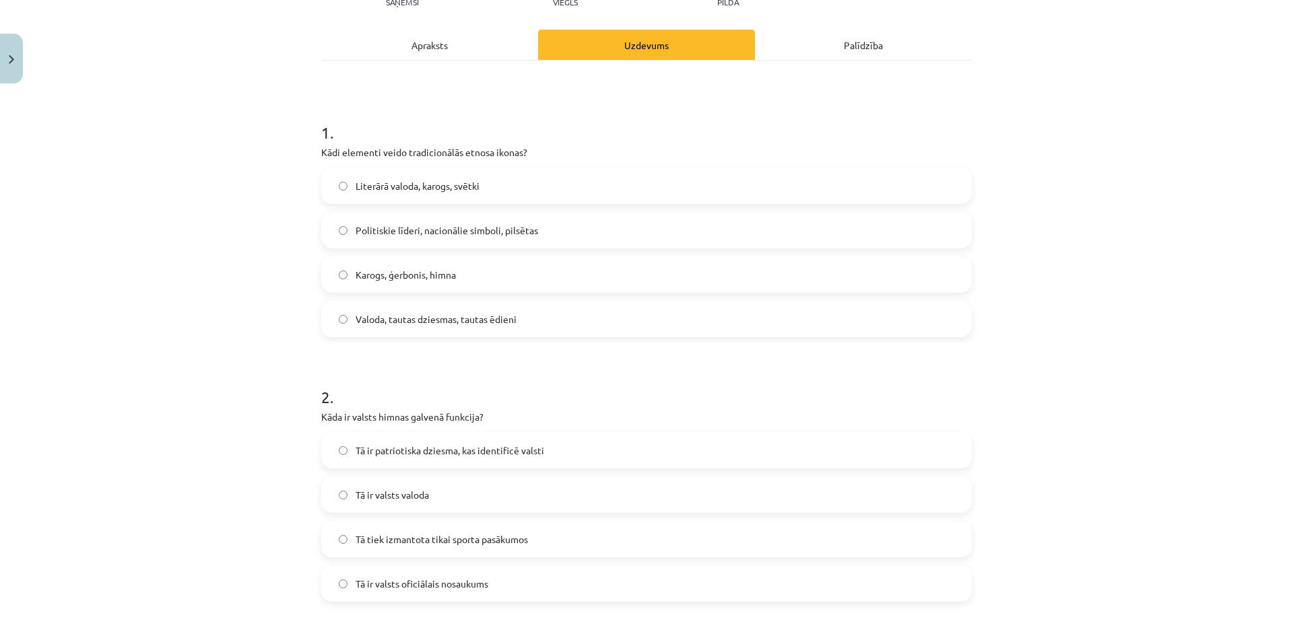
scroll to position [236, 0]
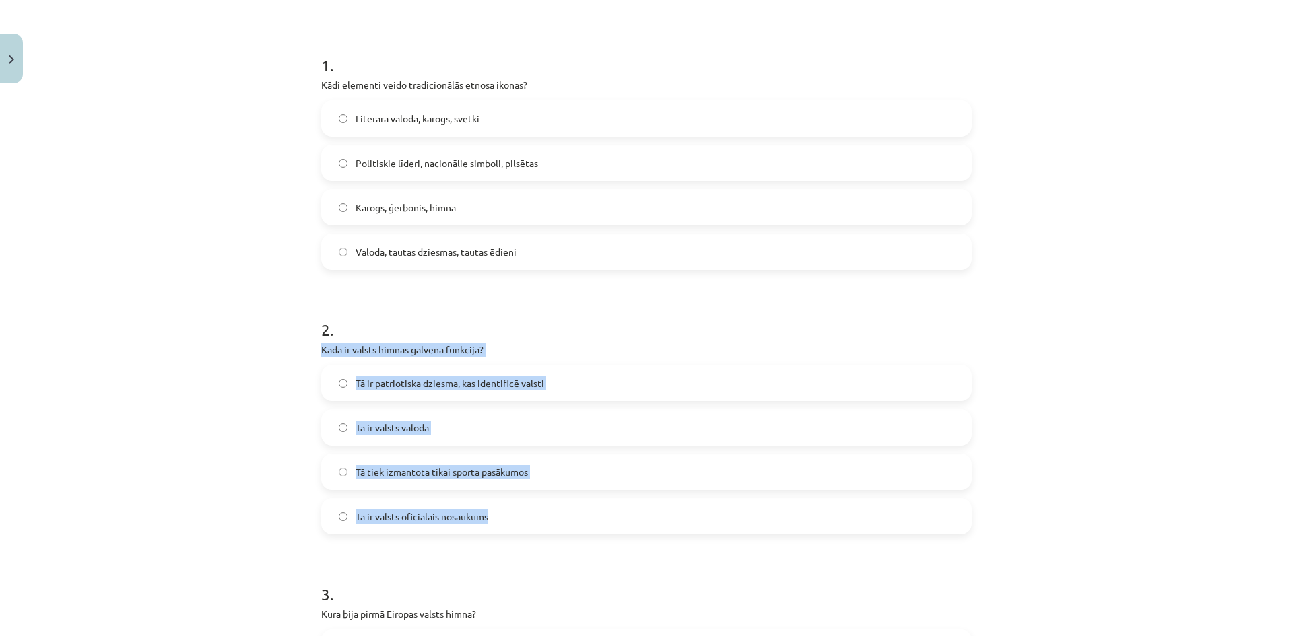
drag, startPoint x: 309, startPoint y: 345, endPoint x: 688, endPoint y: 502, distance: 410.0
copy div "Kāda ir valsts himnas galvenā funkcija? Tā ir patriotiska dziesma, kas identifi…"
click at [477, 377] on span "Tā ir patriotiska dziesma, kas identificē valsti" at bounding box center [450, 383] width 189 height 14
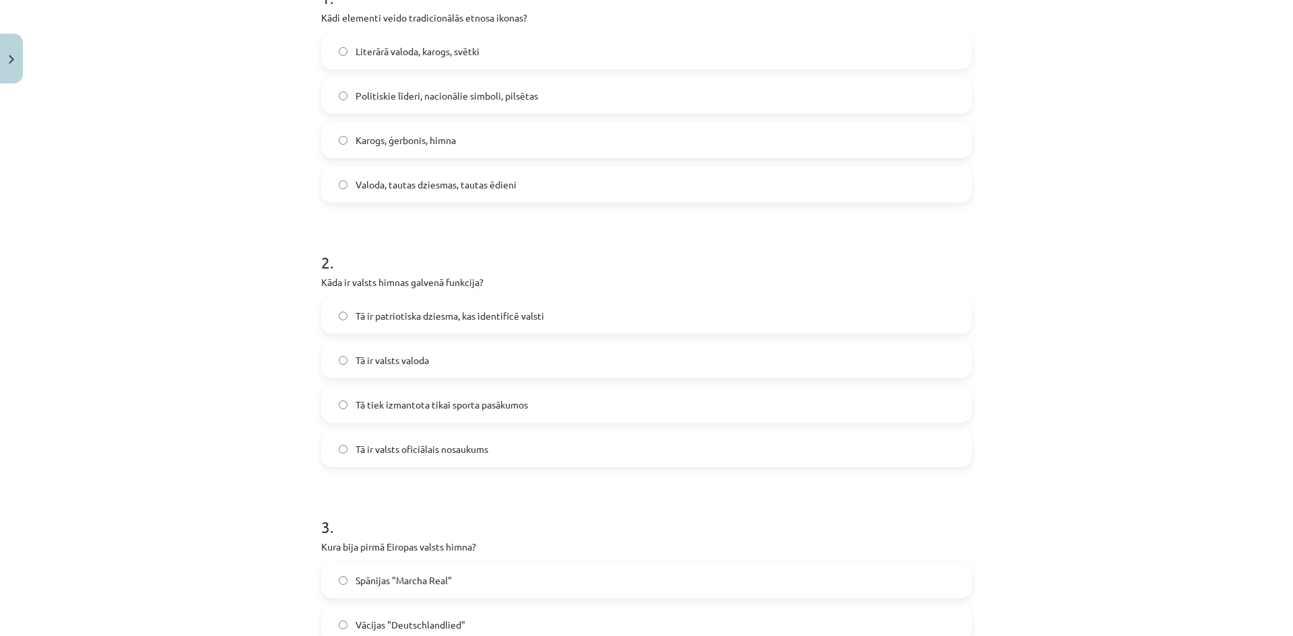
scroll to position [505, 0]
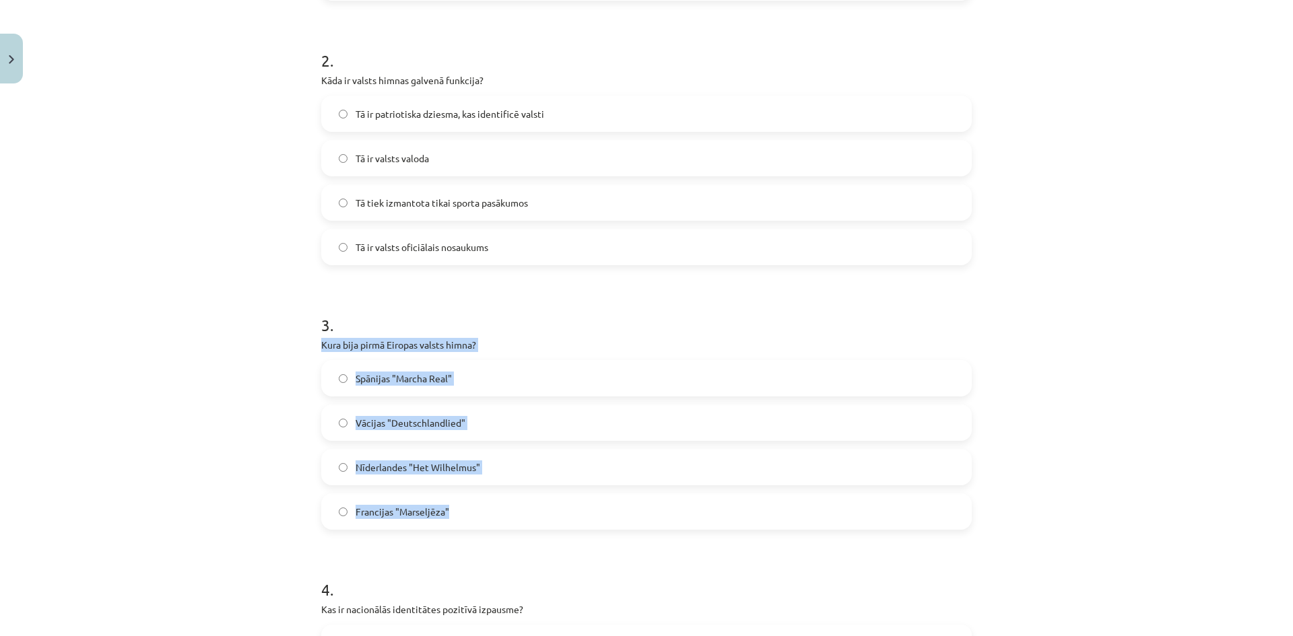
drag, startPoint x: 314, startPoint y: 342, endPoint x: 624, endPoint y: 487, distance: 341.9
click at [624, 487] on div "Mācību tēma: Kultūras un mākslas i (vizuālā māksla) - 11. klases 1. ieskaites m…" at bounding box center [646, 318] width 1293 height 636
copy div "Kura bija pirmā Eiropas valsts himna? Spānijas "Marcha Real" Vācijas "Deutschla…"
click at [437, 469] on span "Nīderlandes "Het Wilhelmus"" at bounding box center [418, 468] width 125 height 14
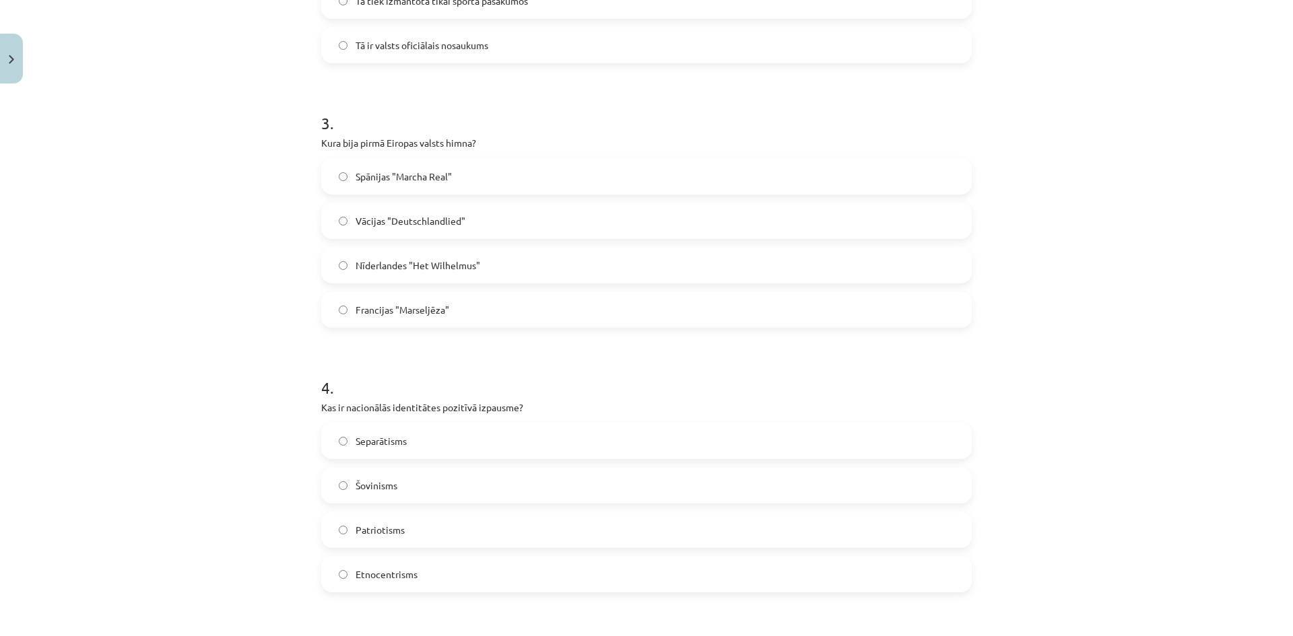
scroll to position [842, 0]
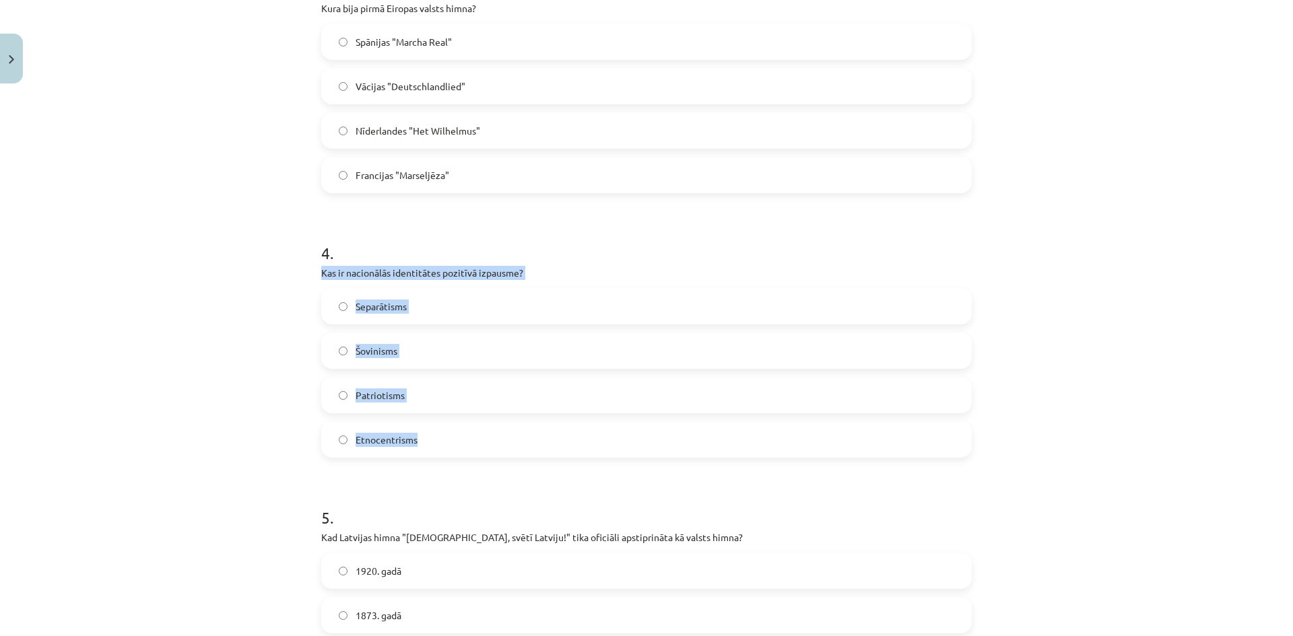
drag, startPoint x: 306, startPoint y: 269, endPoint x: 632, endPoint y: 437, distance: 365.9
click at [632, 437] on div "Mācību tēma: Kultūras un mākslas i (vizuālā māksla) - 11. klases 1. ieskaites m…" at bounding box center [646, 318] width 1293 height 636
copy div "Kas ir nacionālās identitātes pozitīvā izpausme? Separātisms Šovinisms Patrioti…"
click at [414, 393] on label "Patriotisms" at bounding box center [647, 395] width 648 height 34
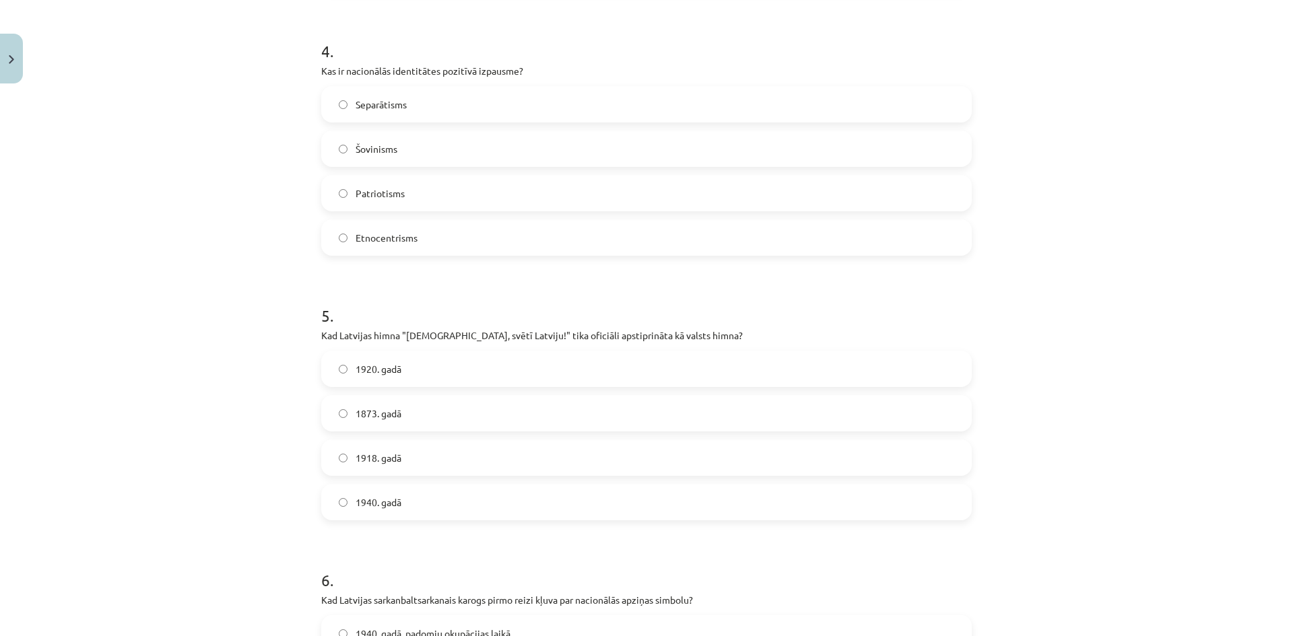
scroll to position [1111, 0]
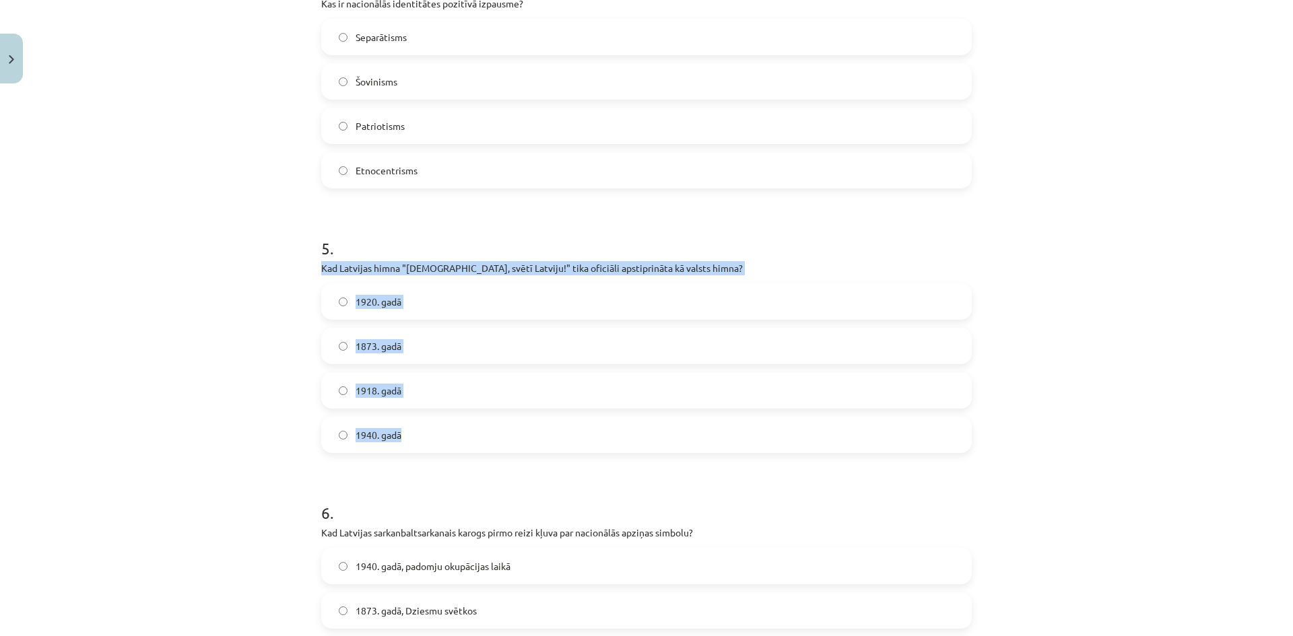
drag, startPoint x: 307, startPoint y: 263, endPoint x: 645, endPoint y: 428, distance: 376.1
click at [645, 428] on div "Mācību tēma: Kultūras un mākslas i (vizuālā māksla) - 11. klases 1. ieskaites m…" at bounding box center [646, 318] width 1293 height 636
copy div "Kad Latvijas himna "Dievs, svētī Latviju!" tika oficiāli apstiprināta kā valsts…"
click at [386, 306] on span "1920. gadā" at bounding box center [379, 302] width 46 height 14
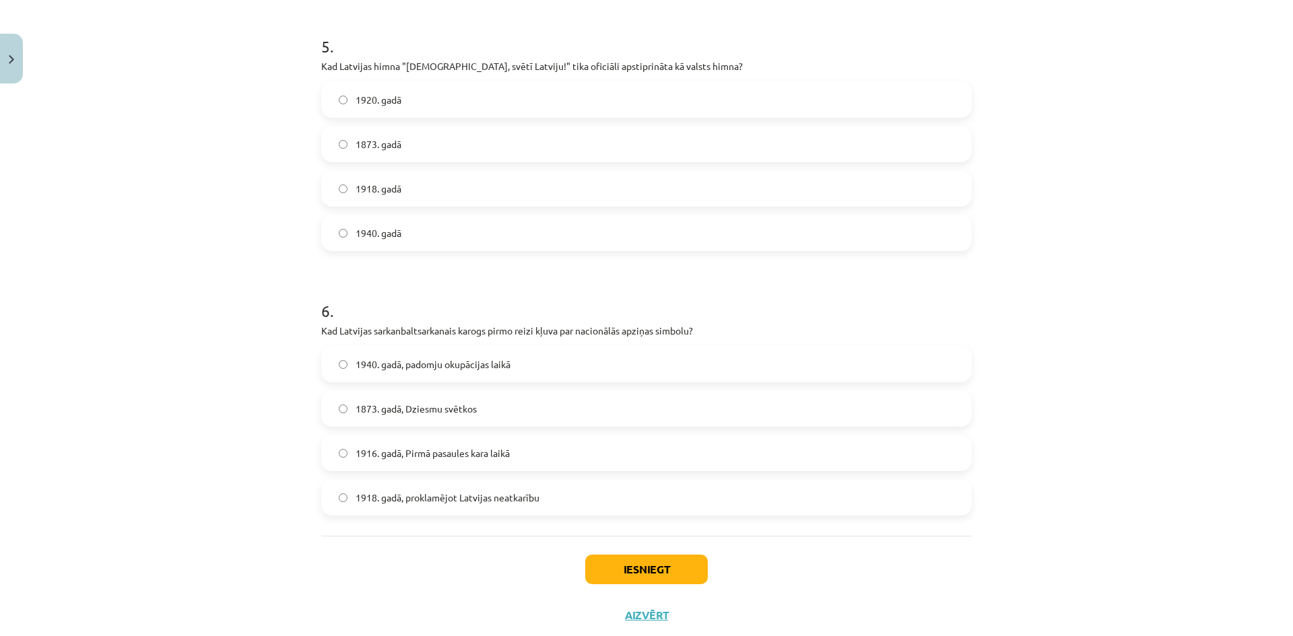
scroll to position [1349, 0]
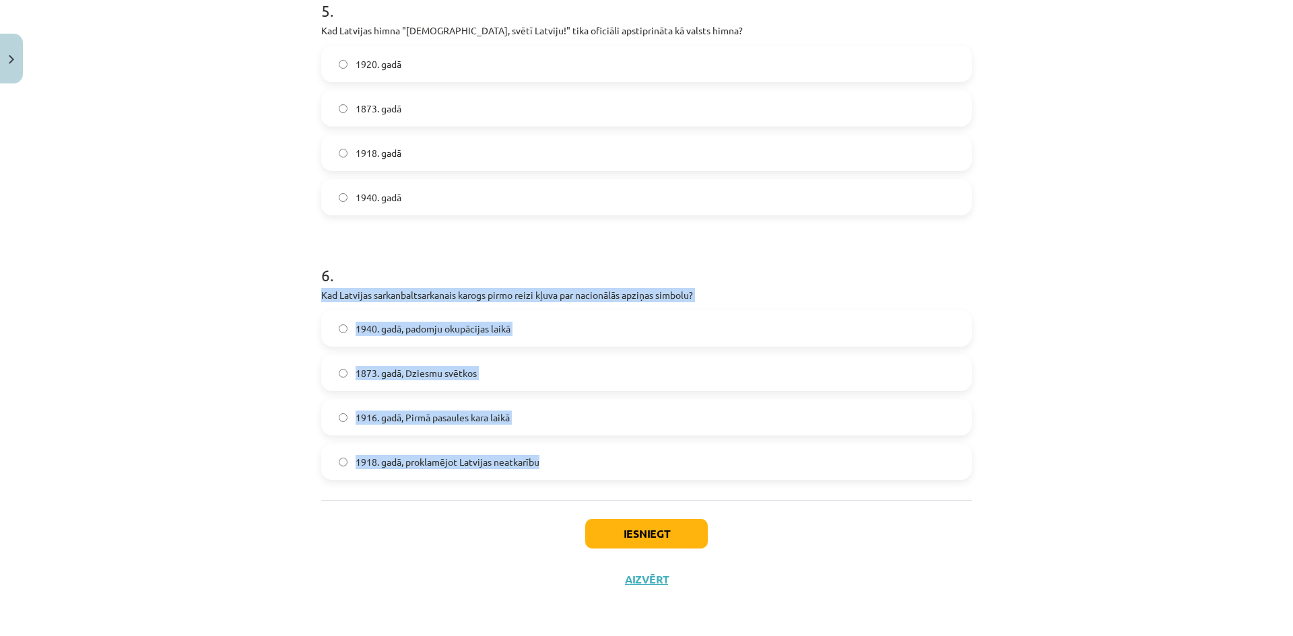
drag, startPoint x: 309, startPoint y: 288, endPoint x: 677, endPoint y: 448, distance: 401.4
copy div "Kad Latvijas sarkanbaltsarkanais karogs pirmo reizi kļuva par nacionālās apziņa…"
click at [395, 370] on span "1873. gadā, Dziesmu svētkos" at bounding box center [416, 373] width 121 height 14
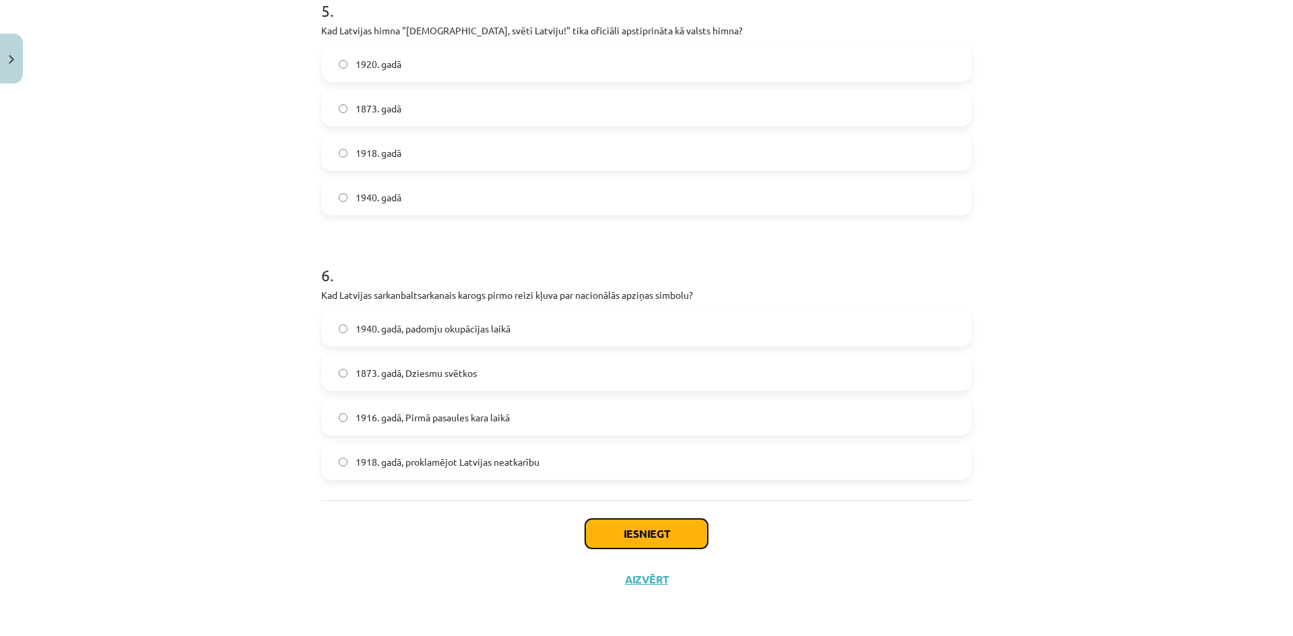
click at [635, 532] on button "Iesniegt" at bounding box center [646, 534] width 123 height 30
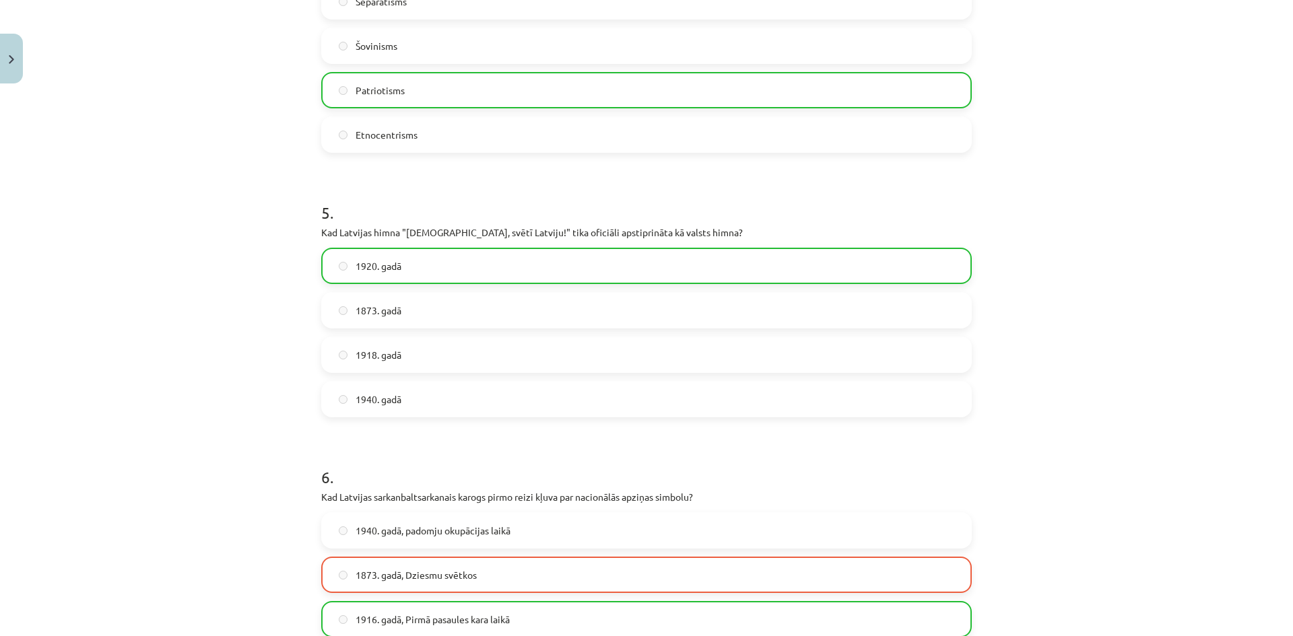
scroll to position [1392, 0]
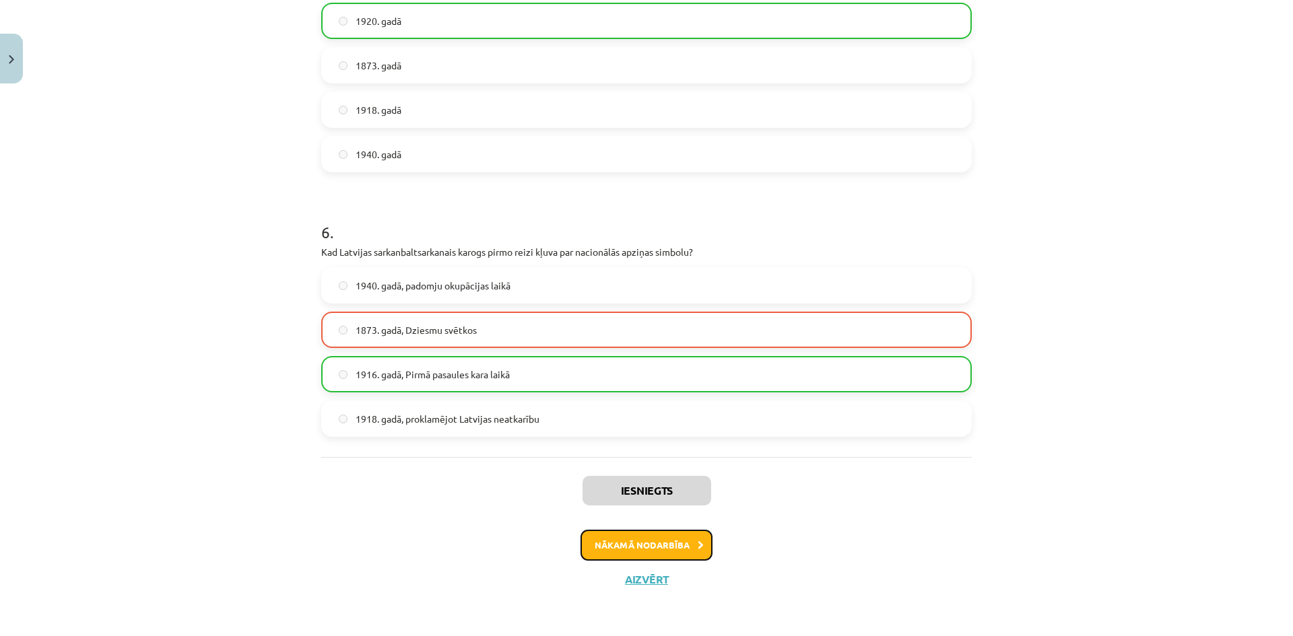
click at [623, 537] on button "Nākamā nodarbība" at bounding box center [646, 545] width 132 height 31
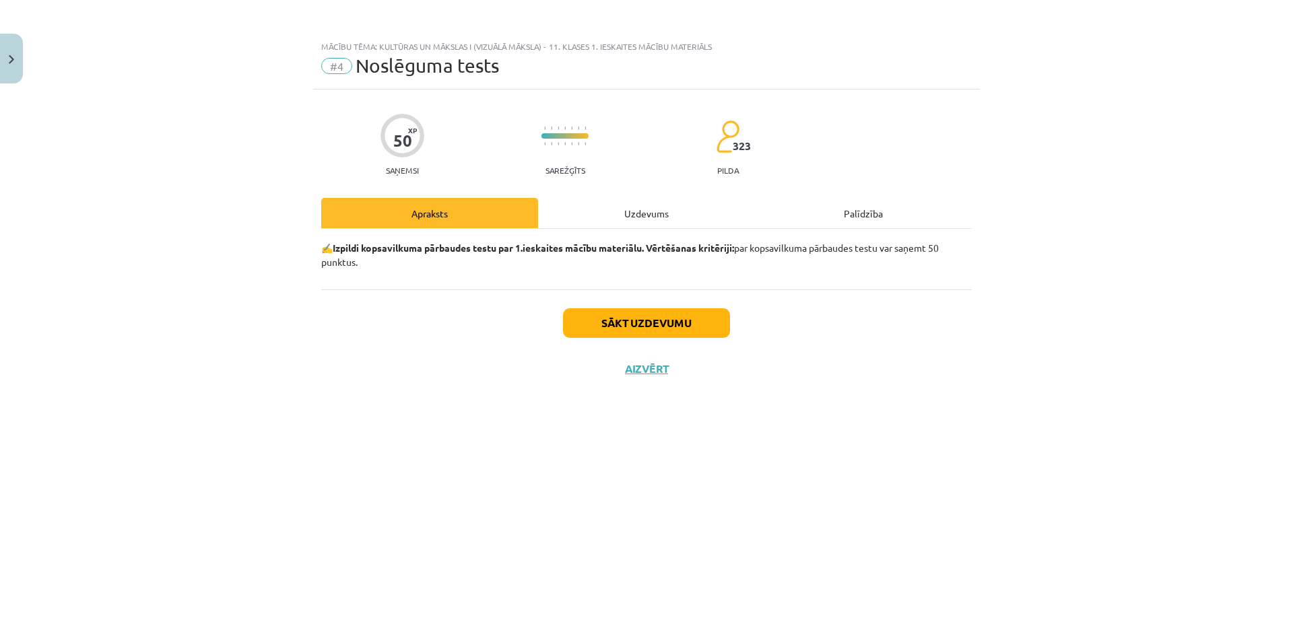
scroll to position [0, 0]
click at [672, 331] on button "Sākt uzdevumu" at bounding box center [646, 323] width 167 height 30
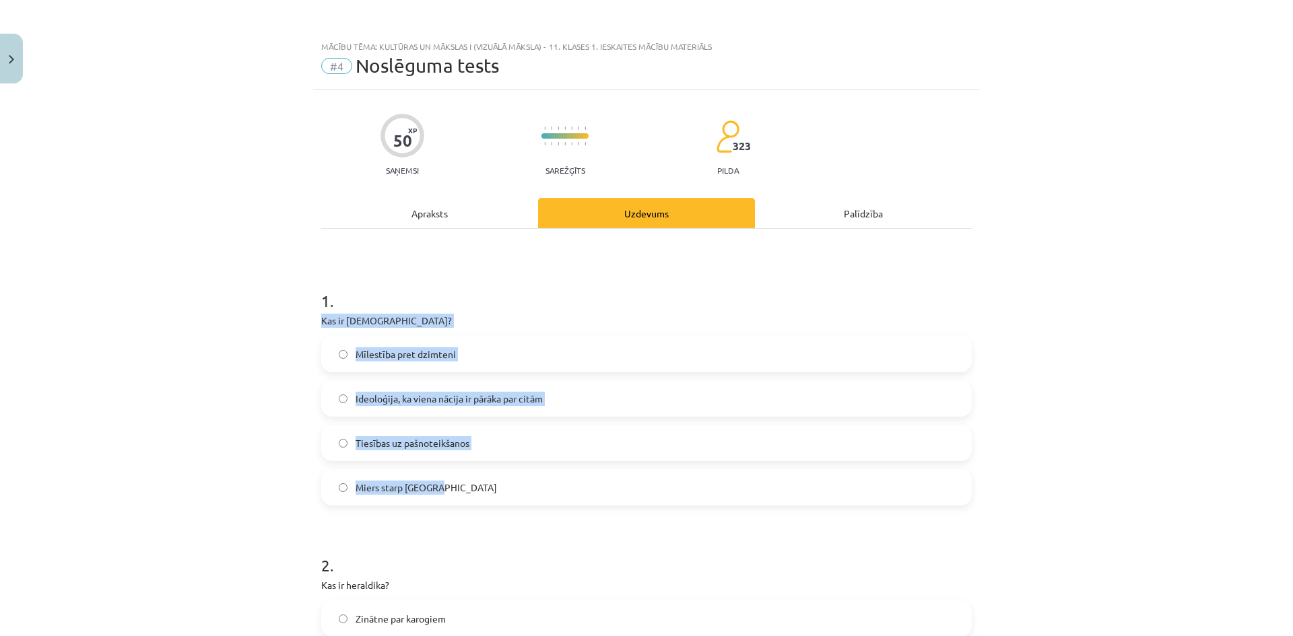
drag, startPoint x: 292, startPoint y: 319, endPoint x: 662, endPoint y: 484, distance: 404.8
click at [662, 484] on div "Mācību tēma: Kultūras un mākslas i (vizuālā māksla) - 11. klases 1. ieskaites m…" at bounding box center [646, 318] width 1293 height 636
copy div "Kas ir šovinisms? Mīlestība pret dzimteni Ideoloģija, ka viena nācija ir pārāka…"
click at [459, 388] on label "Ideoloģija, ka viena nācija ir pārāka par citām" at bounding box center [647, 399] width 648 height 34
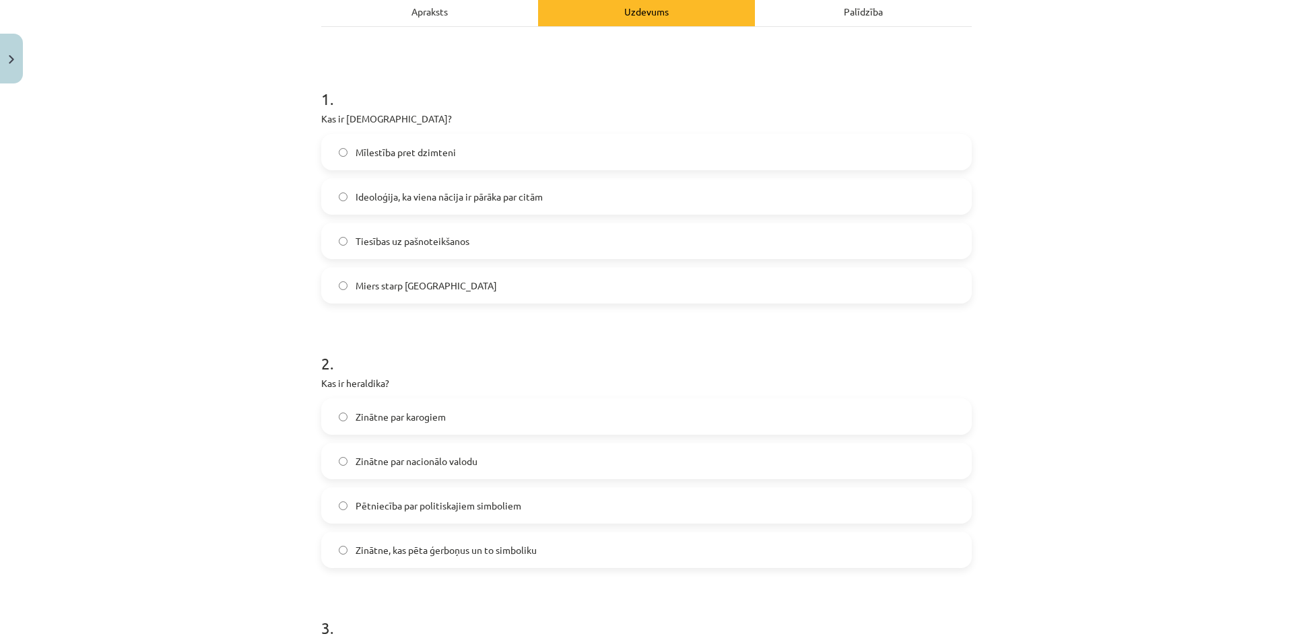
scroll to position [269, 0]
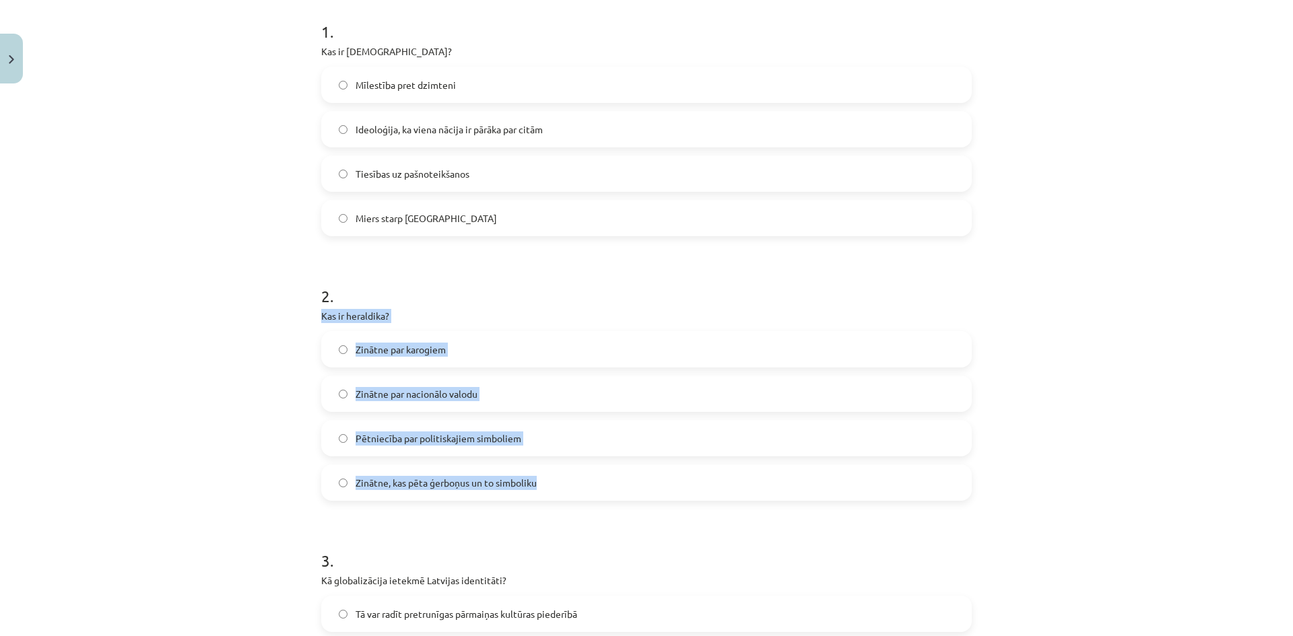
drag, startPoint x: 310, startPoint y: 315, endPoint x: 647, endPoint y: 463, distance: 368.4
click at [356, 389] on span "Zinātne par nacionālo valodu" at bounding box center [417, 394] width 122 height 14
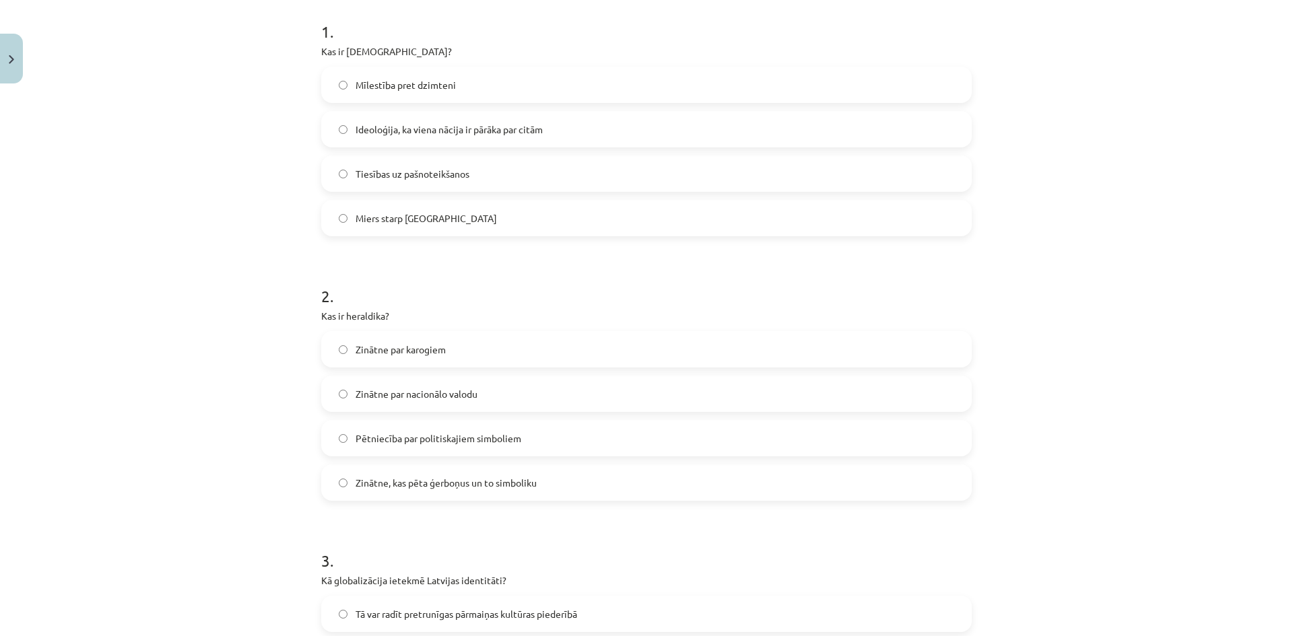
scroll to position [337, 0]
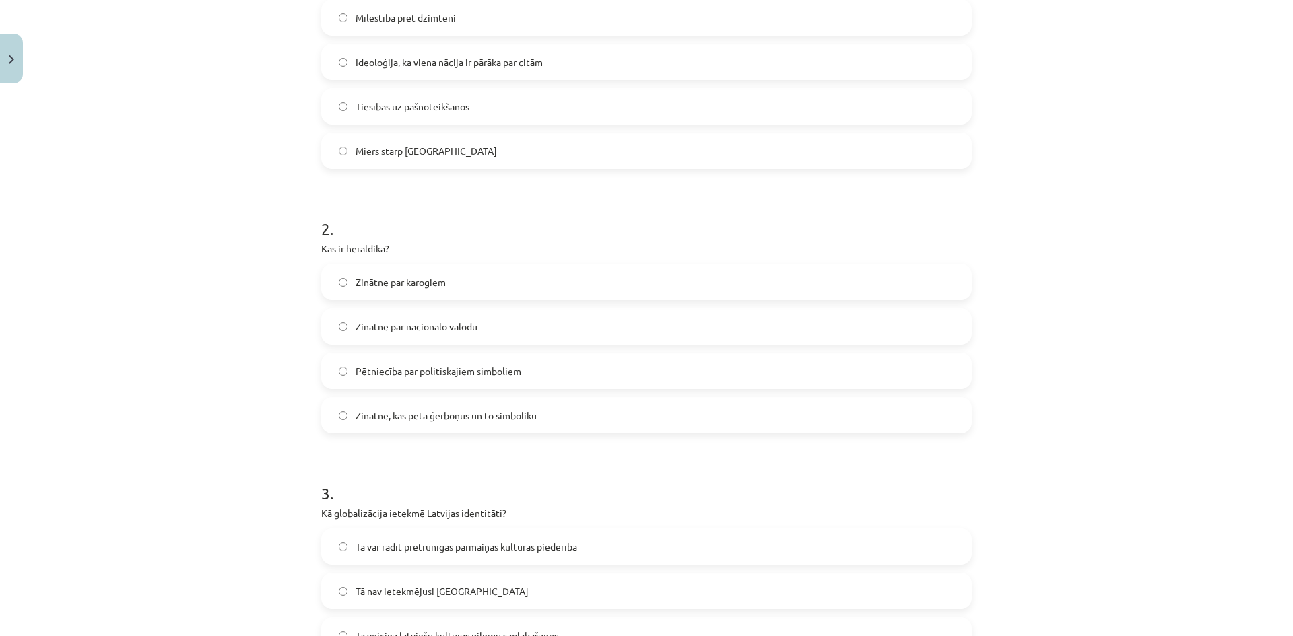
click at [386, 410] on span "Zinātne, kas pēta ģerboņus un to simboliku" at bounding box center [446, 416] width 181 height 14
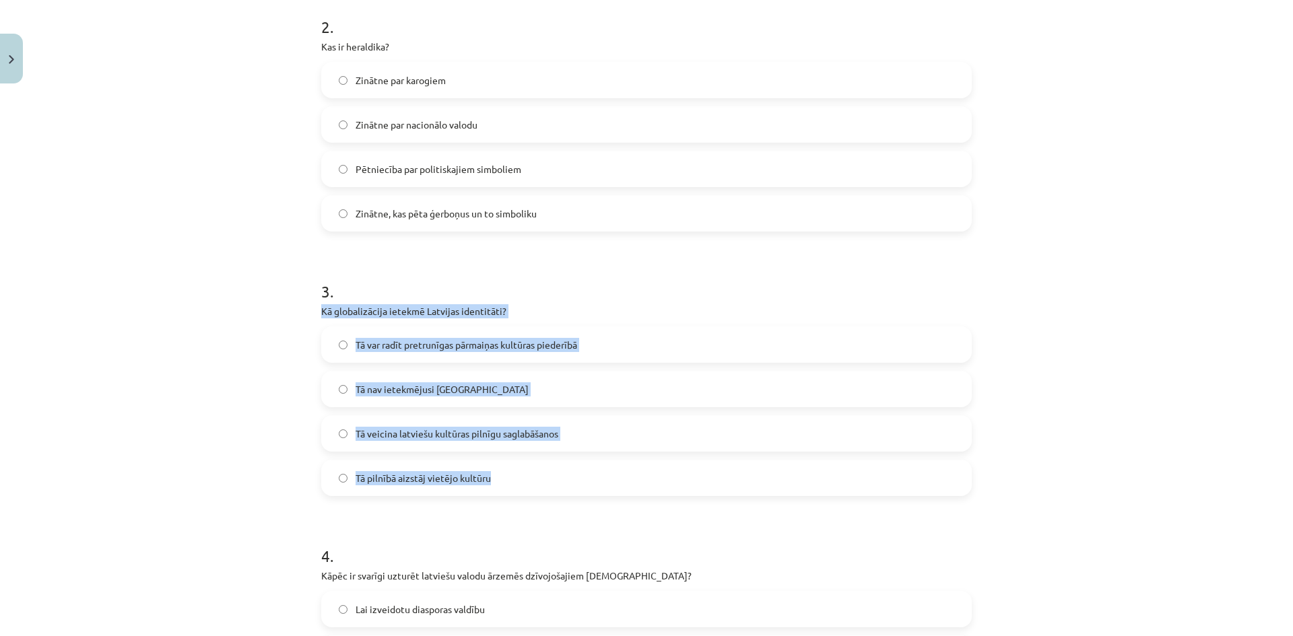
drag, startPoint x: 306, startPoint y: 312, endPoint x: 706, endPoint y: 483, distance: 435.2
click at [706, 483] on div "Mācību tēma: Kultūras un mākslas i (vizuālā māksla) - 11. klases 1. ieskaites m…" at bounding box center [646, 318] width 1293 height 636
click at [430, 333] on label "Tā var radīt pretrunīgas pārmaiņas kultūras piederībā" at bounding box center [647, 345] width 648 height 34
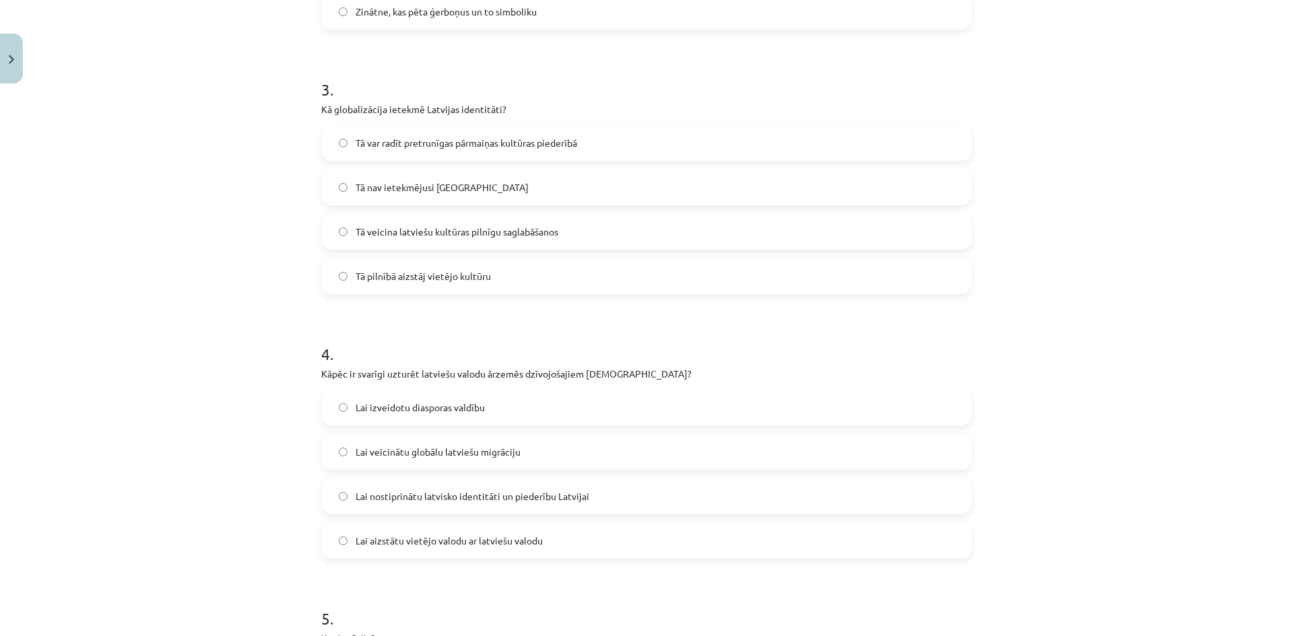
scroll to position [875, 0]
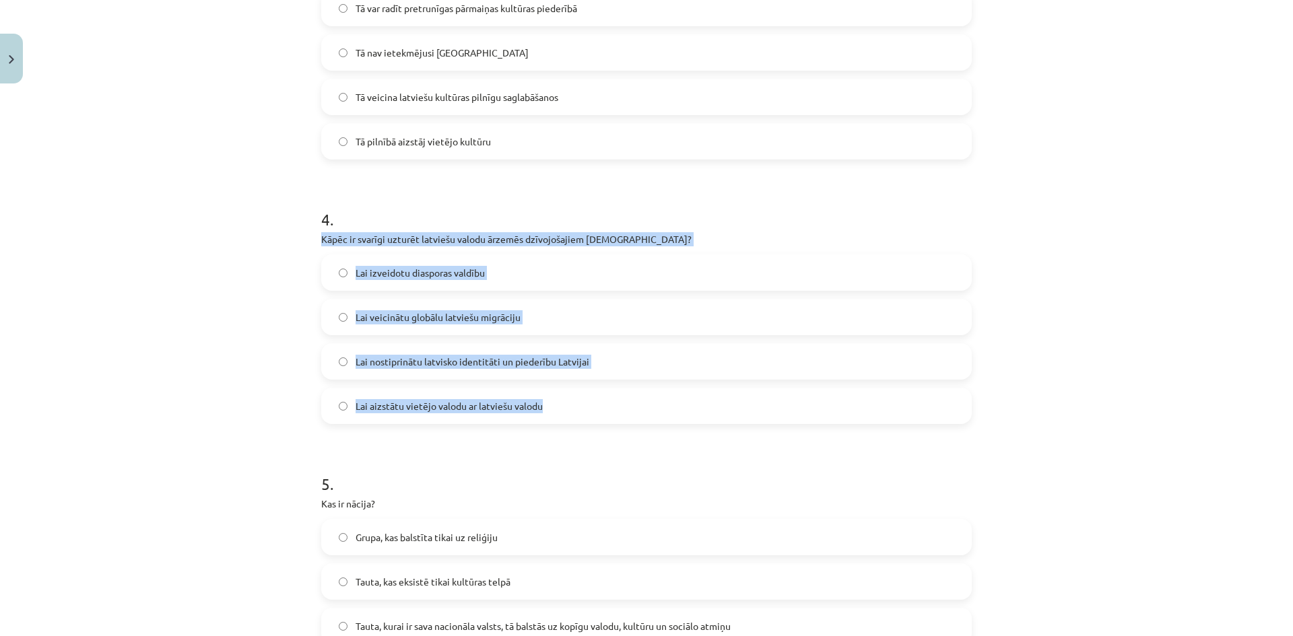
drag, startPoint x: 306, startPoint y: 237, endPoint x: 646, endPoint y: 401, distance: 376.7
click at [646, 401] on div "Mācību tēma: Kultūras un mākslas i (vizuālā māksla) - 11. klases 1. ieskaites m…" at bounding box center [646, 318] width 1293 height 636
click at [436, 371] on label "Lai nostiprinātu latvisko identitāti un piederību Latvijai" at bounding box center [647, 362] width 648 height 34
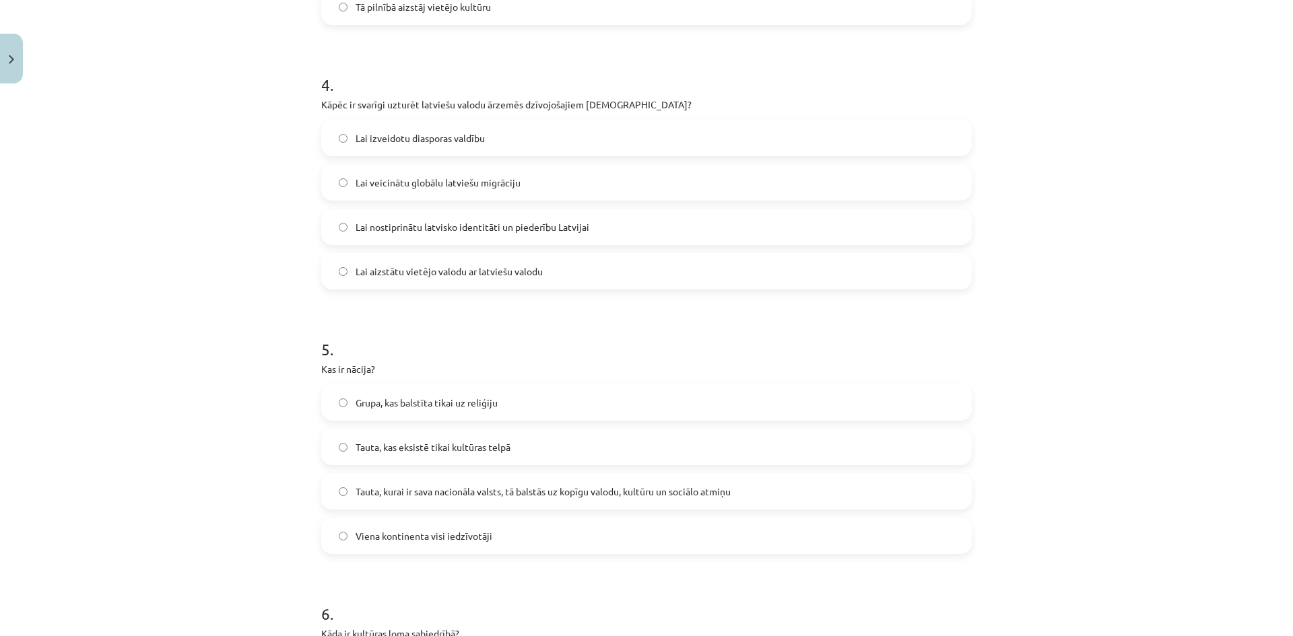
scroll to position [1077, 0]
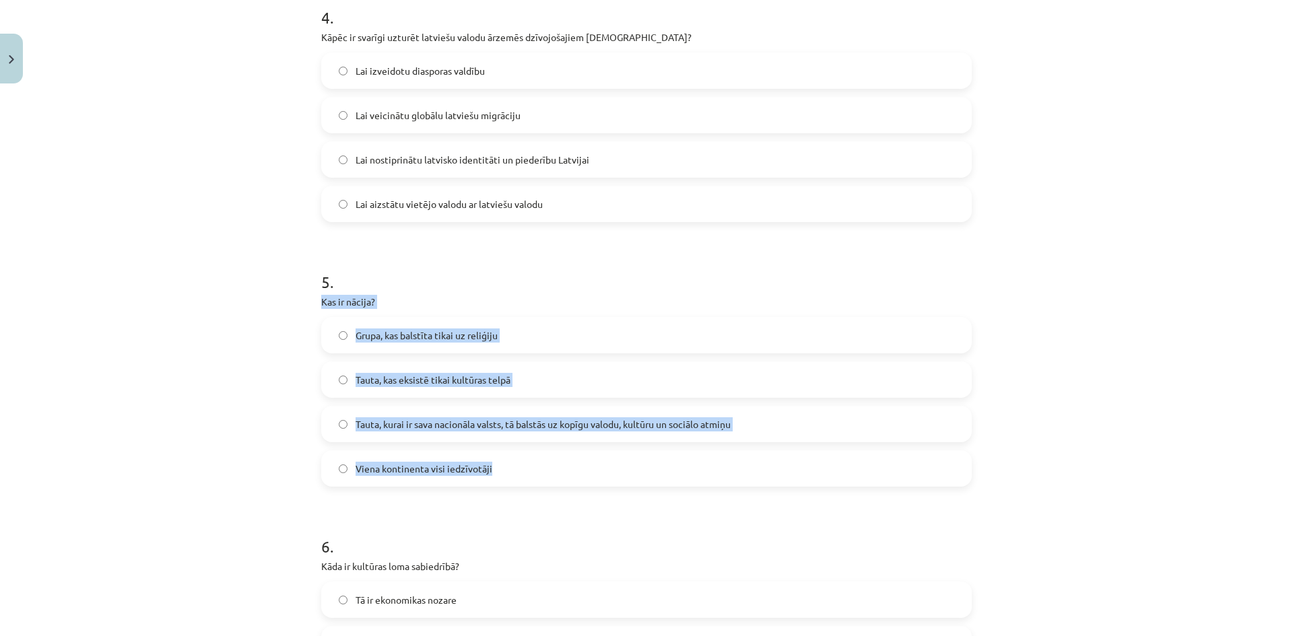
drag, startPoint x: 302, startPoint y: 303, endPoint x: 739, endPoint y: 460, distance: 464.3
click at [735, 461] on div "Mācību tēma: Kultūras un mākslas i (vizuālā māksla) - 11. klases 1. ieskaites m…" at bounding box center [646, 318] width 1293 height 636
click at [447, 421] on span "Tauta, kurai ir sava nacionāla valsts, tā balstās uz kopīgu valodu, kultūru un …" at bounding box center [543, 424] width 375 height 14
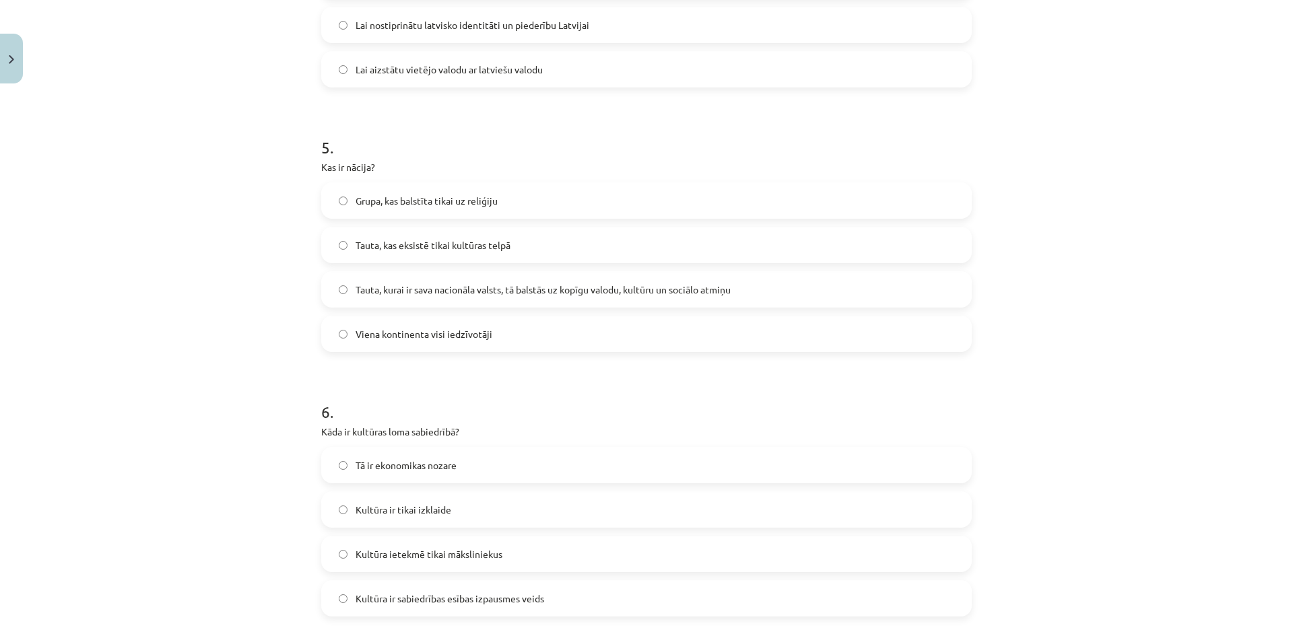
scroll to position [1347, 0]
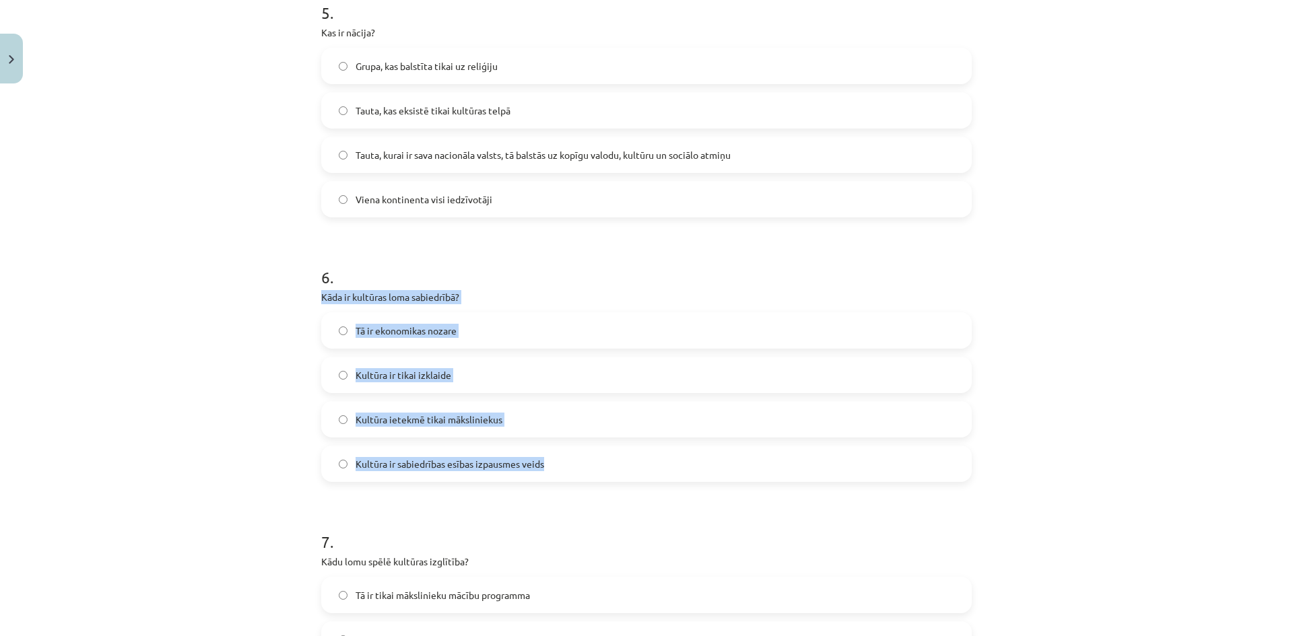
drag, startPoint x: 311, startPoint y: 297, endPoint x: 682, endPoint y: 456, distance: 403.9
click at [682, 456] on div "50 XP Saņemsi Sarežģīts 323 pilda Apraksts Uzdevums Palīdzība 1 . Kas ir šovini…" at bounding box center [646, 203] width 667 height 2920
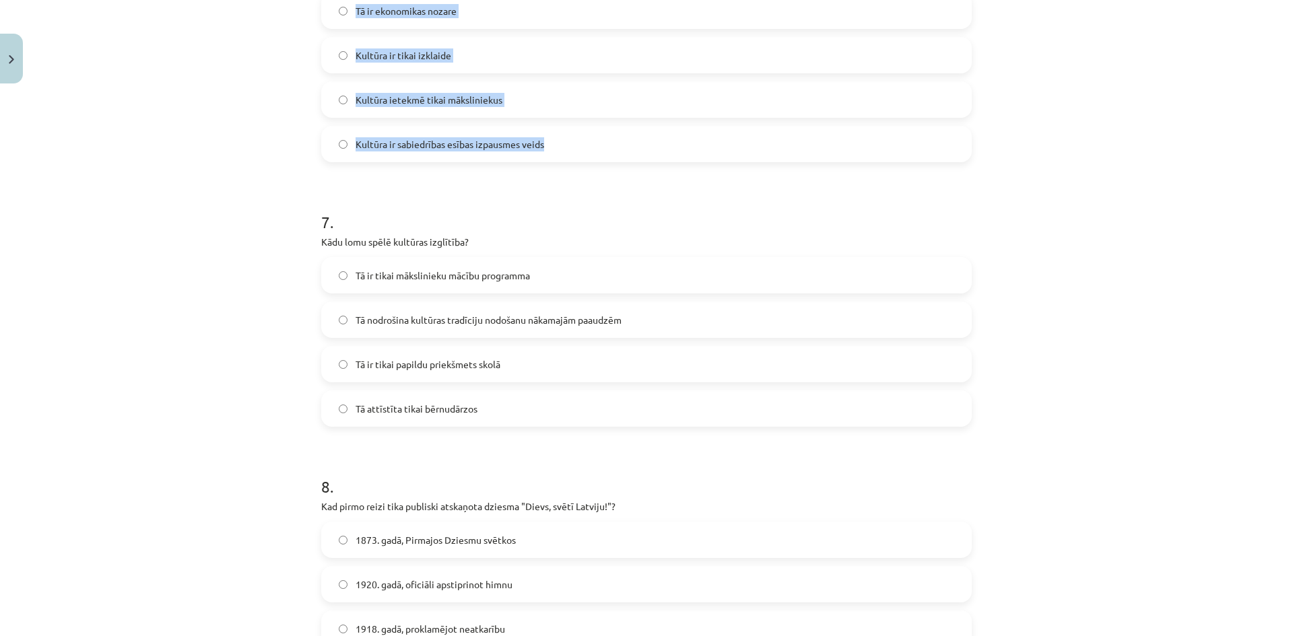
scroll to position [1599, 0]
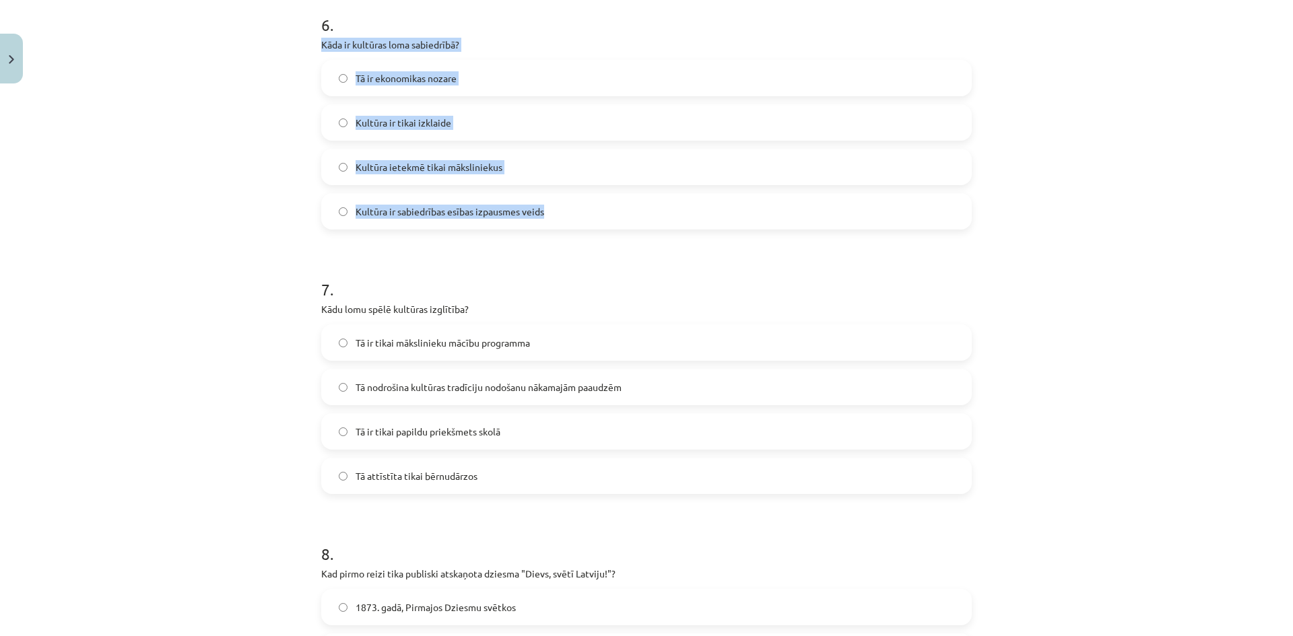
click at [293, 57] on div "Mācību tēma: Kultūras un mākslas i (vizuālā māksla) - 11. klases 1. ieskaites m…" at bounding box center [646, 318] width 1293 height 636
drag, startPoint x: 313, startPoint y: 45, endPoint x: 644, endPoint y: 192, distance: 361.7
click at [392, 209] on span "Kultūra ir sabiedrības esības izpausmes veids" at bounding box center [450, 212] width 189 height 14
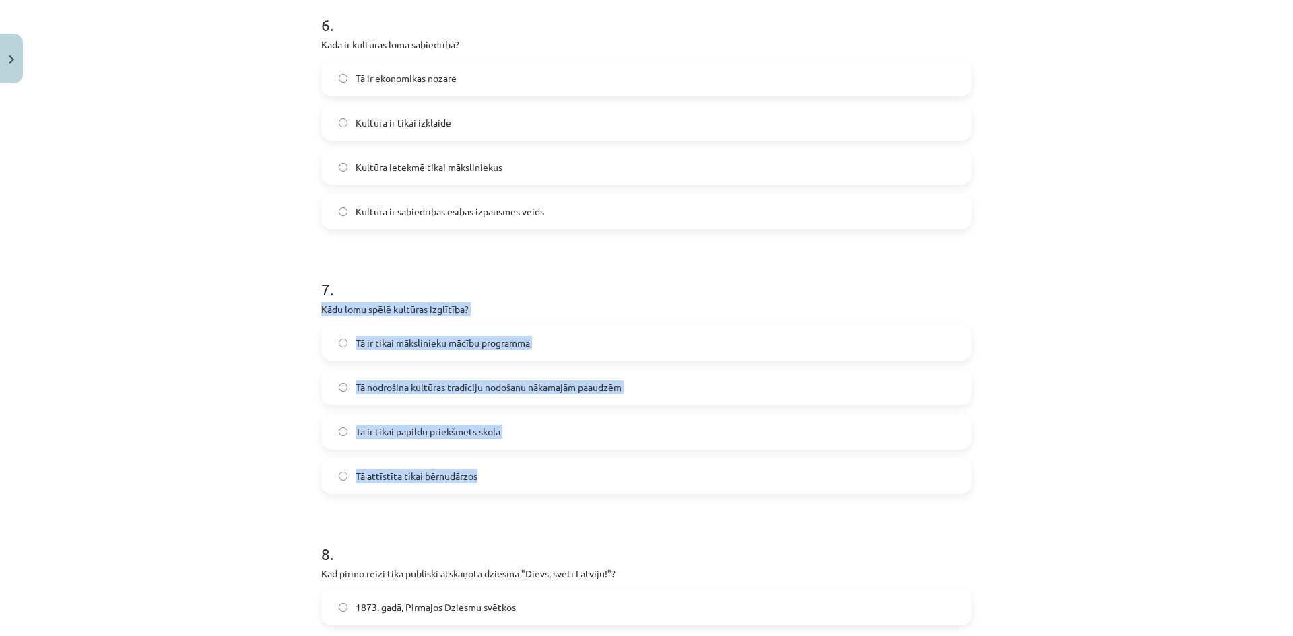
drag, startPoint x: 331, startPoint y: 316, endPoint x: 565, endPoint y: 454, distance: 271.9
click at [570, 388] on span "Tā nodrošina kultūras tradīciju nodošanu nākamajām paaudzēm" at bounding box center [489, 387] width 266 height 14
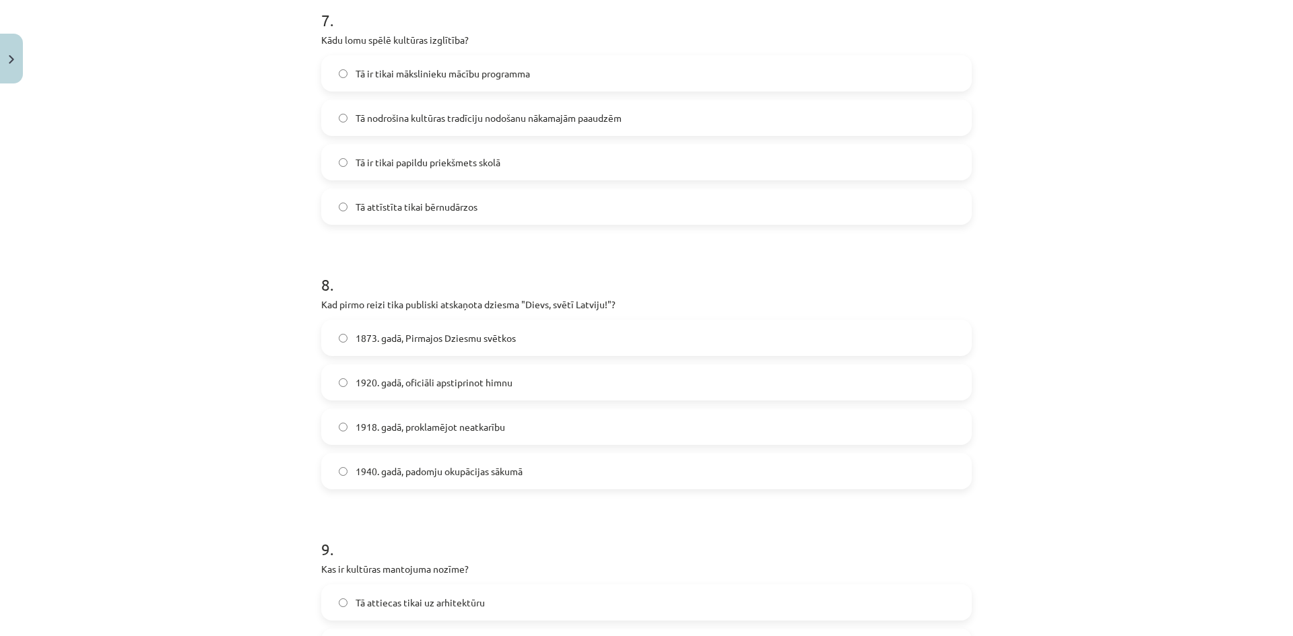
scroll to position [1936, 0]
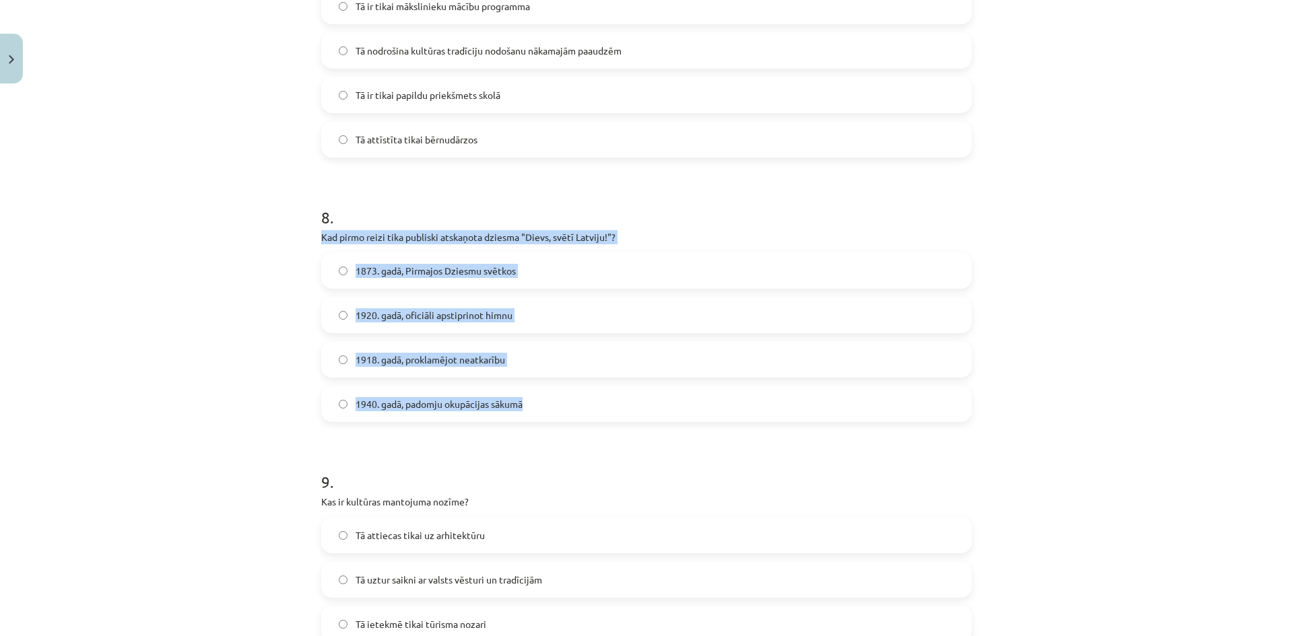
drag, startPoint x: 313, startPoint y: 233, endPoint x: 671, endPoint y: 393, distance: 391.8
click at [401, 269] on span "1873. gadā, Pirmajos Dziesmu svētkos" at bounding box center [436, 271] width 160 height 14
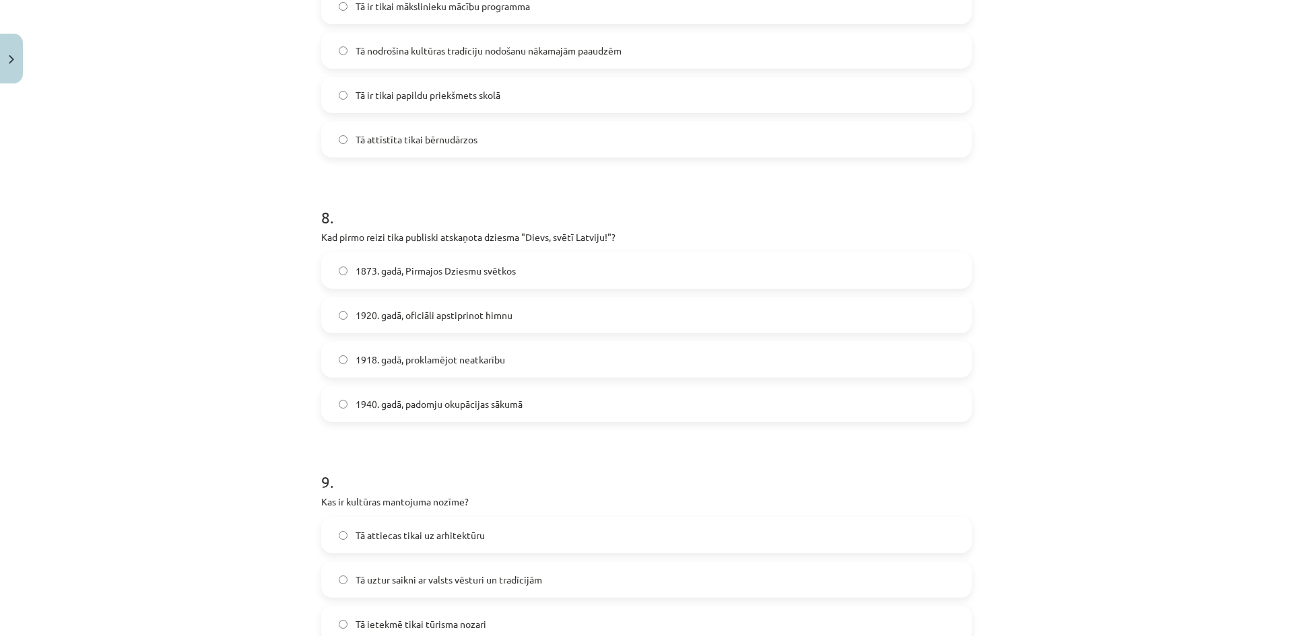
scroll to position [2138, 0]
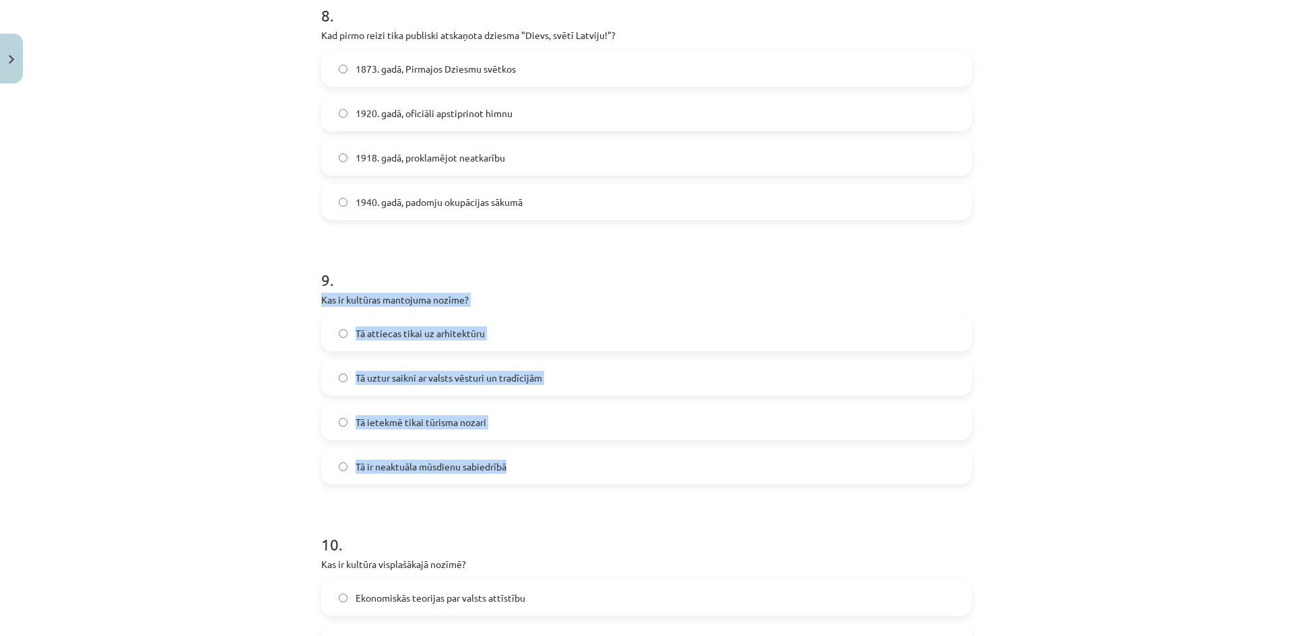
drag, startPoint x: 310, startPoint y: 304, endPoint x: 693, endPoint y: 453, distance: 410.4
click at [483, 379] on span "Tā uztur saikni ar valsts vēsturi un tradīcijām" at bounding box center [449, 378] width 187 height 14
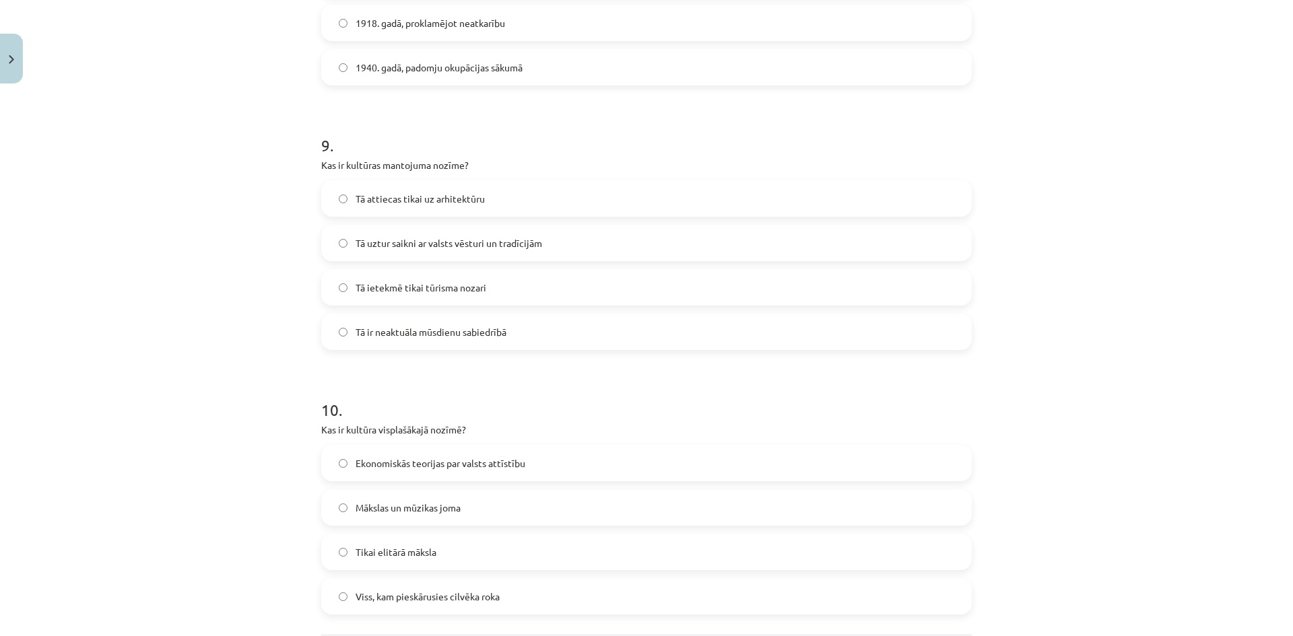
scroll to position [2407, 0]
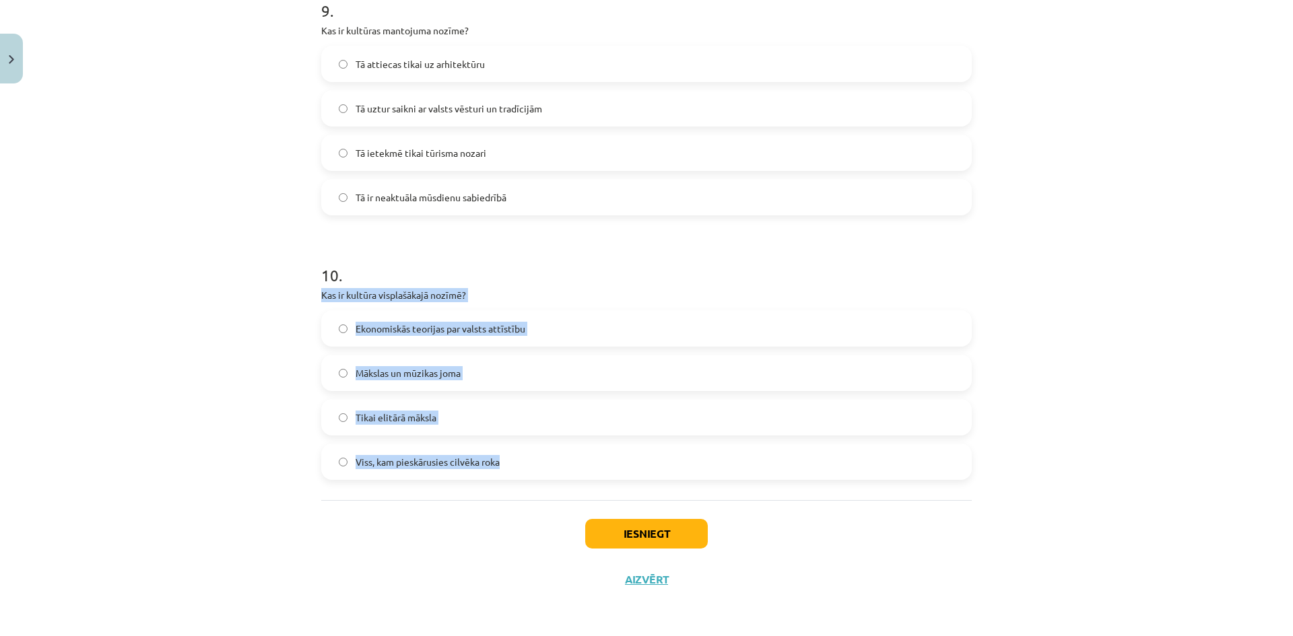
drag, startPoint x: 310, startPoint y: 292, endPoint x: 680, endPoint y: 450, distance: 402.1
click at [463, 452] on label "Viss, kam pieskārusies cilvēka roka" at bounding box center [647, 462] width 648 height 34
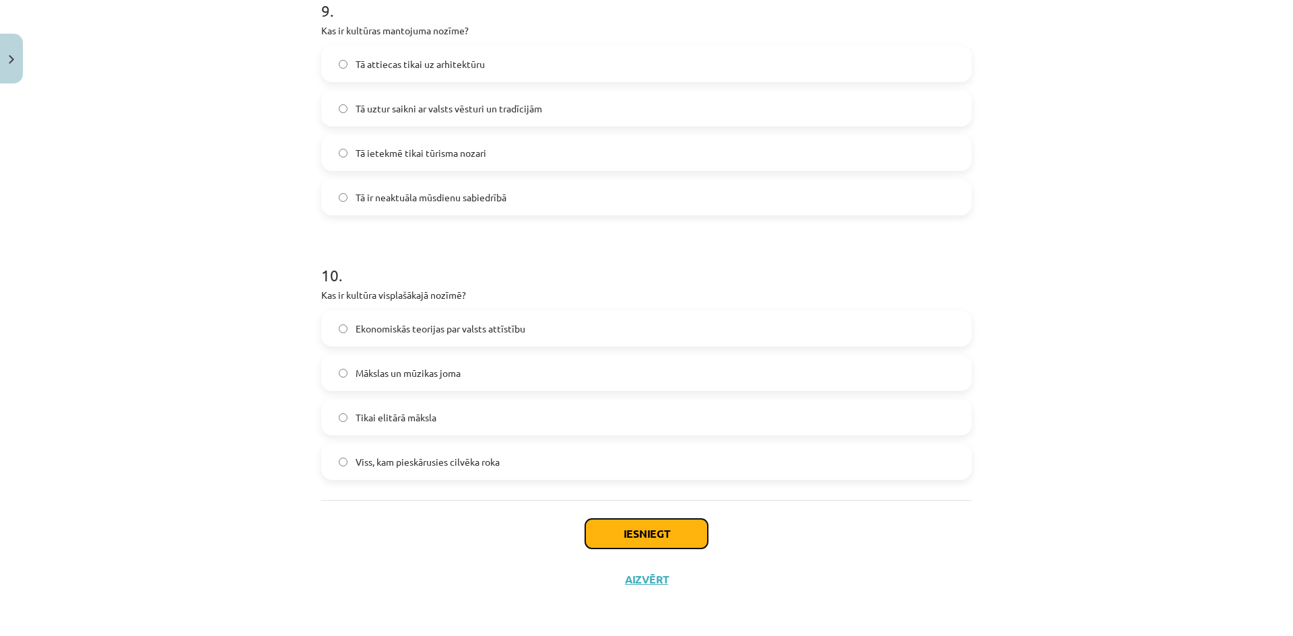
click at [665, 528] on button "Iesniegt" at bounding box center [646, 534] width 123 height 30
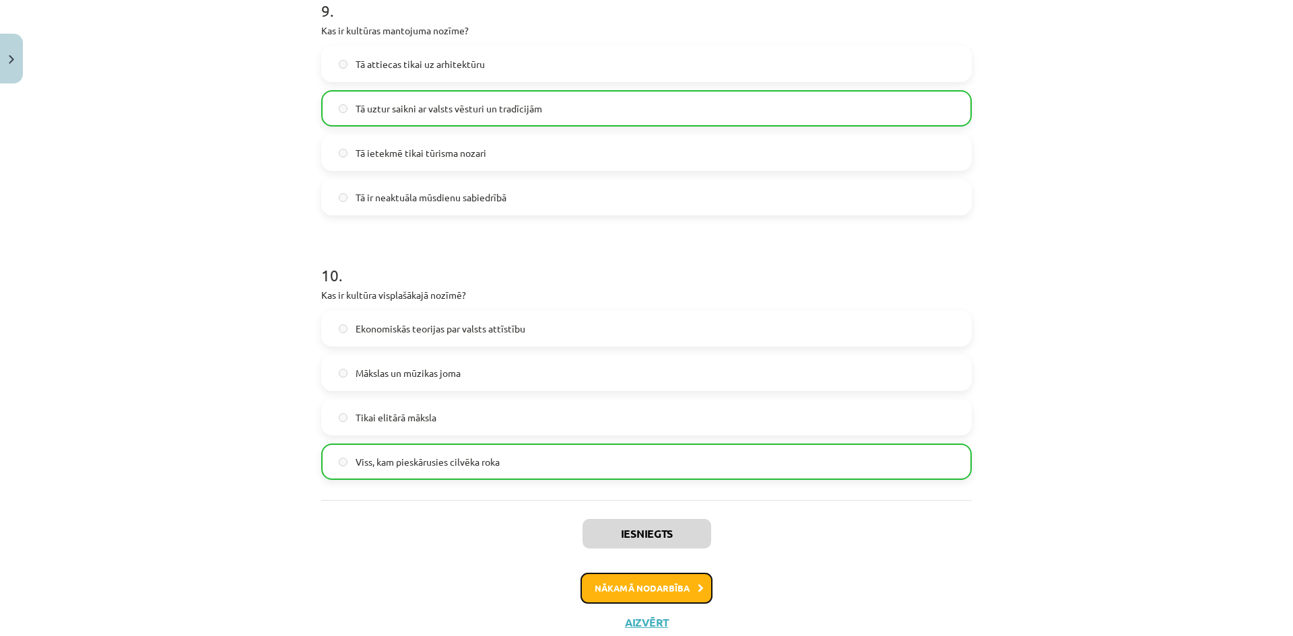
click at [661, 583] on button "Nākamā nodarbība" at bounding box center [646, 588] width 132 height 31
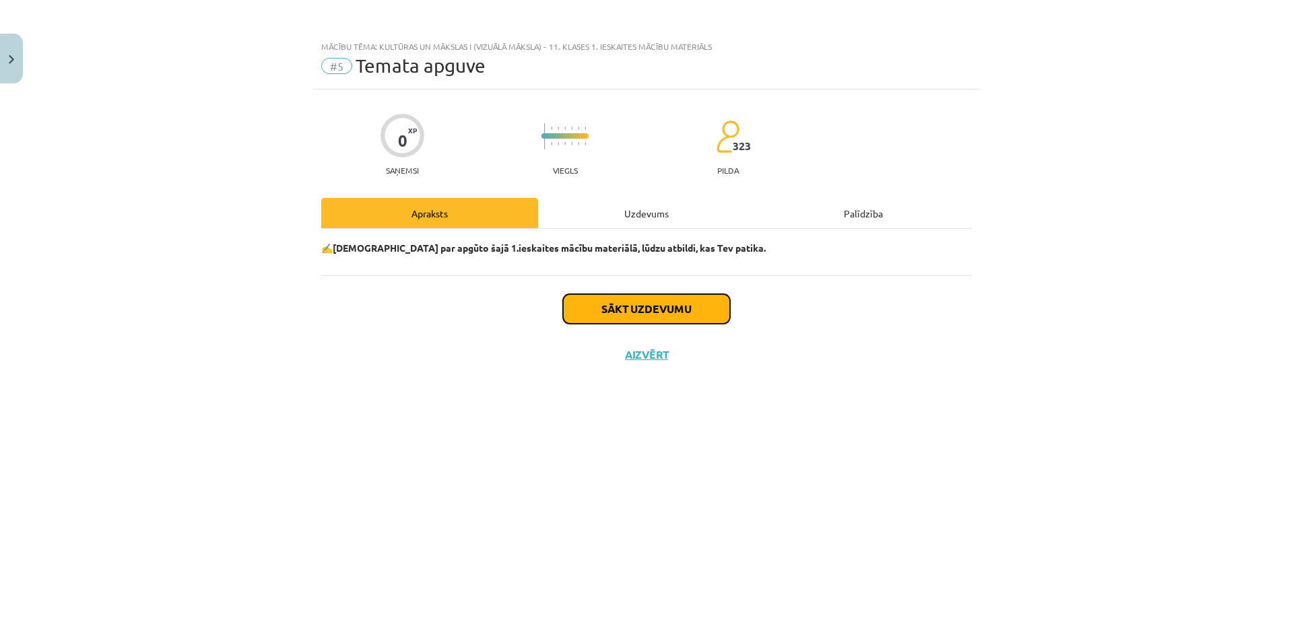
click at [617, 312] on button "Sākt uzdevumu" at bounding box center [646, 309] width 167 height 30
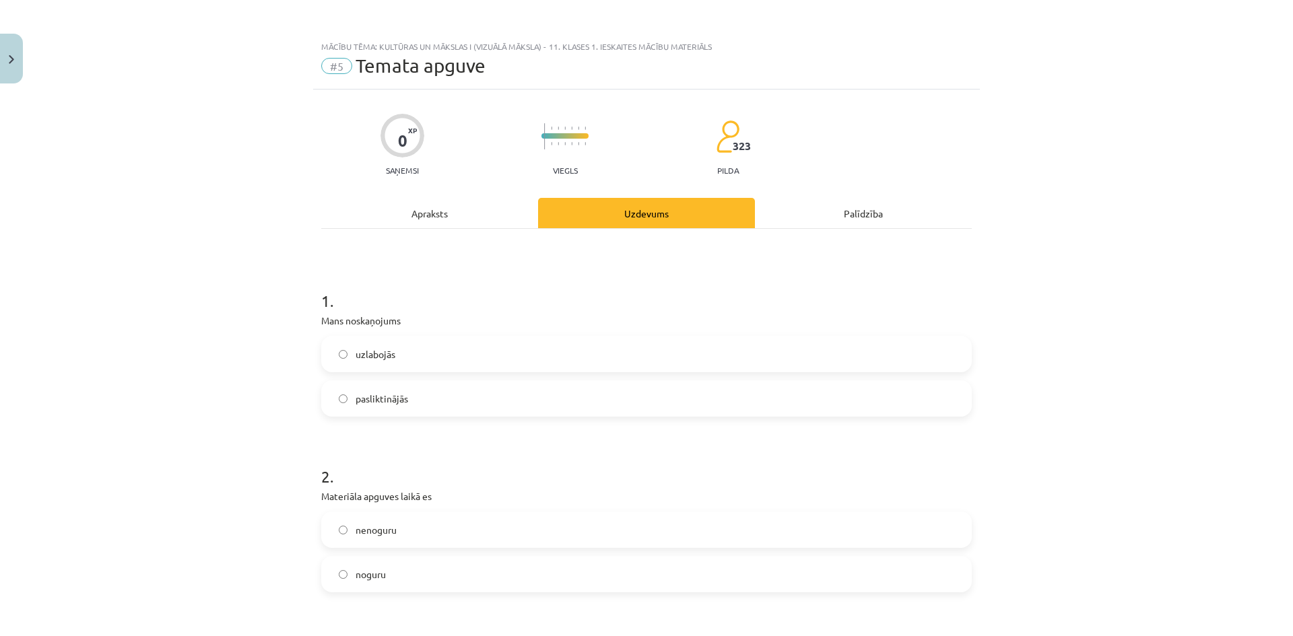
click at [426, 357] on label "uzlabojās" at bounding box center [647, 354] width 648 height 34
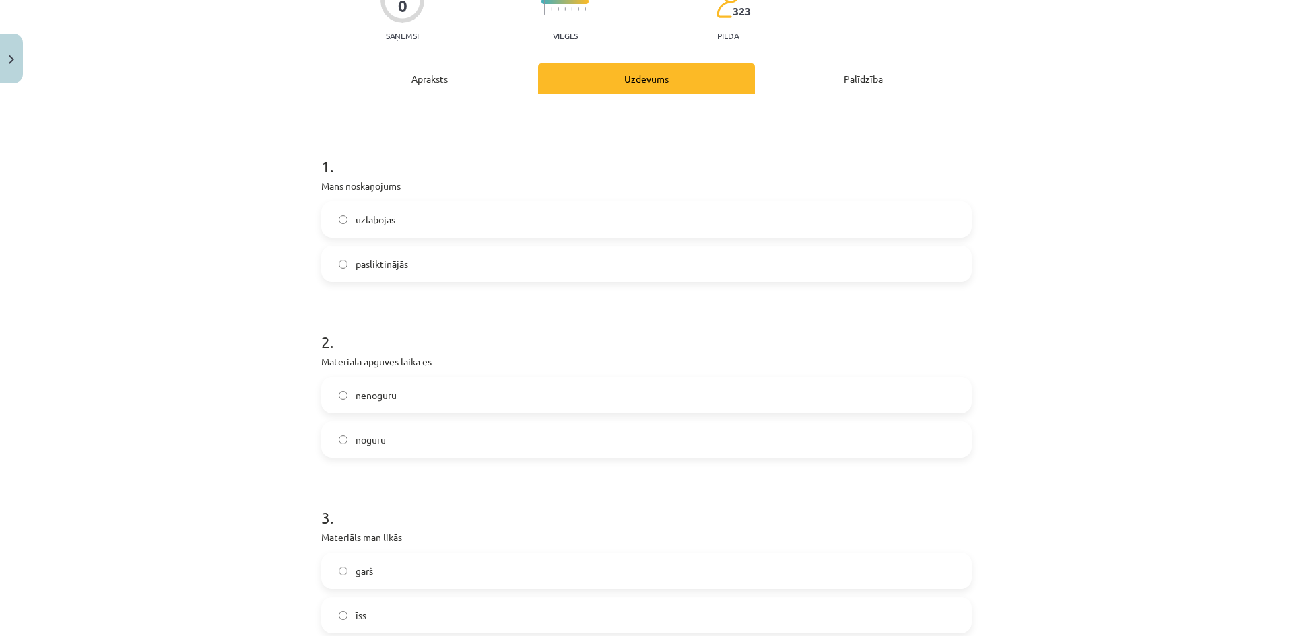
scroll to position [202, 0]
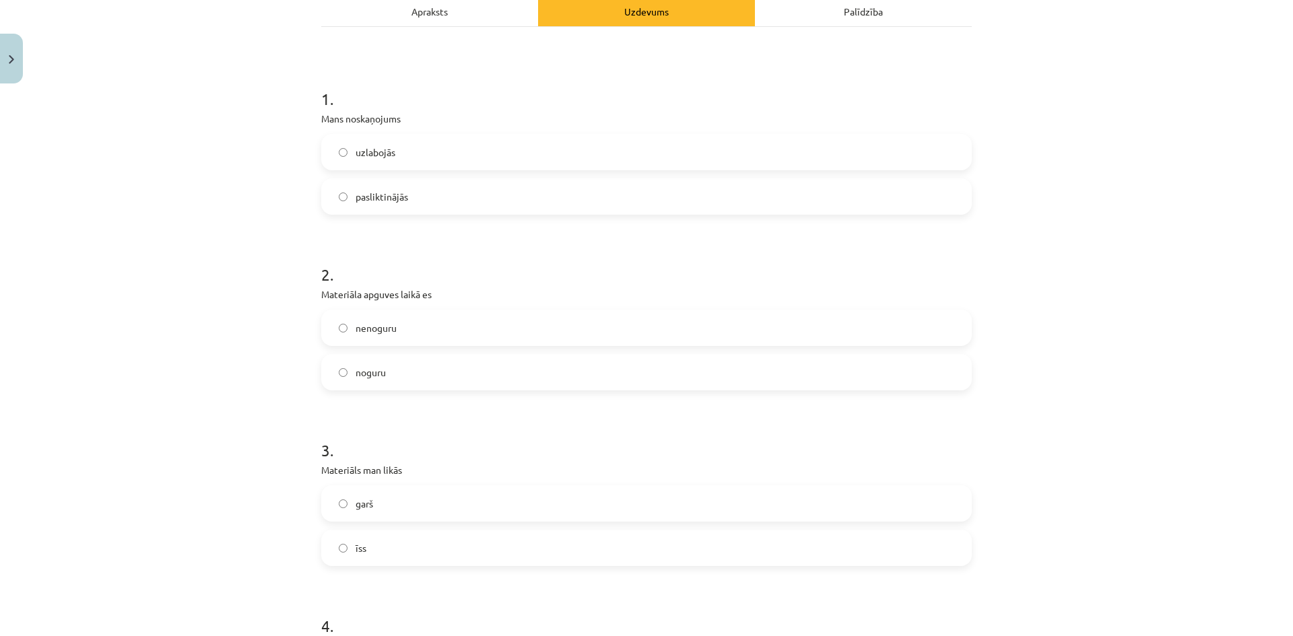
click at [404, 359] on label "noguru" at bounding box center [647, 373] width 648 height 34
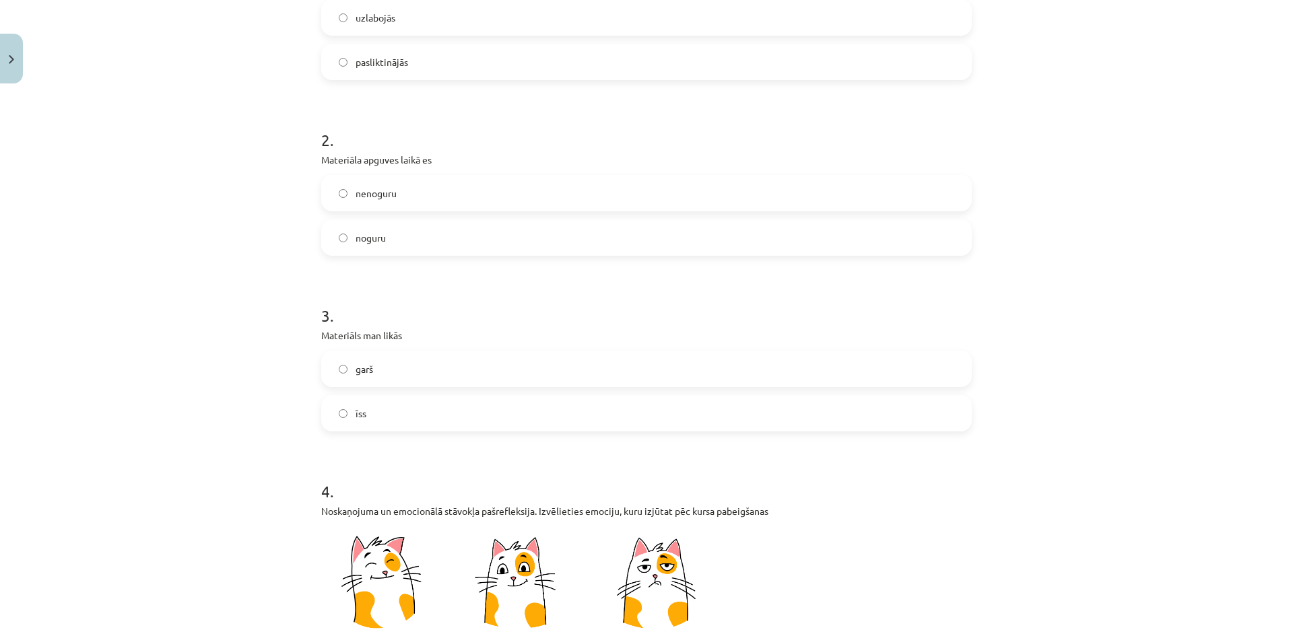
click at [380, 366] on label "garš" at bounding box center [647, 369] width 648 height 34
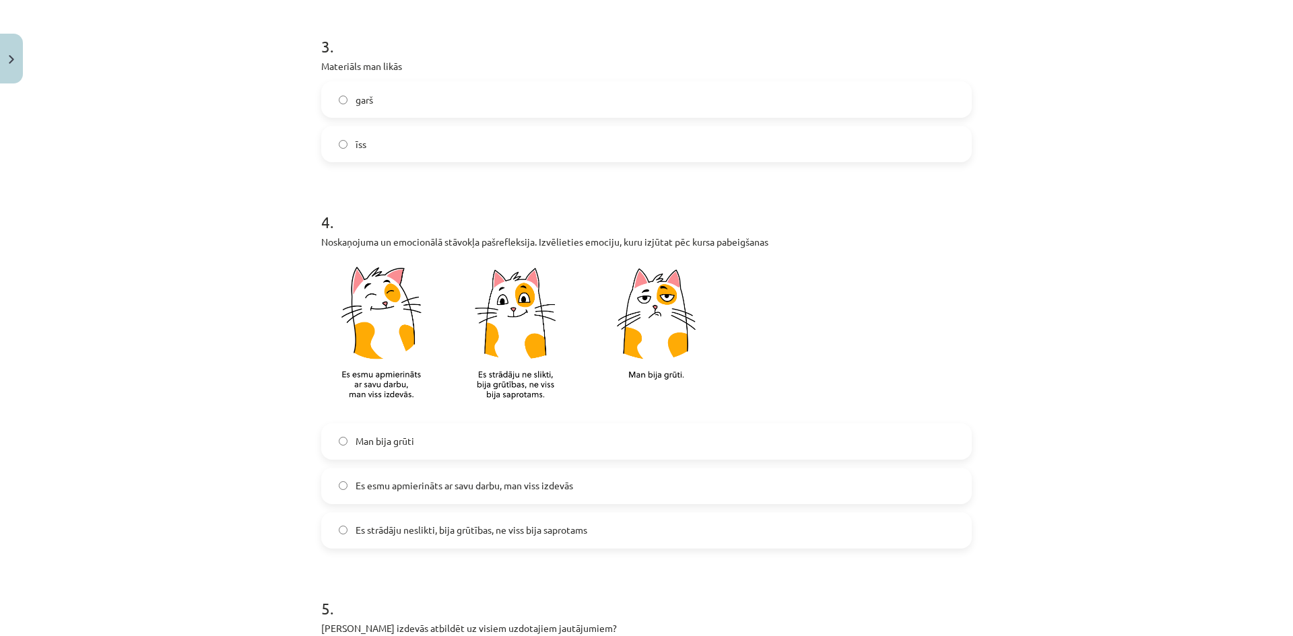
scroll to position [673, 0]
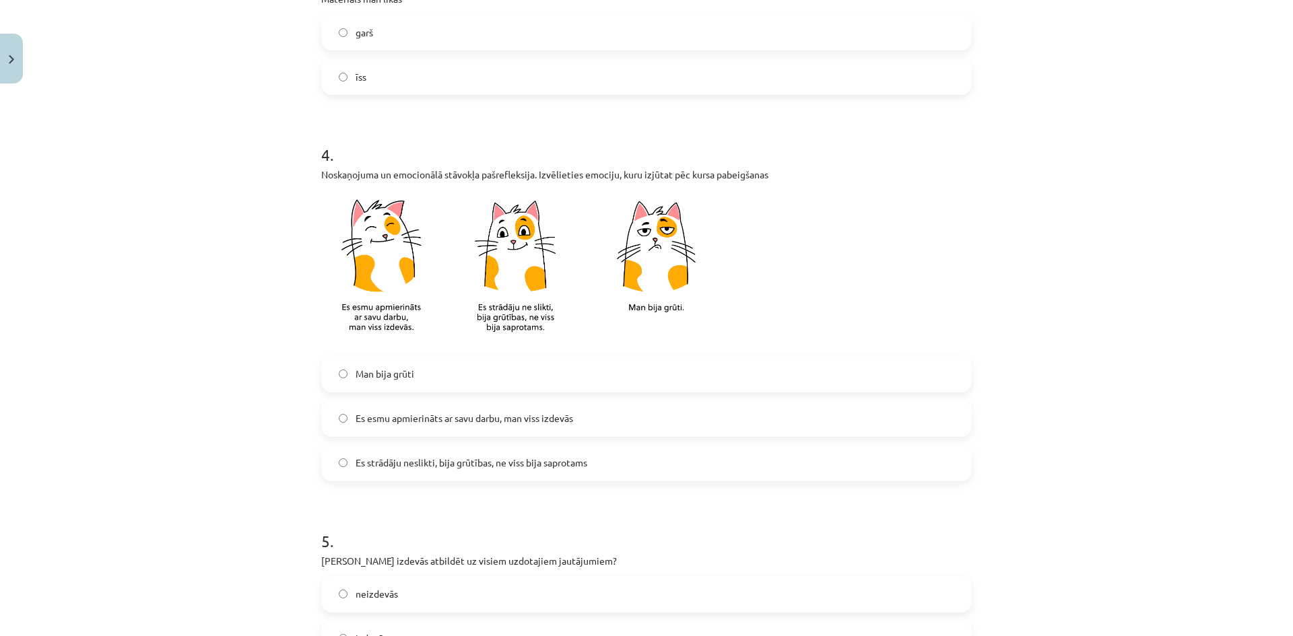
click at [425, 465] on span "Es strādāju neslikti, bija grūtības, ne viss bija saprotams" at bounding box center [472, 463] width 232 height 14
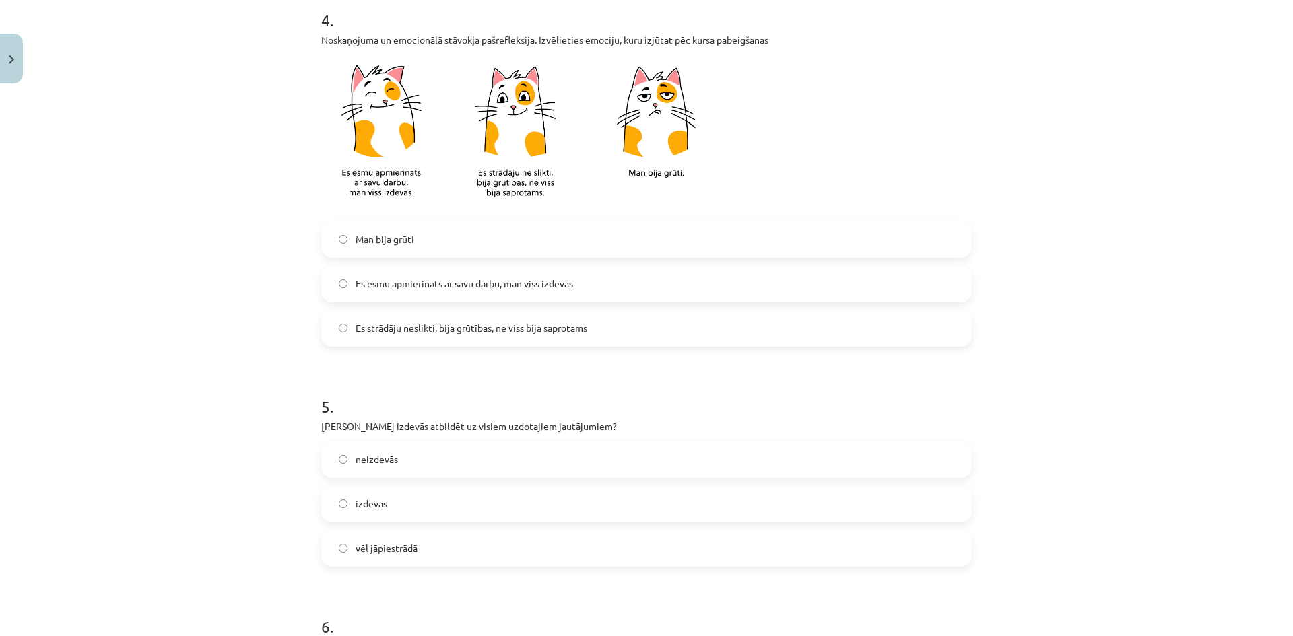
scroll to position [875, 0]
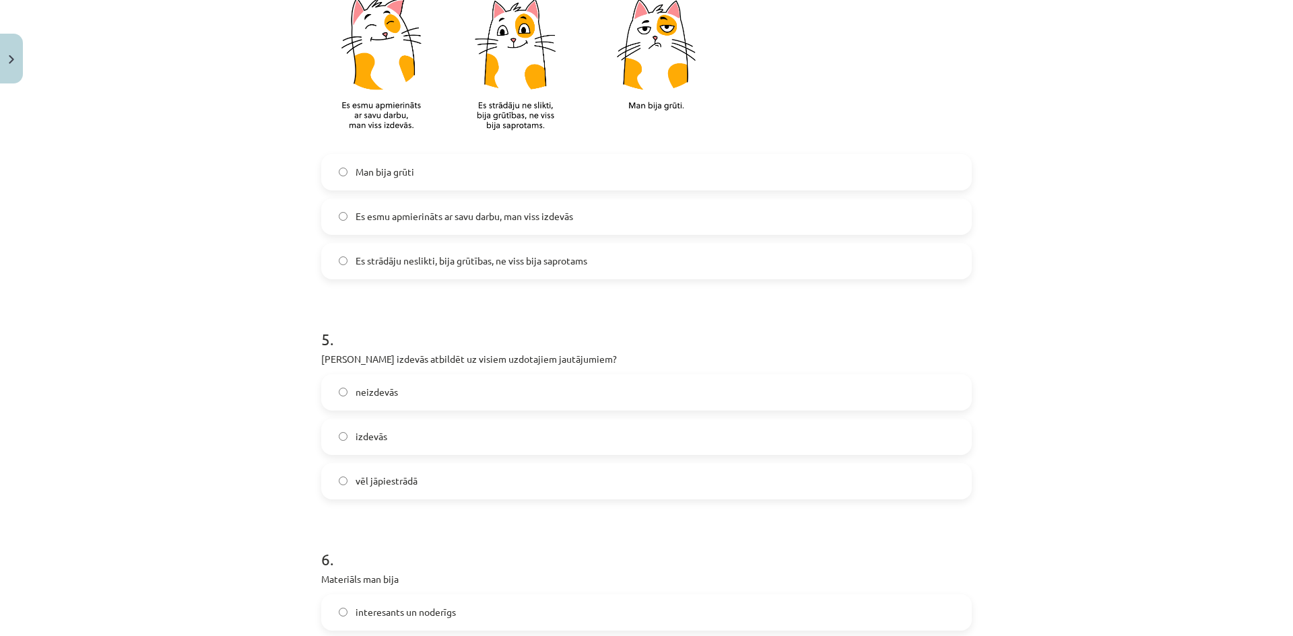
click at [413, 488] on span "vēl jāpiestrādā" at bounding box center [387, 481] width 62 height 14
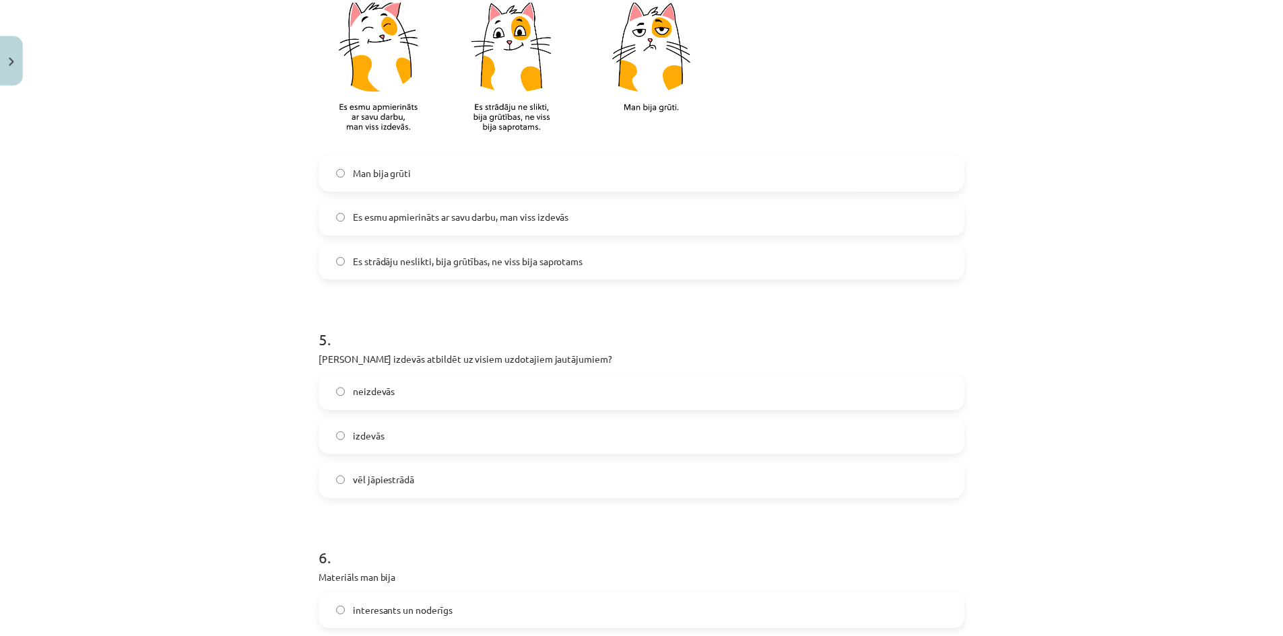
scroll to position [1071, 0]
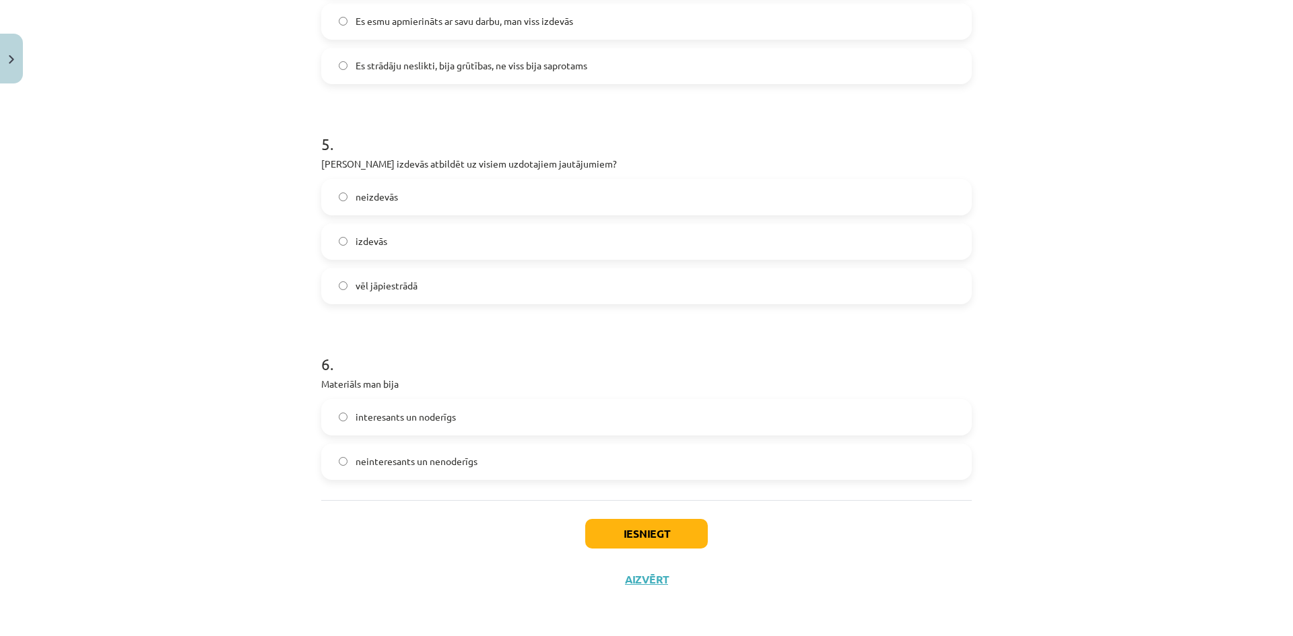
click at [455, 417] on label "interesants un noderīgs" at bounding box center [647, 418] width 648 height 34
click at [600, 535] on button "Iesniegt" at bounding box center [646, 534] width 123 height 30
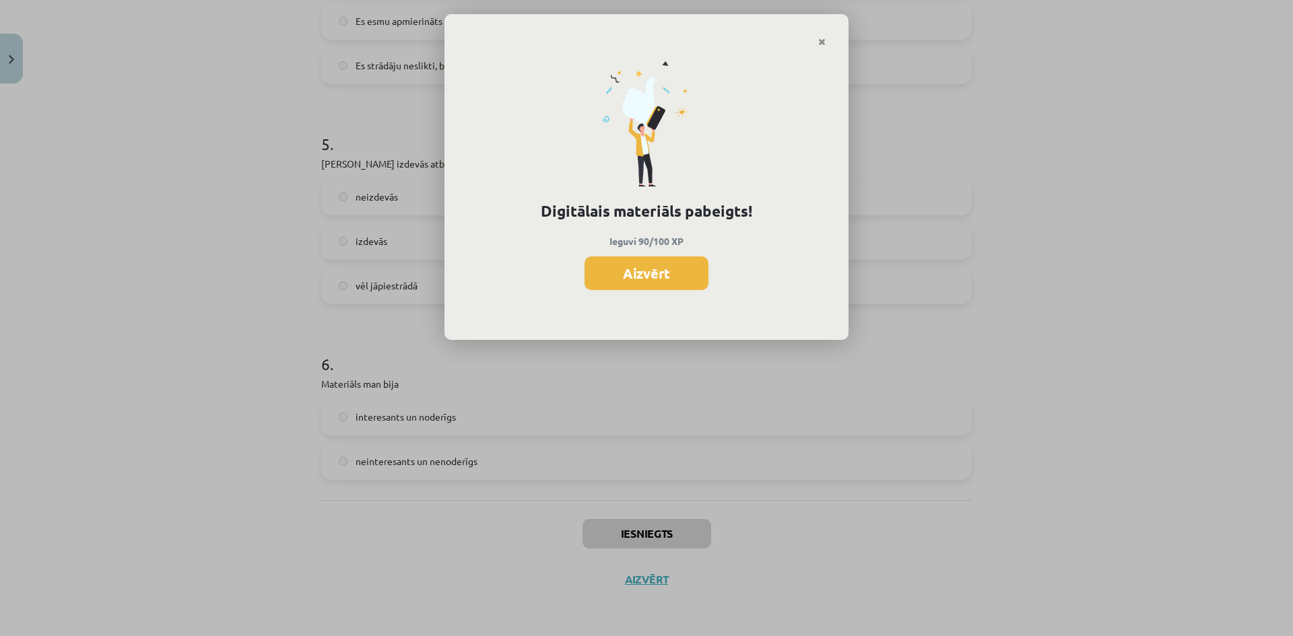
drag, startPoint x: 724, startPoint y: 281, endPoint x: 745, endPoint y: 267, distance: 25.6
drag, startPoint x: 745, startPoint y: 267, endPoint x: 710, endPoint y: 265, distance: 35.7
drag, startPoint x: 710, startPoint y: 265, endPoint x: 651, endPoint y: 269, distance: 58.7
click at [652, 269] on button "Aizvērt" at bounding box center [646, 274] width 124 height 34
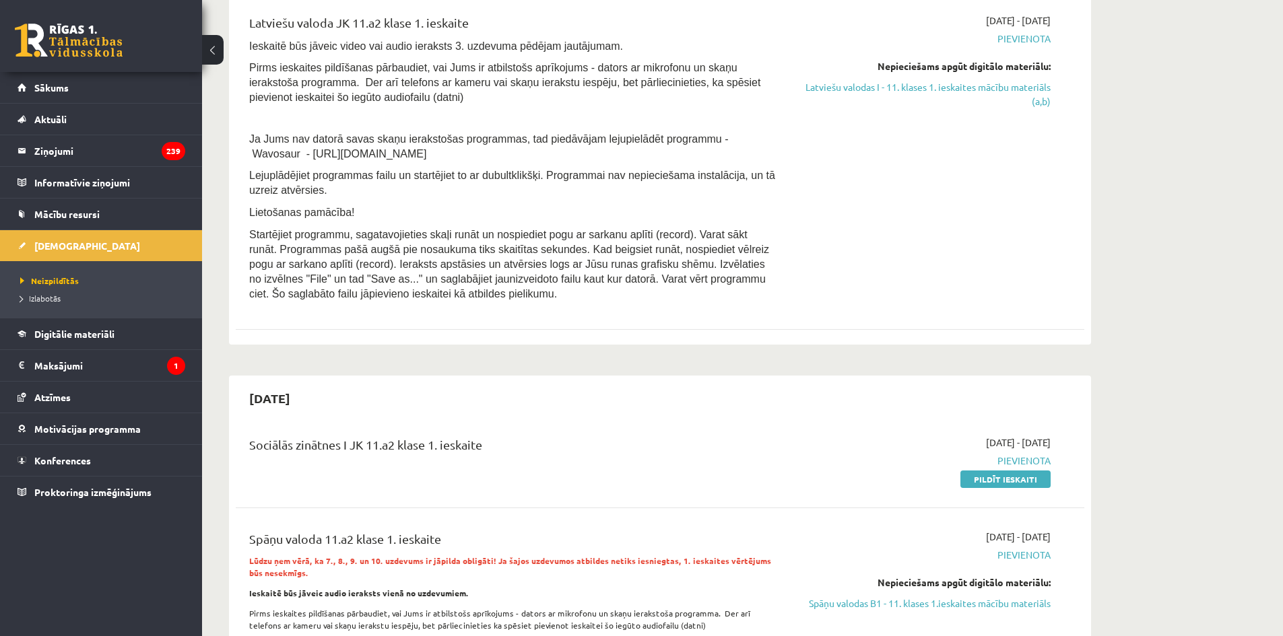
scroll to position [135, 0]
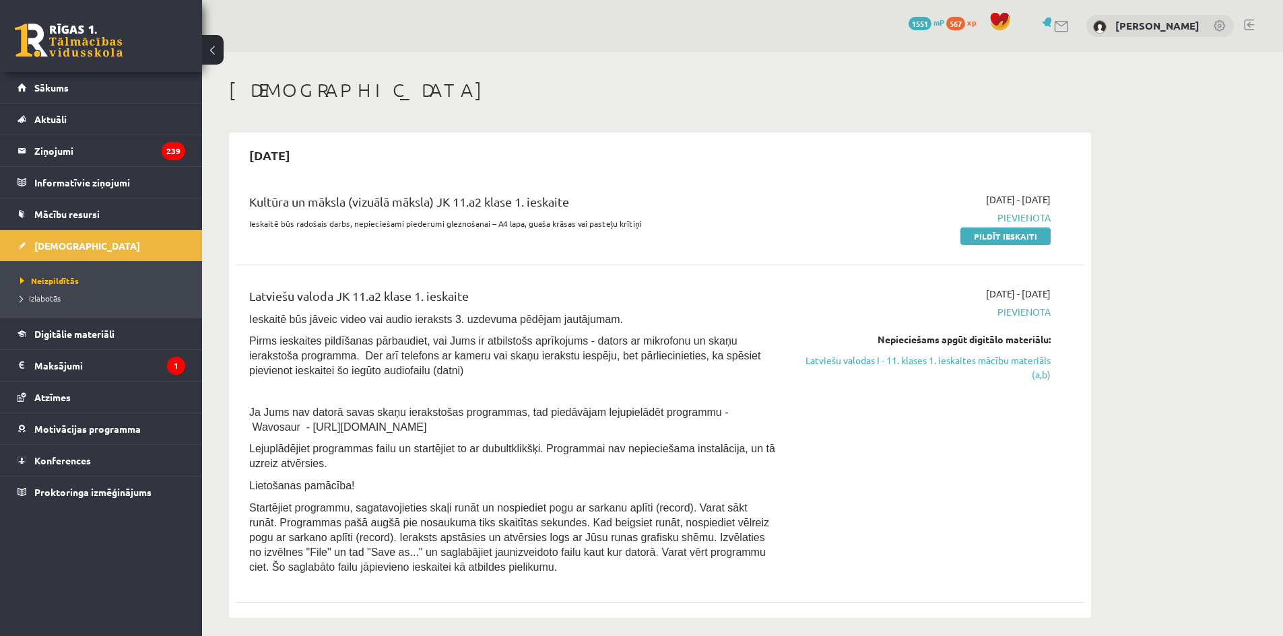
scroll to position [135, 0]
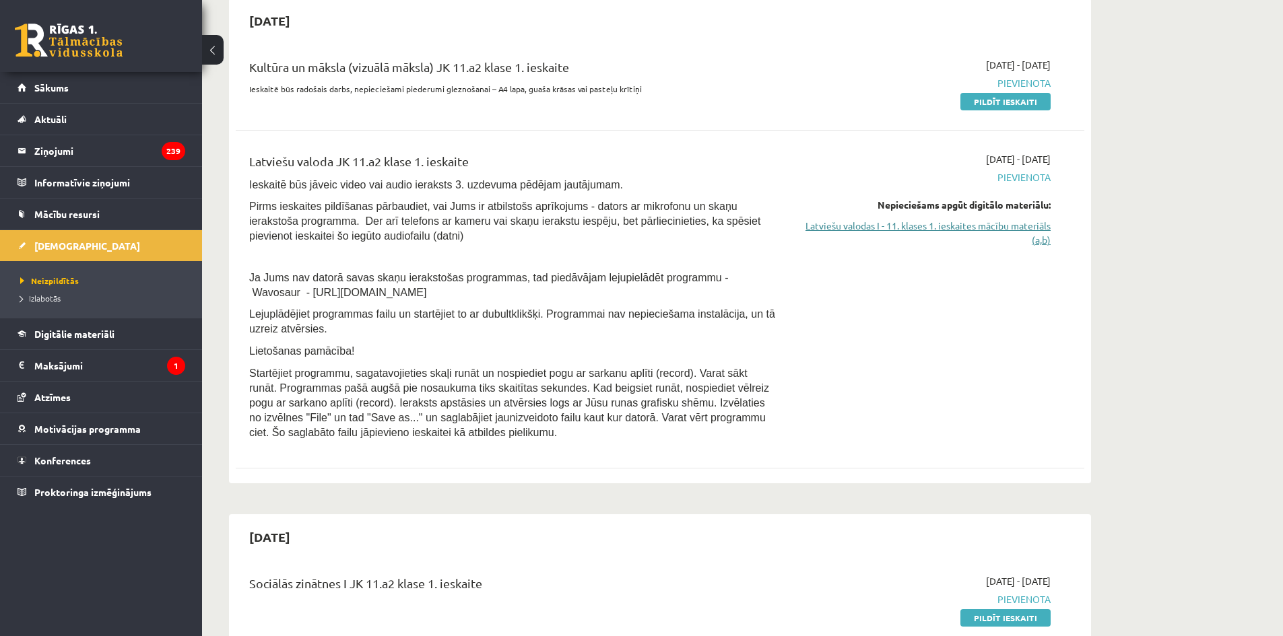
click at [959, 229] on link "Latviešu valodas I - 11. klases 1. ieskaites mācību materiāls (a,b)" at bounding box center [924, 233] width 254 height 28
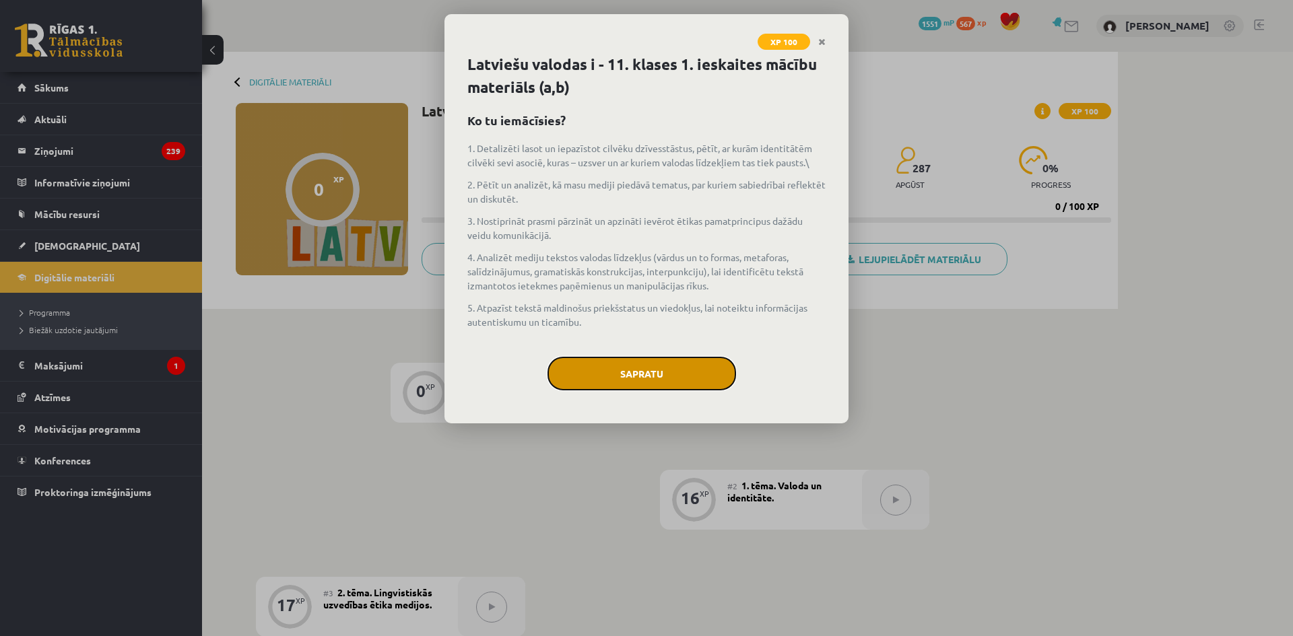
click at [650, 375] on button "Sapratu" at bounding box center [641, 374] width 189 height 34
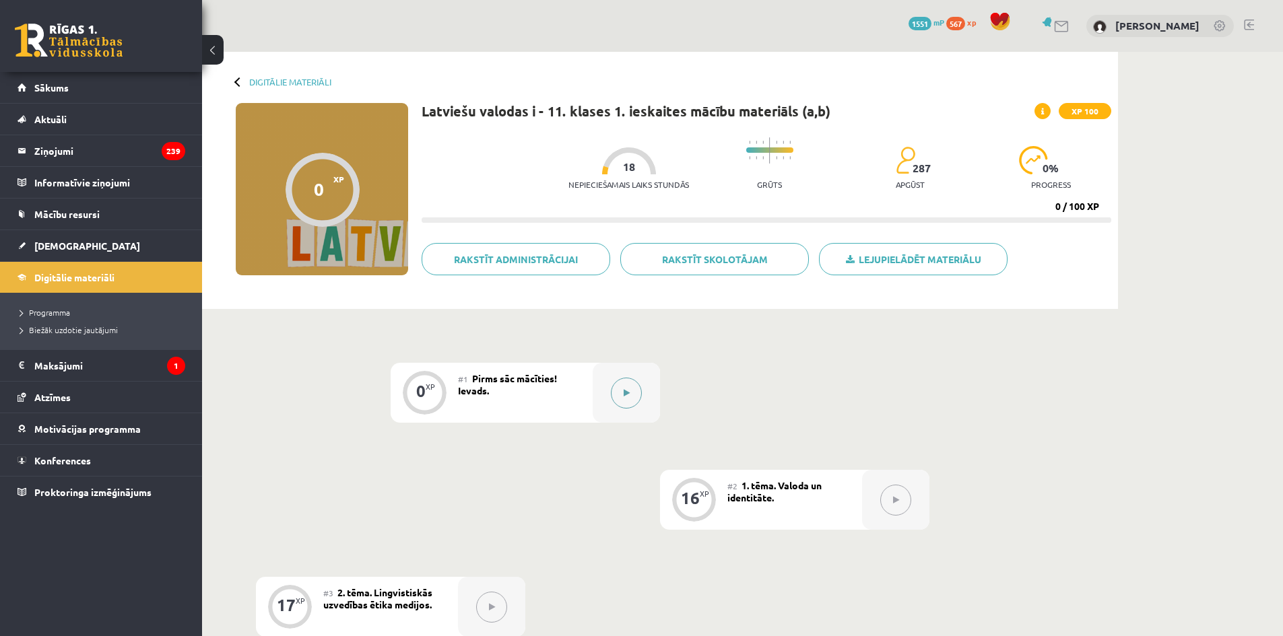
click at [632, 397] on button at bounding box center [626, 393] width 31 height 31
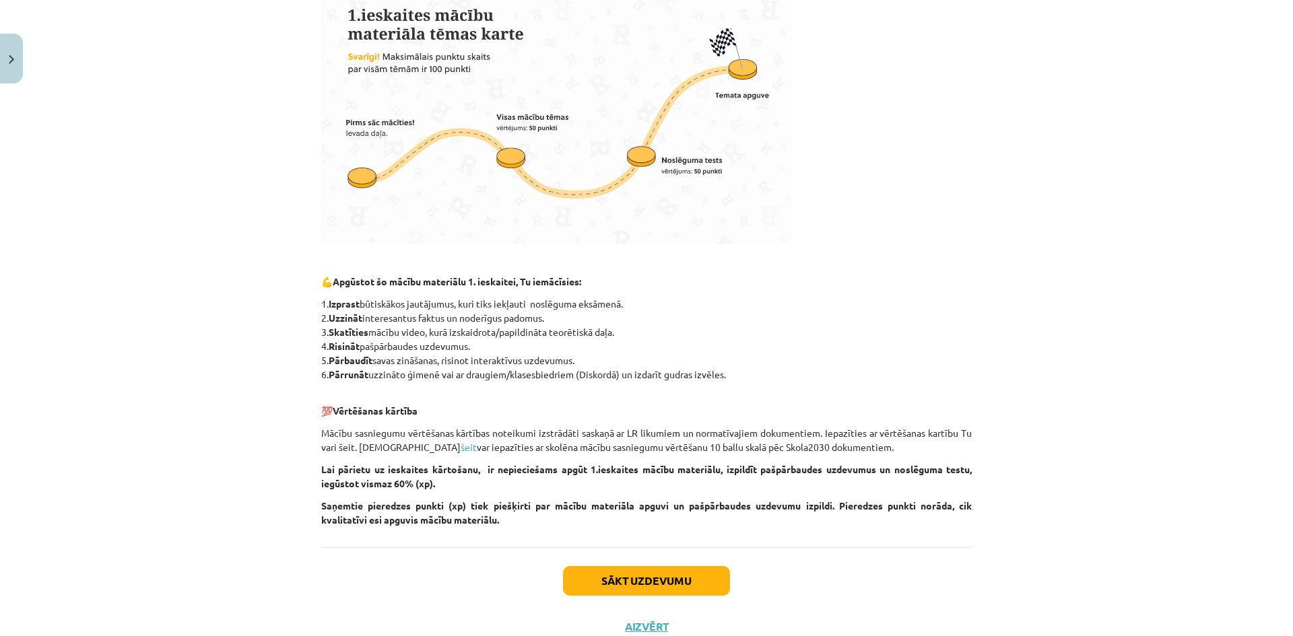
scroll to position [451, 0]
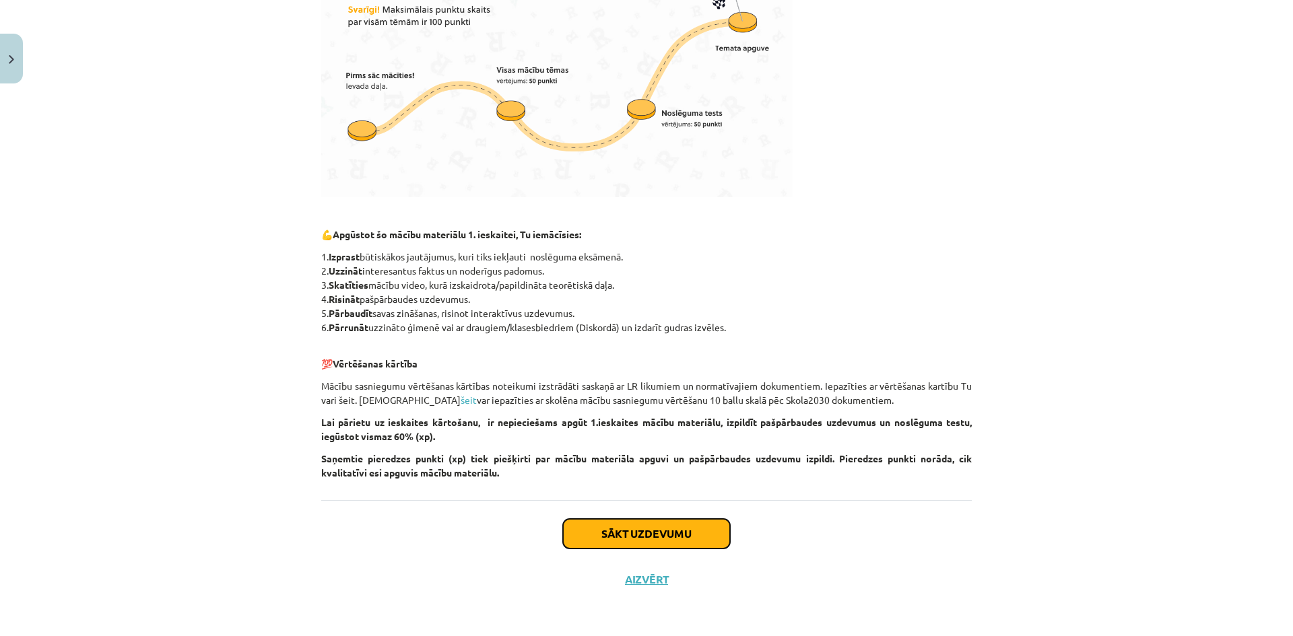
click at [590, 527] on button "Sākt uzdevumu" at bounding box center [646, 534] width 167 height 30
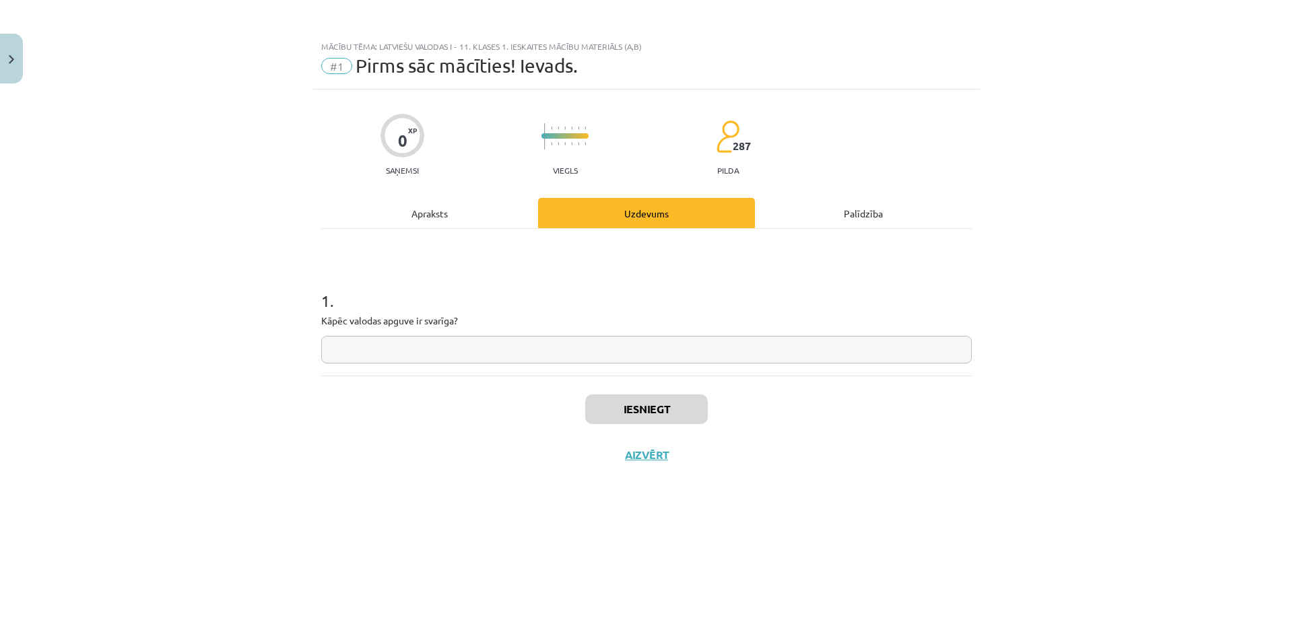
click at [389, 350] on input "text" at bounding box center [646, 350] width 650 height 28
type input "*"
type input "**********"
click at [621, 413] on button "Iesniegt" at bounding box center [646, 410] width 123 height 30
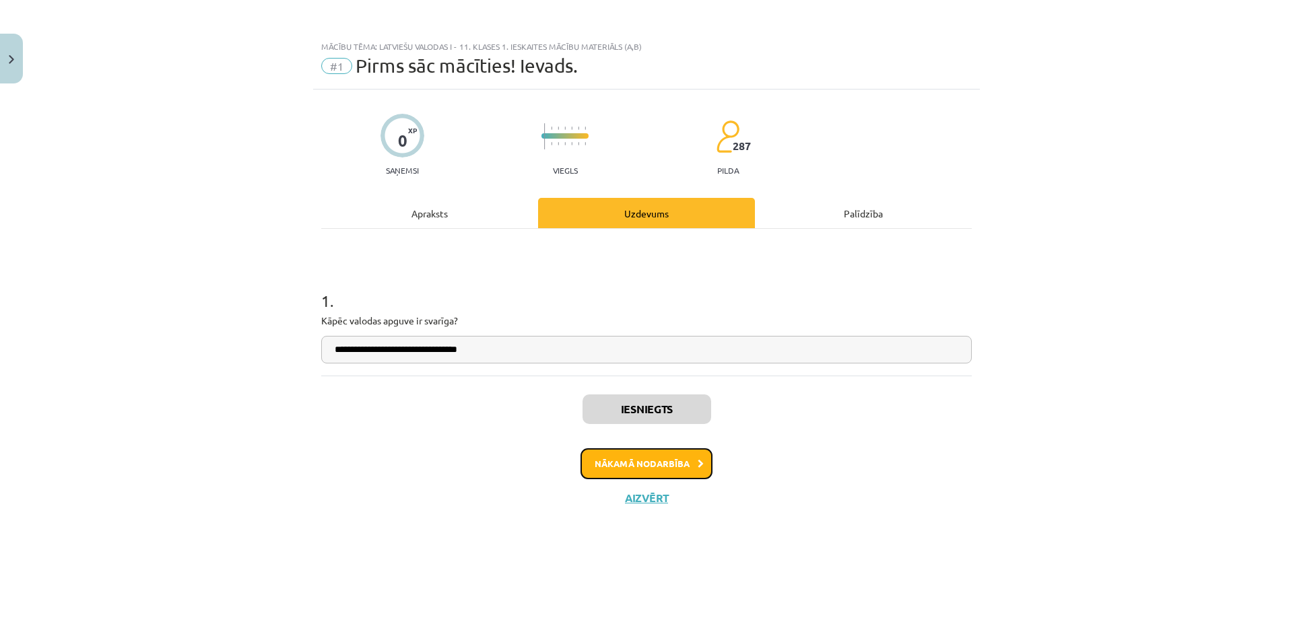
click at [681, 463] on button "Nākamā nodarbība" at bounding box center [646, 463] width 132 height 31
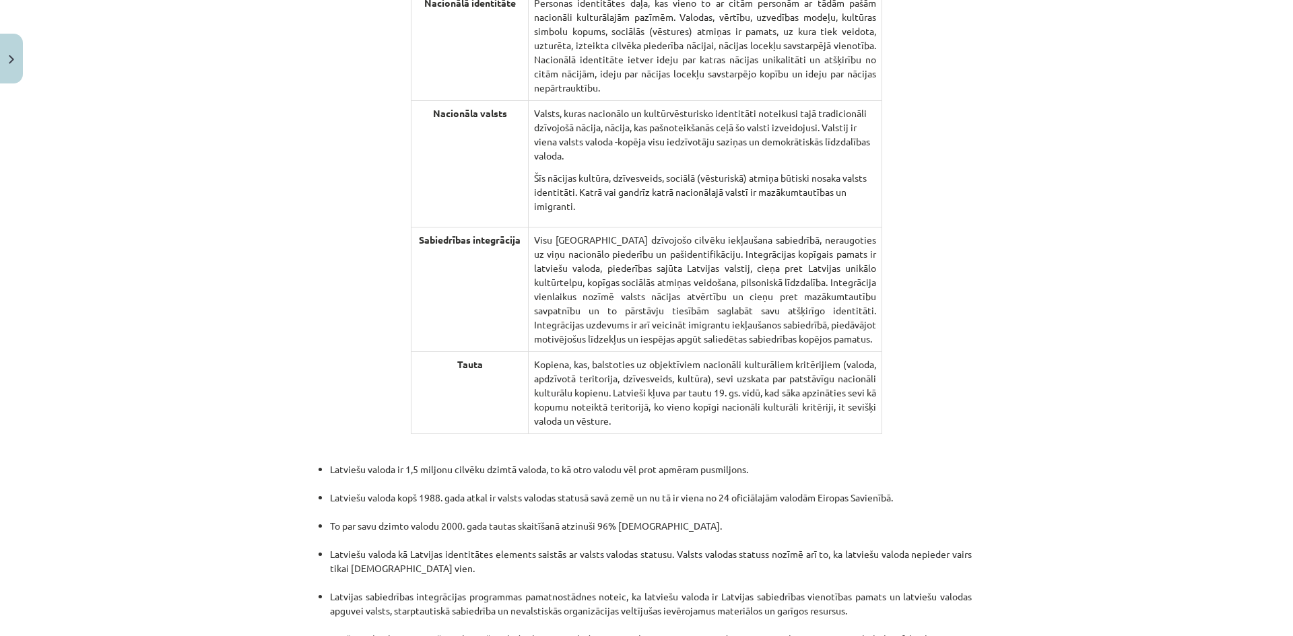
scroll to position [2692, 0]
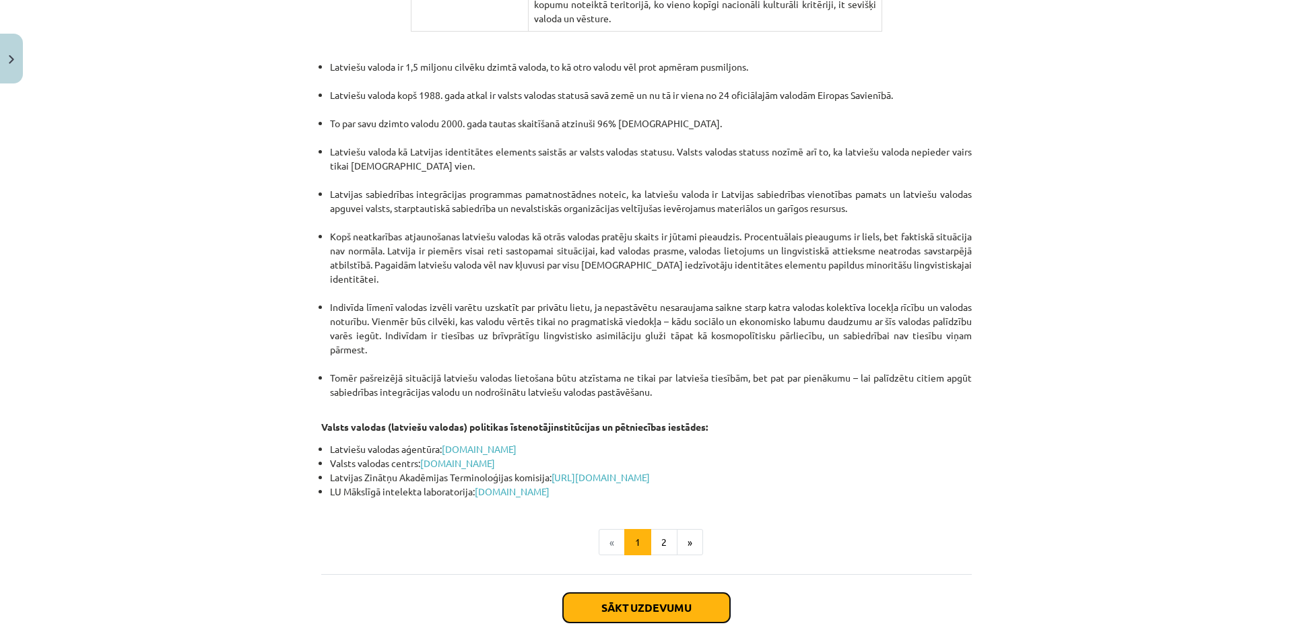
click at [644, 593] on button "Sākt uzdevumu" at bounding box center [646, 608] width 167 height 30
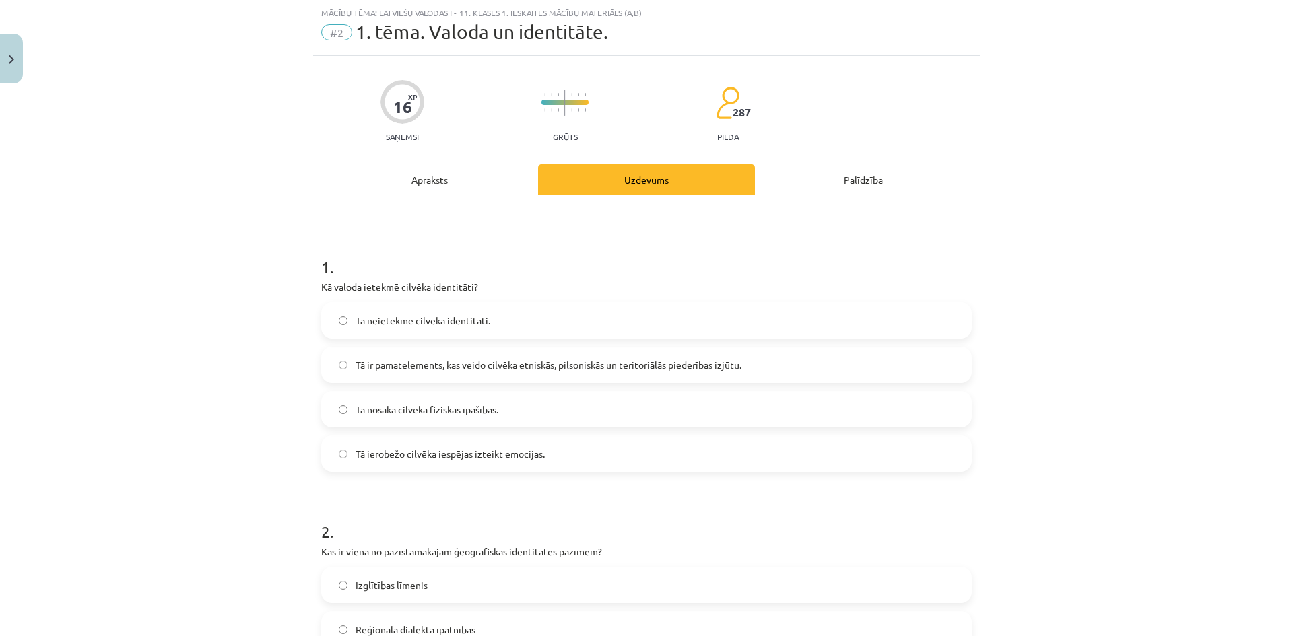
drag, startPoint x: 314, startPoint y: 287, endPoint x: 760, endPoint y: 463, distance: 480.0
copy div "Kā valoda ietekmē cilvēka identitāti? Tā neietekmē cilvēka identitāti. Tā ir pa…"
click at [407, 366] on span "Tā ir pamatelements, kas veido cilvēka etniskās, pilsoniskās un teritoriālās pi…" at bounding box center [549, 365] width 386 height 14
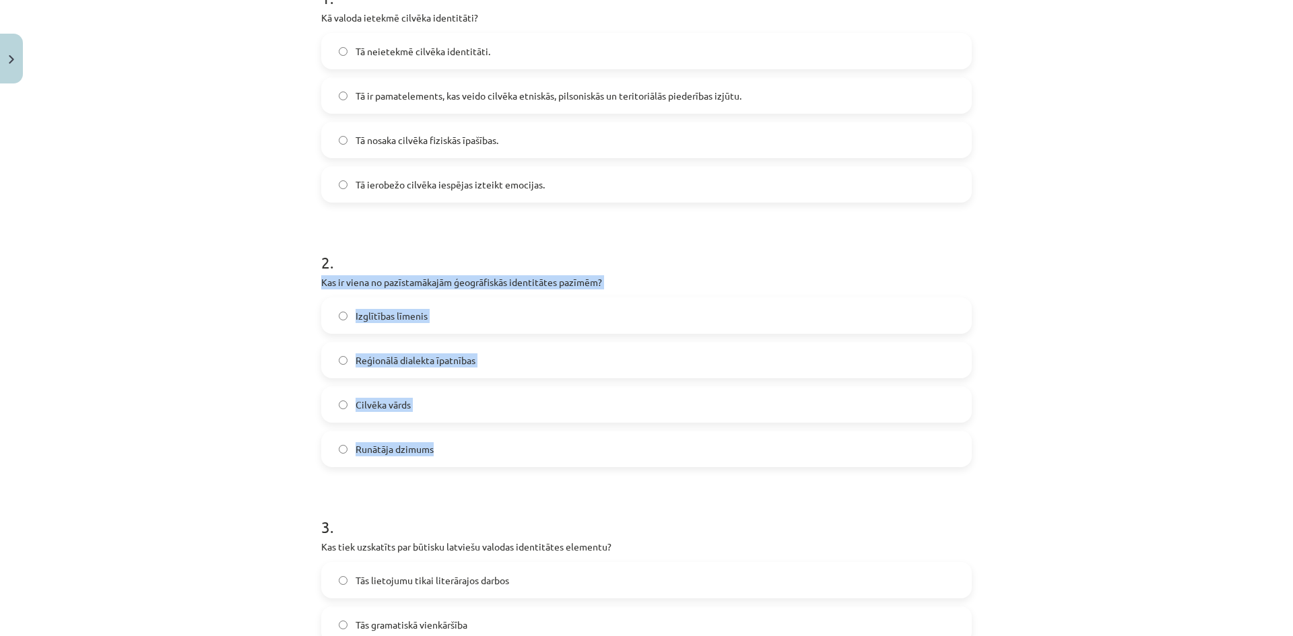
drag, startPoint x: 314, startPoint y: 279, endPoint x: 619, endPoint y: 446, distance: 347.7
click at [619, 446] on div "16 XP Saņemsi Grūts 287 pilda Apraksts Uzdevums Palīdzība 1 . Kā valoda ietekmē…" at bounding box center [646, 585] width 667 height 1597
copy div "Kas ir viena no pazīstamākajām ģeogrāfiskās identitātes pazīmēm? Izglītības līm…"
click at [428, 358] on span "Reģionālā dialekta īpatnības" at bounding box center [416, 360] width 120 height 14
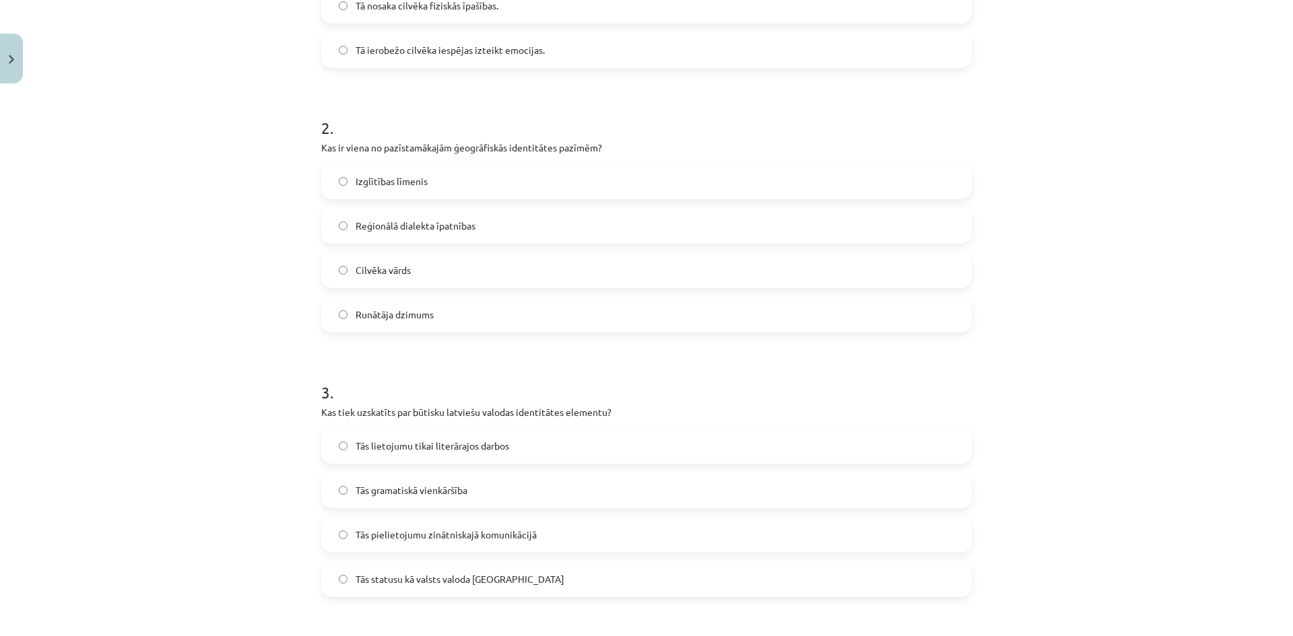
scroll to position [572, 0]
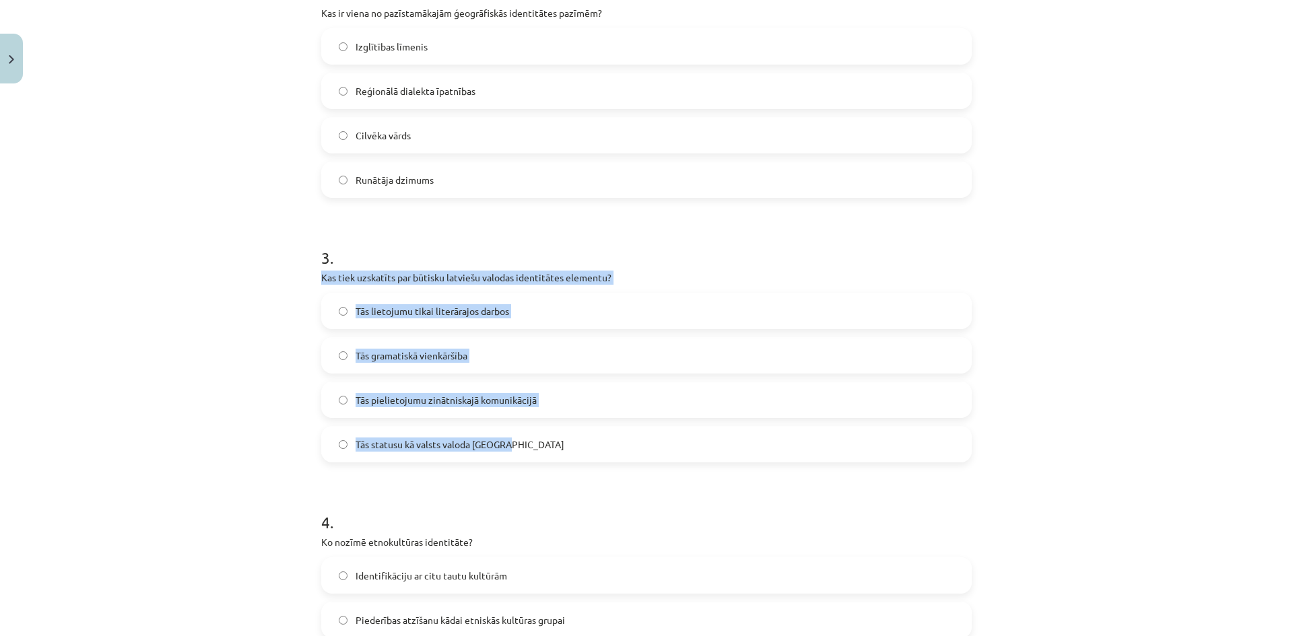
drag, startPoint x: 314, startPoint y: 274, endPoint x: 658, endPoint y: 441, distance: 381.8
click at [658, 441] on div "16 XP Saņemsi Grūts 287 pilda Apraksts Uzdevums Palīdzība 1 . Kā valoda ietekmē…" at bounding box center [646, 315] width 667 height 1597
copy div "Kas tiek uzskatīts par būtisku latviešu valodas identitātes elementu? Tās lieto…"
click at [415, 450] on span "Tās statusu kā valsts valoda [GEOGRAPHIC_DATA]" at bounding box center [460, 445] width 209 height 14
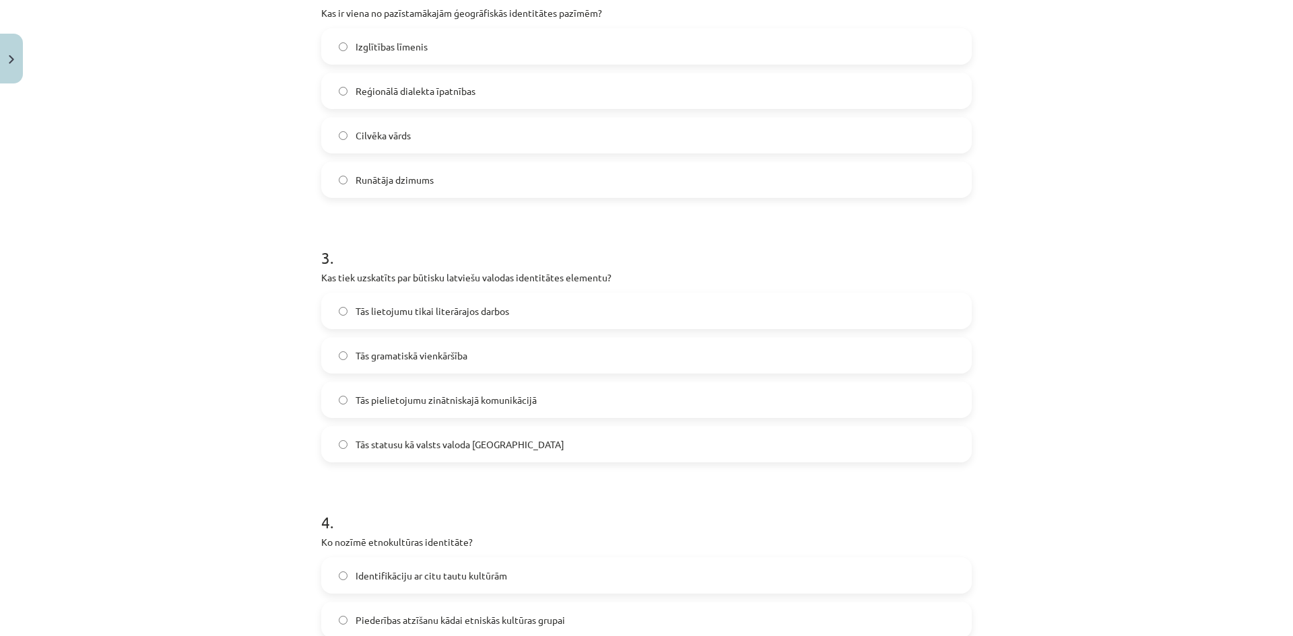
scroll to position [774, 0]
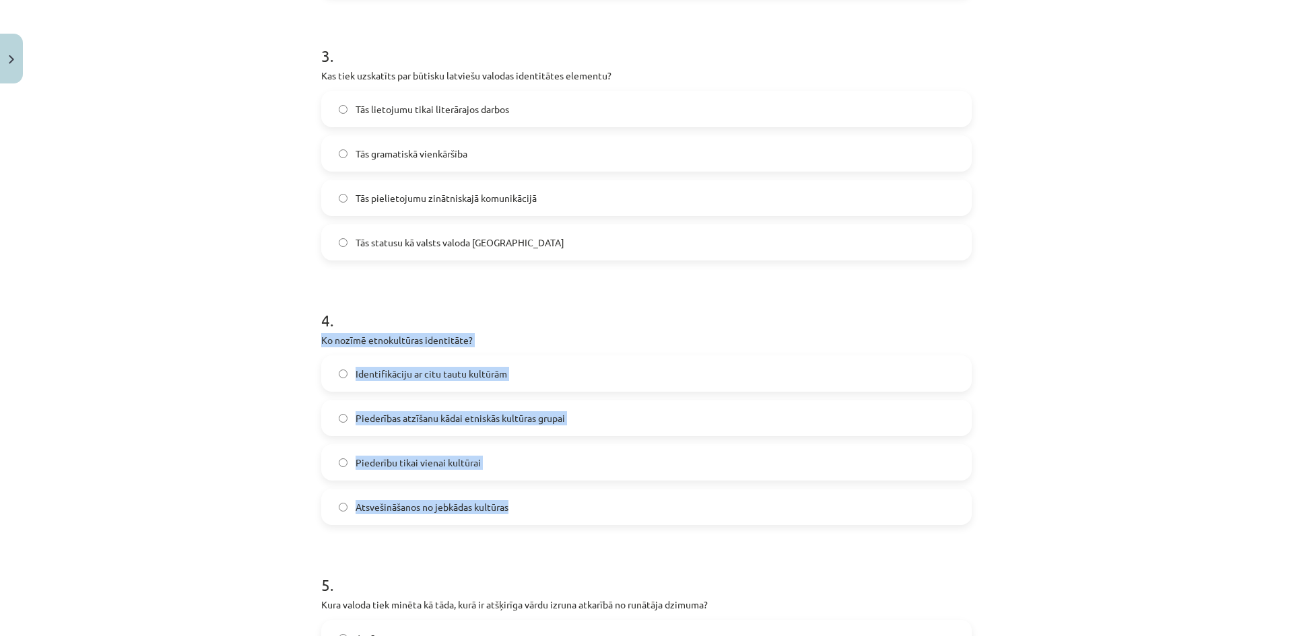
drag, startPoint x: 315, startPoint y: 336, endPoint x: 665, endPoint y: 497, distance: 385.3
click at [665, 497] on div "Mācību tēma: Latviešu valodas i - 11. klases 1. ieskaites mācību materiāls (a,b…" at bounding box center [646, 318] width 1293 height 636
copy div "Ko nozīmē etnokultūras identitāte? Identifikāciju ar citu tautu kultūrām Pieder…"
click at [432, 416] on span "Piederības atzīšanu kādai etniskās kultūras grupai" at bounding box center [460, 418] width 209 height 14
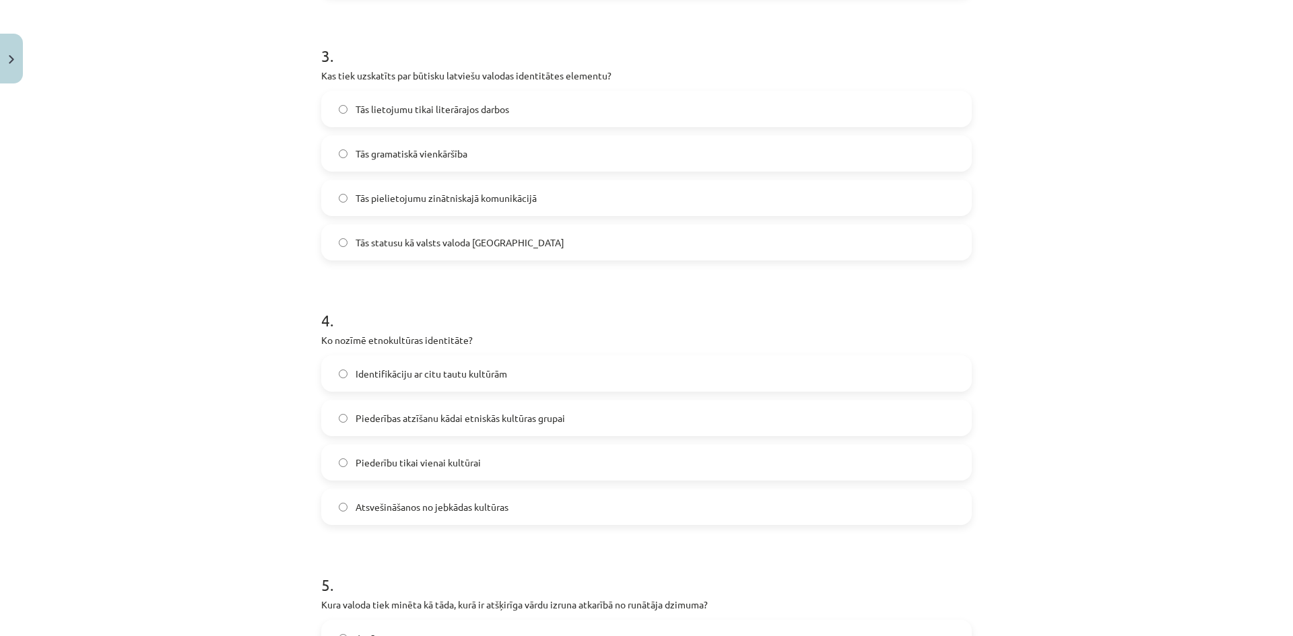
scroll to position [976, 0]
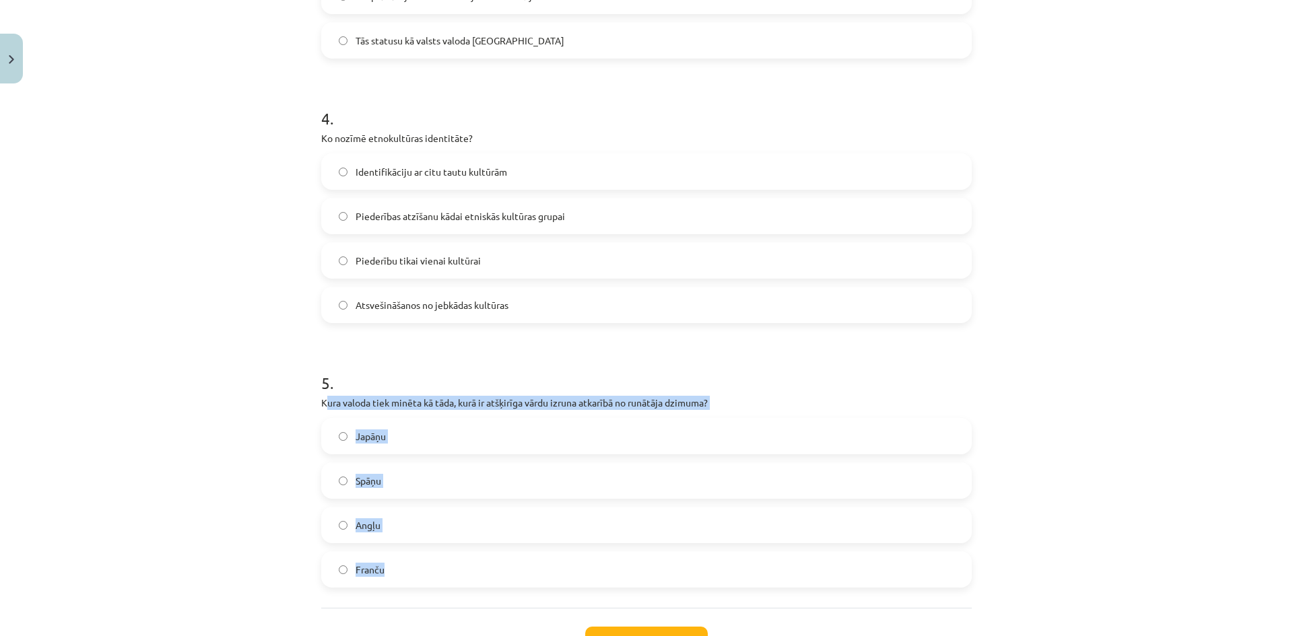
drag, startPoint x: 360, startPoint y: 418, endPoint x: 580, endPoint y: 573, distance: 269.2
click at [580, 573] on div "5 . Kura valoda tiek minēta kā tāda, kurā ir atšķirīga vārdu izruna atkarībā no…" at bounding box center [646, 469] width 650 height 238
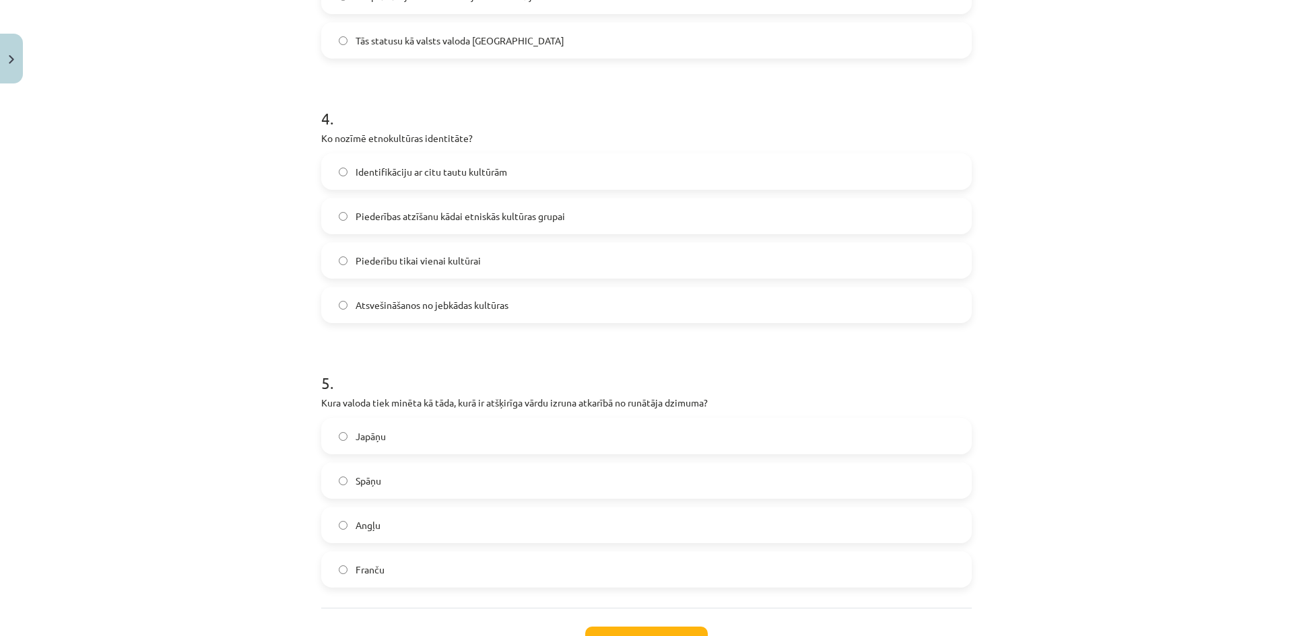
click at [301, 395] on div "Mācību tēma: Latviešu valodas i - 11. klases 1. ieskaites mācību materiāls (a,b…" at bounding box center [646, 318] width 1293 height 636
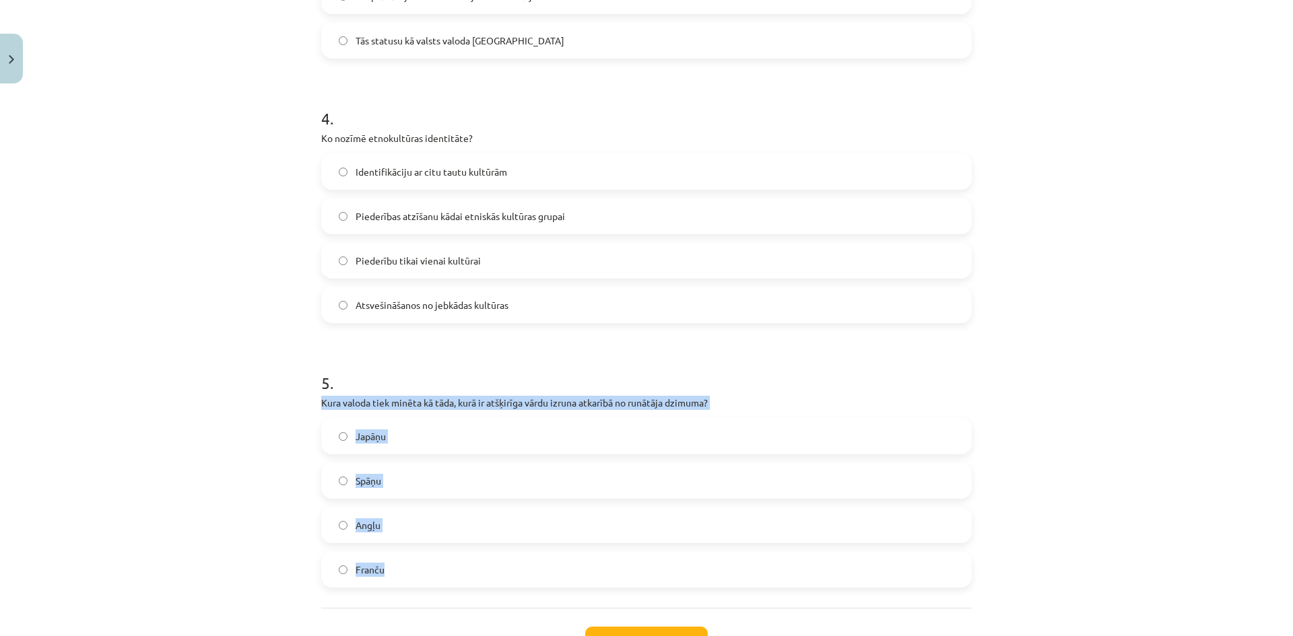
drag, startPoint x: 308, startPoint y: 398, endPoint x: 528, endPoint y: 564, distance: 275.5
copy div "Kura valoda tiek minēta kā tāda, kurā ir atšķirīga vārdu izruna atkarībā no run…"
click at [345, 441] on label "Japāņu" at bounding box center [647, 436] width 648 height 34
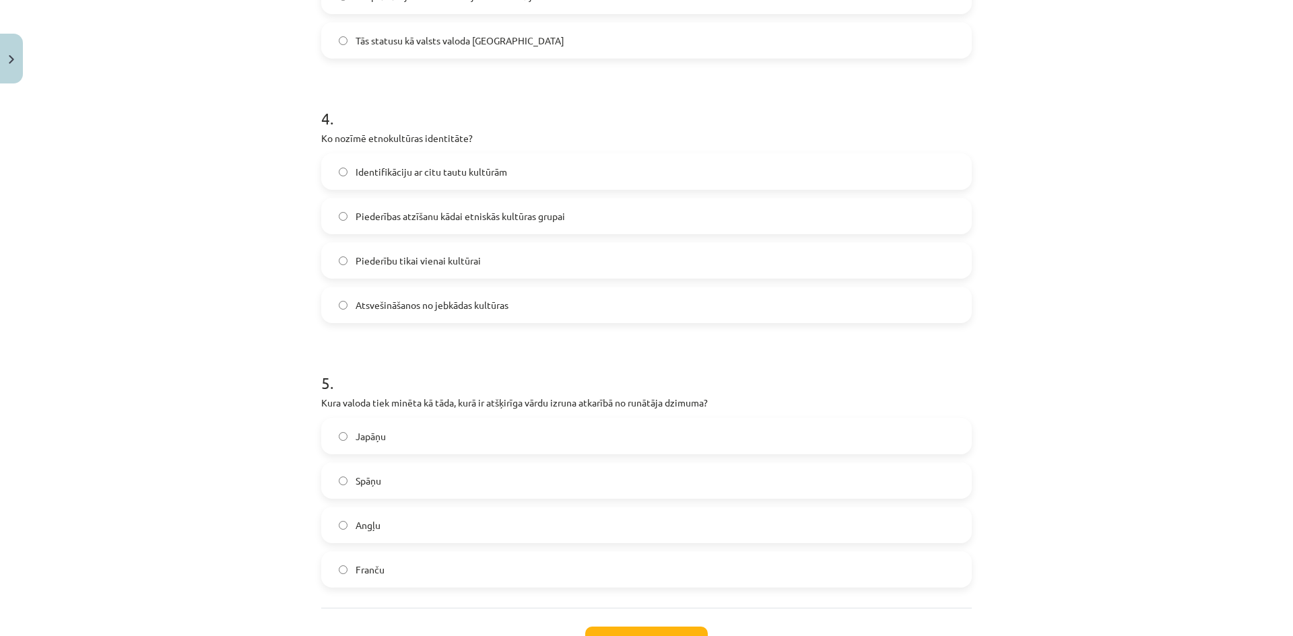
scroll to position [1084, 0]
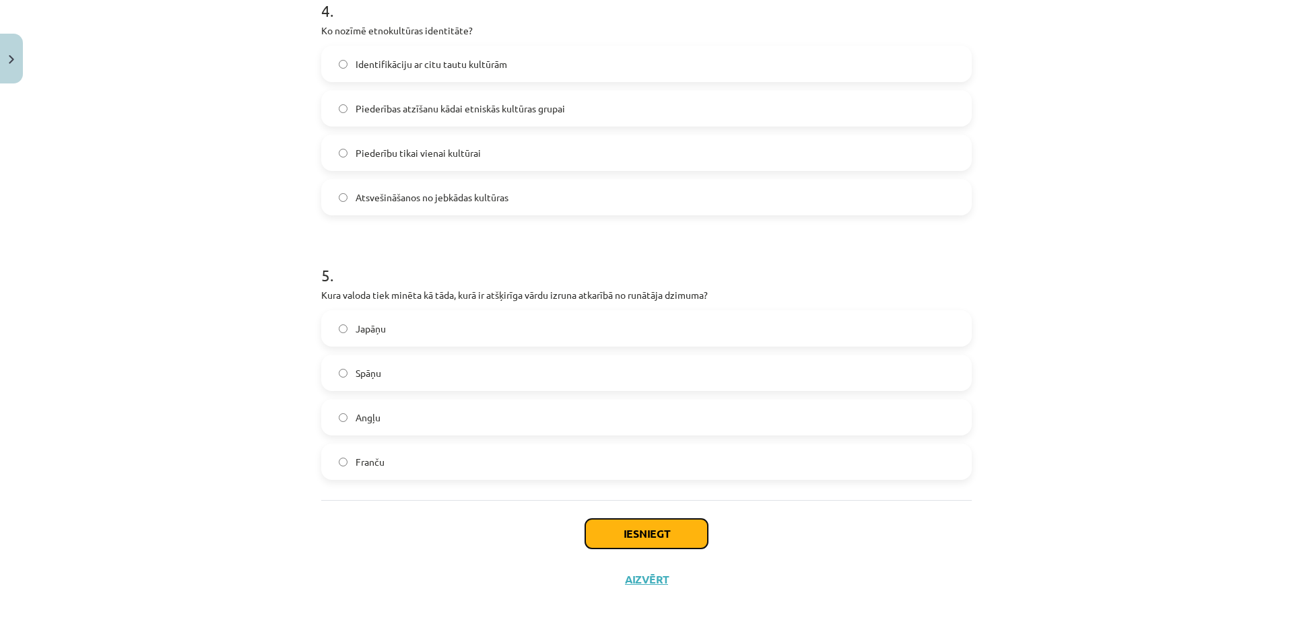
click at [668, 538] on button "Iesniegt" at bounding box center [646, 534] width 123 height 30
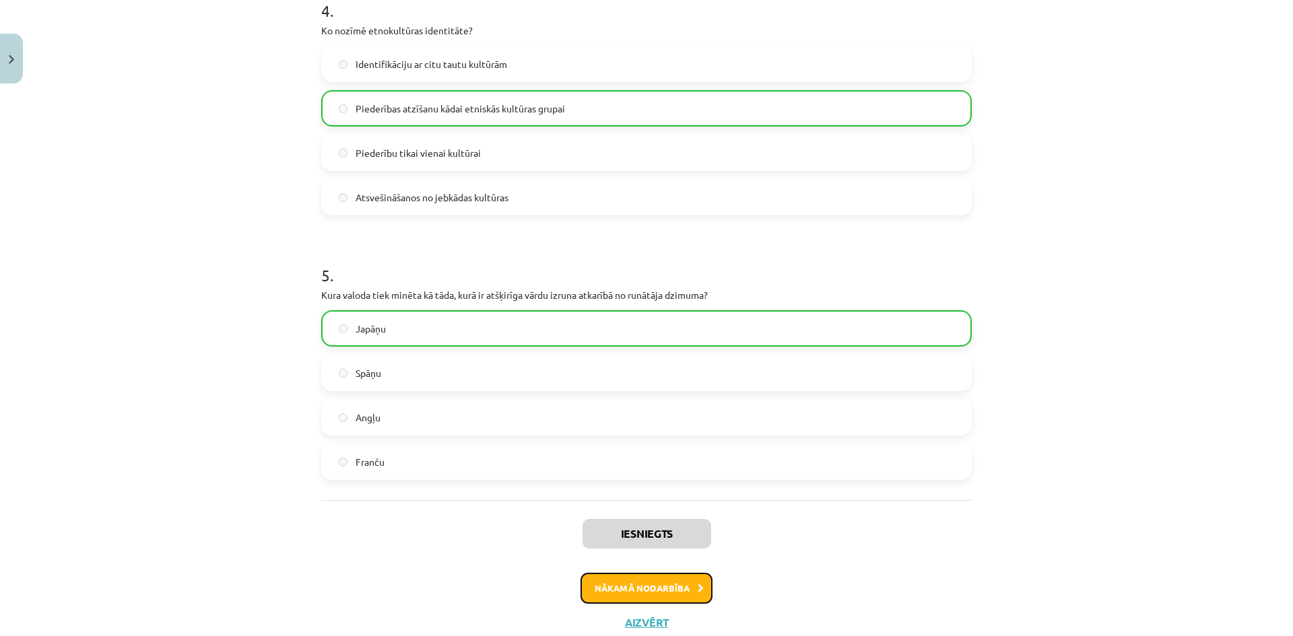
click at [615, 589] on button "Nākamā nodarbība" at bounding box center [646, 588] width 132 height 31
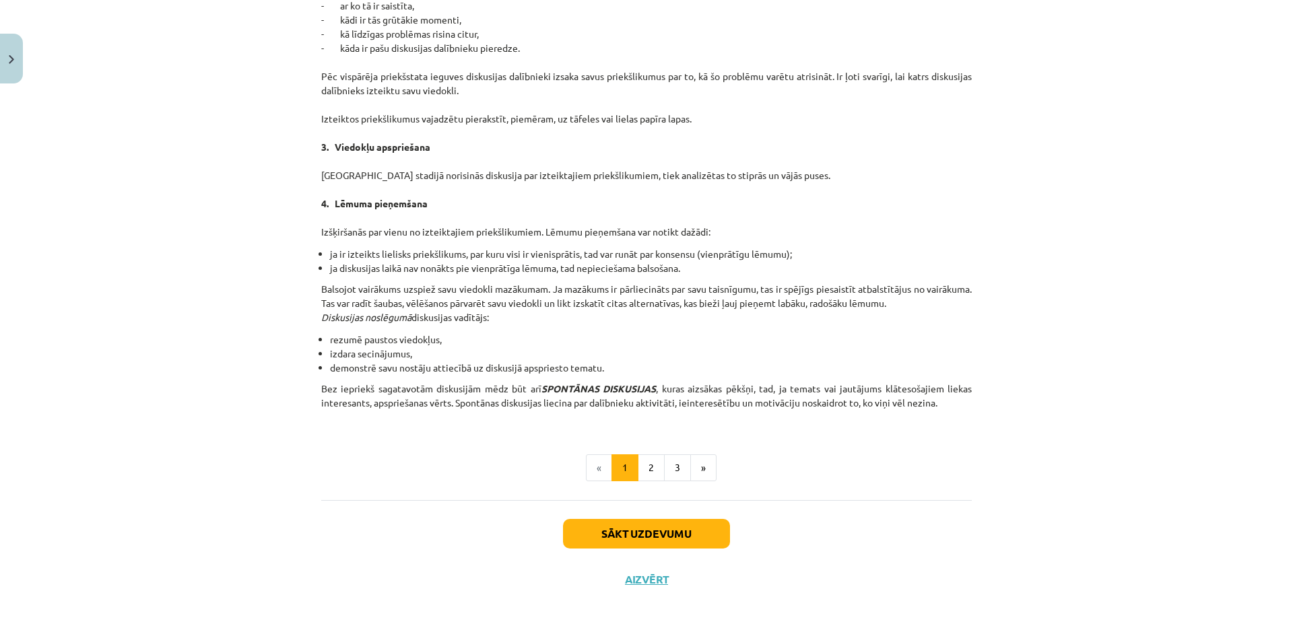
scroll to position [34, 0]
click at [670, 531] on button "Sākt uzdevumu" at bounding box center [646, 535] width 167 height 30
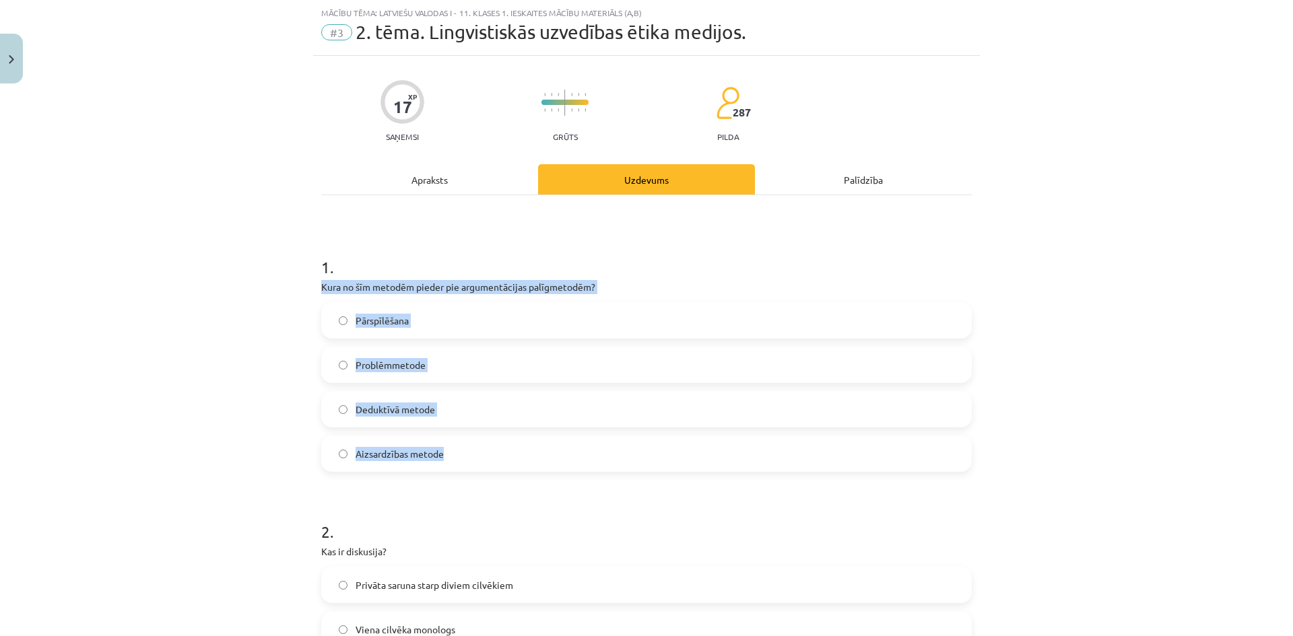
drag, startPoint x: 316, startPoint y: 290, endPoint x: 586, endPoint y: 444, distance: 310.7
click at [586, 444] on div "Mācību tēma: Latviešu valodas i - 11. klases 1. ieskaites mācību materiāls (a,b…" at bounding box center [646, 318] width 1293 height 636
copy div "Kura no šīm metodēm pieder pie argumentācijas palīgmetodēm? Pārspīlēšana Problē…"
click at [402, 312] on label "Pārspīlēšana" at bounding box center [647, 321] width 648 height 34
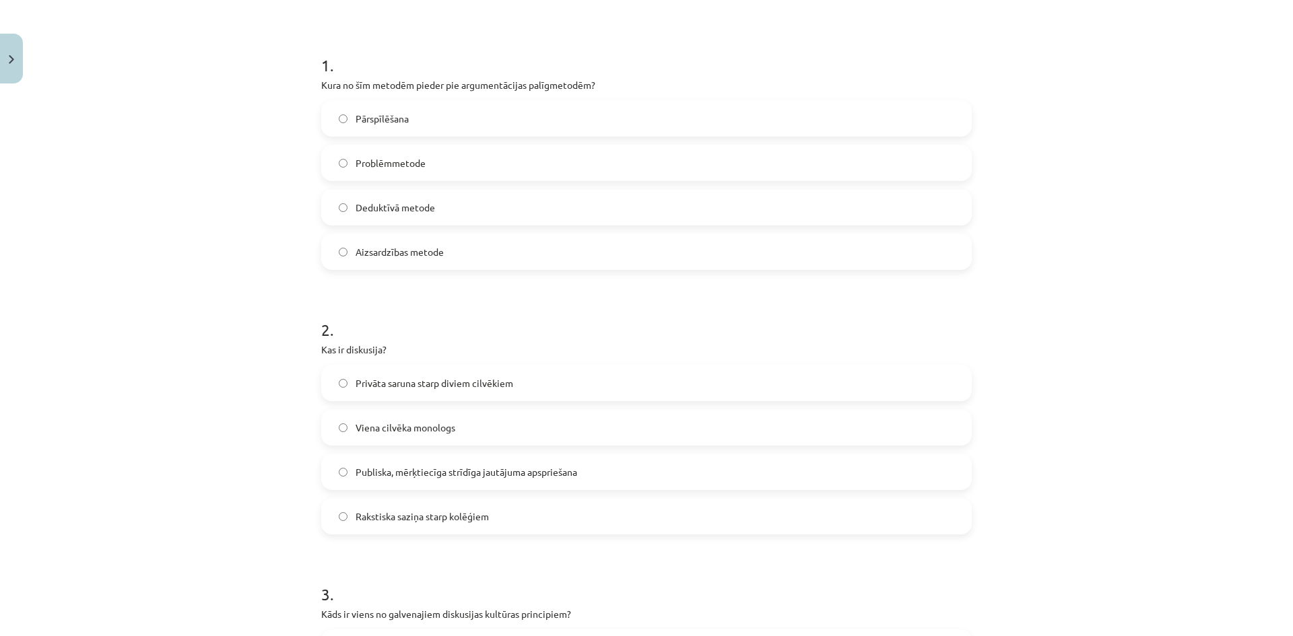
scroll to position [303, 0]
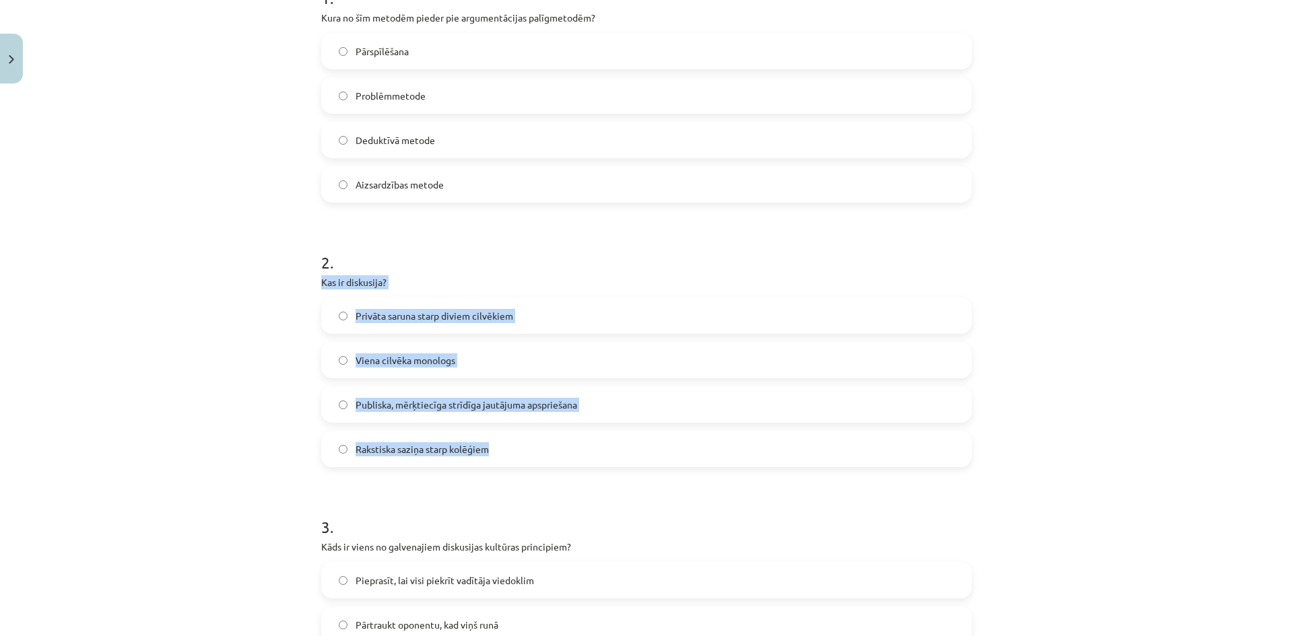
drag, startPoint x: 306, startPoint y: 279, endPoint x: 672, endPoint y: 438, distance: 399.3
click at [672, 438] on div "Mācību tēma: Latviešu valodas i - 11. klases 1. ieskaites mācību materiāls (a,b…" at bounding box center [646, 318] width 1293 height 636
copy div "Kas ir diskusija? Privāta saruna starp diviem cilvēkiem Viena cilvēka monologs …"
click at [380, 403] on span "Publiska, mērķtiecīga strīdīga jautājuma apspriešana" at bounding box center [467, 405] width 222 height 14
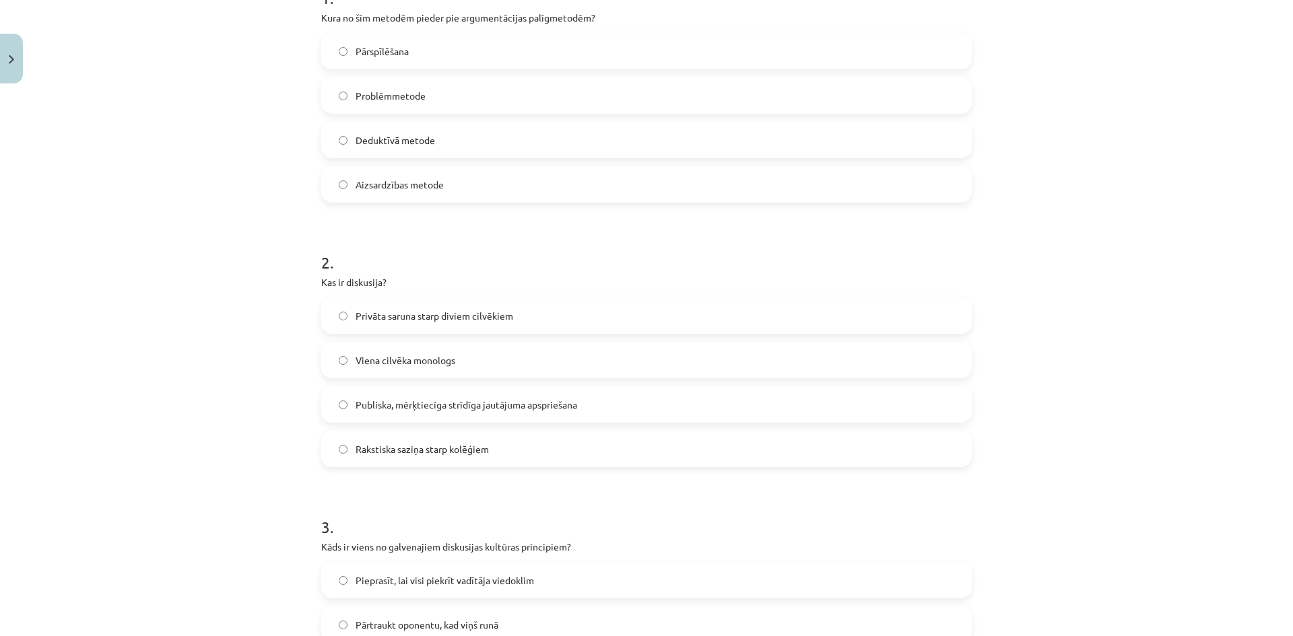
scroll to position [438, 0]
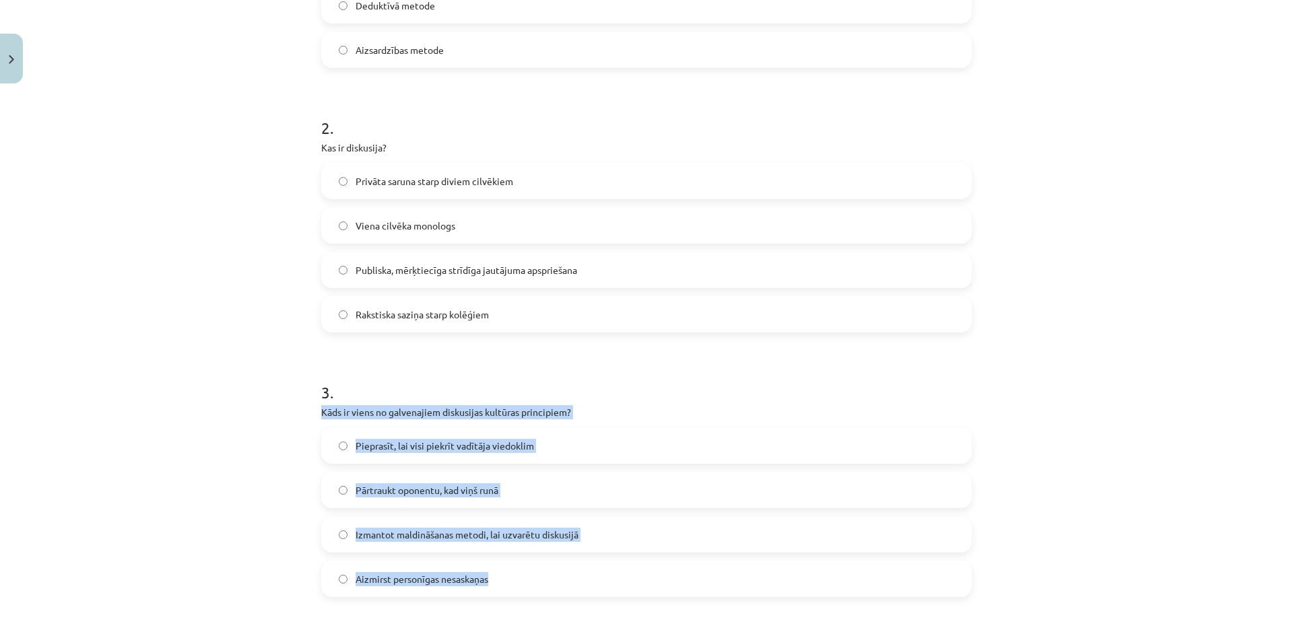
drag, startPoint x: 320, startPoint y: 413, endPoint x: 643, endPoint y: 590, distance: 368.8
click at [643, 590] on div "17 XP Saņemsi Grūts 287 pilda Apraksts Uzdevums Palīdzība 1 . Kura no šīm metod…" at bounding box center [646, 450] width 667 height 1597
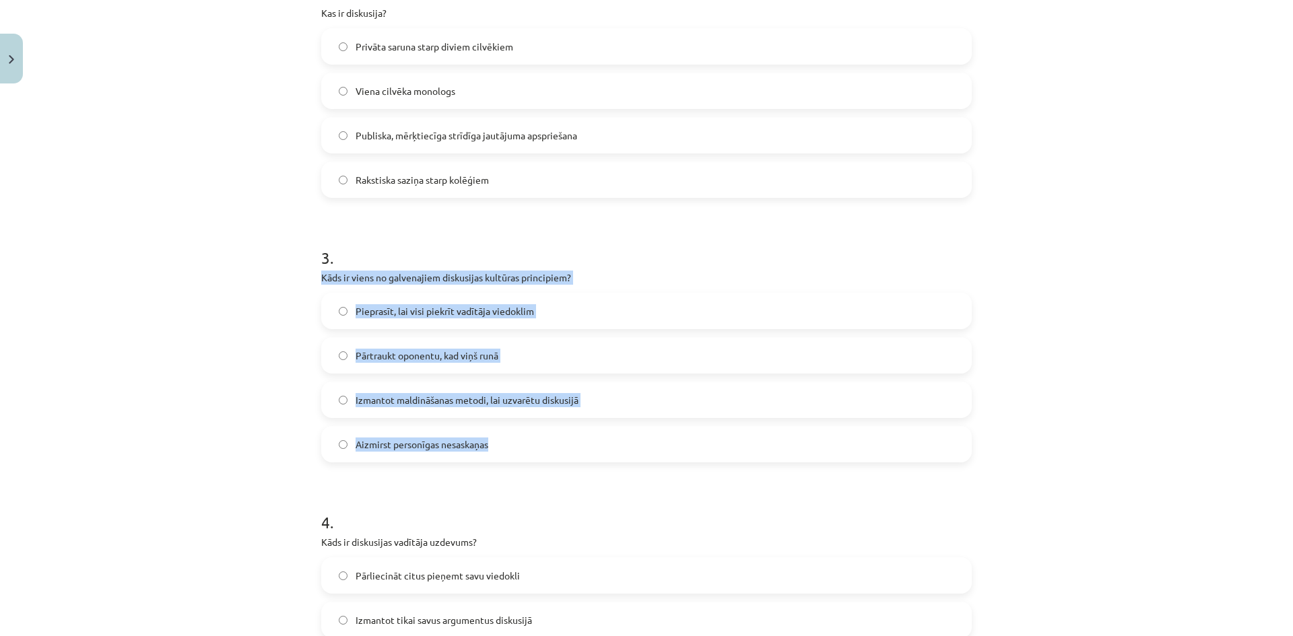
click at [378, 438] on span "Aizmirst personīgas nesaskaņas" at bounding box center [422, 445] width 133 height 14
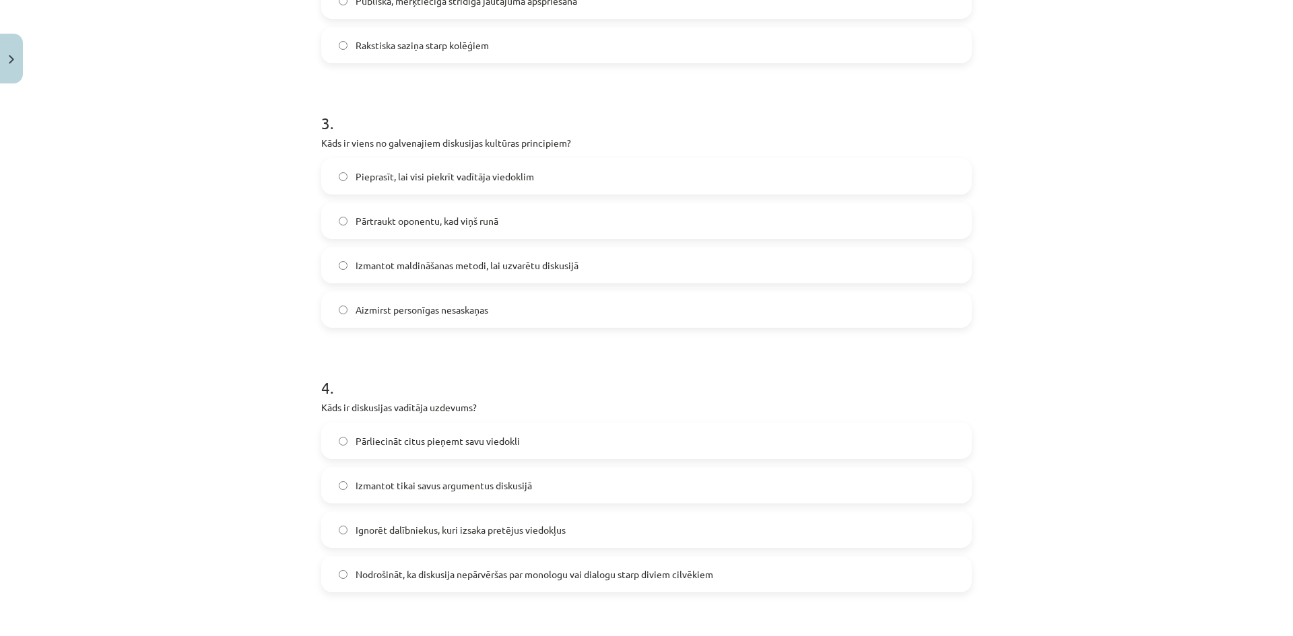
scroll to position [774, 0]
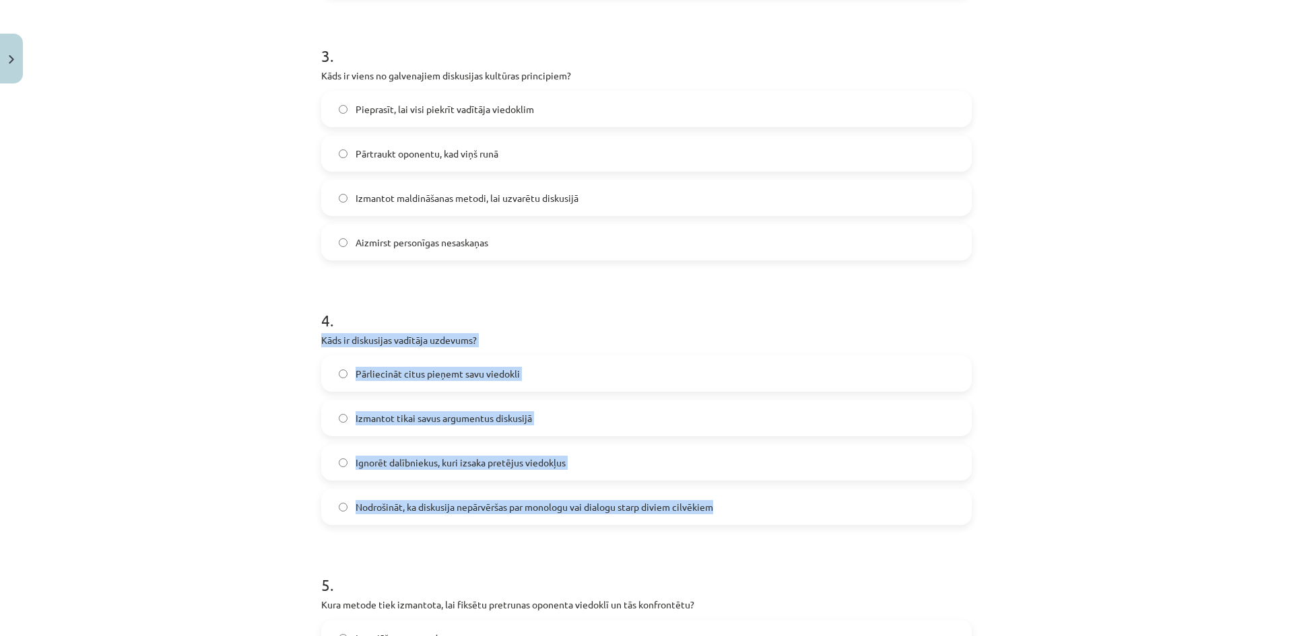
drag, startPoint x: 307, startPoint y: 340, endPoint x: 810, endPoint y: 501, distance: 528.1
click at [810, 501] on div "Mācību tēma: Latviešu valodas i - 11. klases 1. ieskaites mācību materiāls (a,b…" at bounding box center [646, 318] width 1293 height 636
copy div "Kāds ir diskusijas vadītāja uzdevums? Pārliecināt citus pieņemt savu viedokli I…"
drag, startPoint x: 375, startPoint y: 509, endPoint x: 369, endPoint y: 492, distance: 17.9
click at [374, 509] on span "Nodrošināt, ka diskusija nepārvēršas par monologu vai dialogu starp diviem cilv…" at bounding box center [535, 507] width 358 height 14
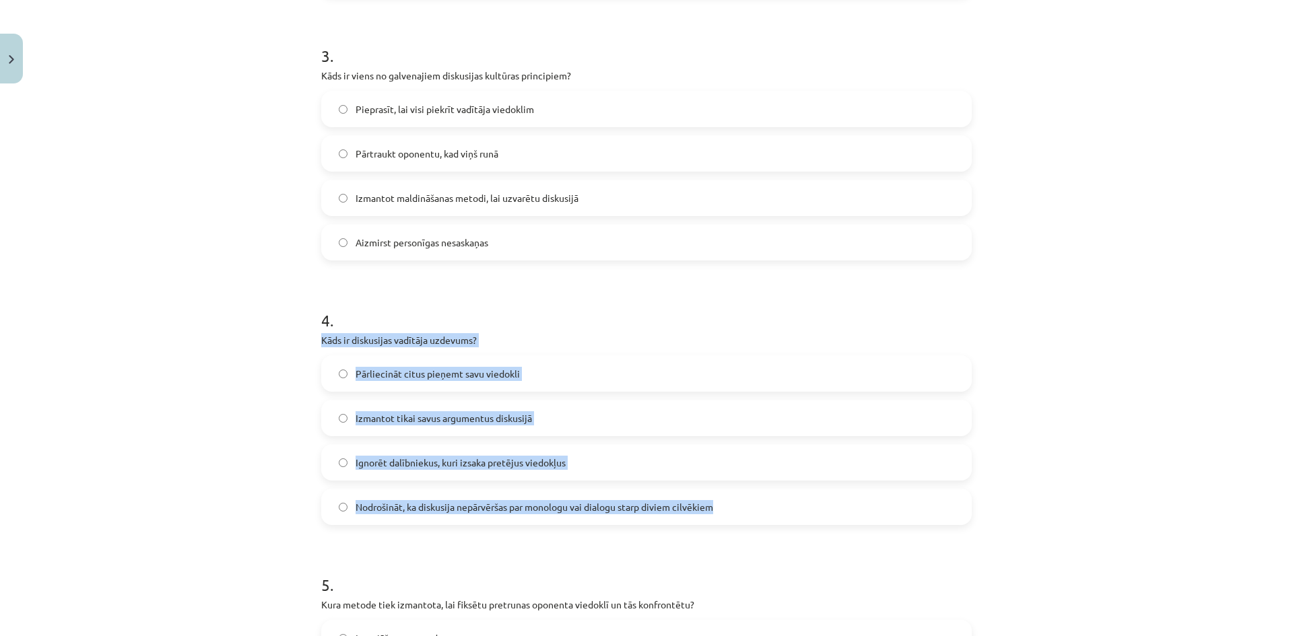
scroll to position [1084, 0]
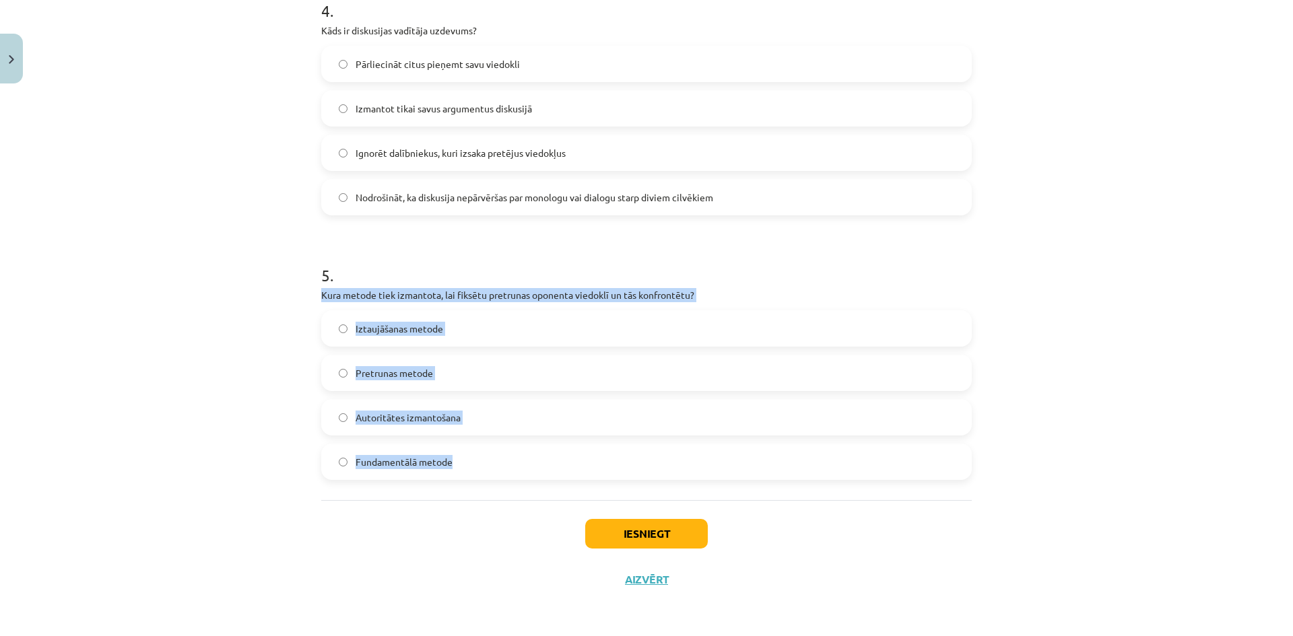
drag, startPoint x: 305, startPoint y: 294, endPoint x: 625, endPoint y: 440, distance: 352.5
click at [625, 440] on div "Mācību tēma: Latviešu valodas i - 11. klases 1. ieskaites mācību materiāls (a,b…" at bounding box center [646, 318] width 1293 height 636
copy div "Kura metode tiek izmantota, lai fiksētu pretrunas oponenta viedoklī un tās konf…"
click at [400, 372] on span "Pretrunas metode" at bounding box center [394, 373] width 77 height 14
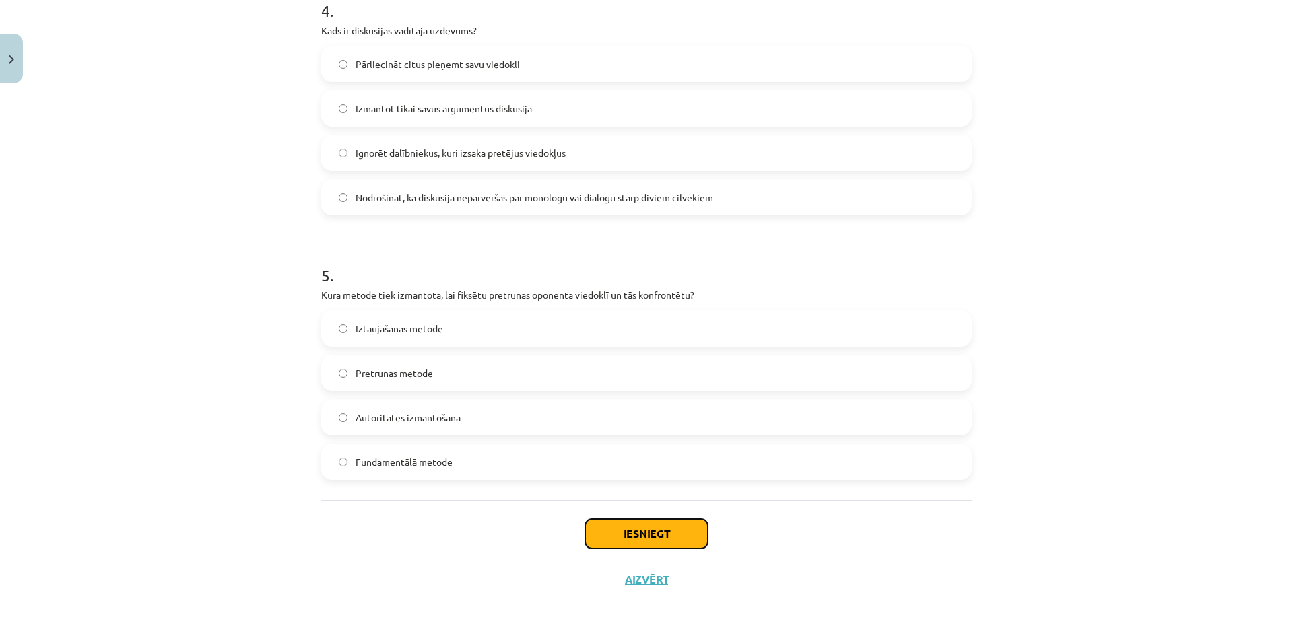
click at [630, 541] on button "Iesniegt" at bounding box center [646, 534] width 123 height 30
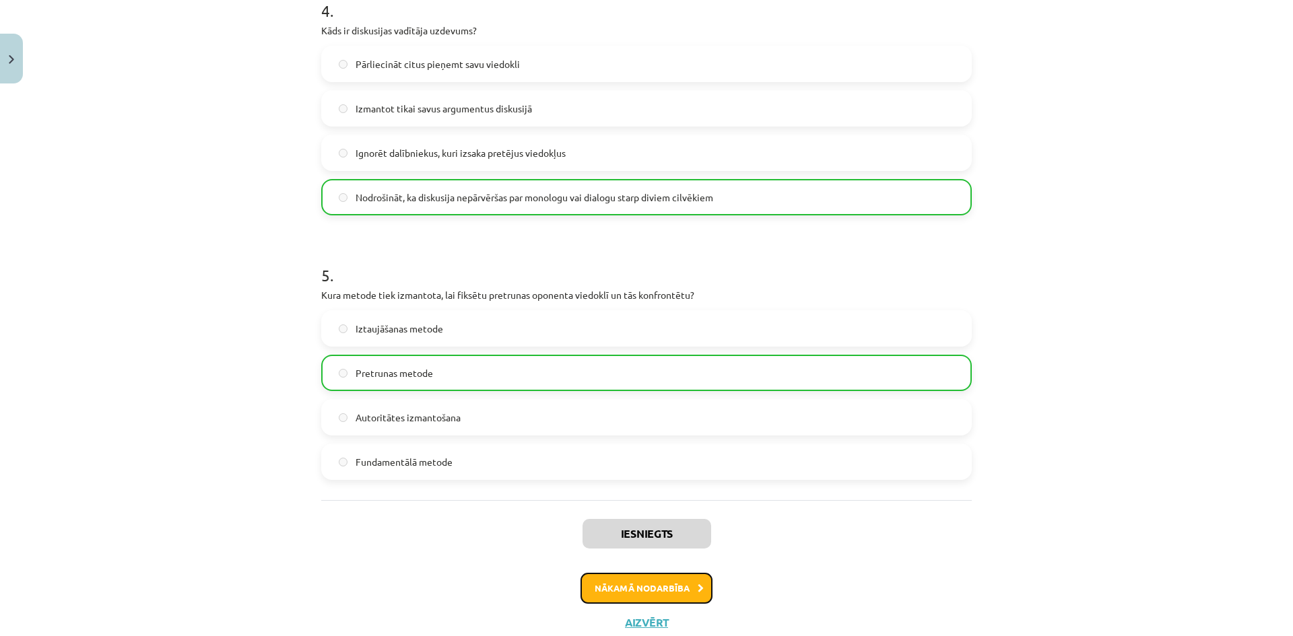
click at [670, 599] on button "Nākamā nodarbība" at bounding box center [646, 588] width 132 height 31
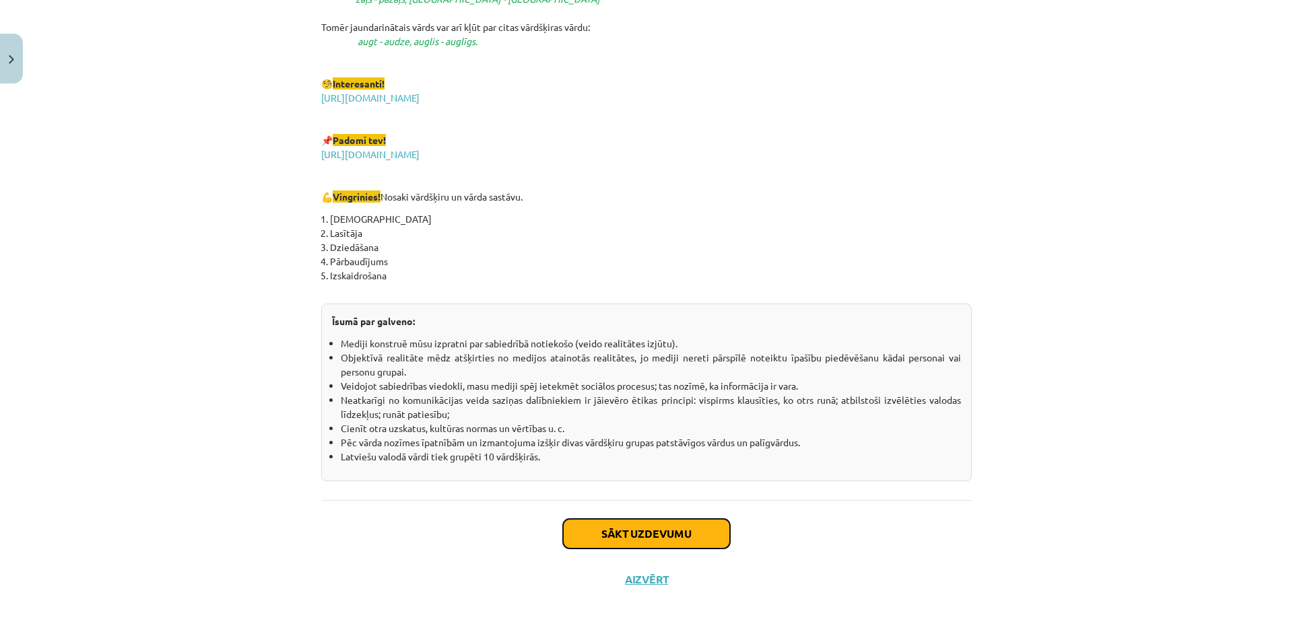
click at [586, 529] on button "Sākt uzdevumu" at bounding box center [646, 534] width 167 height 30
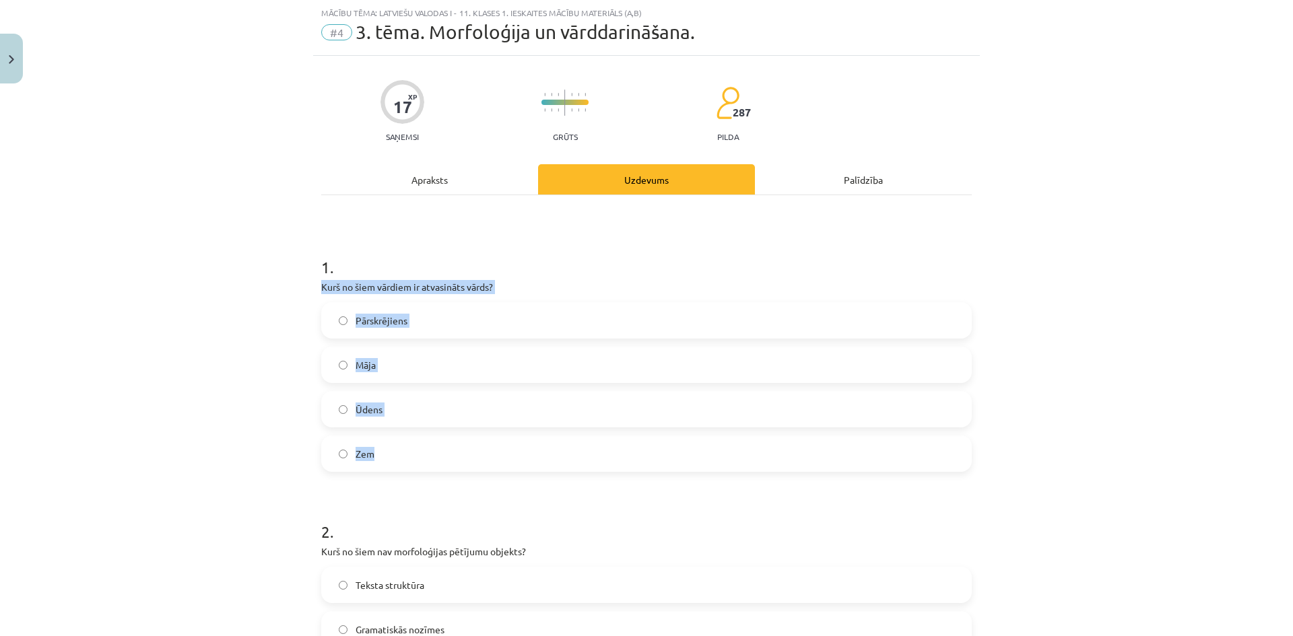
drag, startPoint x: 306, startPoint y: 283, endPoint x: 550, endPoint y: 432, distance: 285.8
click at [550, 432] on div "Mācību tēma: Latviešu valodas i - 11. klases 1. ieskaites mācību materiāls (a,b…" at bounding box center [646, 318] width 1293 height 636
copy div "Kurš no šiem vārdiem ir atvasināts vārds? Pārskrējiens Māja Ūdens Zem"
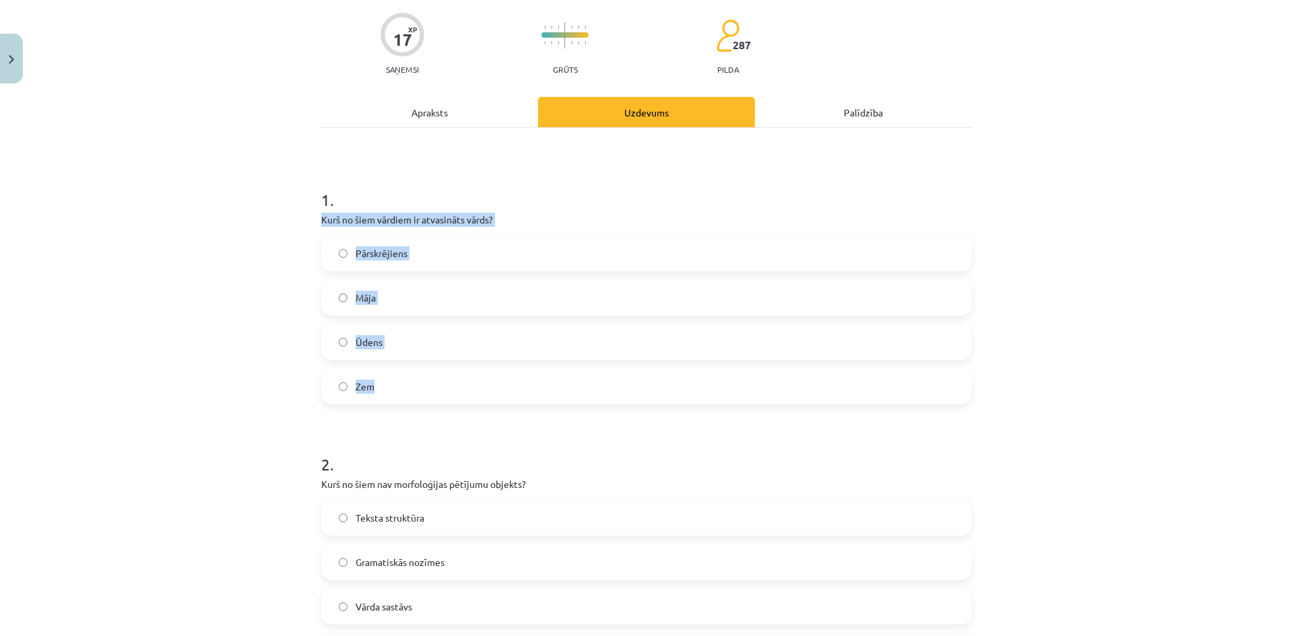
scroll to position [168, 0]
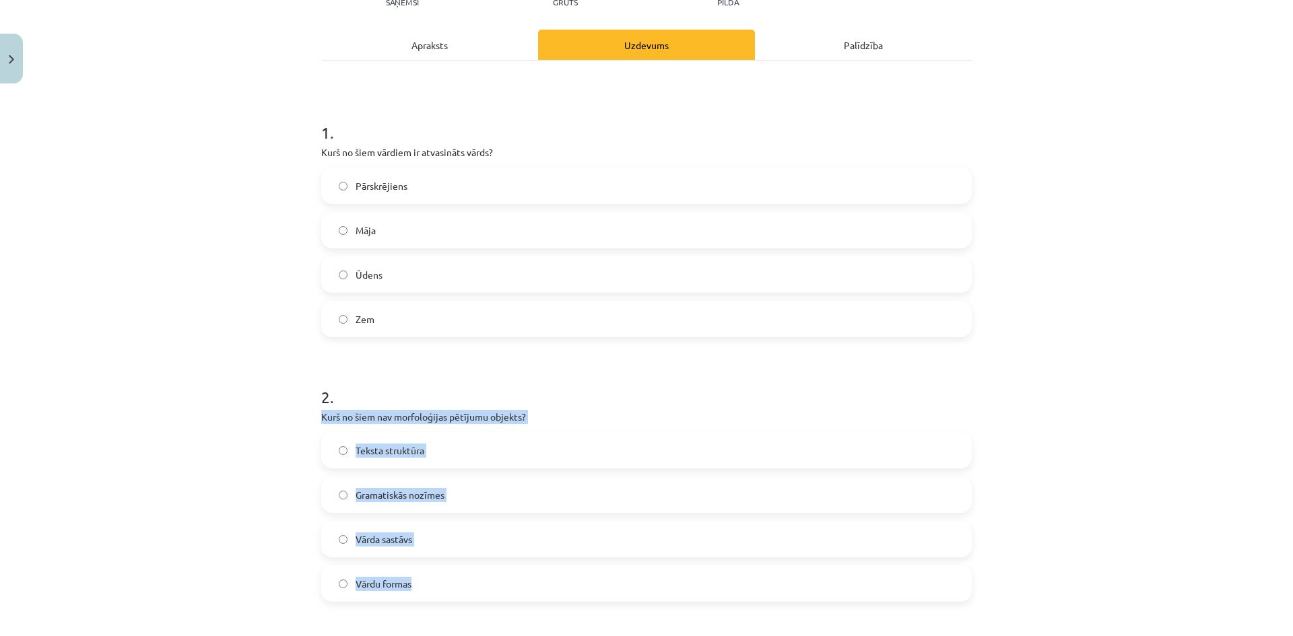
drag, startPoint x: 306, startPoint y: 416, endPoint x: 590, endPoint y: 537, distance: 308.3
click at [609, 575] on div "Mācību tēma: Latviešu valodas i - 11. klases 1. ieskaites mācību materiāls (a,b…" at bounding box center [646, 318] width 1293 height 636
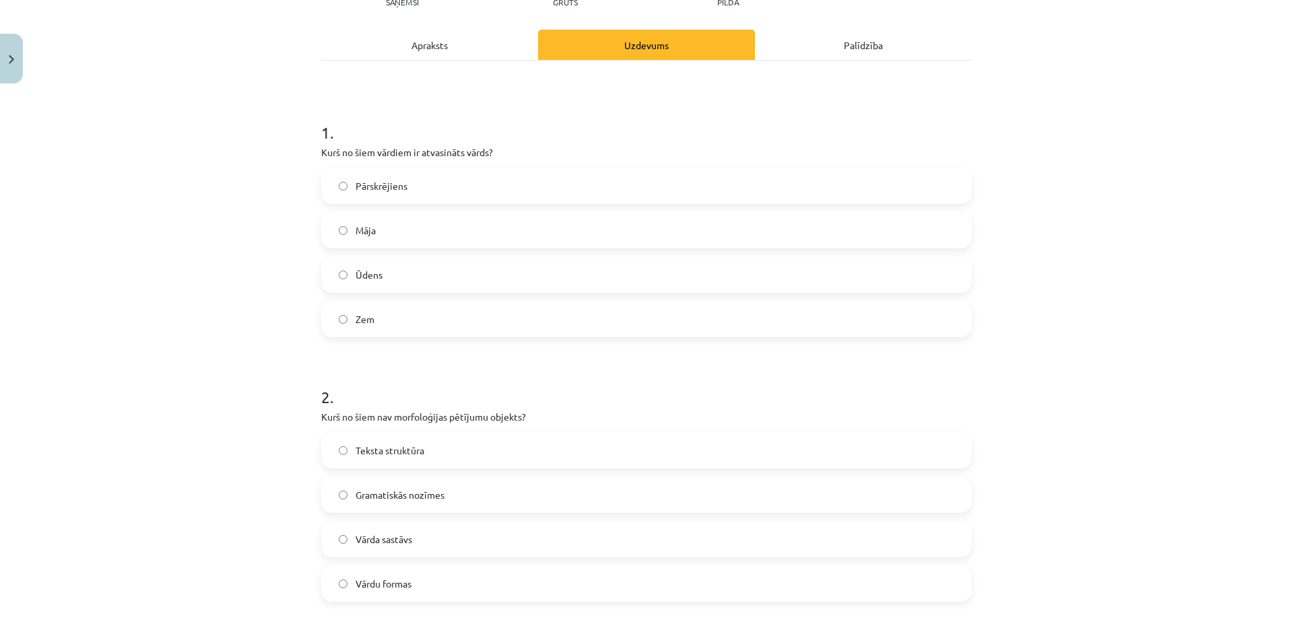
click at [386, 191] on span "Pārskrējiens" at bounding box center [382, 186] width 52 height 14
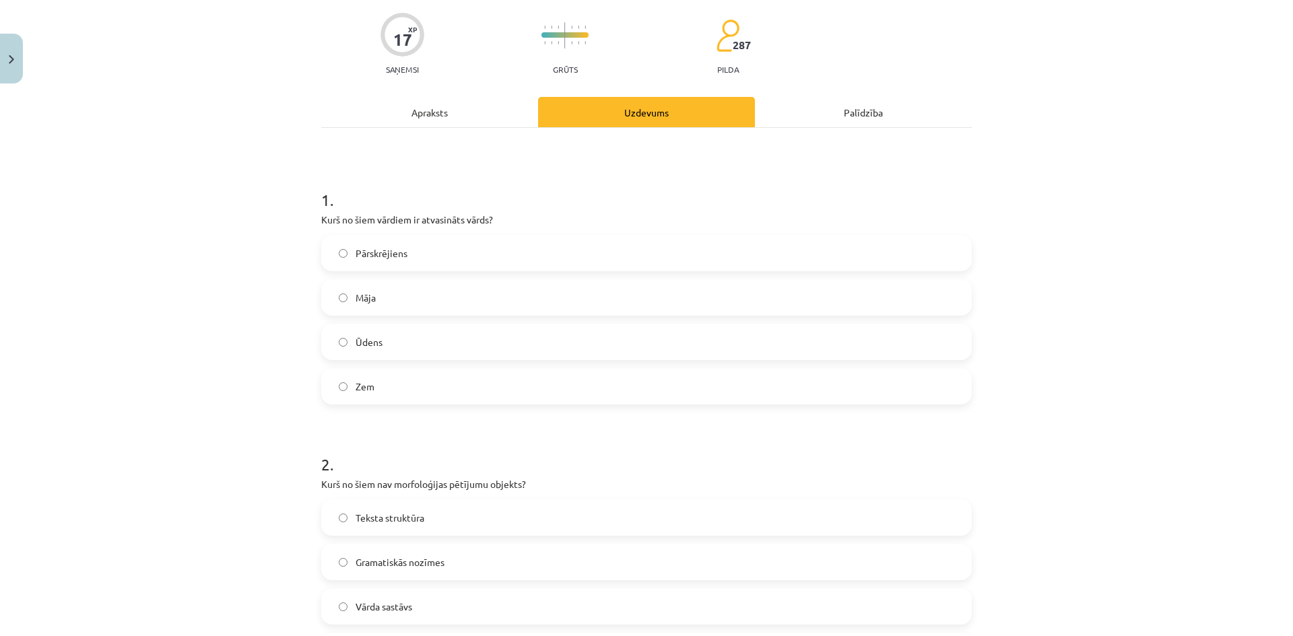
click at [466, 255] on label "Pārskrējiens" at bounding box center [647, 253] width 648 height 34
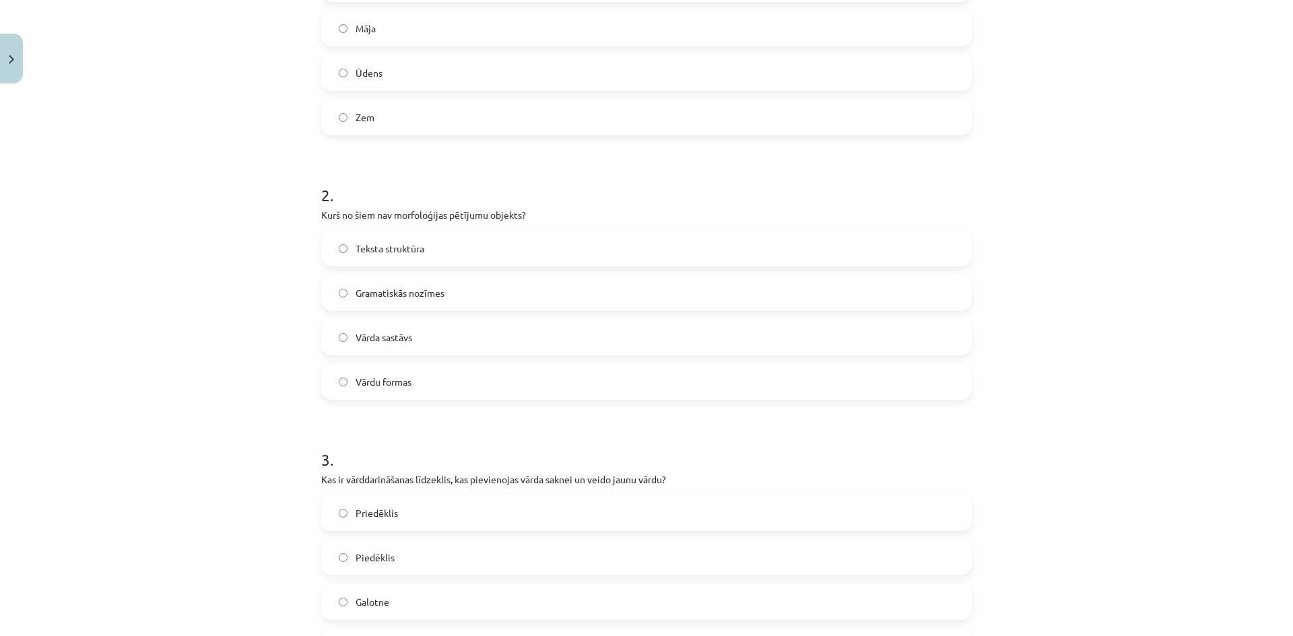
scroll to position [438, 0]
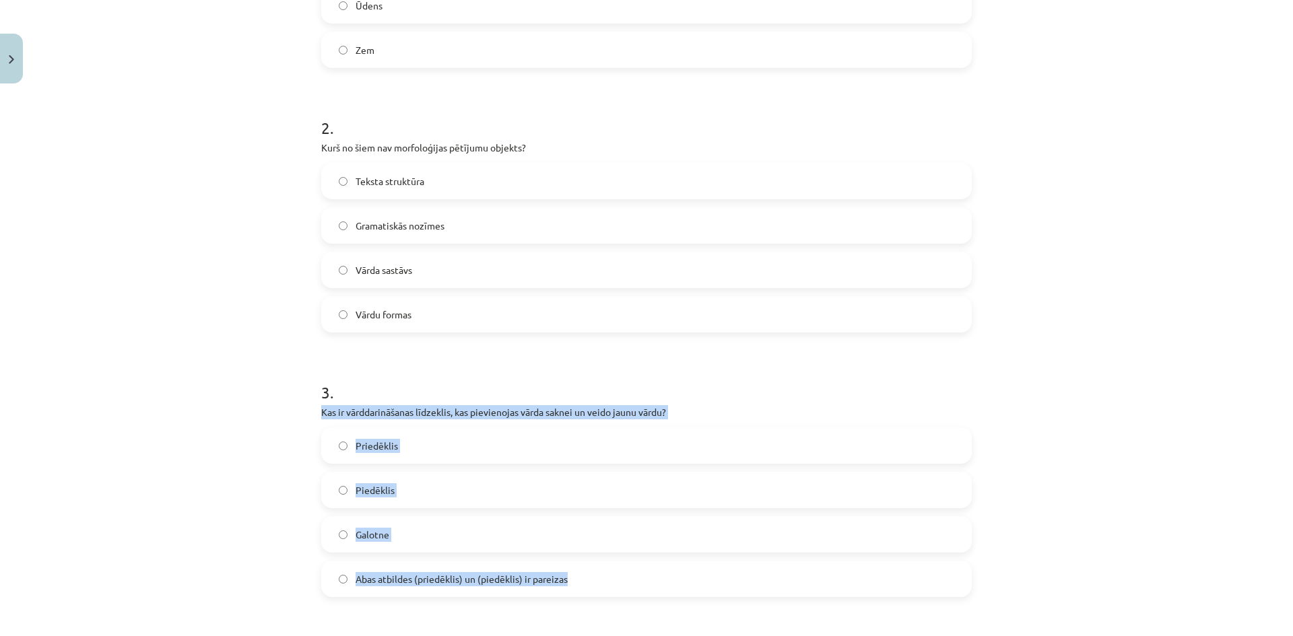
drag, startPoint x: 401, startPoint y: 452, endPoint x: 685, endPoint y: 586, distance: 314.7
click at [685, 586] on div "17 XP Saņemsi Grūts 287 pilda Apraksts Uzdevums Palīdzība 1 . Kurš no šiem vārd…" at bounding box center [646, 450] width 667 height 1597
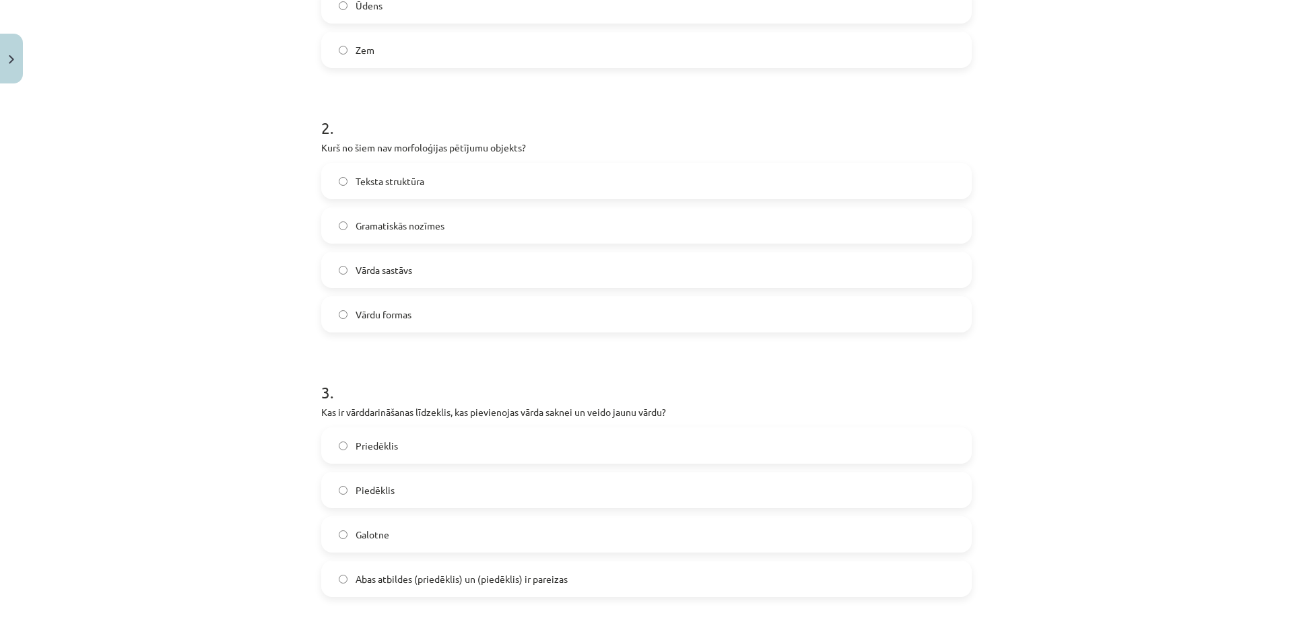
click at [382, 175] on span "Teksta struktūra" at bounding box center [390, 181] width 69 height 14
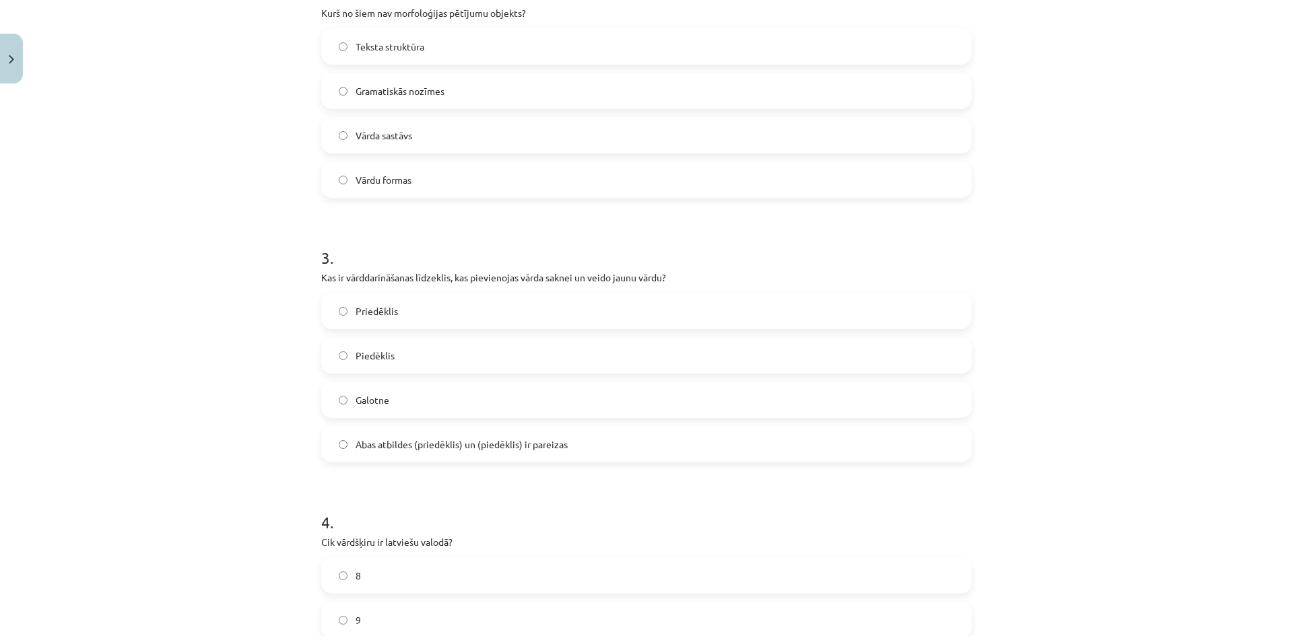
scroll to position [774, 0]
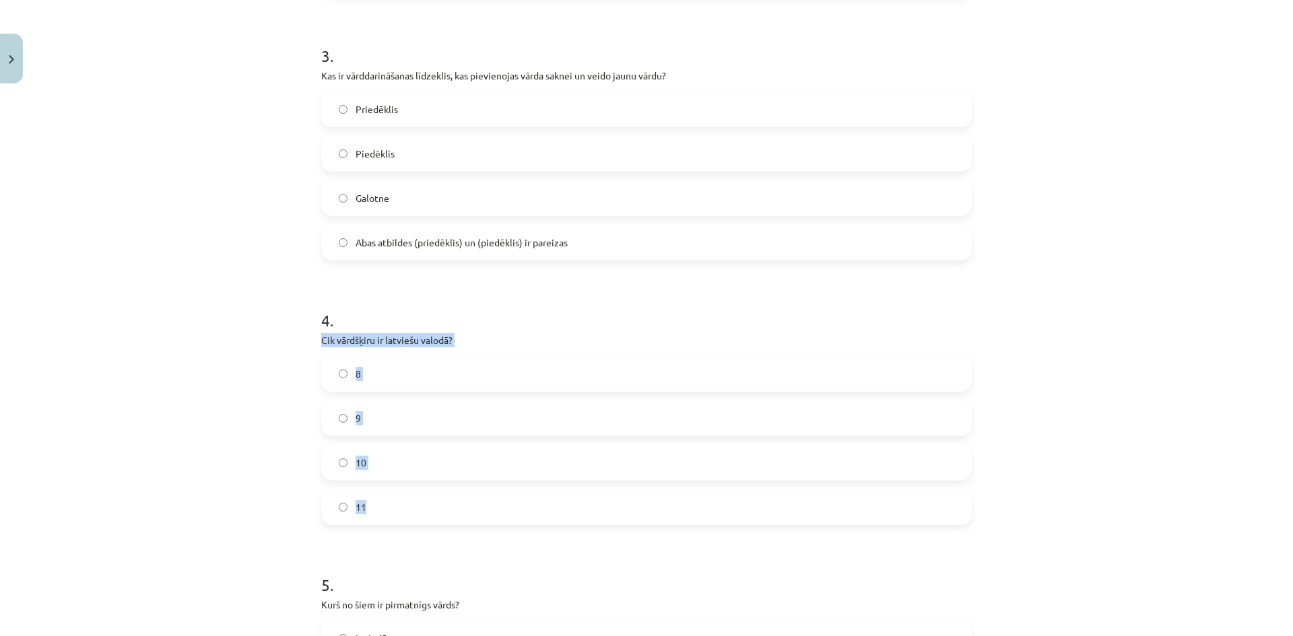
drag, startPoint x: 310, startPoint y: 337, endPoint x: 583, endPoint y: 502, distance: 318.4
click at [583, 502] on div "17 XP Saņemsi Grūts 287 pilda Apraksts Uzdevums Palīdzība 1 . Kurš no šiem vārd…" at bounding box center [646, 113] width 667 height 1597
click at [406, 247] on span "Abas atbildes (priedēklis) un (piedēklis) ir pareizas" at bounding box center [462, 243] width 212 height 14
click at [363, 463] on label "10" at bounding box center [647, 463] width 648 height 34
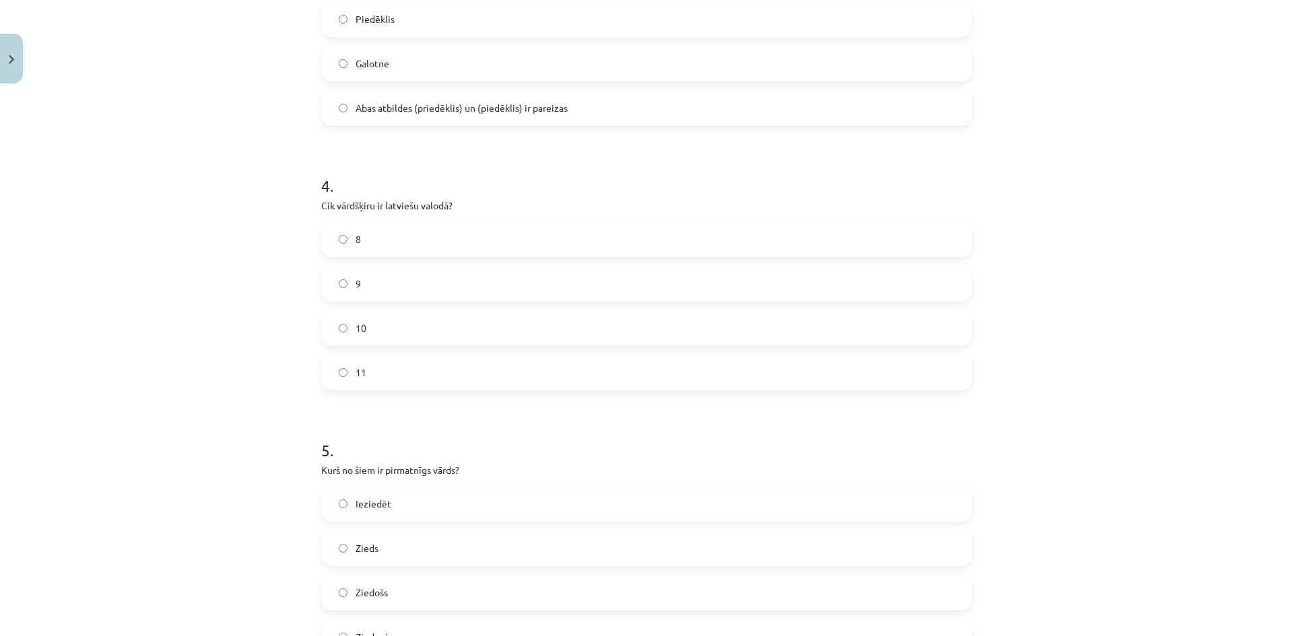
scroll to position [976, 0]
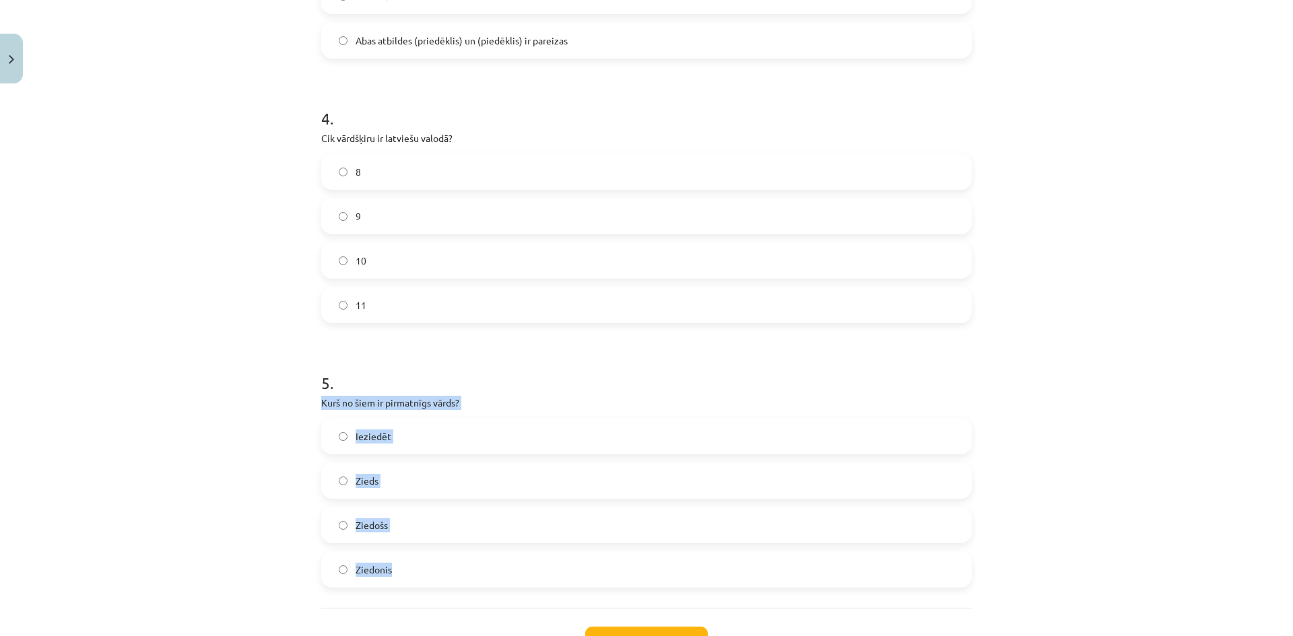
drag, startPoint x: 314, startPoint y: 404, endPoint x: 549, endPoint y: 535, distance: 268.6
click at [386, 483] on label "Zieds" at bounding box center [647, 481] width 648 height 34
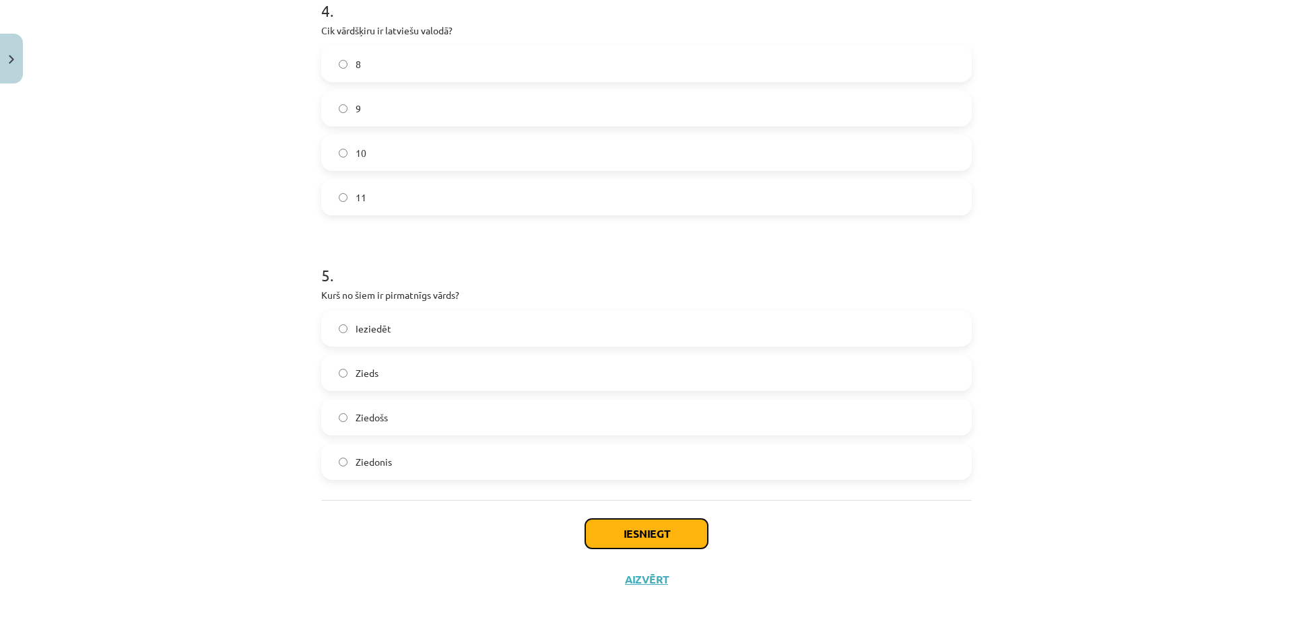
click at [621, 536] on button "Iesniegt" at bounding box center [646, 534] width 123 height 30
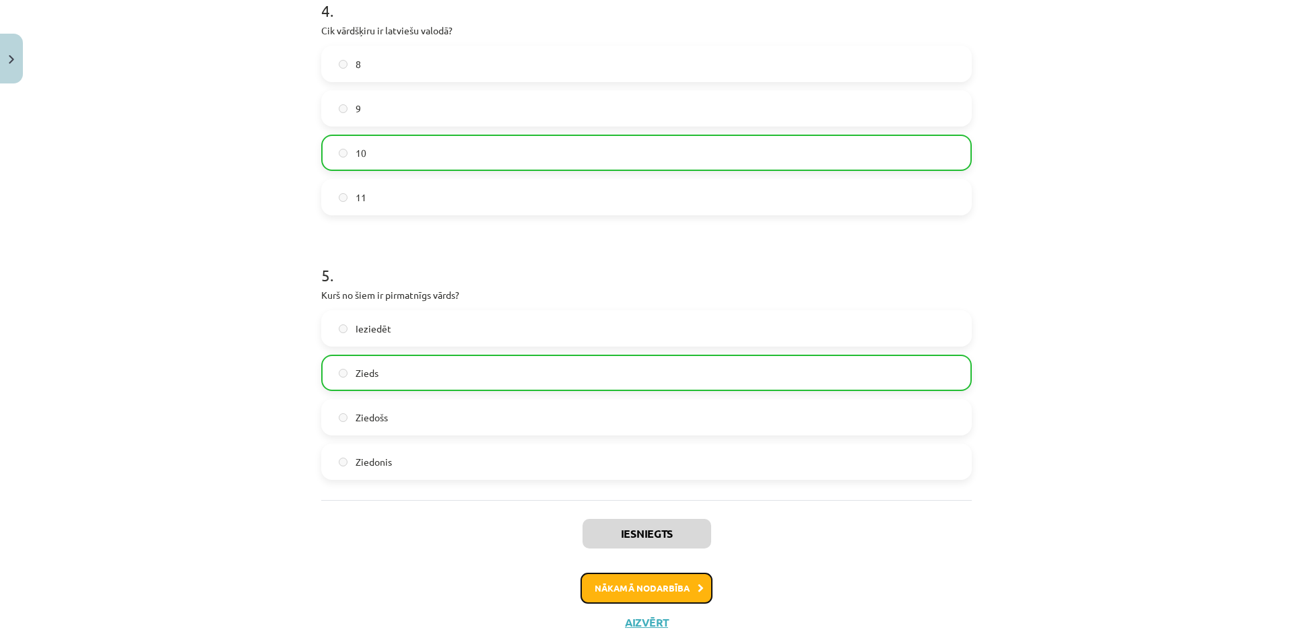
click at [617, 589] on button "Nākamā nodarbība" at bounding box center [646, 588] width 132 height 31
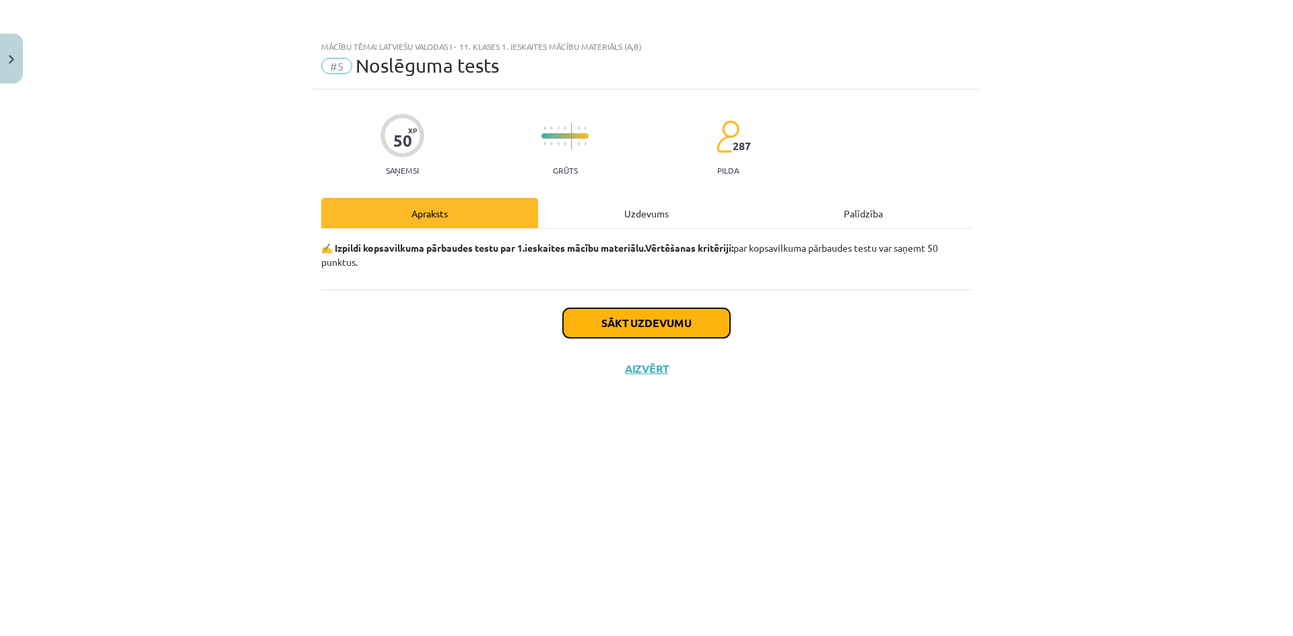
click at [609, 316] on button "Sākt uzdevumu" at bounding box center [646, 323] width 167 height 30
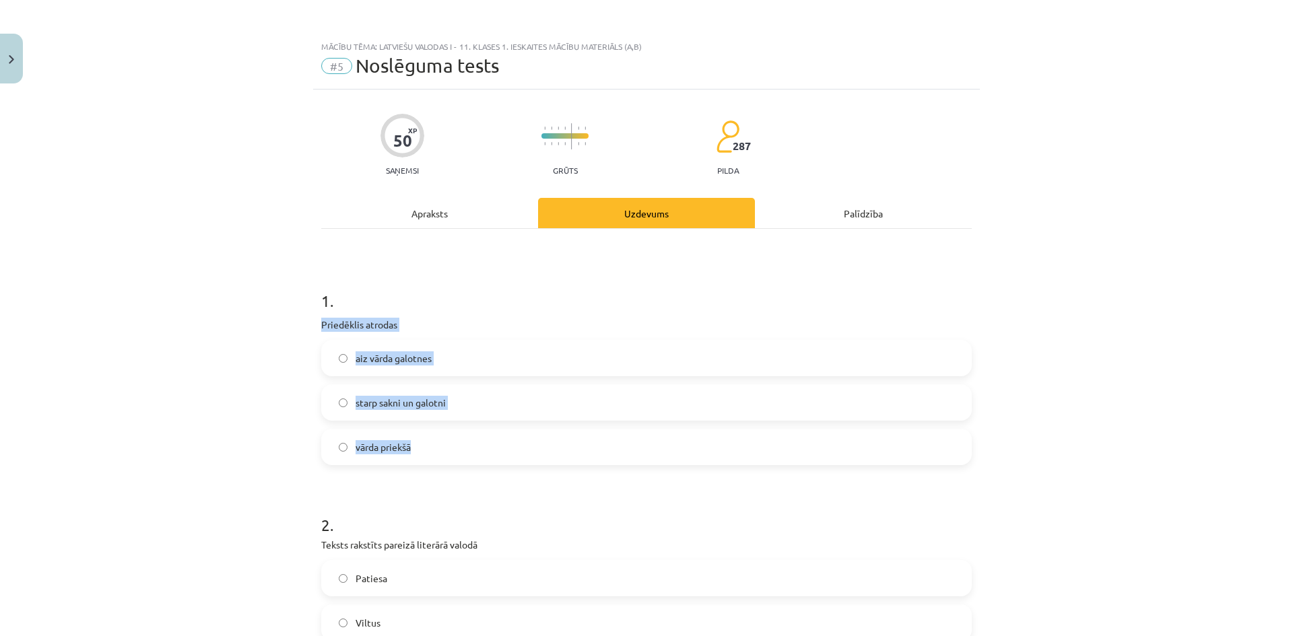
drag, startPoint x: 295, startPoint y: 328, endPoint x: 531, endPoint y: 456, distance: 268.5
click at [531, 456] on div "Mācību tēma: Latviešu valodas i - 11. klases 1. ieskaites mācību materiāls (a,b…" at bounding box center [646, 318] width 1293 height 636
click at [393, 448] on span "vārda priekšā" at bounding box center [383, 447] width 55 height 14
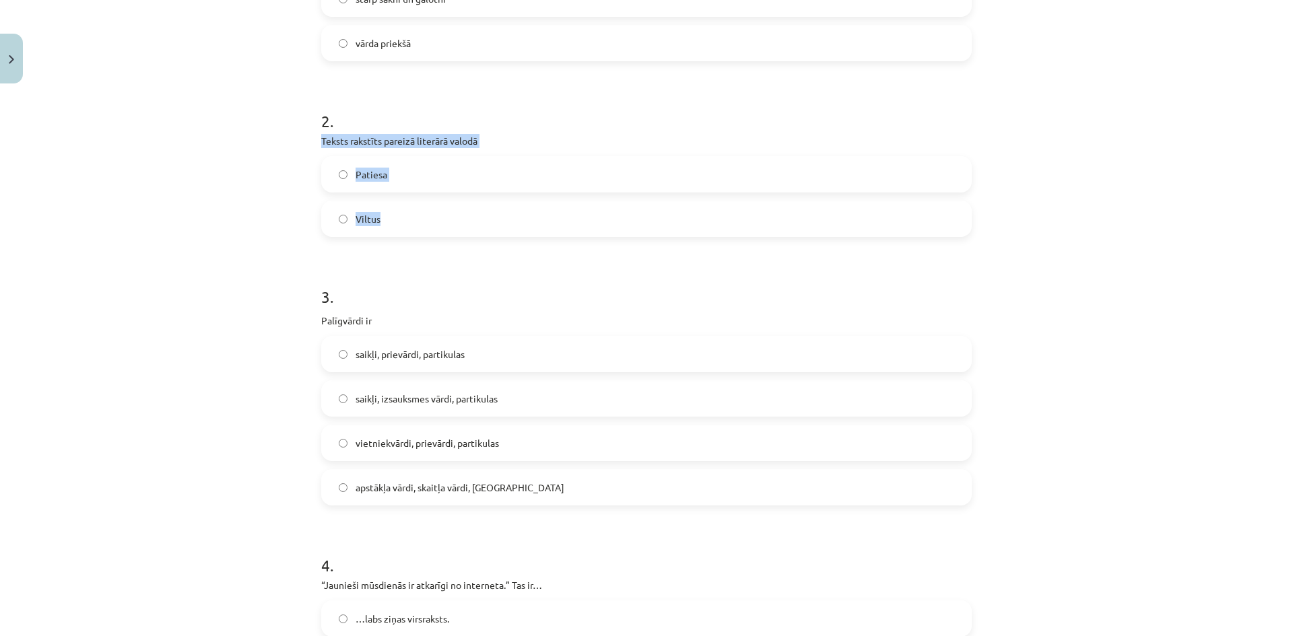
drag, startPoint x: 315, startPoint y: 141, endPoint x: 523, endPoint y: 231, distance: 226.8
click at [519, 232] on div "Mācību tēma: Latviešu valodas i - 11. klases 1. ieskaites mācību materiāls (a,b…" at bounding box center [646, 318] width 1293 height 636
click at [370, 178] on span "Patiesa" at bounding box center [372, 175] width 32 height 14
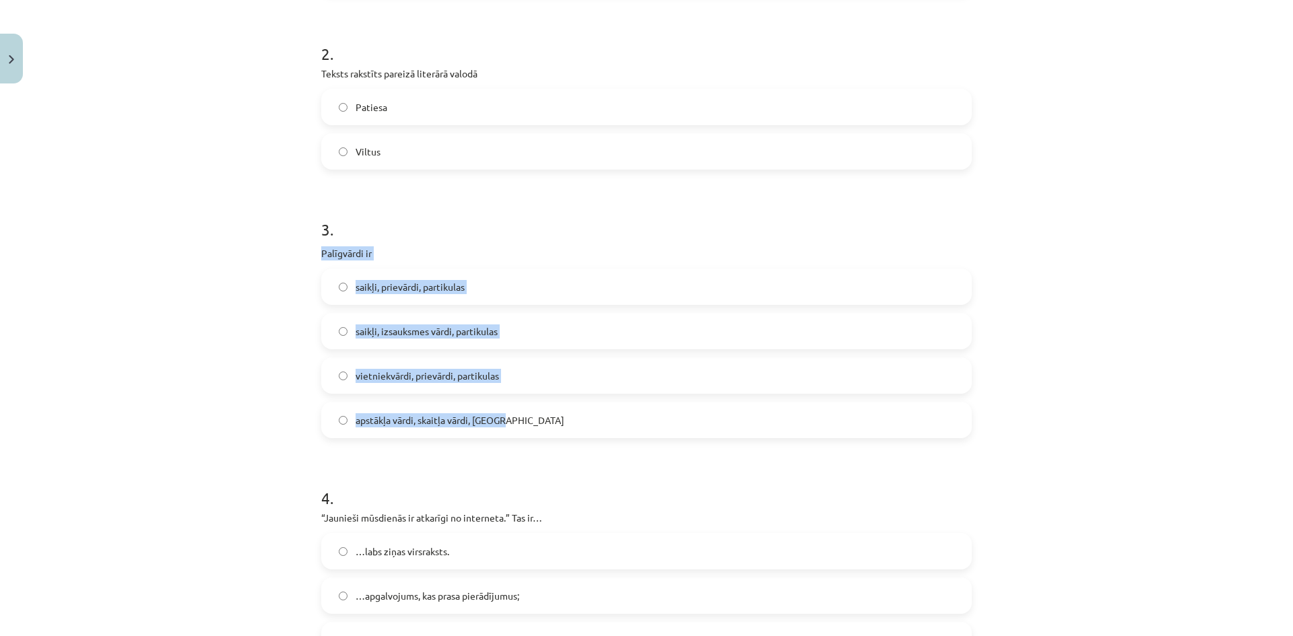
drag, startPoint x: 312, startPoint y: 252, endPoint x: 611, endPoint y: 428, distance: 346.8
click at [409, 280] on span "saikļi, prievārdi, partikulas" at bounding box center [410, 287] width 109 height 14
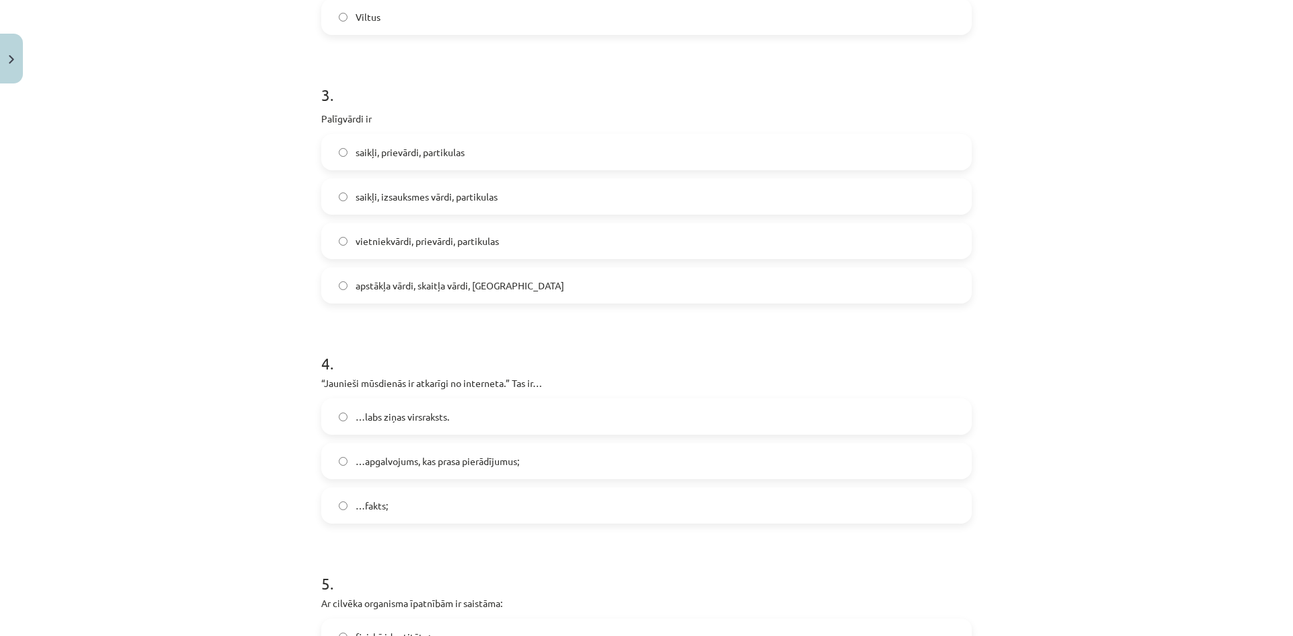
scroll to position [741, 0]
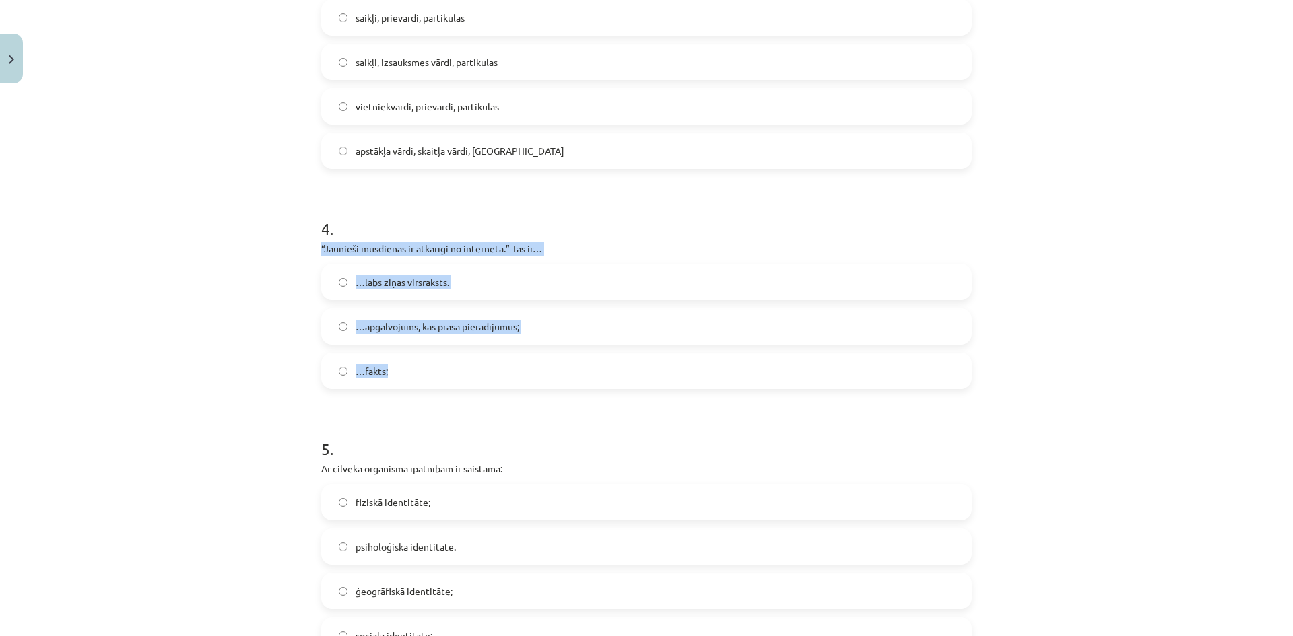
drag, startPoint x: 308, startPoint y: 246, endPoint x: 529, endPoint y: 369, distance: 252.9
click at [529, 369] on div "Mācību tēma: Latviešu valodas i - 11. klases 1. ieskaites mācību materiāls (a,b…" at bounding box center [646, 318] width 1293 height 636
click at [390, 315] on label "…apgalvojums, kas prasa pierādījumus;" at bounding box center [647, 327] width 648 height 34
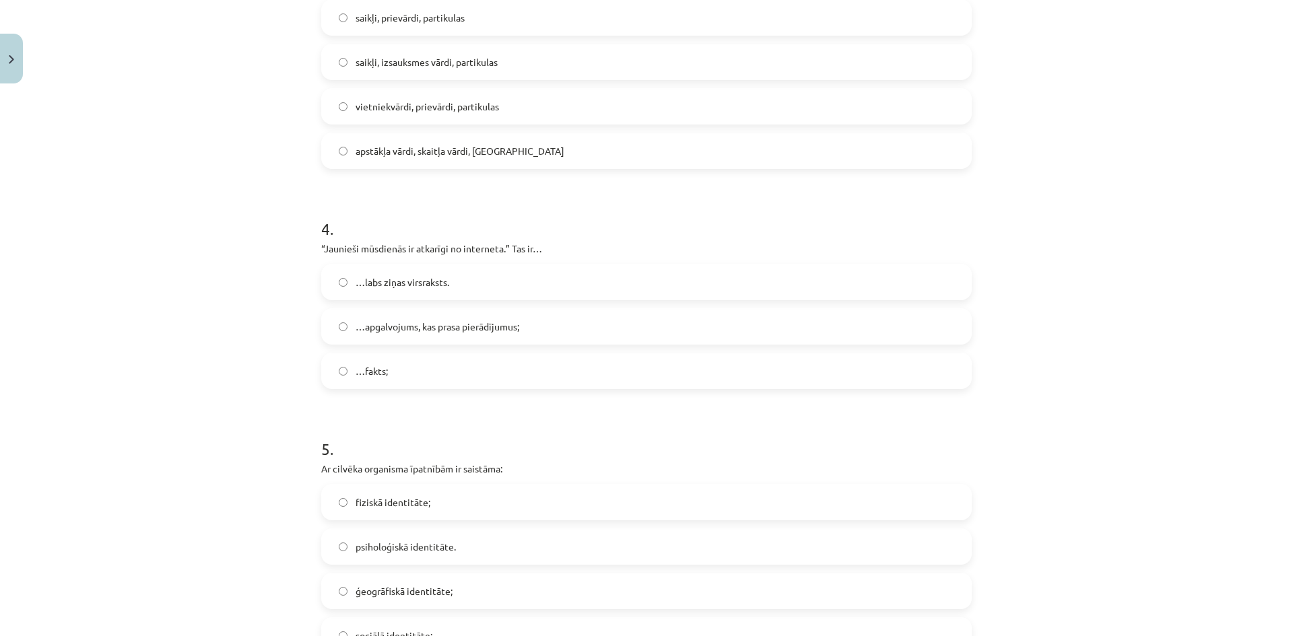
scroll to position [875, 0]
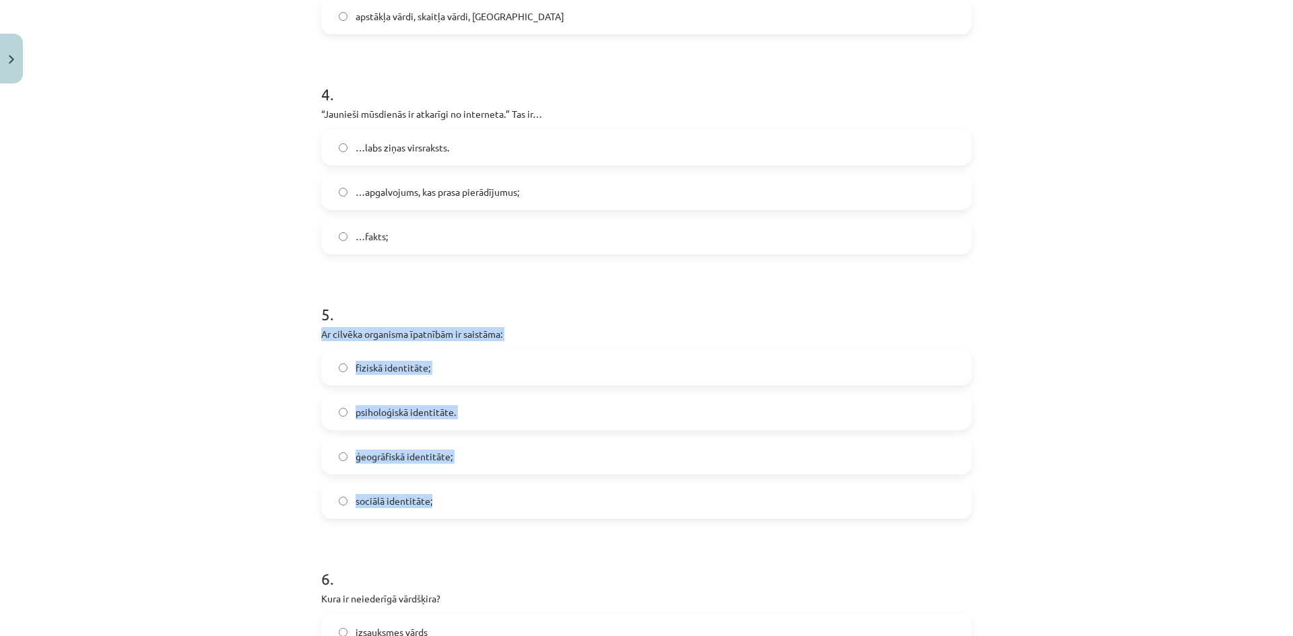
drag, startPoint x: 297, startPoint y: 335, endPoint x: 605, endPoint y: 503, distance: 350.7
click at [605, 503] on div "Mācību tēma: Latviešu valodas i - 11. klases 1. ieskaites mācību materiāls (a,b…" at bounding box center [646, 318] width 1293 height 636
click at [428, 364] on label "fiziskā identitāte;" at bounding box center [647, 368] width 648 height 34
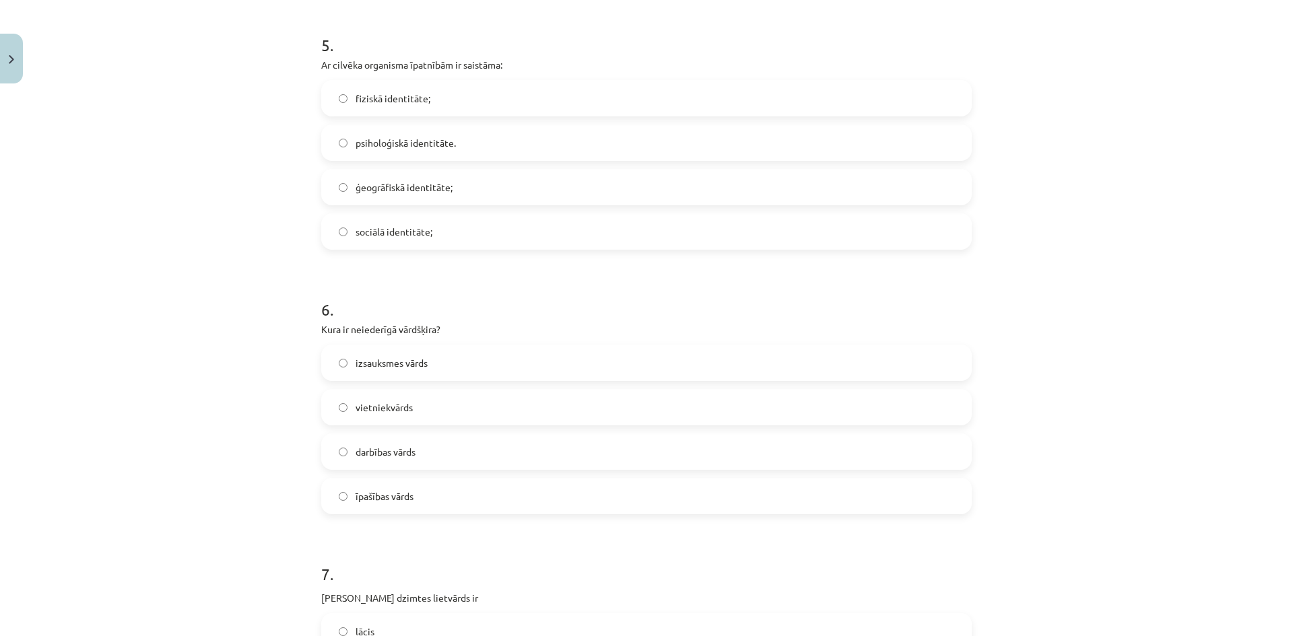
scroll to position [1212, 0]
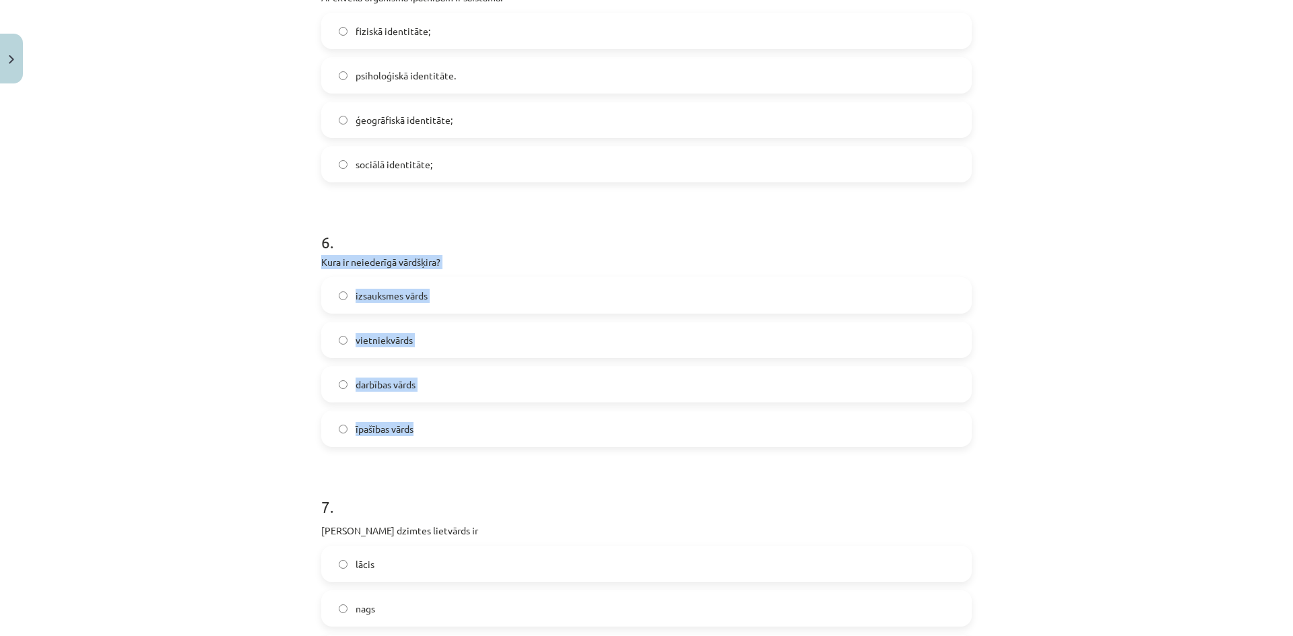
drag, startPoint x: 382, startPoint y: 292, endPoint x: 593, endPoint y: 409, distance: 241.7
click at [593, 409] on div "Mācību tēma: Latviešu valodas i - 11. klases 1. ieskaites mācību materiāls (a,b…" at bounding box center [646, 318] width 1293 height 636
click at [360, 292] on span "izsauksmes vārds" at bounding box center [392, 296] width 72 height 14
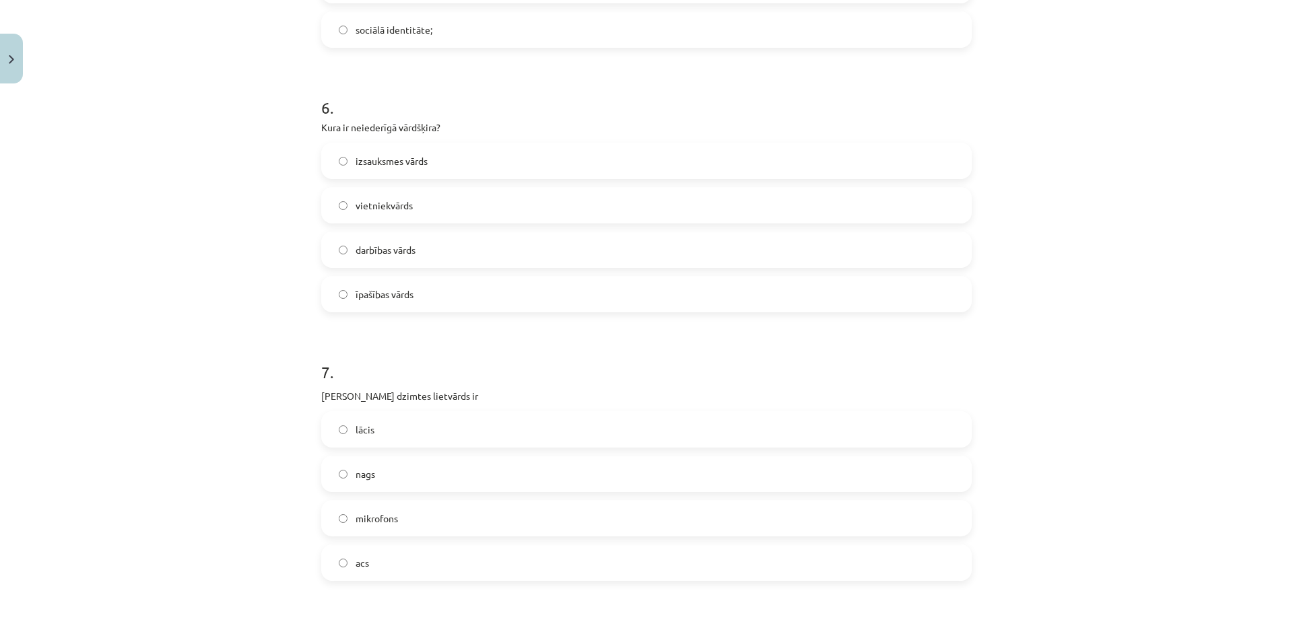
scroll to position [1481, 0]
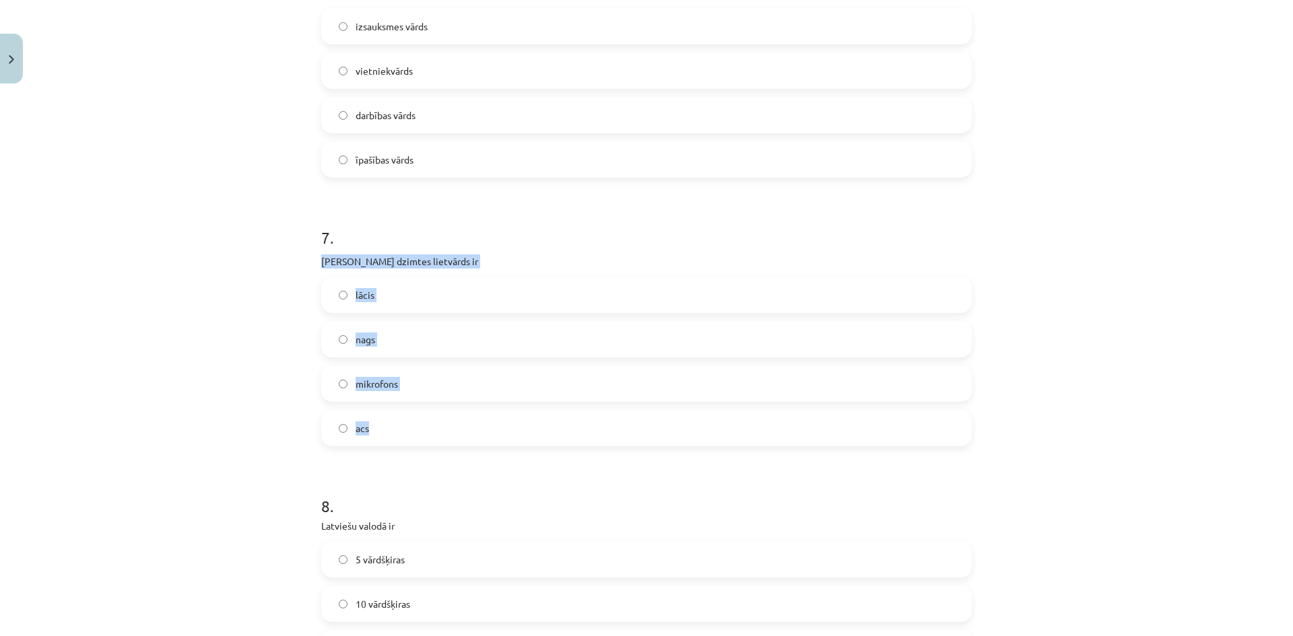
drag, startPoint x: 369, startPoint y: 282, endPoint x: 567, endPoint y: 412, distance: 236.8
click at [567, 412] on div "Mācību tēma: Latviešu valodas i - 11. klases 1. ieskaites mācību materiāls (a,b…" at bounding box center [646, 318] width 1293 height 636
click at [360, 440] on label "acs" at bounding box center [647, 428] width 648 height 34
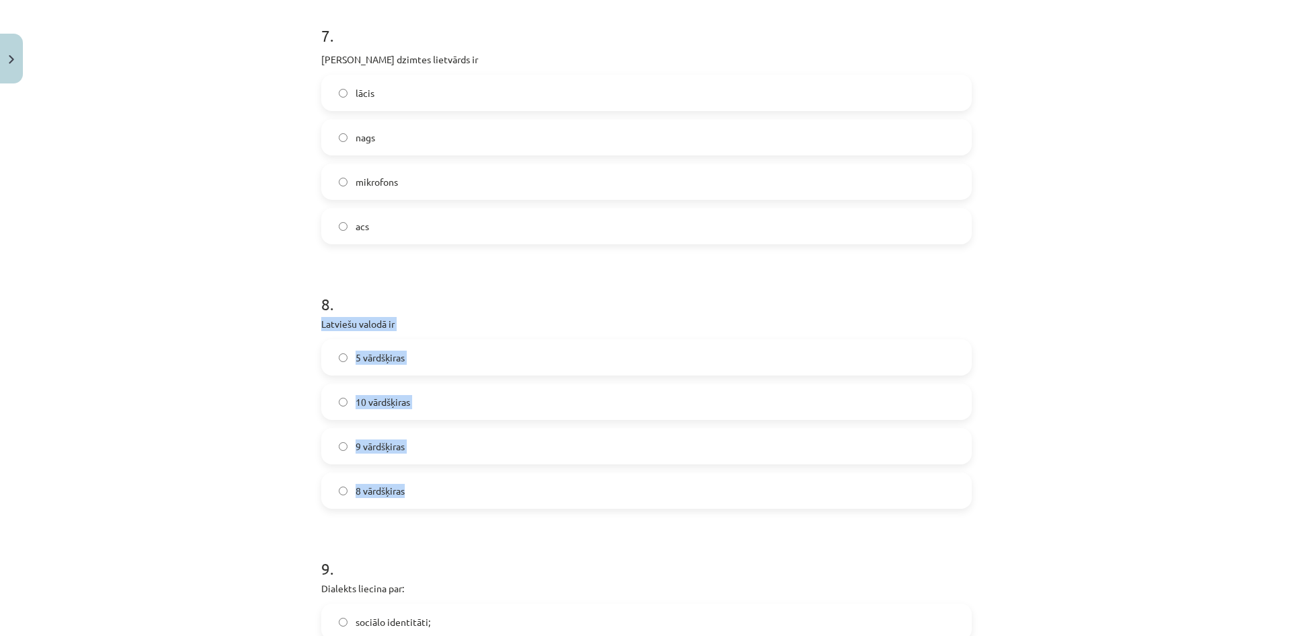
drag, startPoint x: 357, startPoint y: 356, endPoint x: 537, endPoint y: 481, distance: 219.3
click at [380, 404] on span "10 vārdšķiras" at bounding box center [383, 402] width 55 height 14
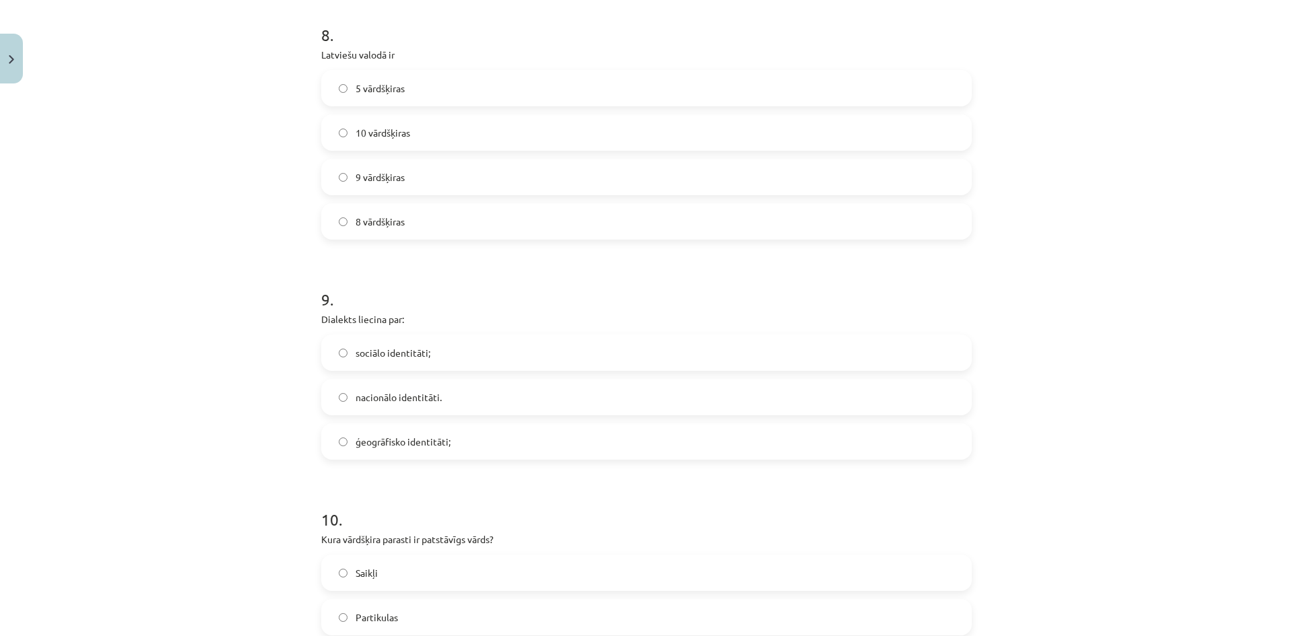
scroll to position [2020, 0]
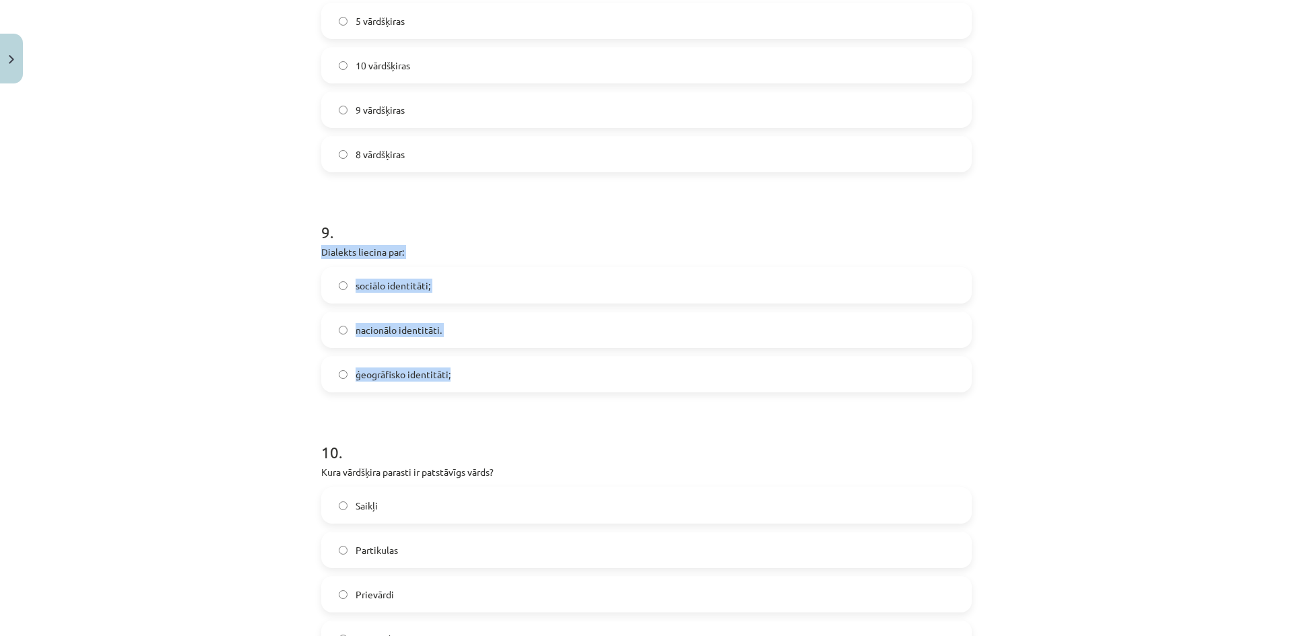
drag, startPoint x: 318, startPoint y: 255, endPoint x: 573, endPoint y: 364, distance: 277.2
click at [573, 364] on div "Mācību tēma: Latviešu valodas i - 11. klases 1. ieskaites mācību materiāls (a,b…" at bounding box center [646, 318] width 1293 height 636
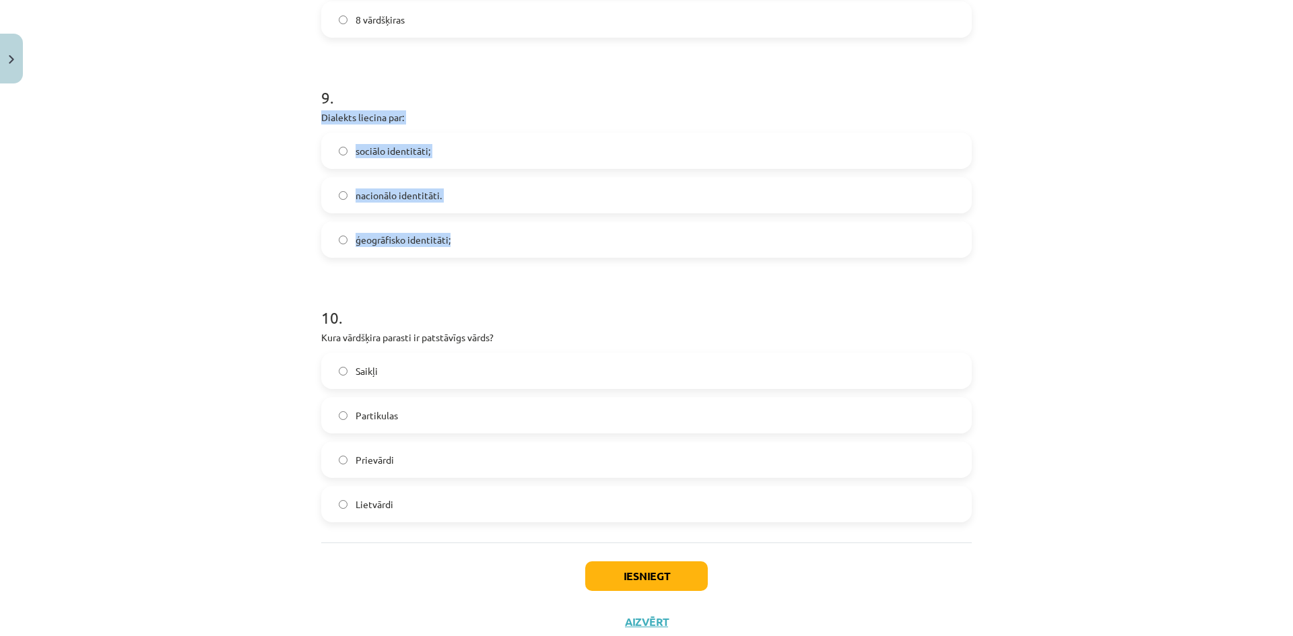
scroll to position [2197, 0]
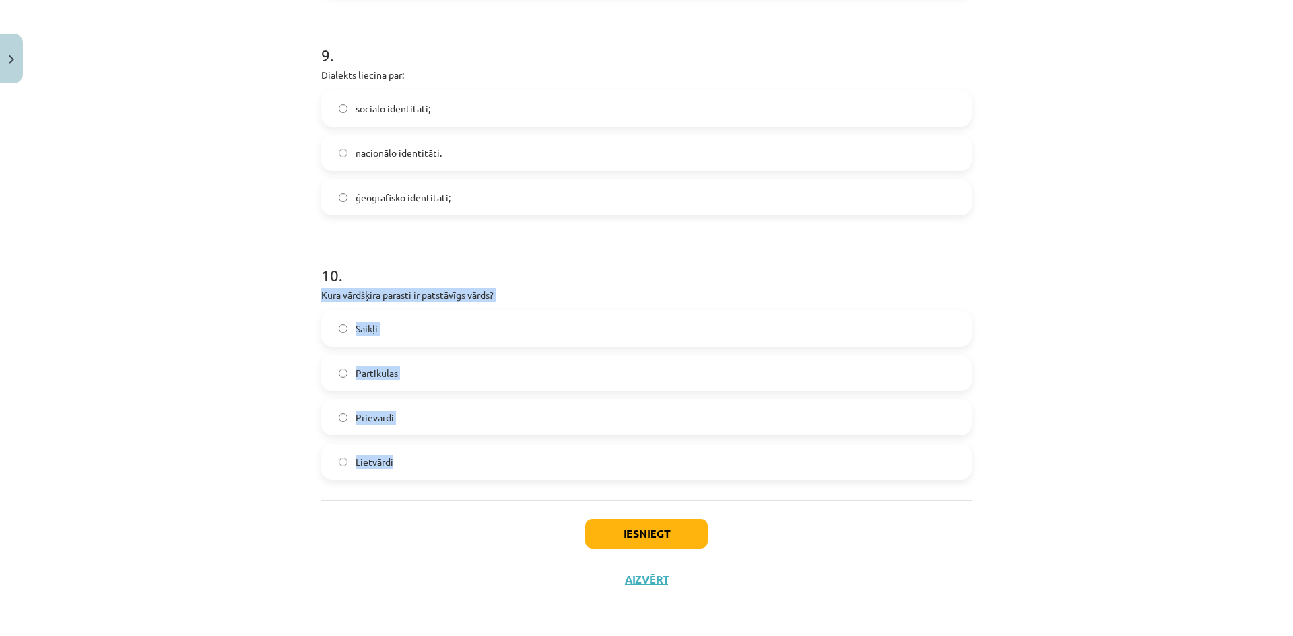
drag, startPoint x: 339, startPoint y: 304, endPoint x: 588, endPoint y: 473, distance: 300.9
click at [588, 473] on div "Mācību tēma: Latviešu valodas i - 11. klases 1. ieskaites mācību materiāls (a,b…" at bounding box center [646, 318] width 1293 height 636
click at [382, 203] on span "ģeogrāfisko identitāti;" at bounding box center [403, 198] width 95 height 14
click at [409, 465] on label "Lietvārdi" at bounding box center [647, 462] width 648 height 34
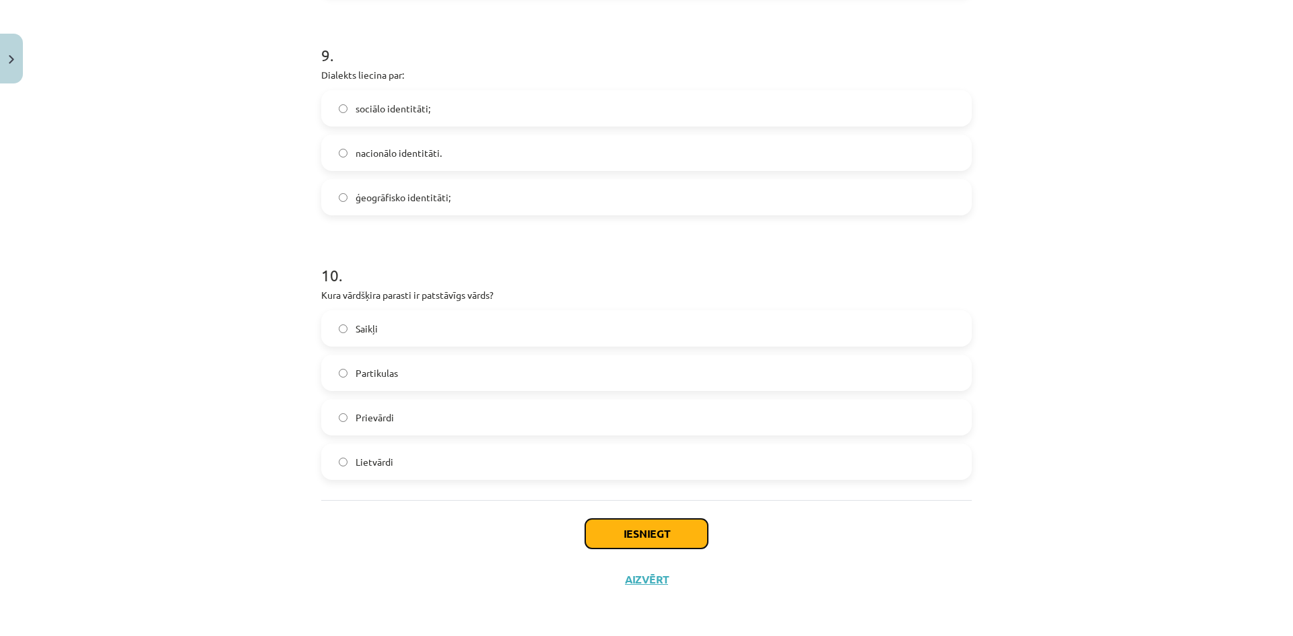
click at [623, 531] on button "Iesniegt" at bounding box center [646, 534] width 123 height 30
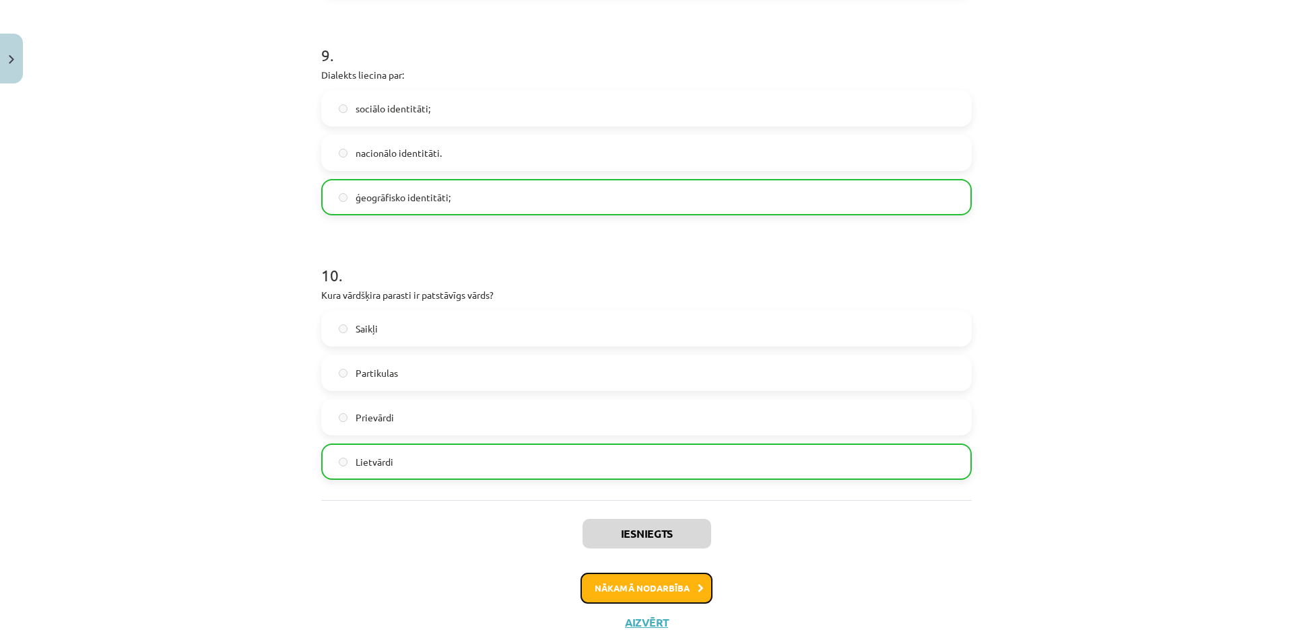
click at [648, 583] on button "Nākamā nodarbība" at bounding box center [646, 588] width 132 height 31
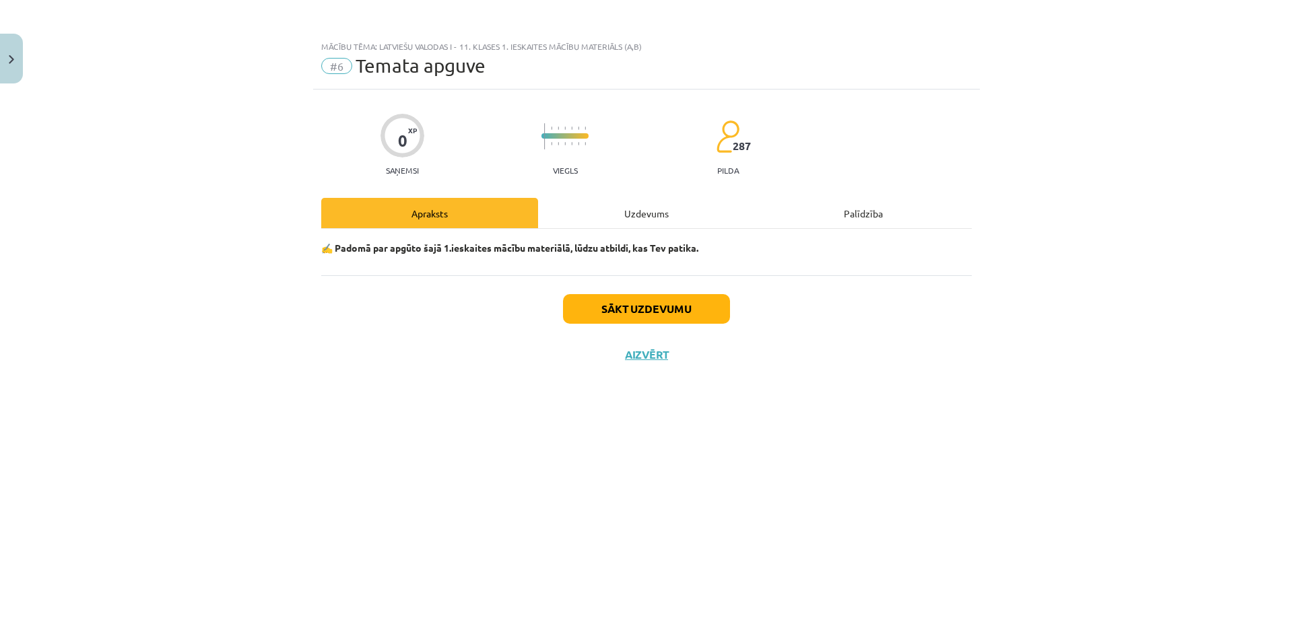
scroll to position [0, 0]
click at [602, 313] on button "Sākt uzdevumu" at bounding box center [646, 309] width 167 height 30
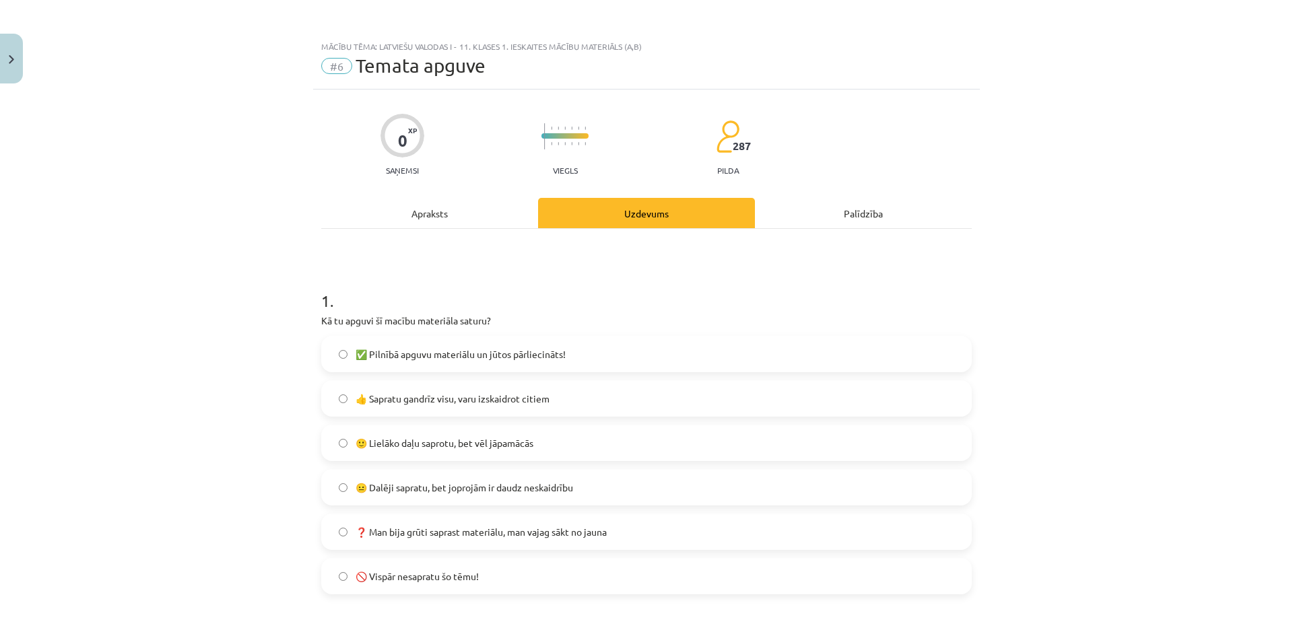
click at [475, 444] on span "🙂 Lielāko daļu saprotu, bet vēl jāpamācās" at bounding box center [445, 443] width 178 height 14
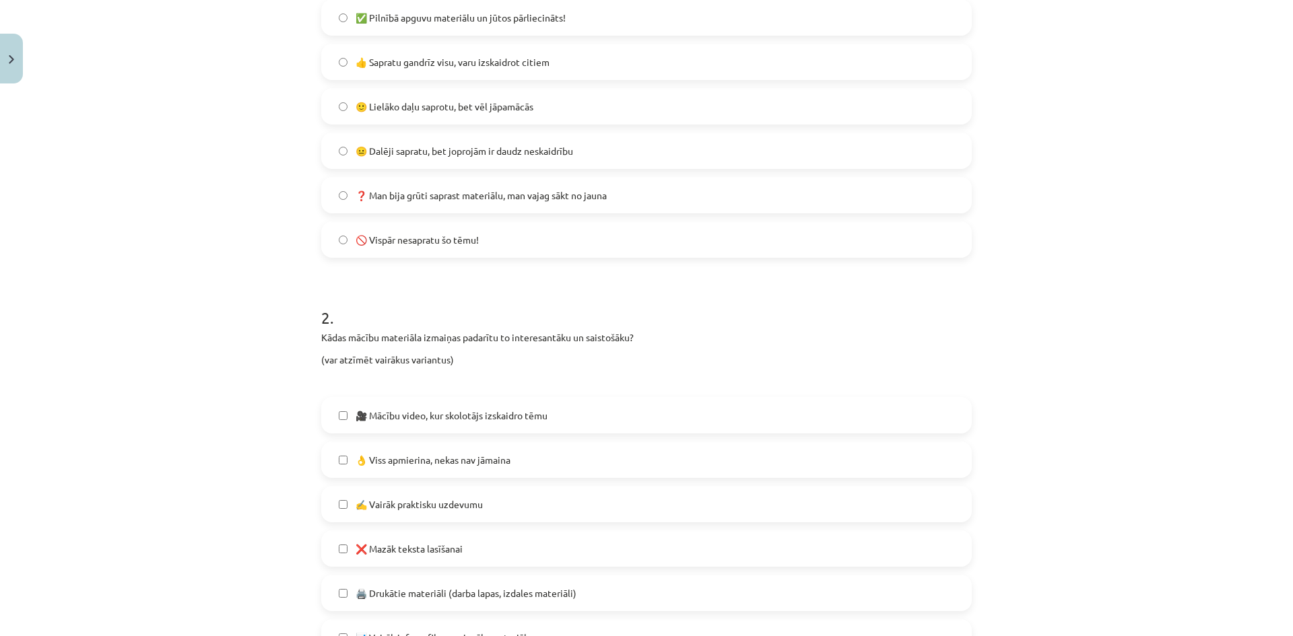
scroll to position [471, 0]
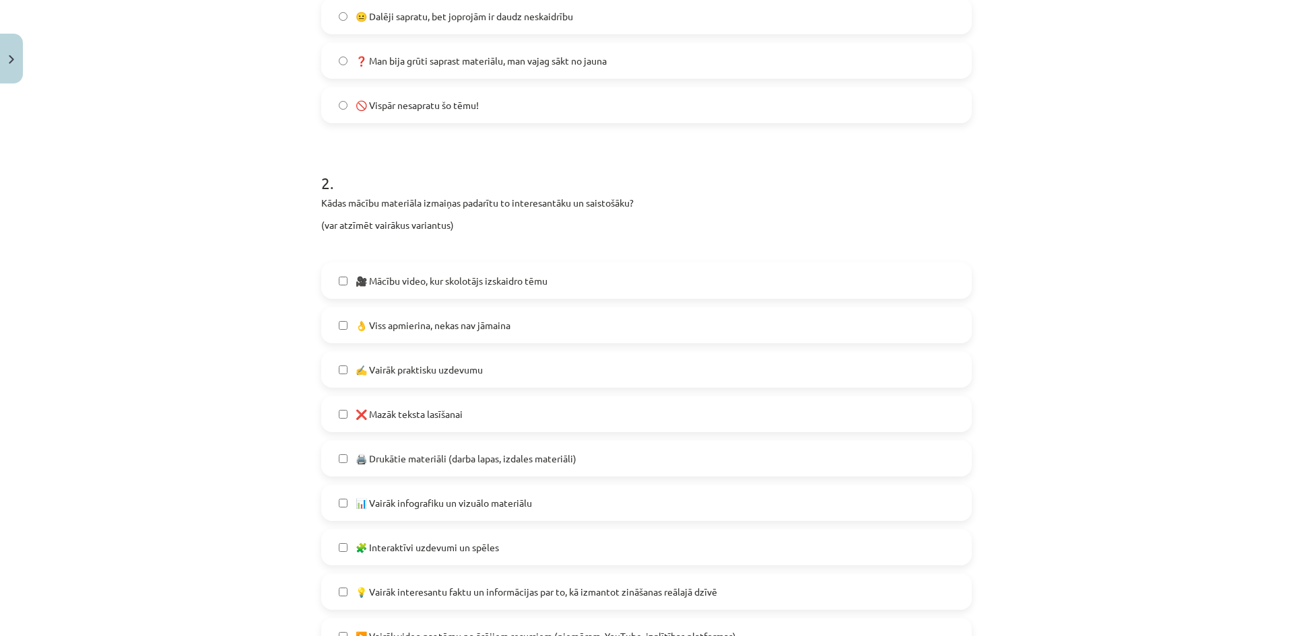
click at [435, 277] on span "🎥 Mācību video, kur skolotājs izskaidro tēmu" at bounding box center [452, 281] width 192 height 14
click at [444, 284] on span "🎥 Mācību video, kur skolotājs izskaidro tēmu" at bounding box center [452, 281] width 192 height 14
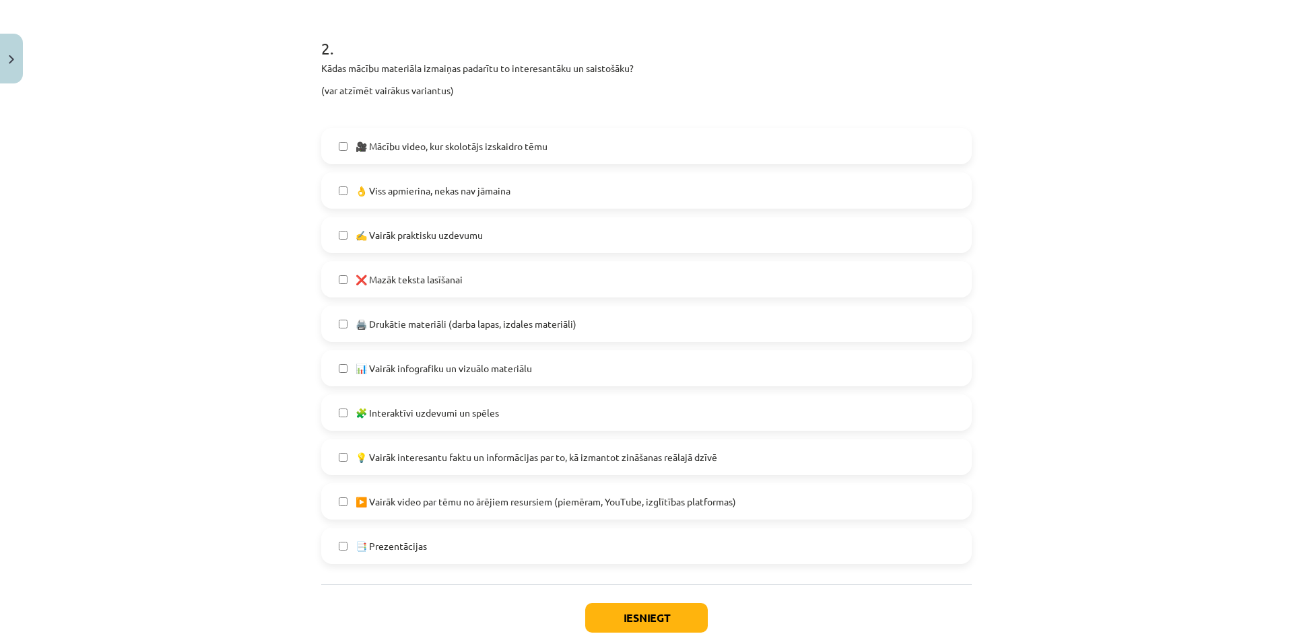
scroll to position [673, 0]
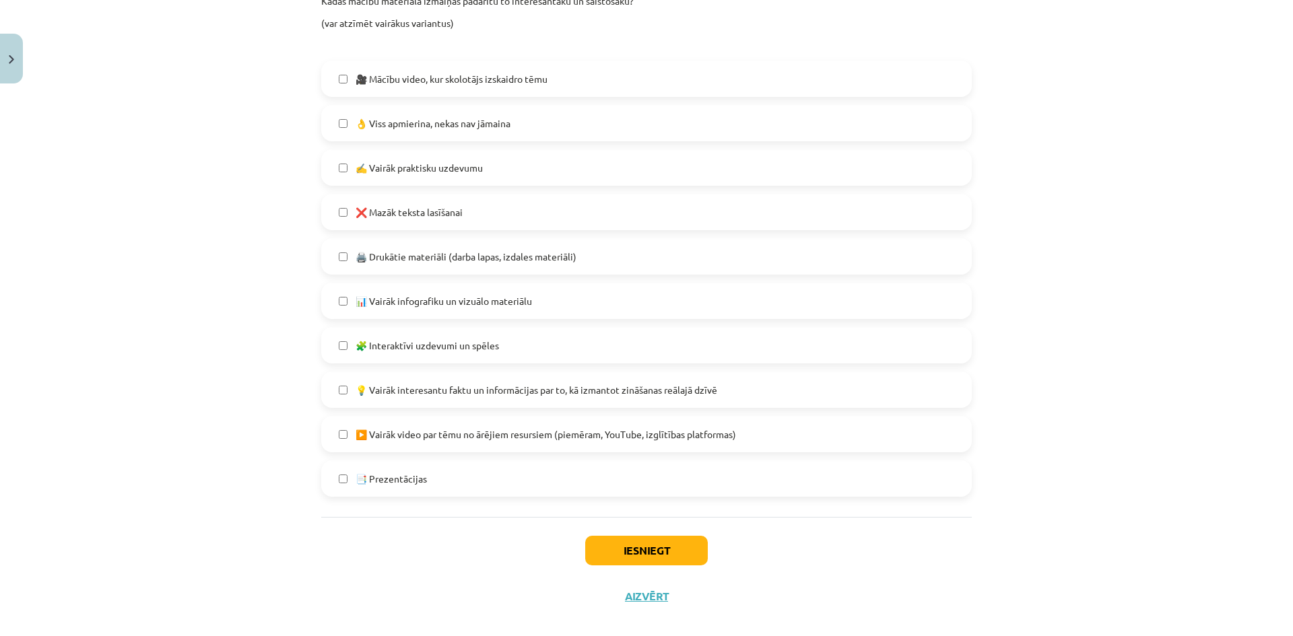
click at [595, 436] on span "▶️ Vairāk video par tēmu no ārējiem resursiem (piemēram, YouTube, izglītības pl…" at bounding box center [546, 435] width 380 height 14
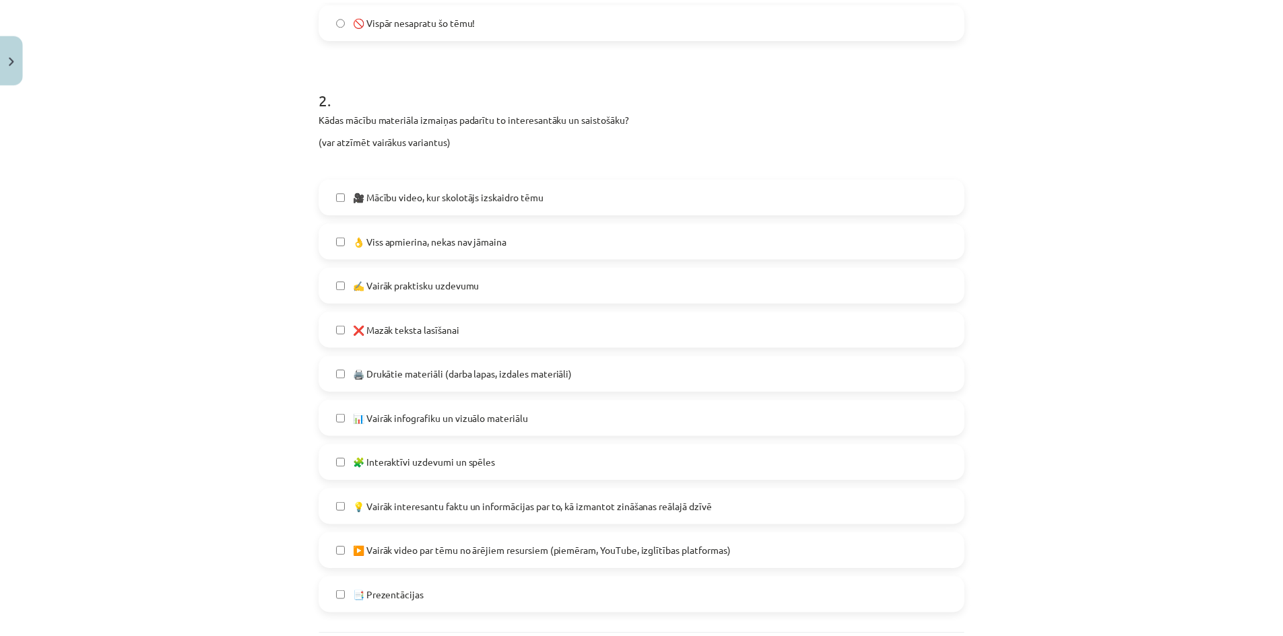
scroll to position [690, 0]
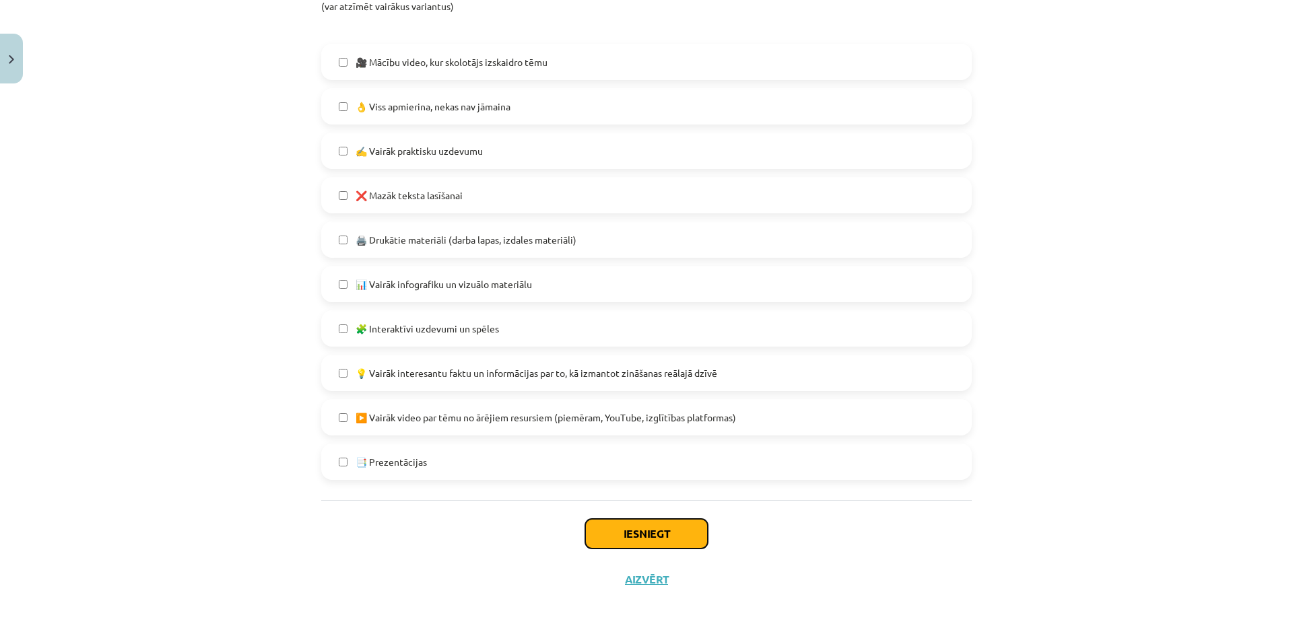
click at [613, 532] on button "Iesniegt" at bounding box center [646, 534] width 123 height 30
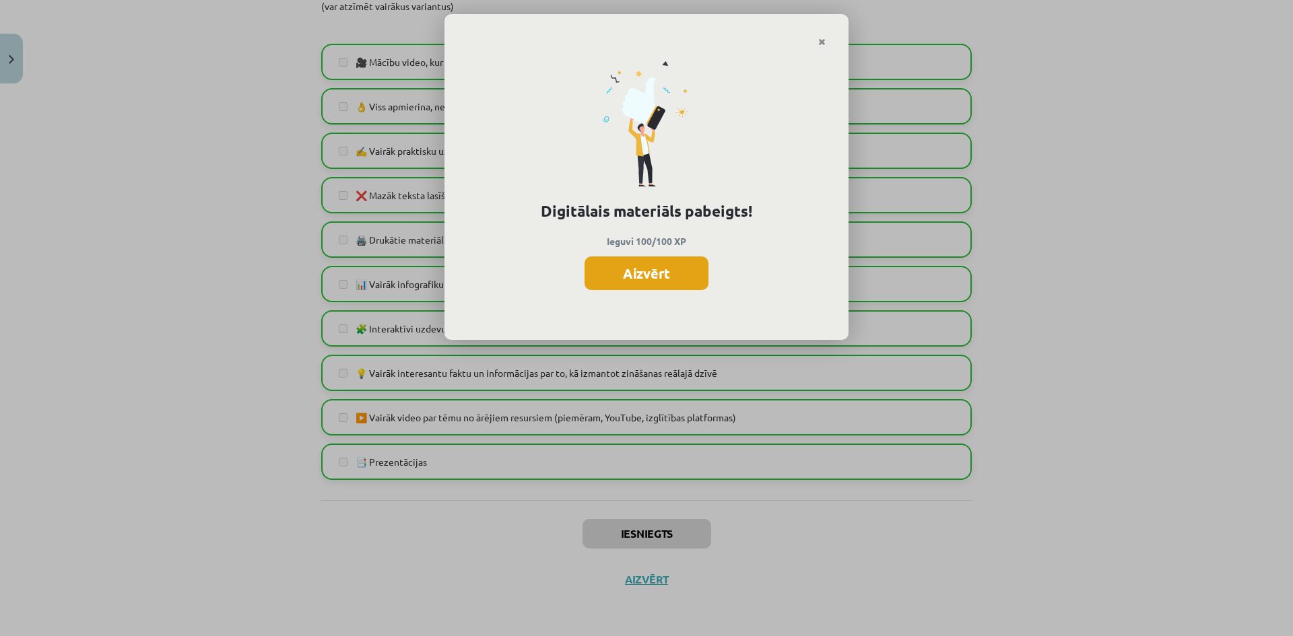
click at [626, 273] on button "Aizvērt" at bounding box center [646, 274] width 124 height 34
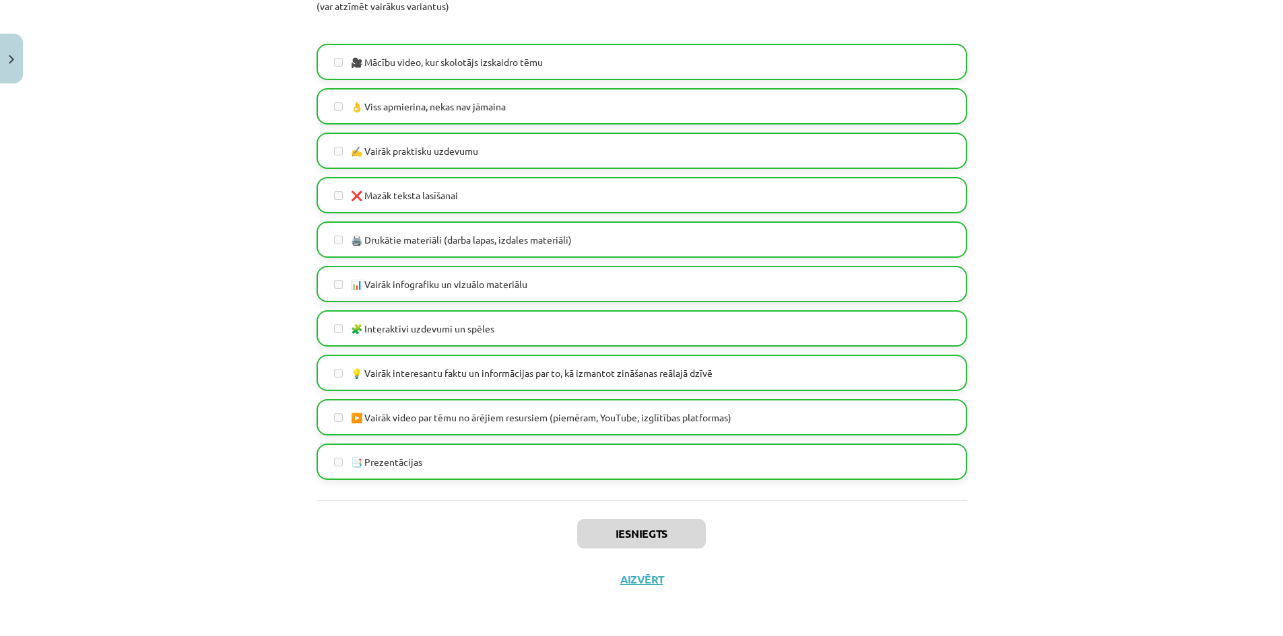
scroll to position [471, 0]
click at [622, 577] on button "Aizvērt" at bounding box center [641, 579] width 51 height 13
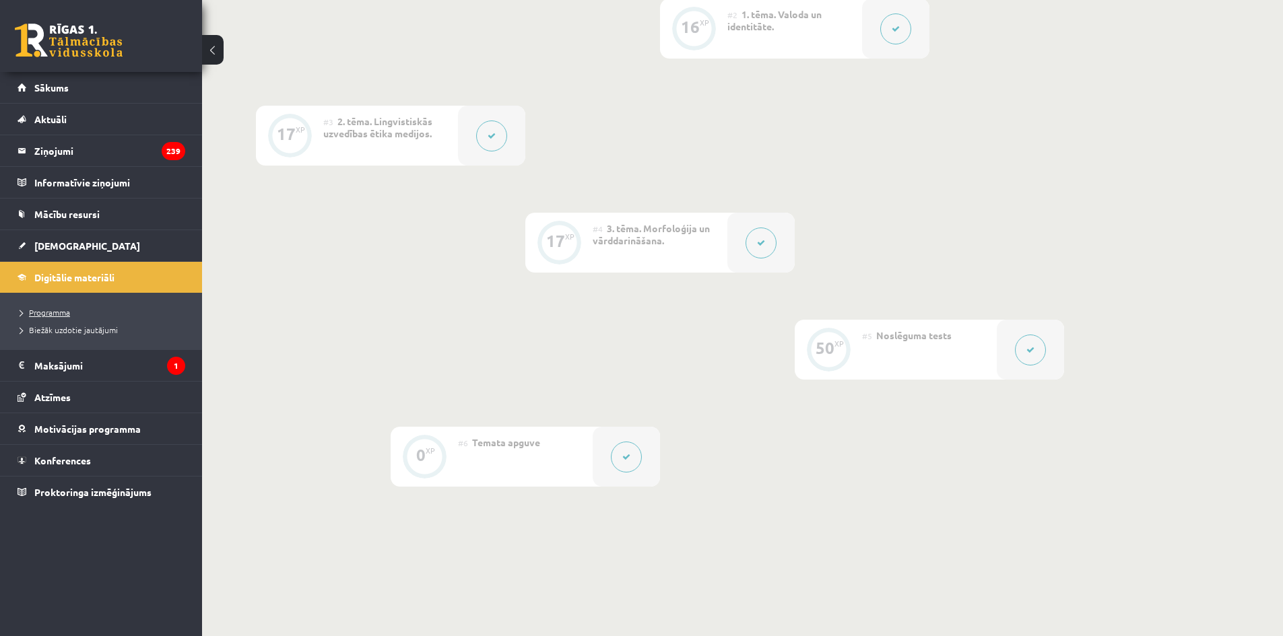
click at [49, 310] on span "Programma" at bounding box center [45, 312] width 50 height 11
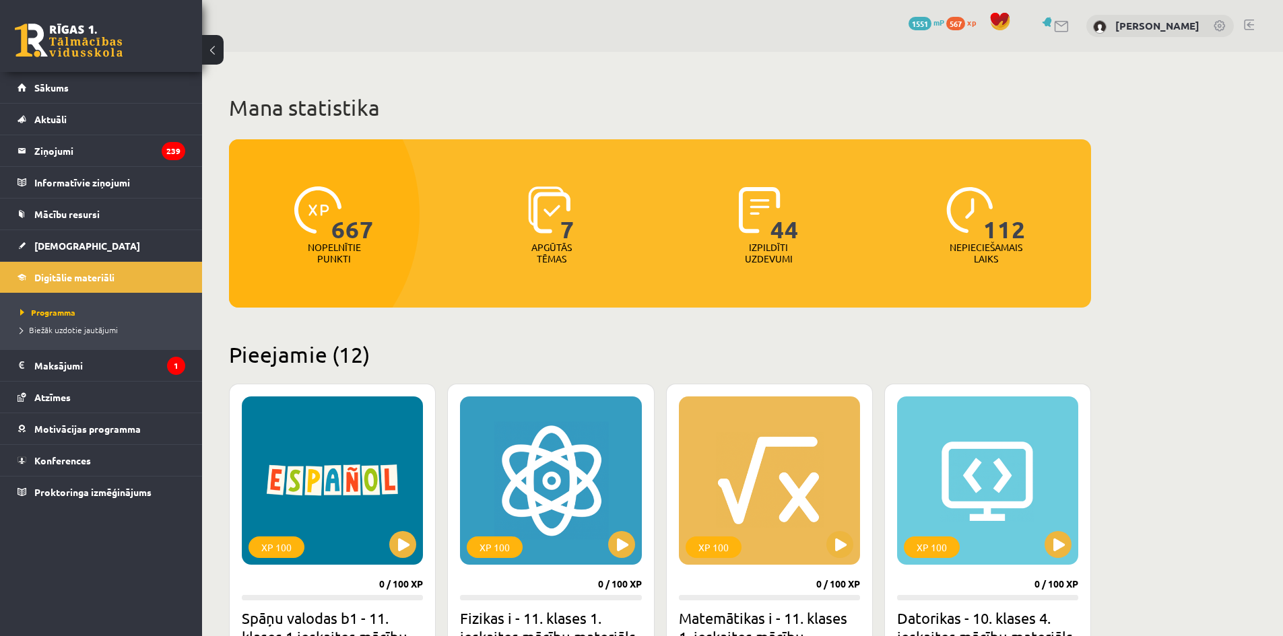
click at [952, 22] on span "567" at bounding box center [955, 23] width 19 height 13
click at [954, 22] on span "667" at bounding box center [955, 23] width 19 height 13
click at [65, 156] on legend "Ziņojumi 239" at bounding box center [109, 150] width 151 height 31
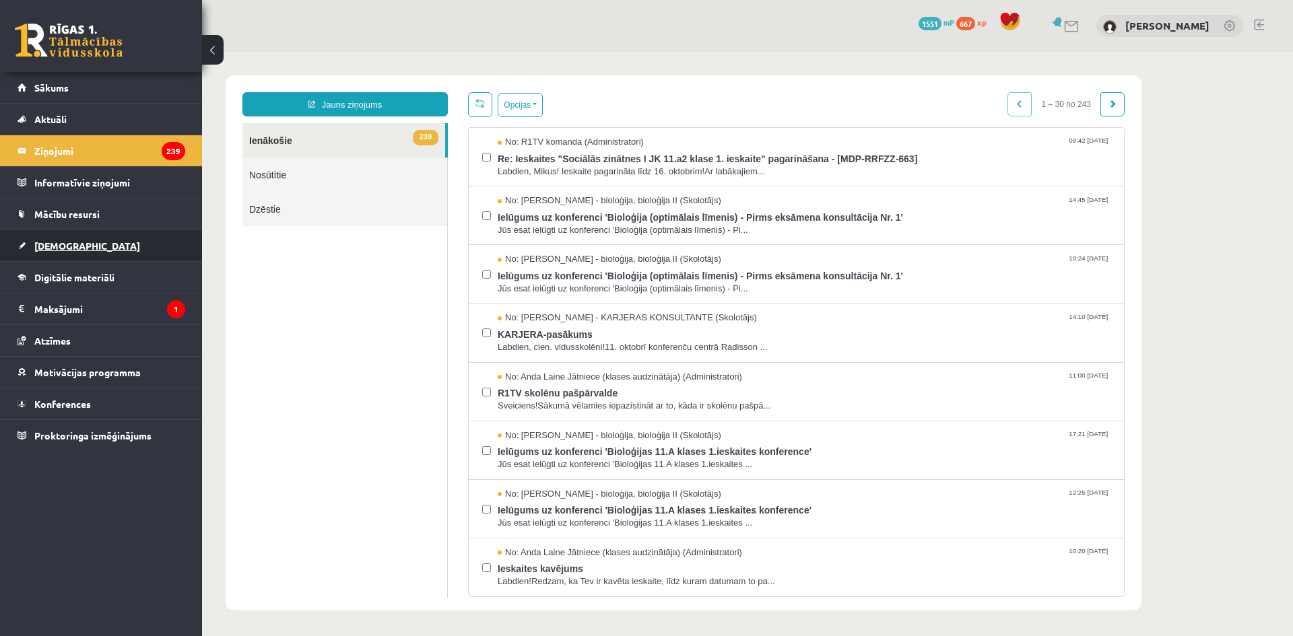
click at [52, 248] on span "[DEMOGRAPHIC_DATA]" at bounding box center [87, 246] width 106 height 12
